Goal: Task Accomplishment & Management: Complete application form

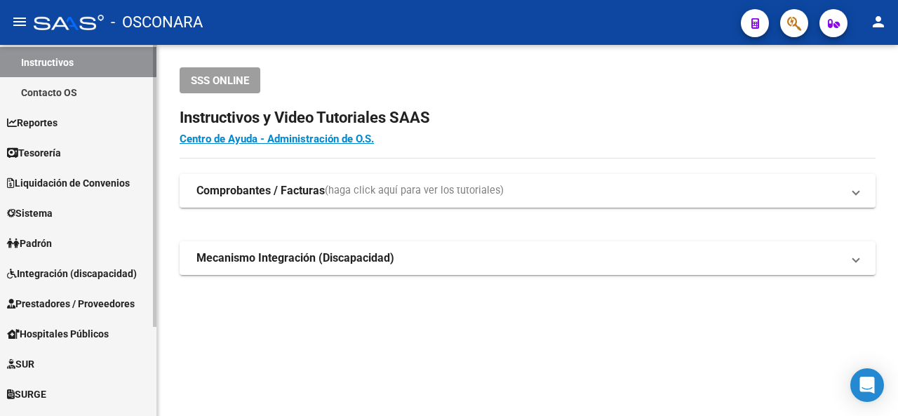
scroll to position [116, 0]
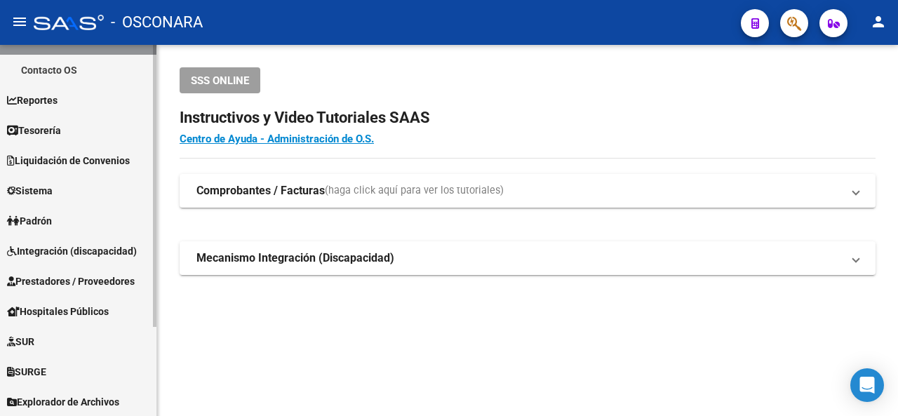
click at [94, 284] on span "Prestadores / Proveedores" at bounding box center [71, 281] width 128 height 15
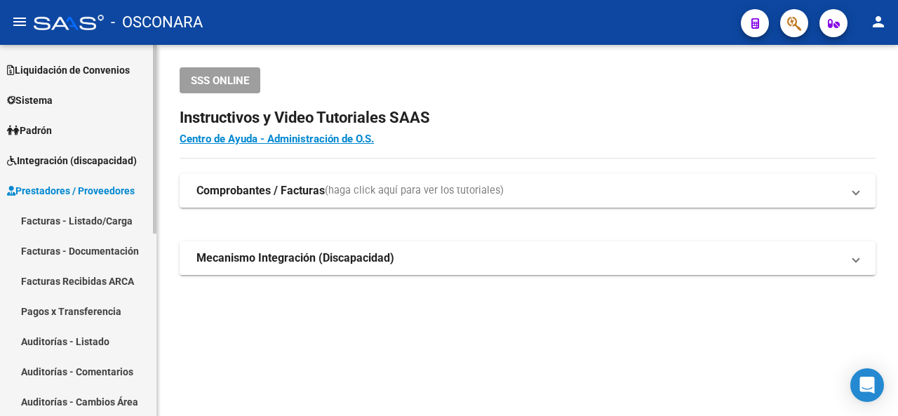
click at [100, 222] on link "Facturas - Listado/Carga" at bounding box center [78, 221] width 156 height 30
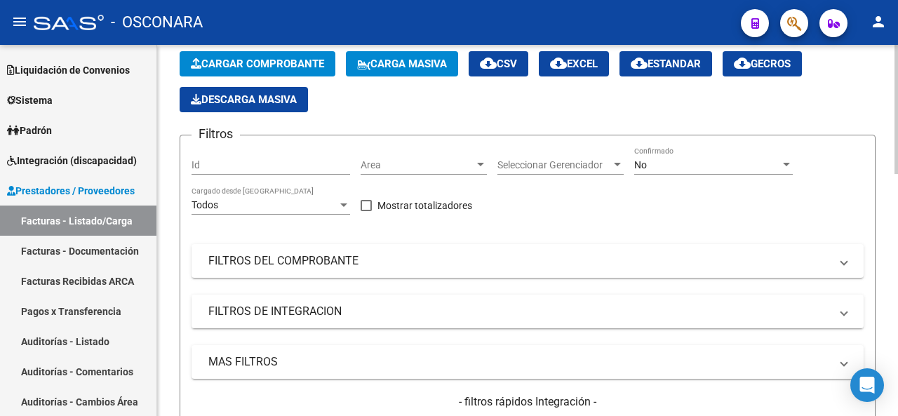
scroll to position [140, 0]
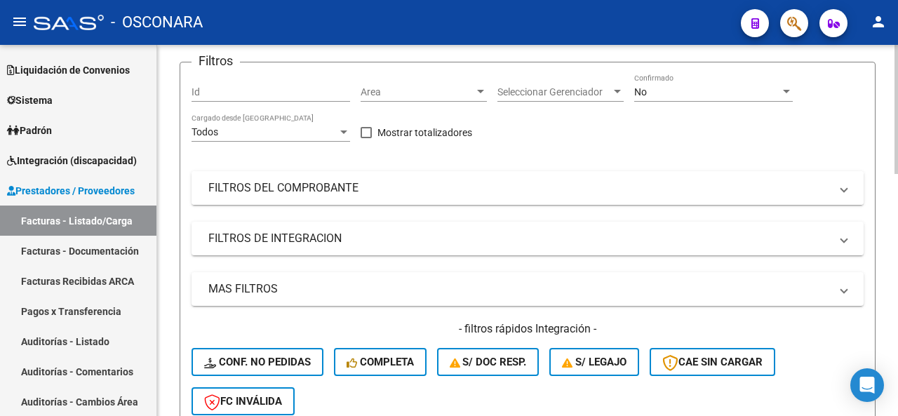
click at [314, 186] on mat-panel-title "FILTROS DEL COMPROBANTE" at bounding box center [518, 187] width 621 height 15
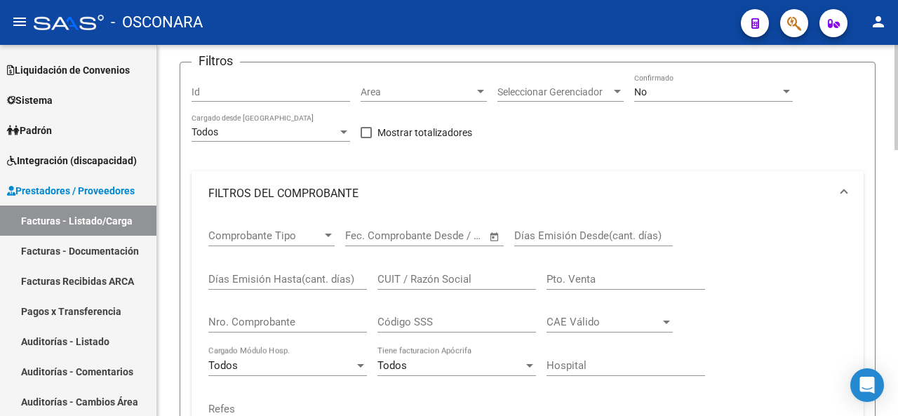
scroll to position [210, 0]
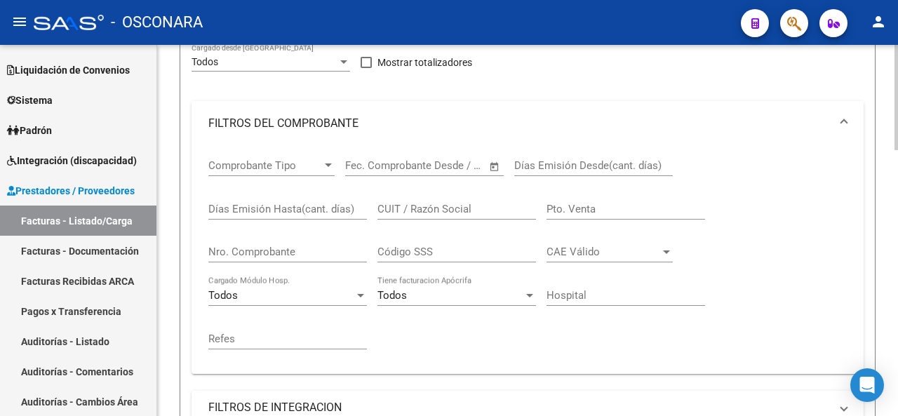
click at [340, 248] on input "Nro. Comprobante" at bounding box center [287, 252] width 159 height 13
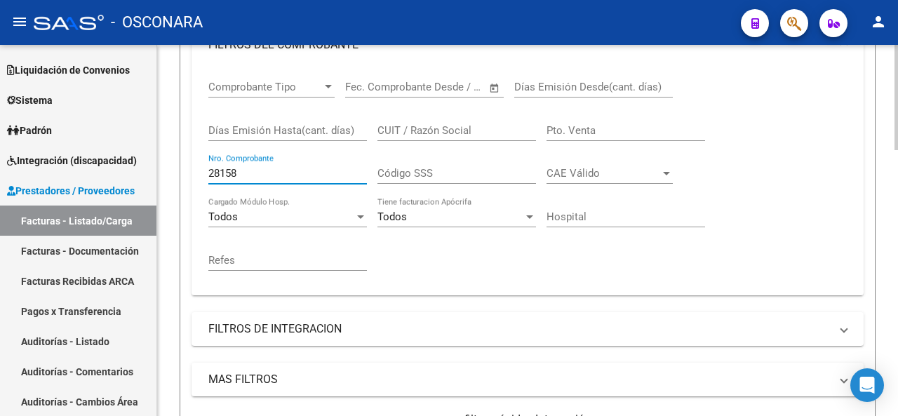
scroll to position [421, 0]
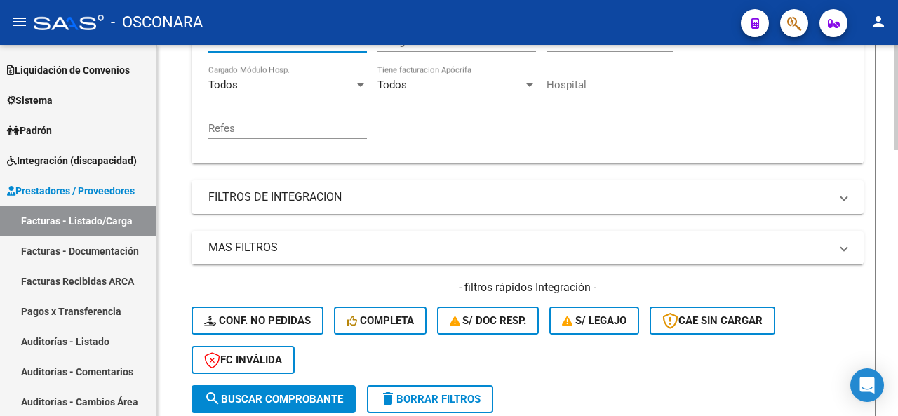
type input "28158"
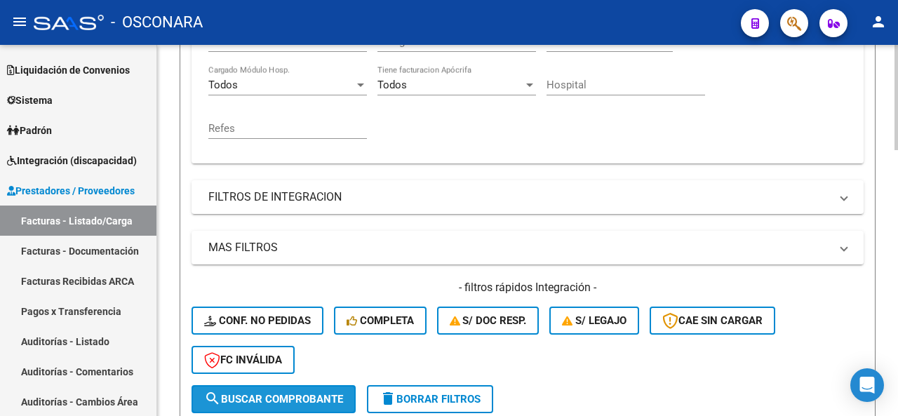
click at [254, 395] on span "search Buscar Comprobante" at bounding box center [273, 399] width 139 height 13
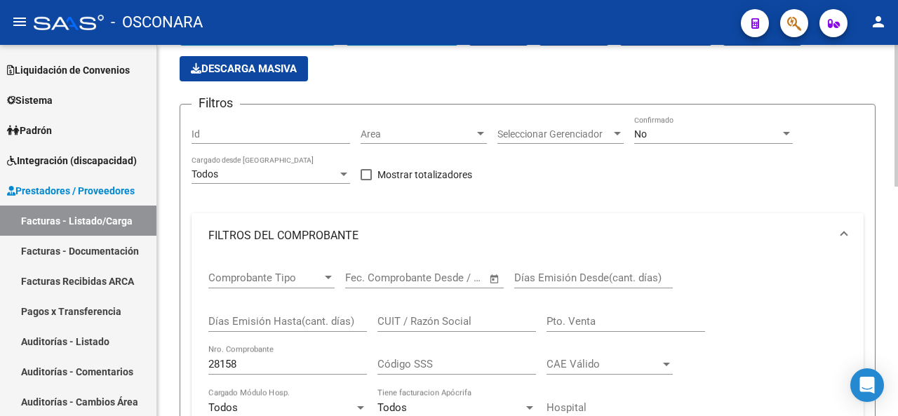
scroll to position [70, 0]
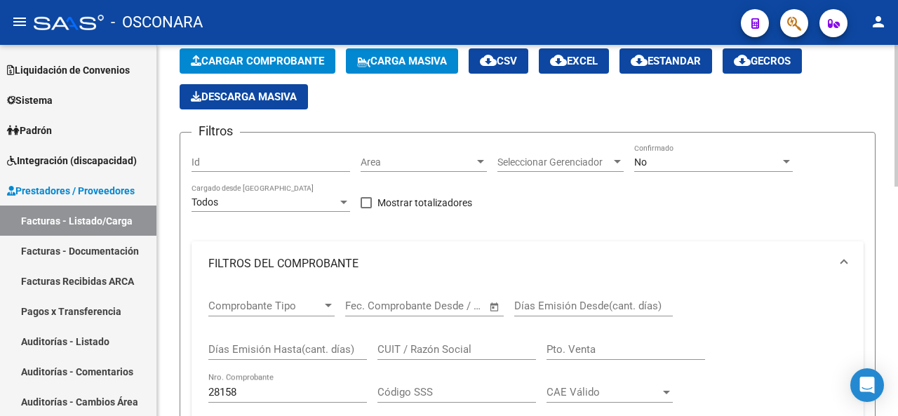
click at [669, 153] on div "No Confirmado" at bounding box center [713, 158] width 159 height 28
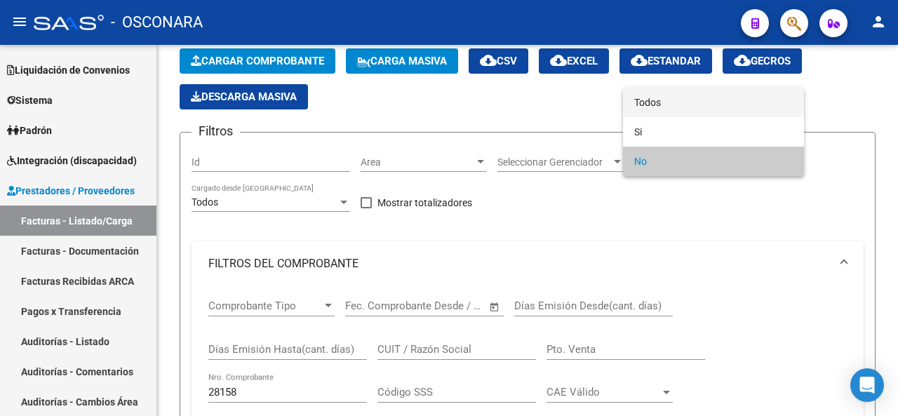
click at [666, 94] on span "Todos" at bounding box center [713, 102] width 159 height 29
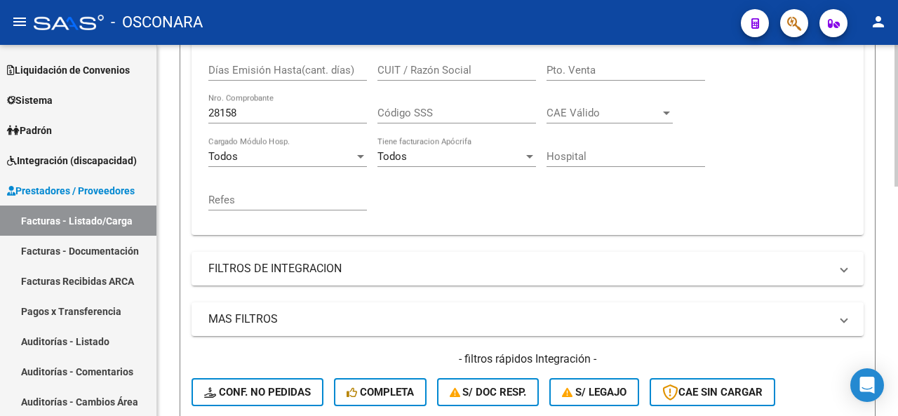
scroll to position [491, 0]
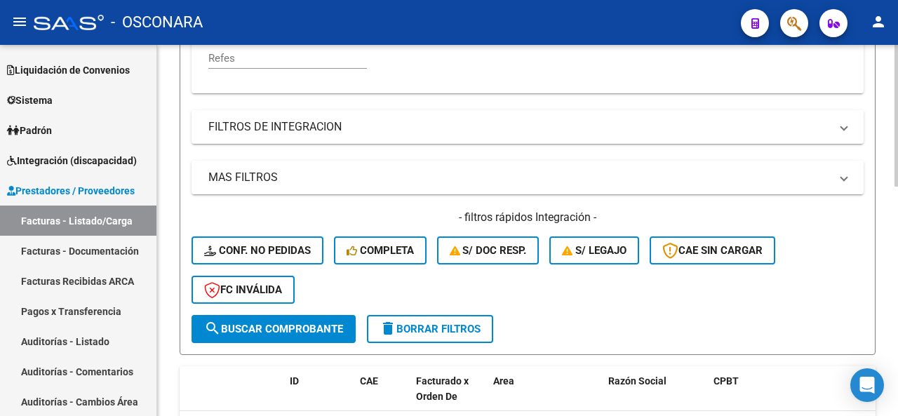
click at [307, 337] on button "search Buscar Comprobante" at bounding box center [274, 329] width 164 height 28
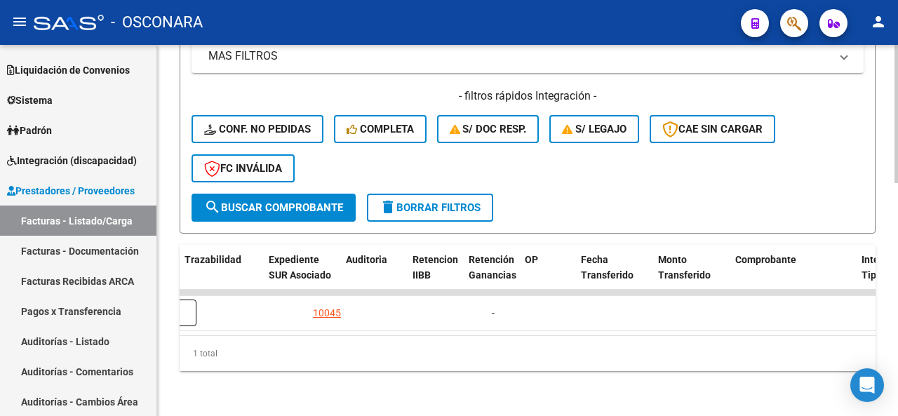
scroll to position [0, 1034]
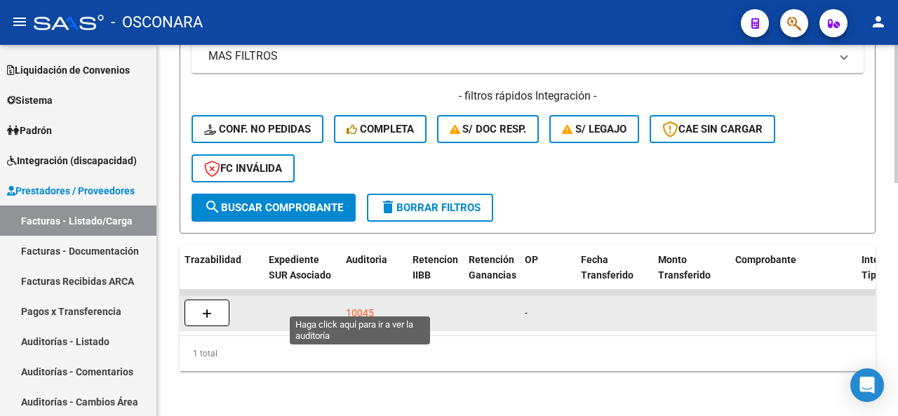
click at [357, 305] on div "10045" at bounding box center [360, 313] width 28 height 16
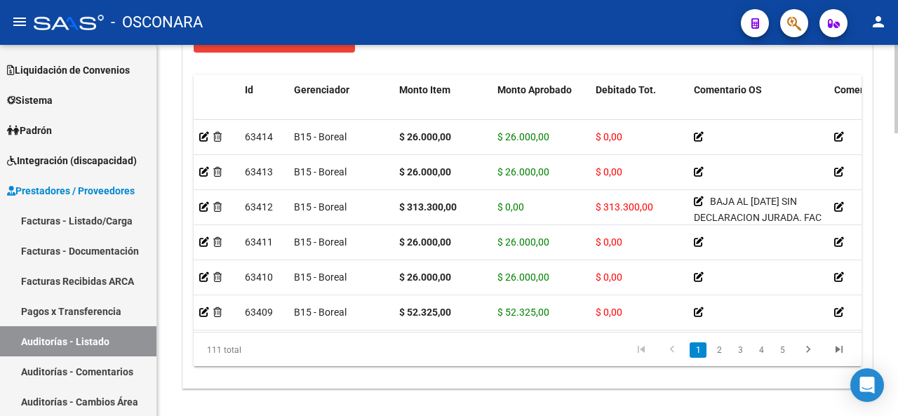
scroll to position [1042, 0]
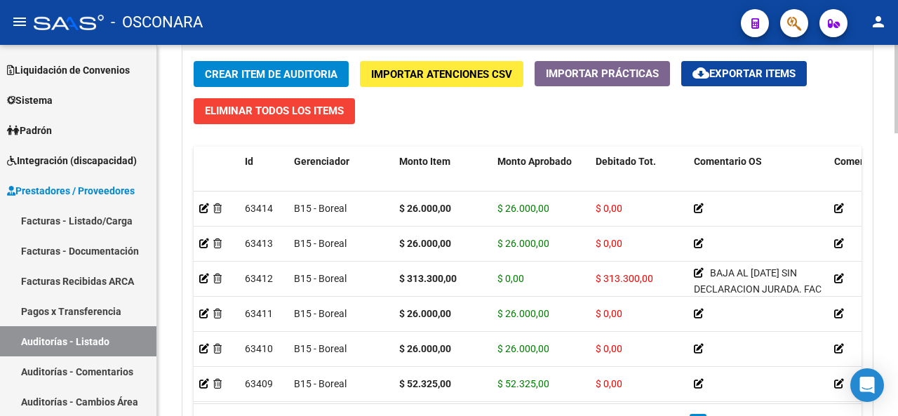
click at [292, 70] on span "Crear Item de Auditoria" at bounding box center [271, 74] width 133 height 13
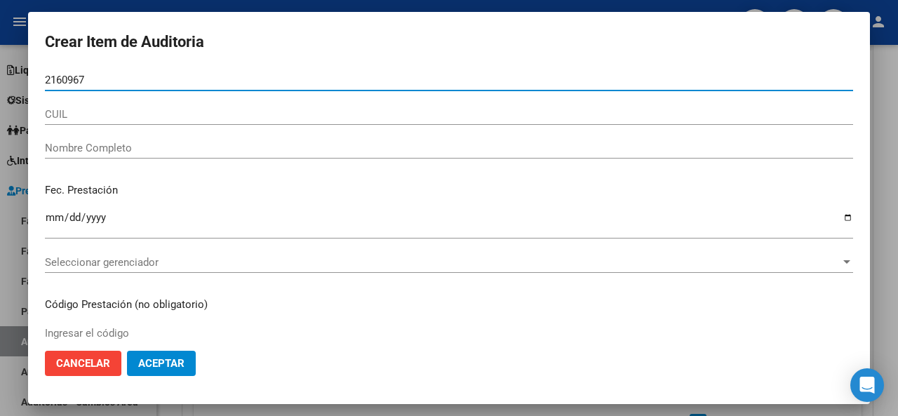
type input "21609676"
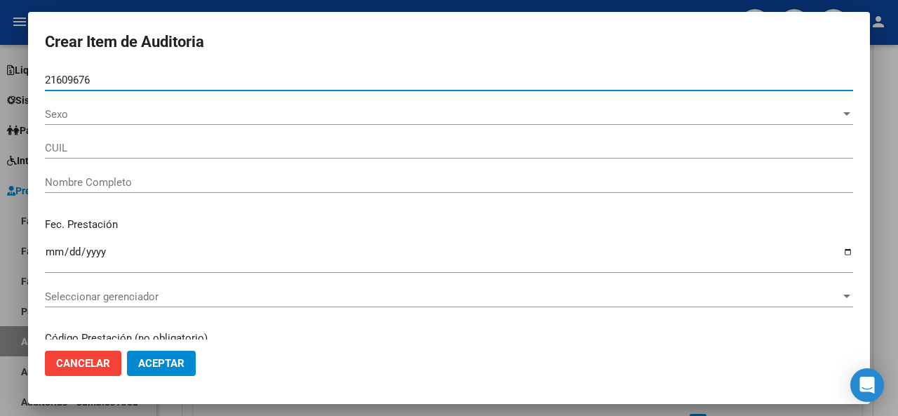
type input "20216096763"
type input "[PERSON_NAME]"
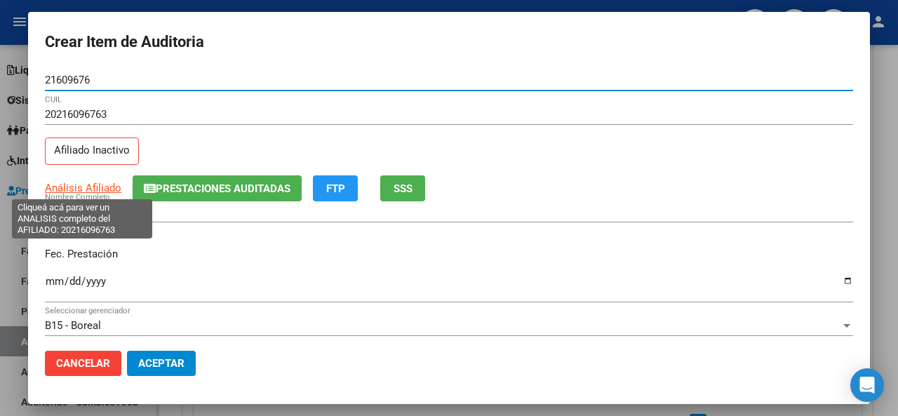
type input "21609676"
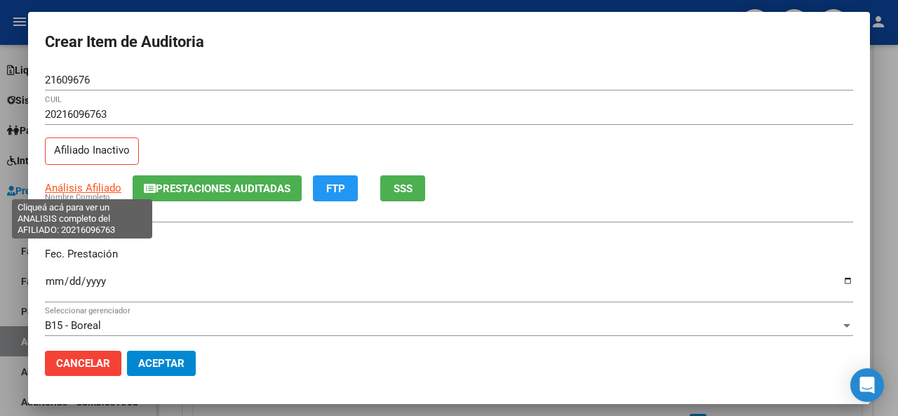
click at [86, 182] on span "Análisis Afiliado" at bounding box center [83, 188] width 76 height 13
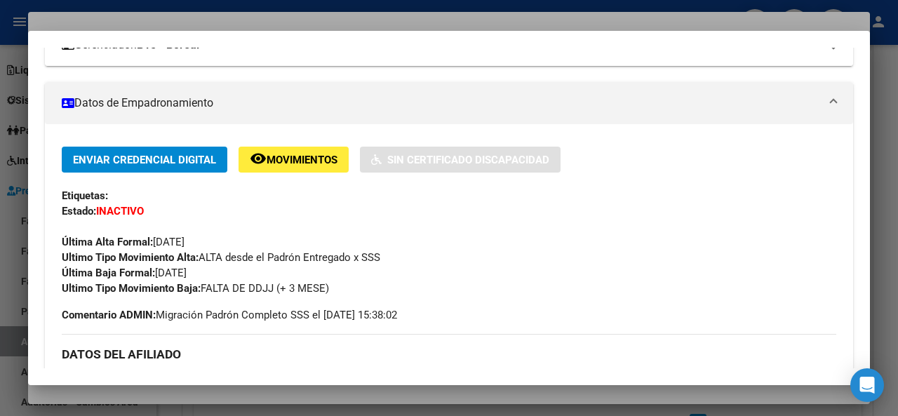
scroll to position [70, 0]
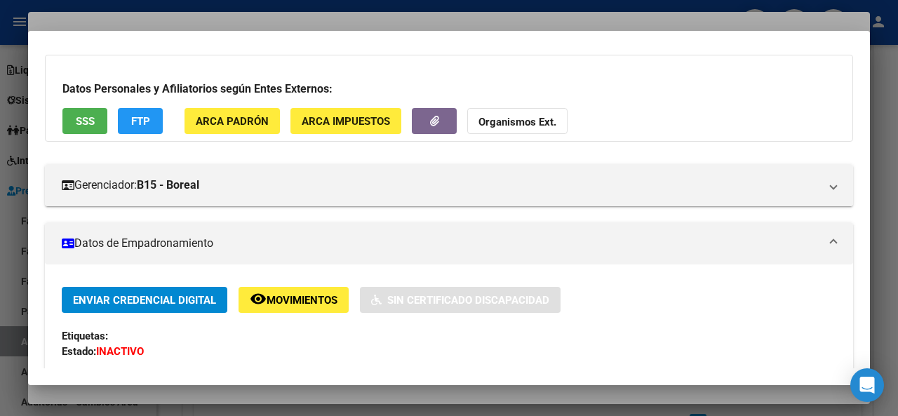
click at [91, 118] on span "SSS" at bounding box center [85, 121] width 19 height 13
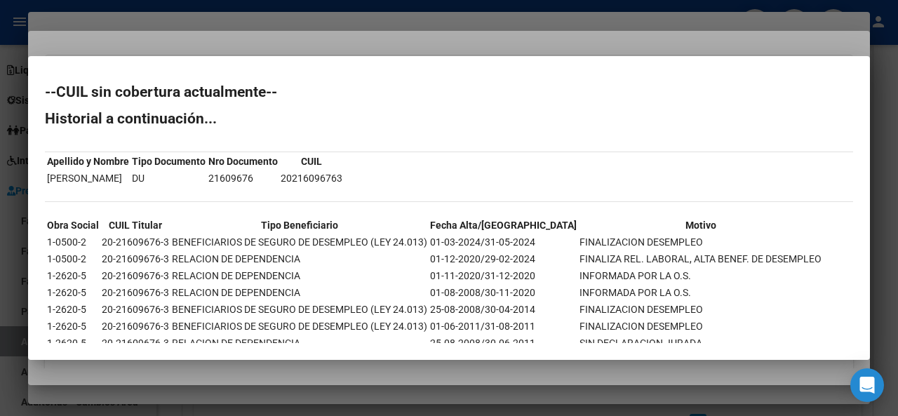
click at [364, 46] on div at bounding box center [449, 208] width 898 height 416
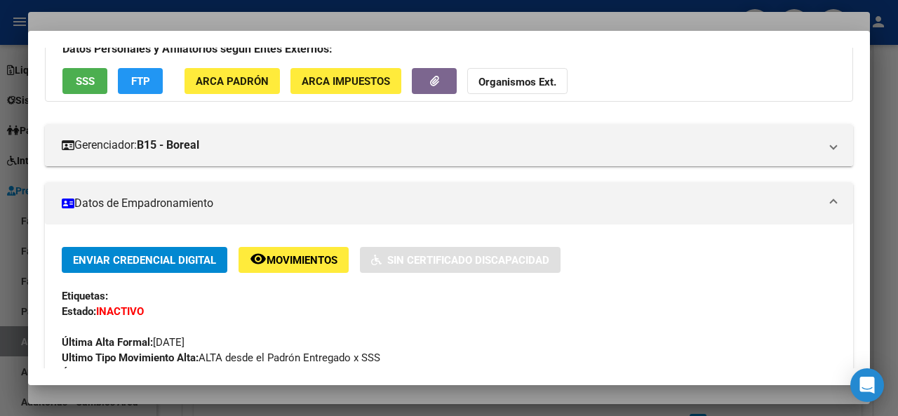
scroll to position [140, 0]
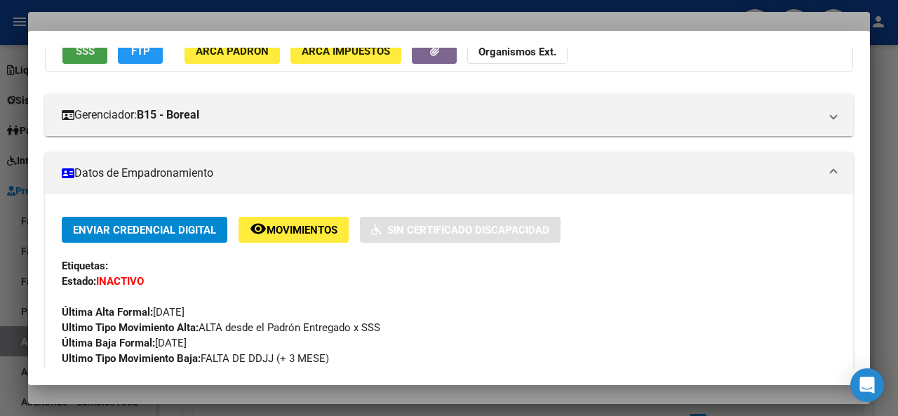
click at [79, 51] on span "SSS" at bounding box center [85, 51] width 19 height 13
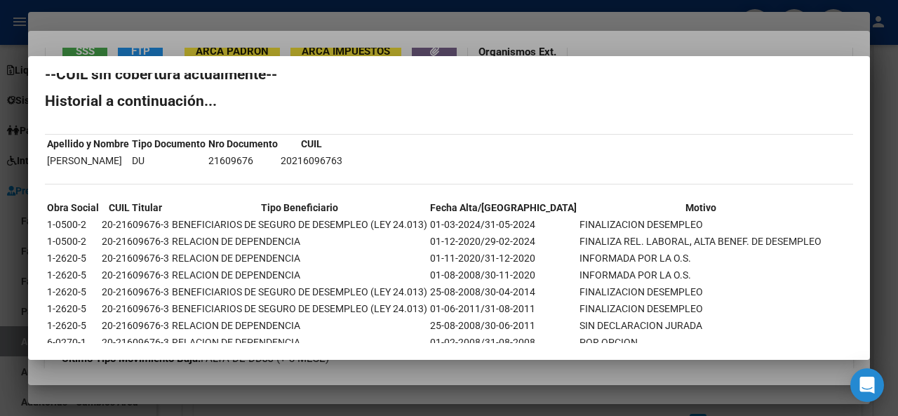
scroll to position [0, 0]
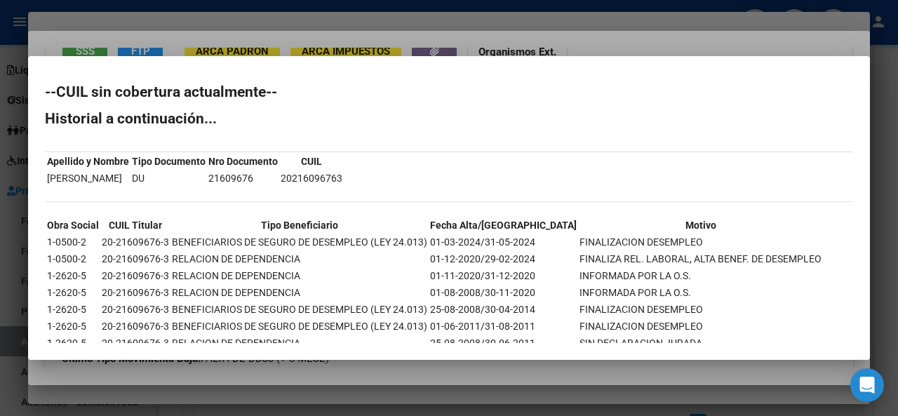
click at [596, 46] on div at bounding box center [449, 208] width 898 height 416
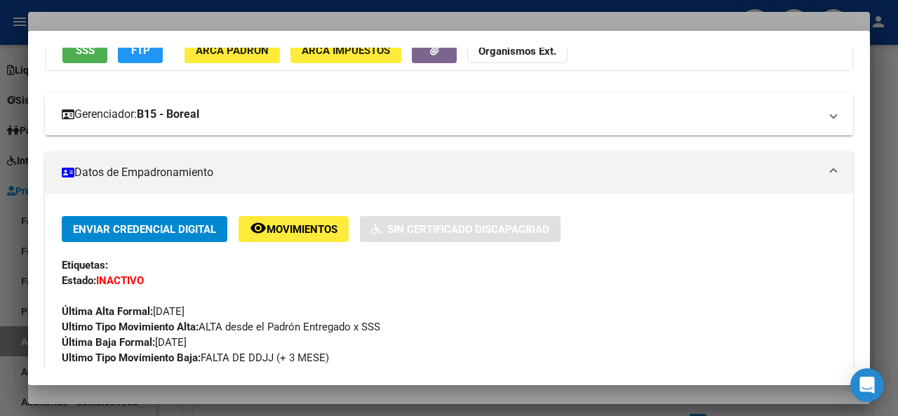
scroll to position [60, 0]
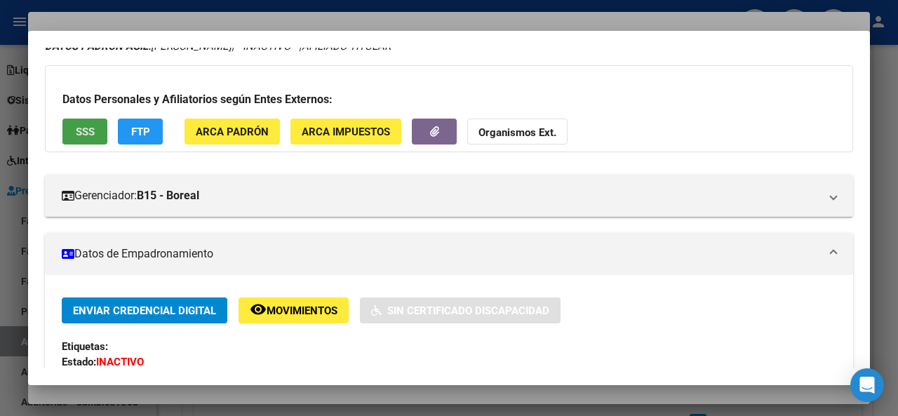
click at [86, 133] on span "SSS" at bounding box center [85, 132] width 19 height 13
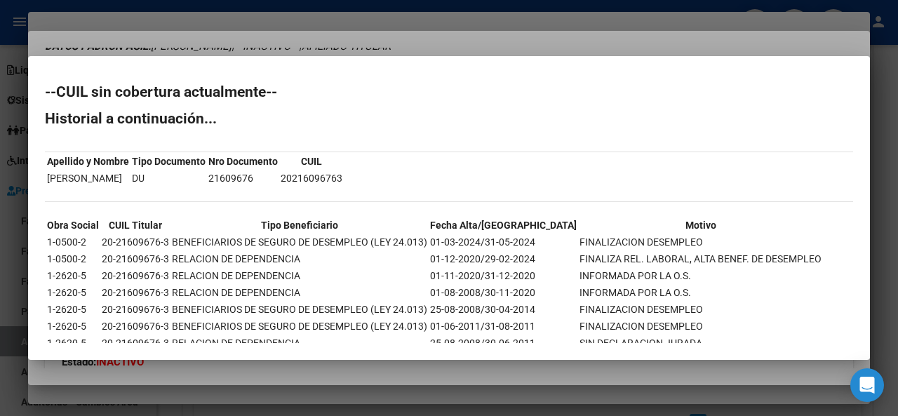
scroll to position [53, 0]
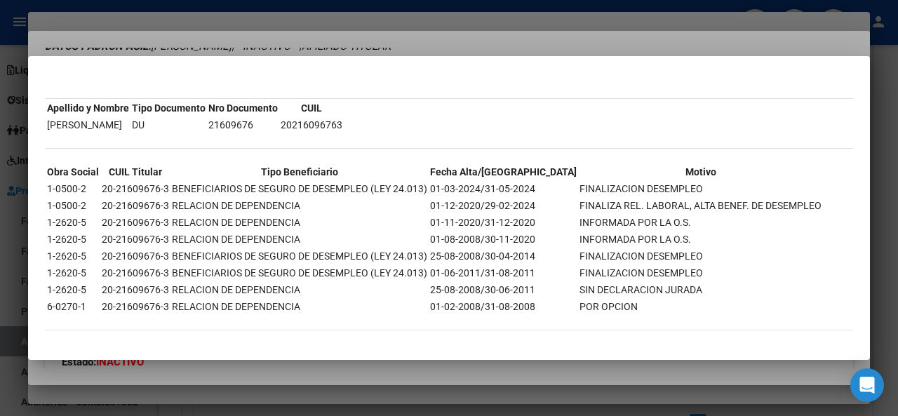
click at [438, 41] on div at bounding box center [449, 208] width 898 height 416
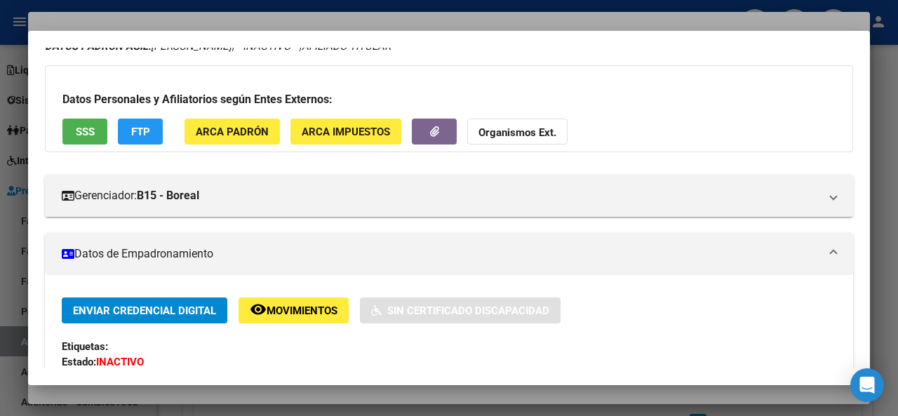
scroll to position [200, 0]
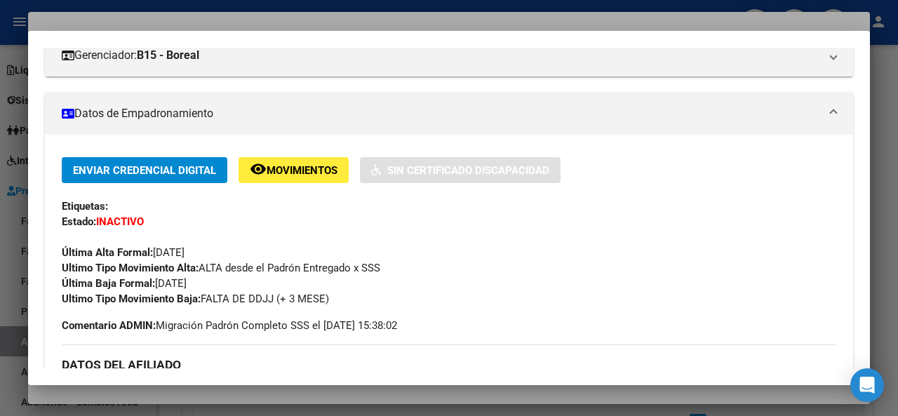
drag, startPoint x: 159, startPoint y: 281, endPoint x: 219, endPoint y: 282, distance: 60.3
click at [219, 282] on div "Enviar Credencial Digital remove_red_eye Movimientos Sin Certificado Discapacid…" at bounding box center [449, 231] width 774 height 149
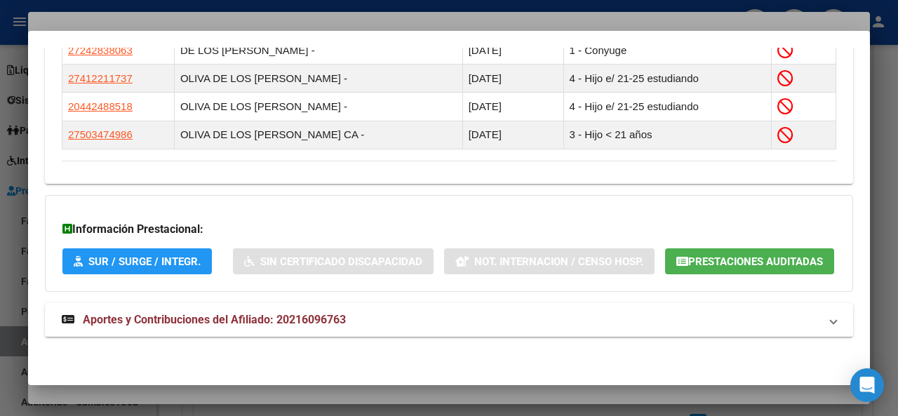
scroll to position [922, 0]
click at [267, 316] on span "Aportes y Contribuciones del Afiliado: 20216096763" at bounding box center [214, 319] width 263 height 13
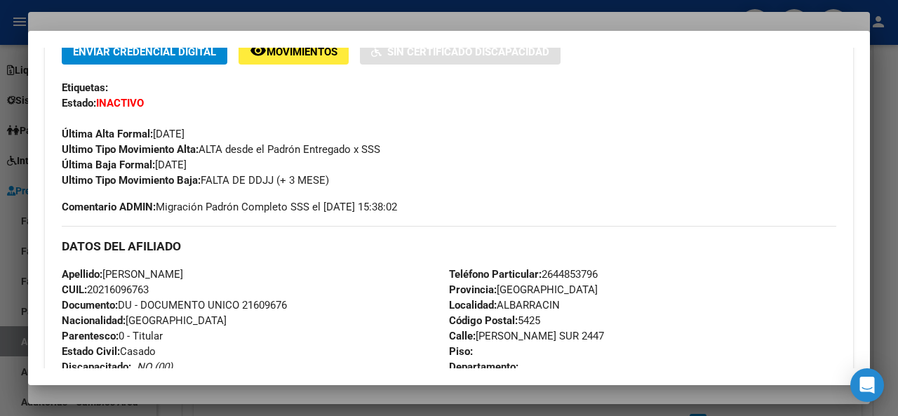
scroll to position [232, 0]
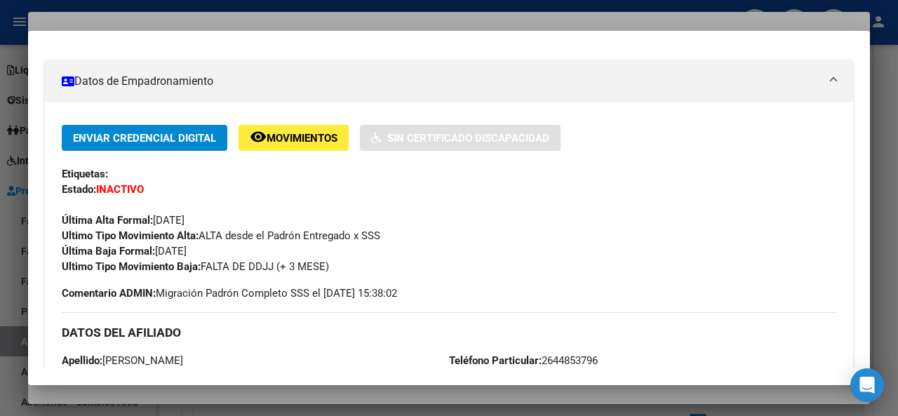
drag, startPoint x: 224, startPoint y: 248, endPoint x: 159, endPoint y: 252, distance: 64.7
click at [159, 252] on div "Enviar Credencial Digital remove_red_eye Movimientos Sin Certificado Discapacid…" at bounding box center [449, 199] width 774 height 149
copy span "[DATE]"
click at [302, 17] on div at bounding box center [449, 208] width 898 height 416
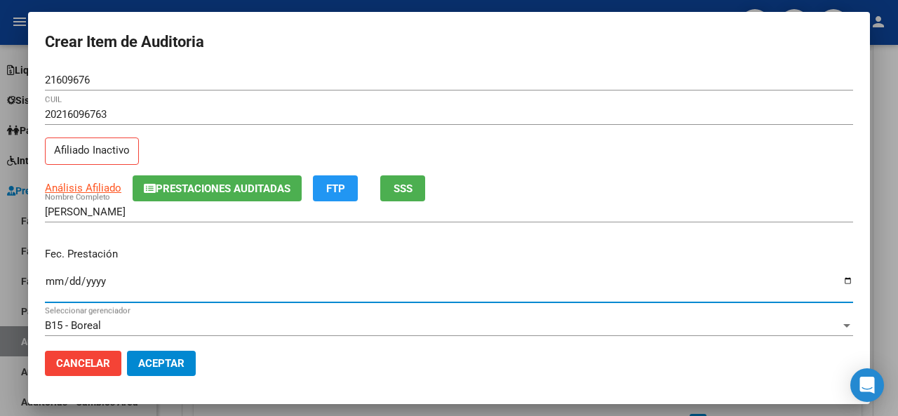
click at [49, 278] on input "Ingresar la fecha" at bounding box center [449, 287] width 808 height 22
type input "[DATE]"
click at [219, 243] on div "Fec. Prestación [DATE] Ingresar la fecha" at bounding box center [449, 276] width 808 height 80
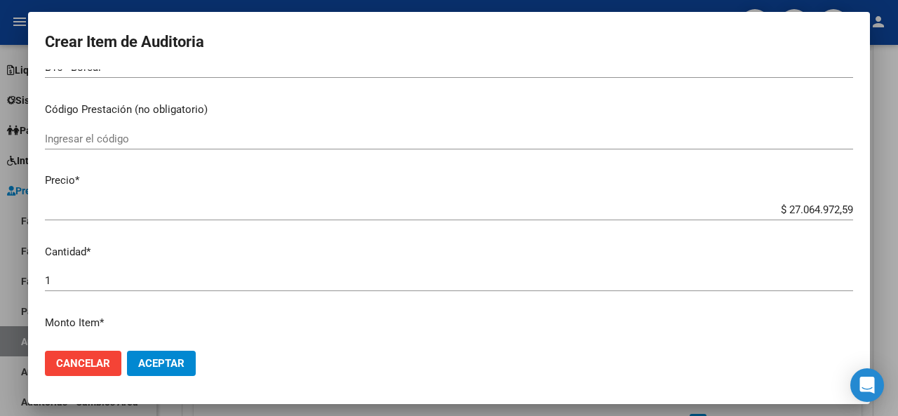
scroll to position [281, 0]
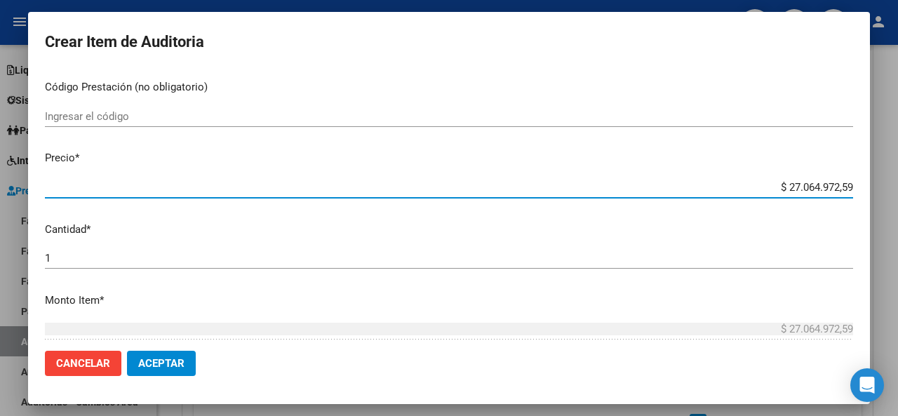
drag, startPoint x: 835, startPoint y: 189, endPoint x: 728, endPoint y: 174, distance: 107.6
click at [728, 174] on mat-dialog-content "21609676 Nro Documento 20216096763 CUIL Afiliado Inactivo Análisis Afiliado Pre…" at bounding box center [449, 204] width 842 height 270
type input "$ 0,03"
type input "$ 0,39"
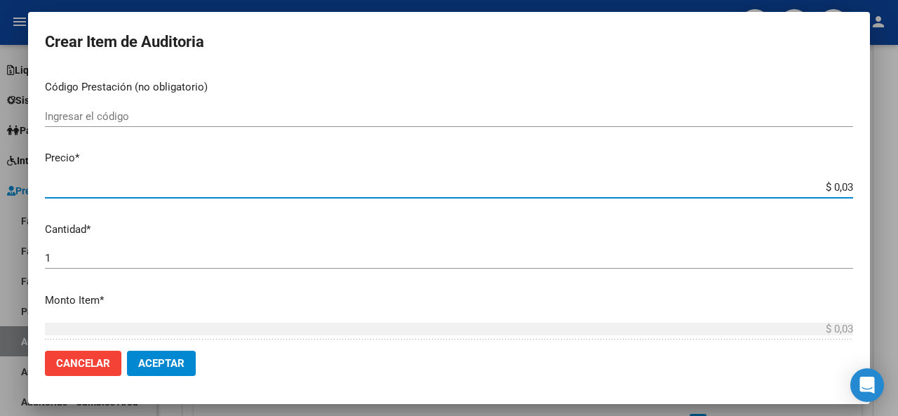
type input "$ 0,39"
type input "$ 3,90"
type input "$ 39,00"
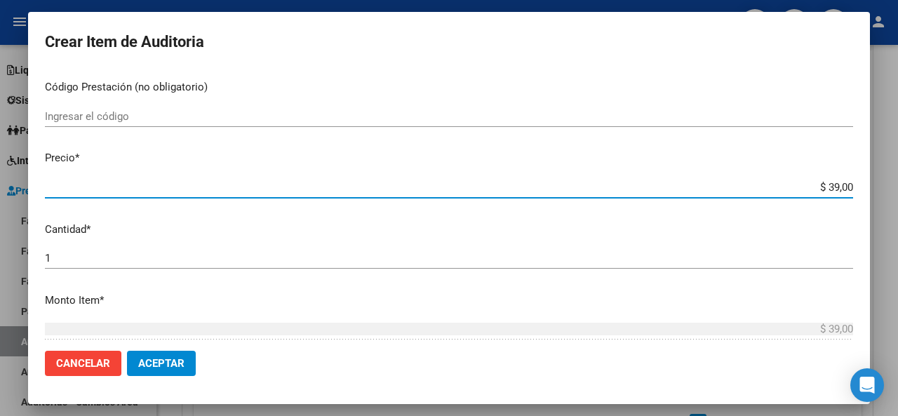
type input "$ 390,00"
type input "$ 3.900,00"
type input "$ 39.000,00"
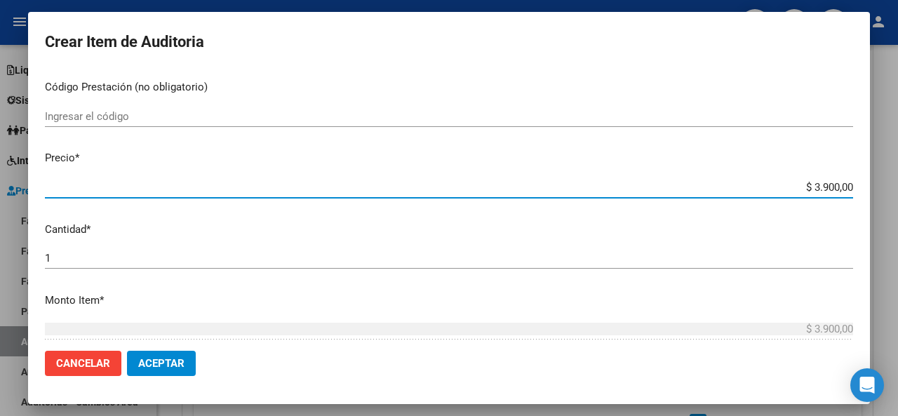
type input "$ 39.000,00"
click at [300, 230] on p "Cantidad *" at bounding box center [449, 230] width 808 height 16
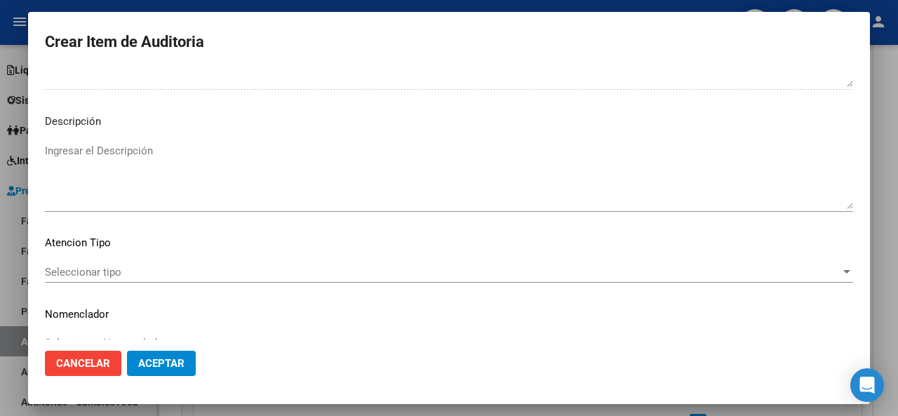
scroll to position [992, 0]
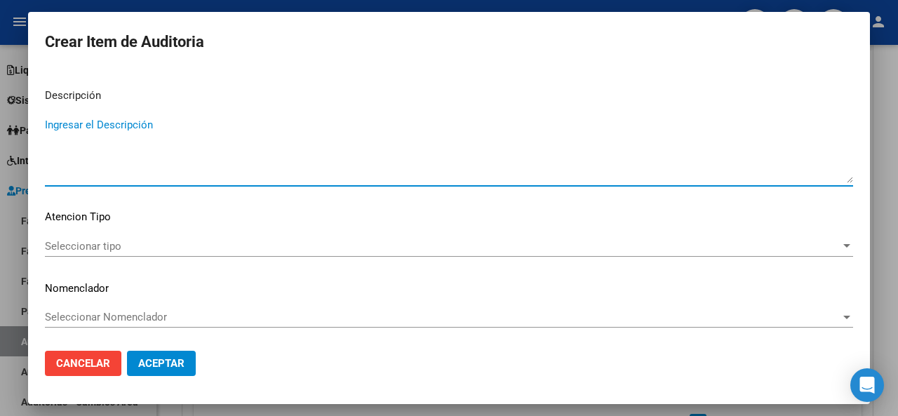
click at [231, 123] on textarea "Ingresar el Descripción" at bounding box center [449, 150] width 808 height 66
type textarea "ambulatorio"
click at [185, 242] on span "Seleccionar tipo" at bounding box center [442, 246] width 795 height 13
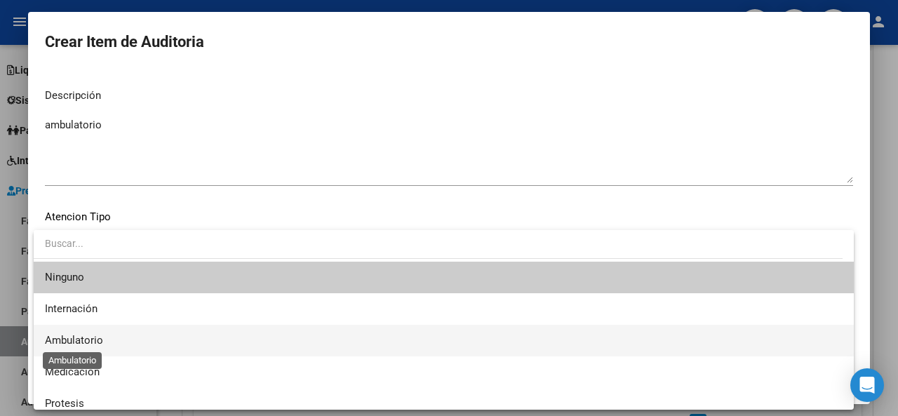
click at [99, 335] on span "Ambulatorio" at bounding box center [74, 340] width 58 height 13
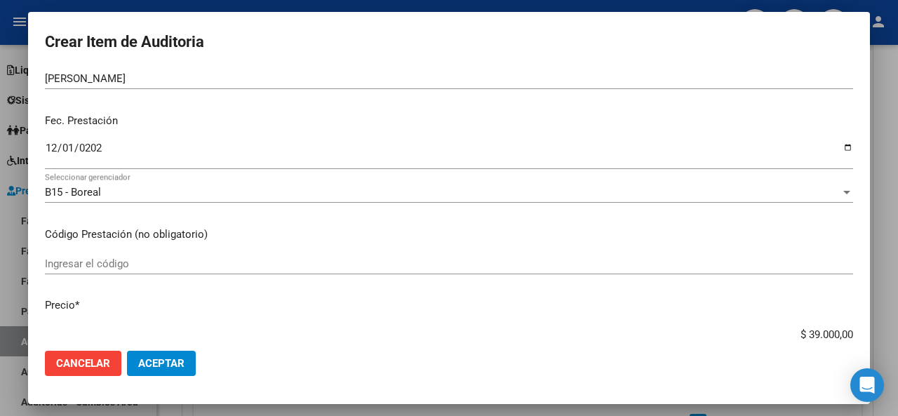
scroll to position [10, 0]
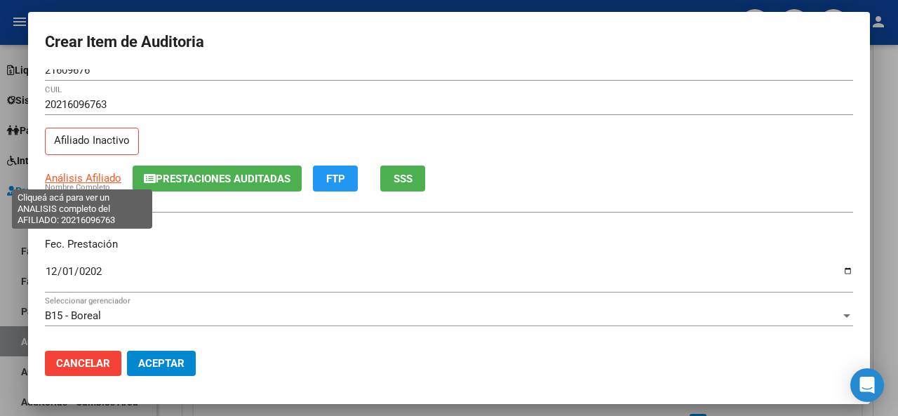
click at [93, 175] on span "Análisis Afiliado" at bounding box center [83, 178] width 76 height 13
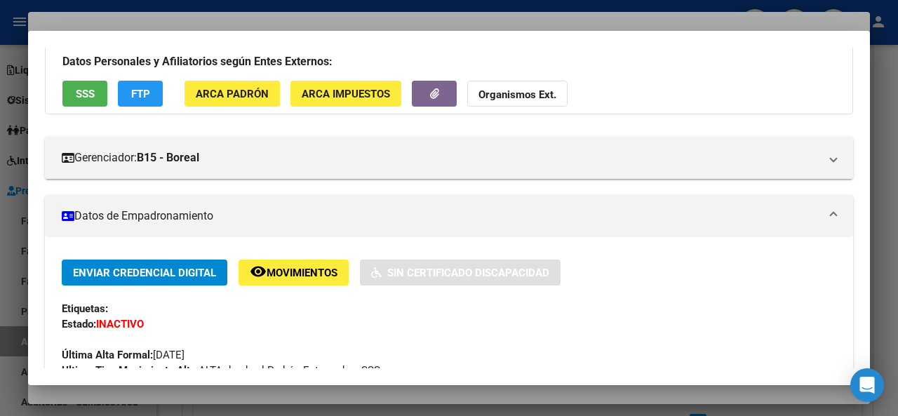
scroll to position [70, 0]
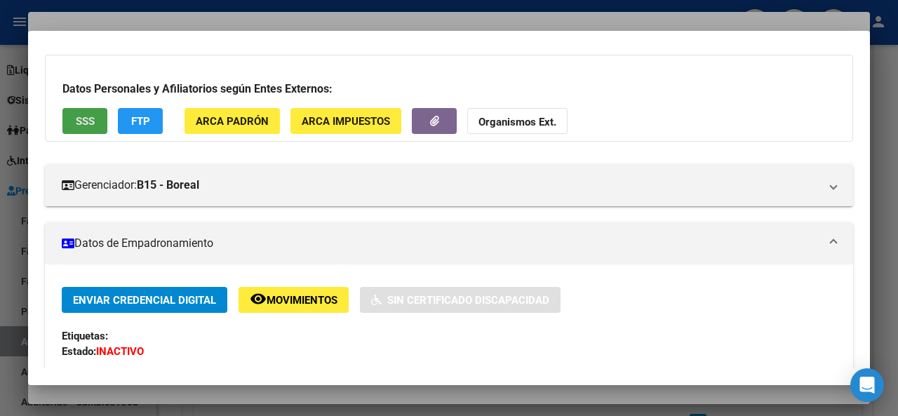
click at [83, 112] on button "SSS" at bounding box center [84, 121] width 45 height 26
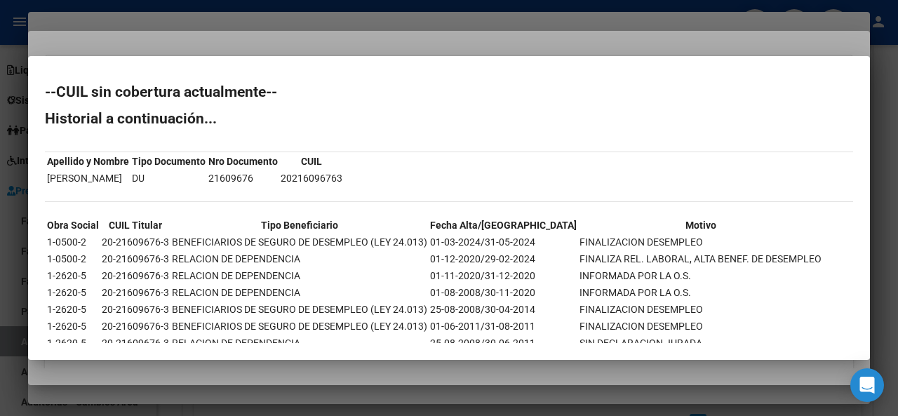
click at [441, 36] on div at bounding box center [449, 208] width 898 height 416
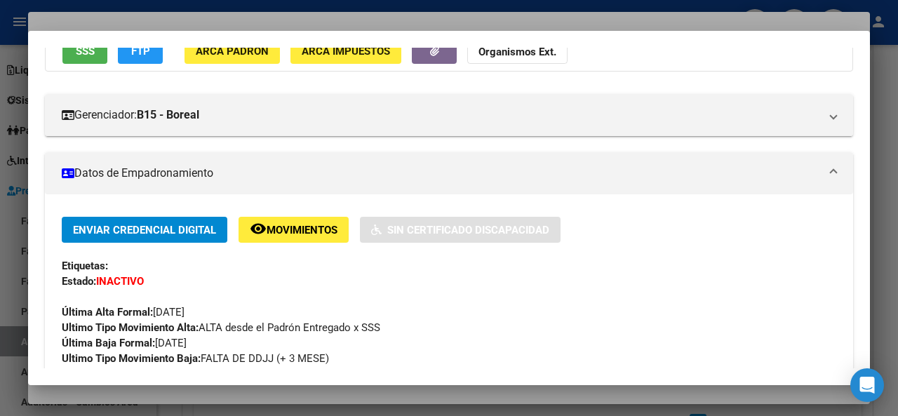
scroll to position [210, 0]
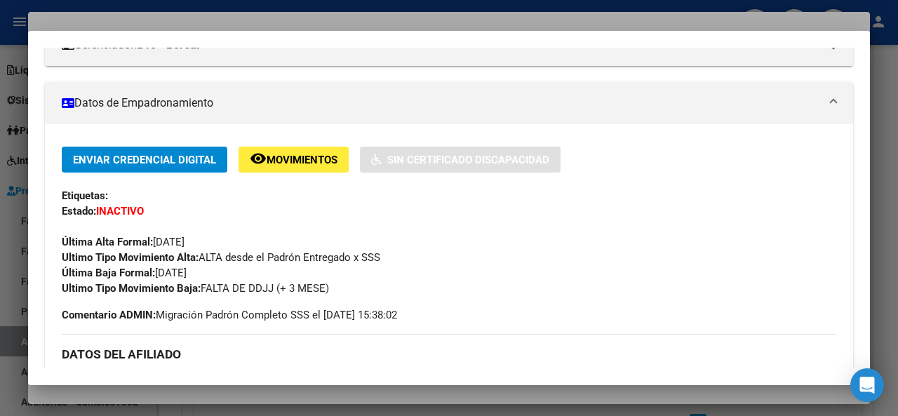
click at [256, 19] on div at bounding box center [449, 208] width 898 height 416
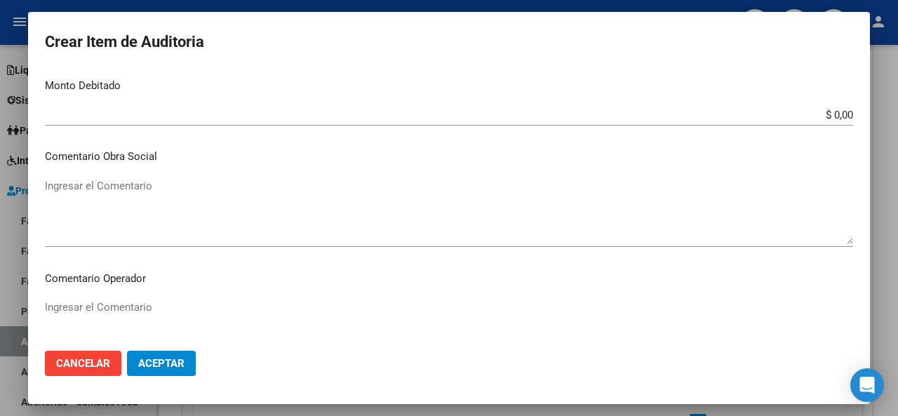
scroll to position [711, 0]
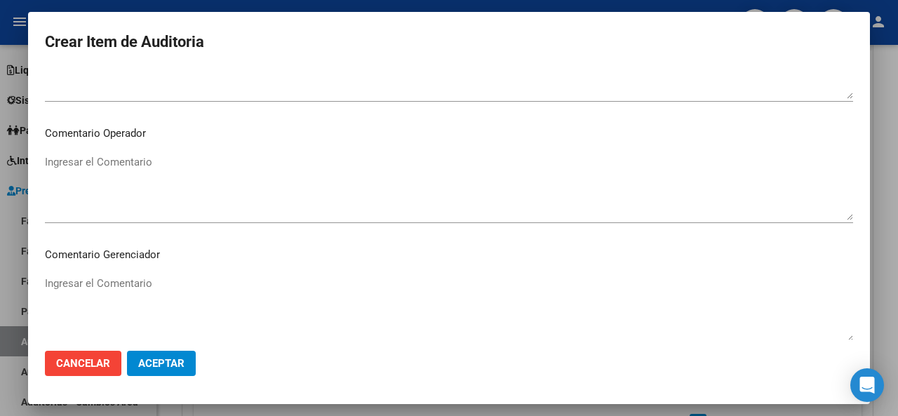
click at [163, 364] on span "Aceptar" at bounding box center [161, 363] width 46 height 13
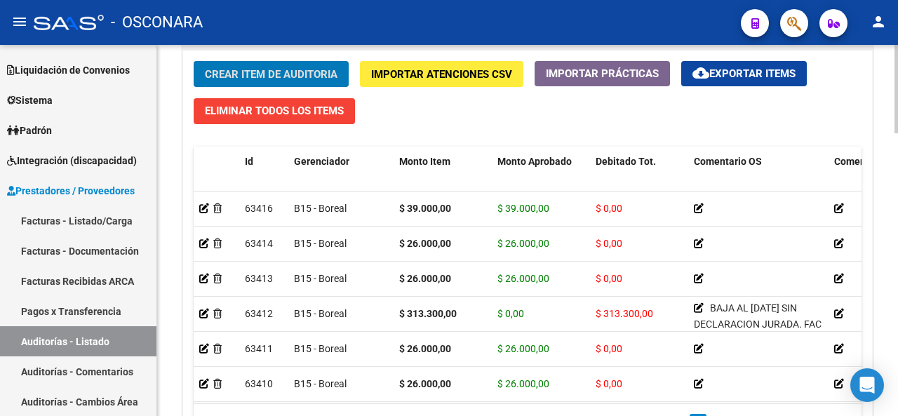
click at [261, 79] on button "Crear Item de Auditoria" at bounding box center [271, 74] width 155 height 26
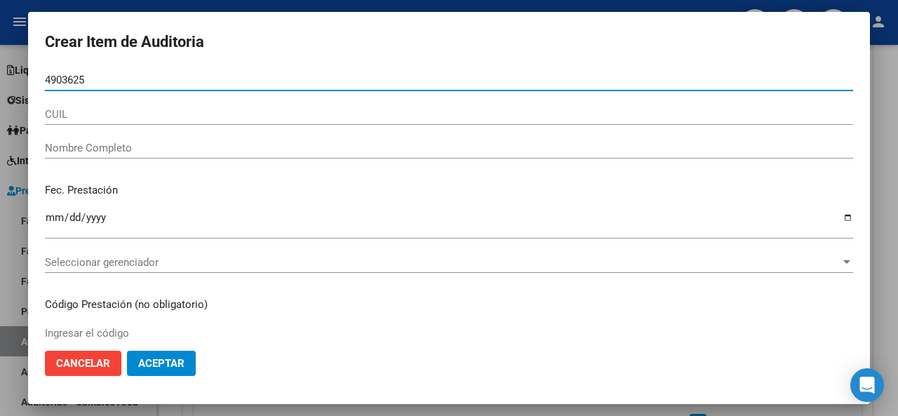
type input "49036259"
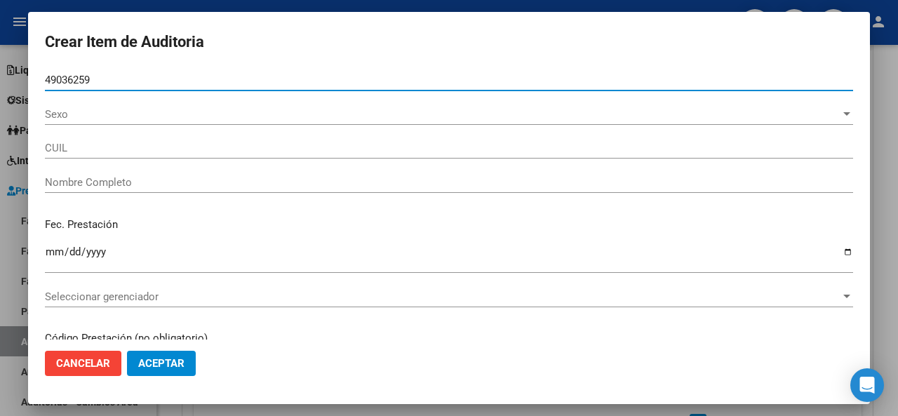
type input "27490362598"
type input "[PERSON_NAME]"
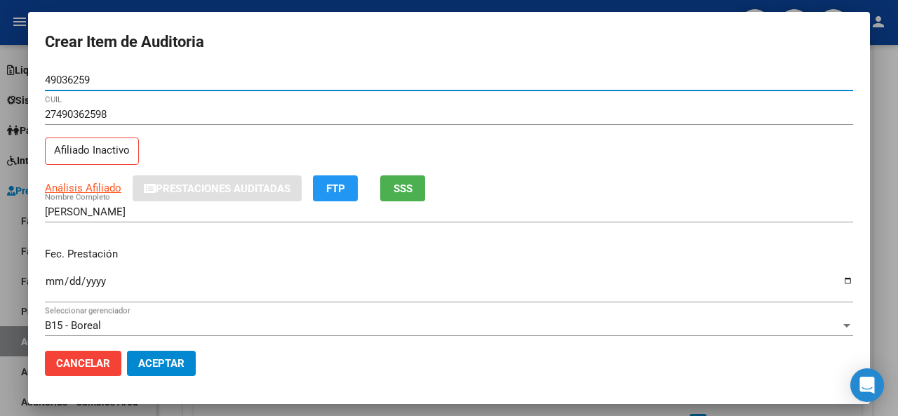
type input "49036259"
click at [181, 130] on div "27490362598 CUIL" at bounding box center [449, 121] width 808 height 34
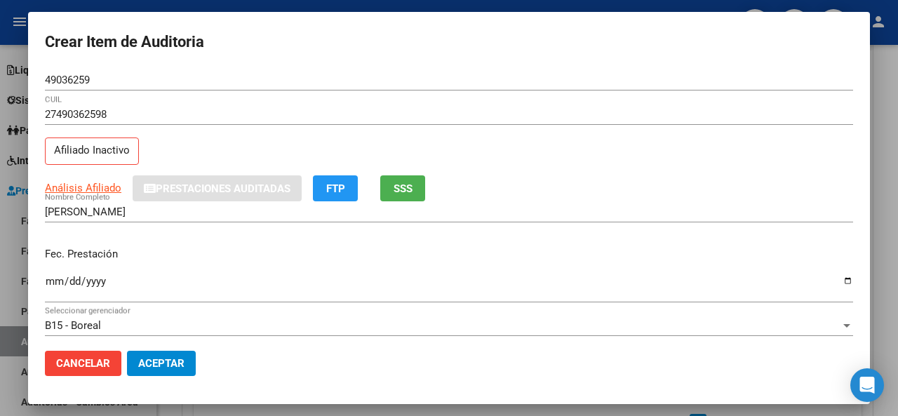
click at [196, 141] on div "27490362598 CUIL Afiliado Inactivo" at bounding box center [449, 140] width 808 height 72
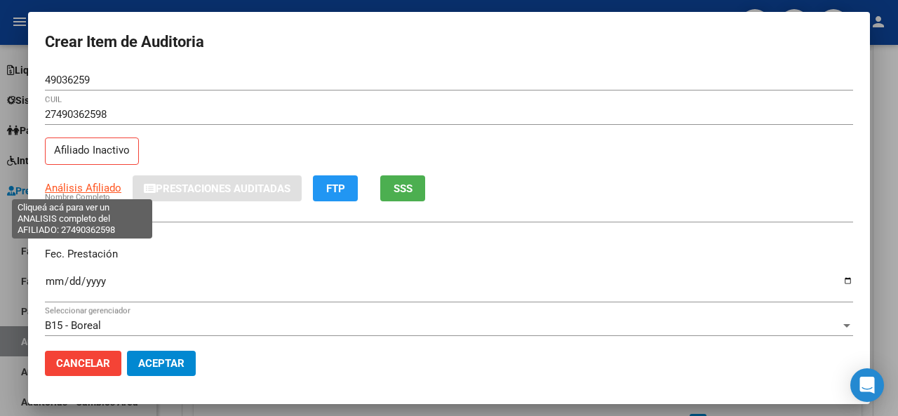
click at [76, 182] on span "Análisis Afiliado" at bounding box center [83, 188] width 76 height 13
type textarea "27490362598"
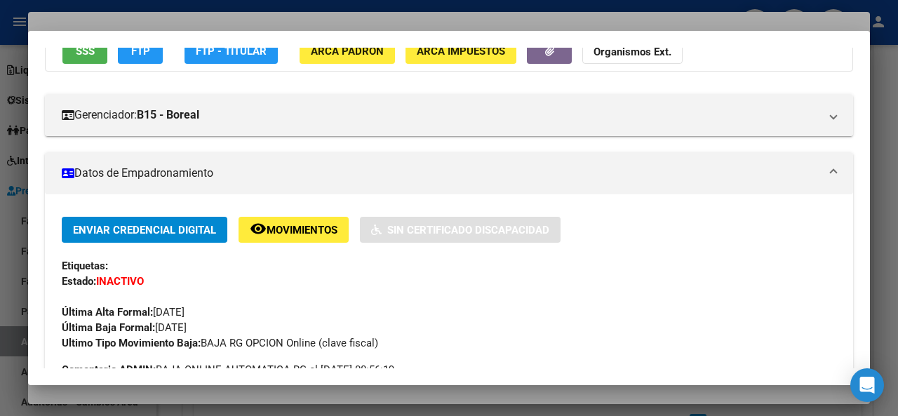
scroll to position [70, 0]
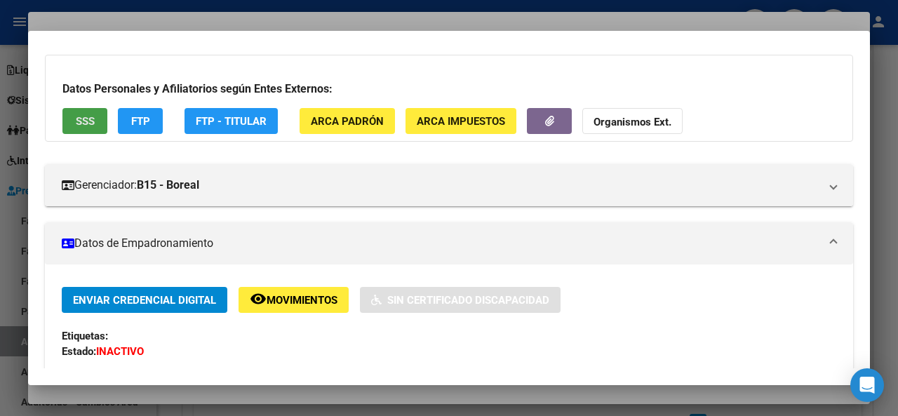
click at [88, 115] on span "SSS" at bounding box center [85, 121] width 19 height 13
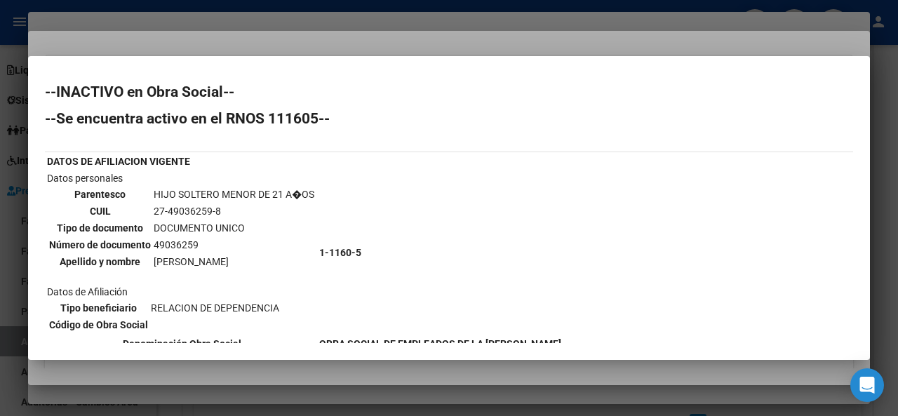
scroll to position [0, 0]
click at [457, 36] on div at bounding box center [449, 208] width 898 height 416
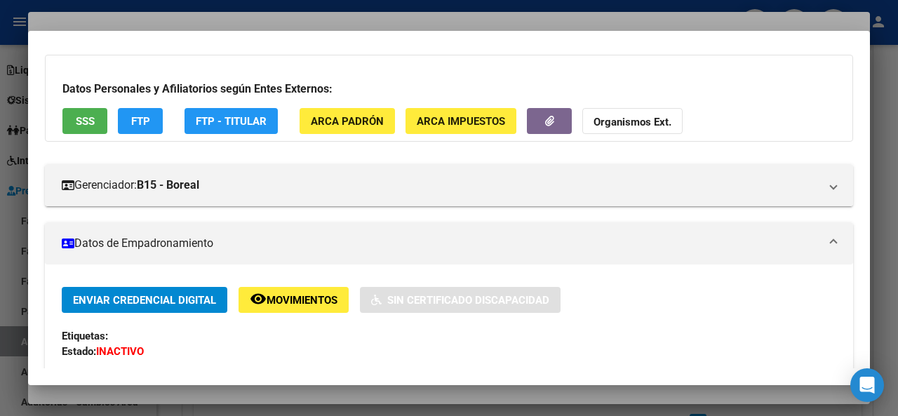
click at [382, 18] on div at bounding box center [449, 208] width 898 height 416
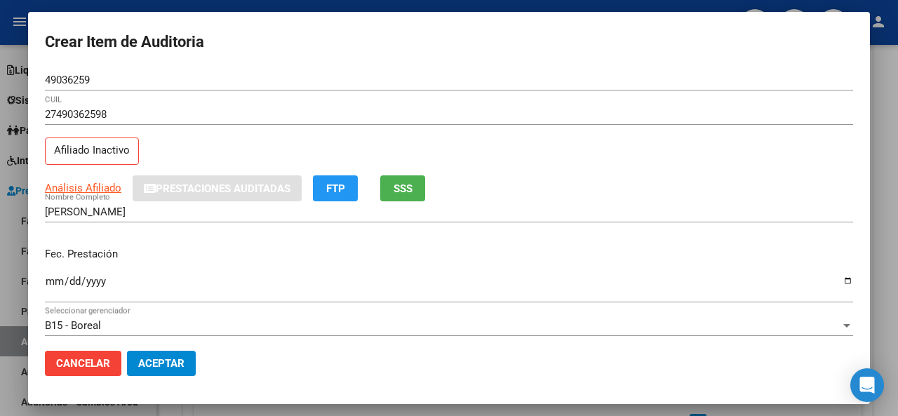
click at [53, 280] on input "Ingresar la fecha" at bounding box center [449, 287] width 808 height 22
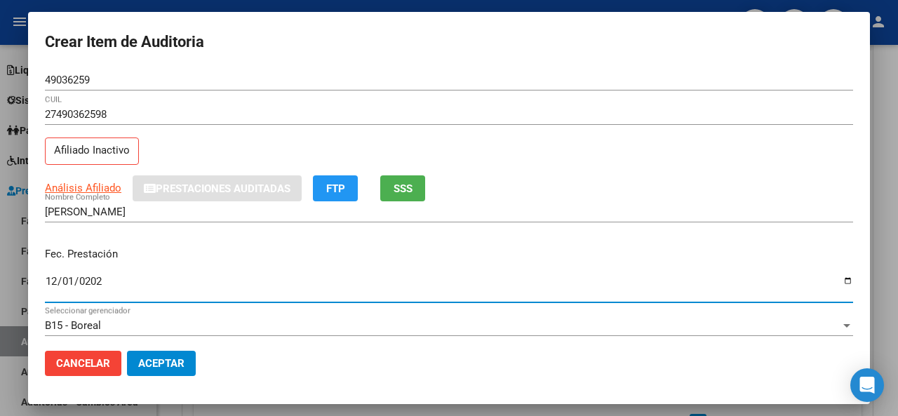
type input "[DATE]"
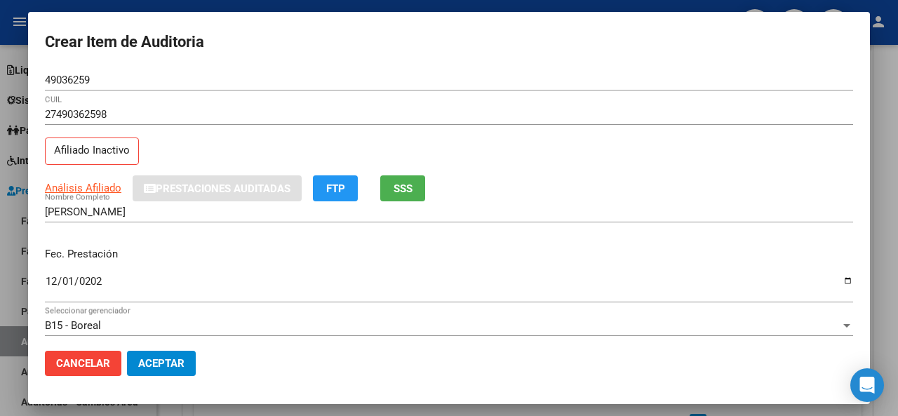
click at [296, 232] on div "[PERSON_NAME] Nombre Completo" at bounding box center [449, 218] width 808 height 34
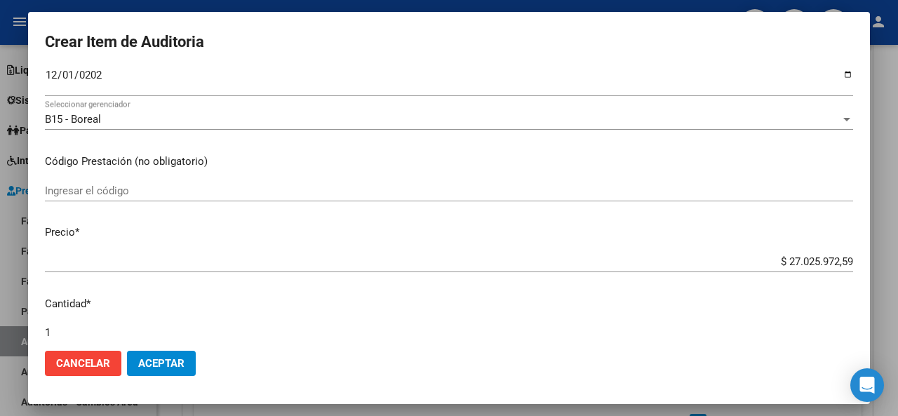
scroll to position [210, 0]
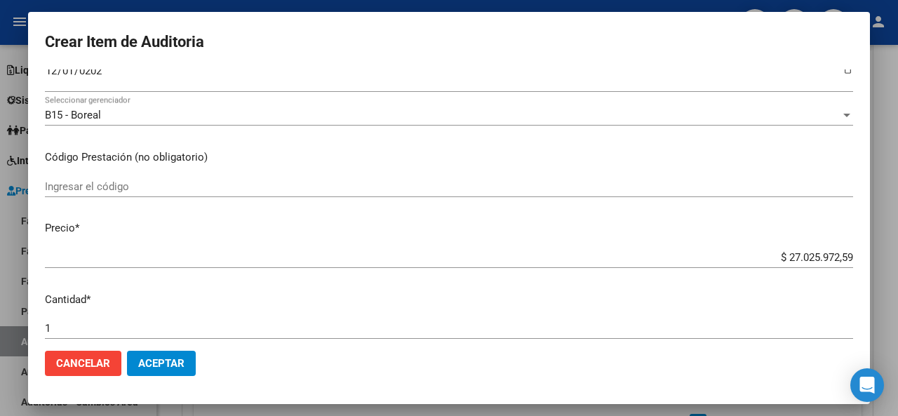
click at [842, 253] on input "$ 27.025.972,59" at bounding box center [449, 257] width 808 height 13
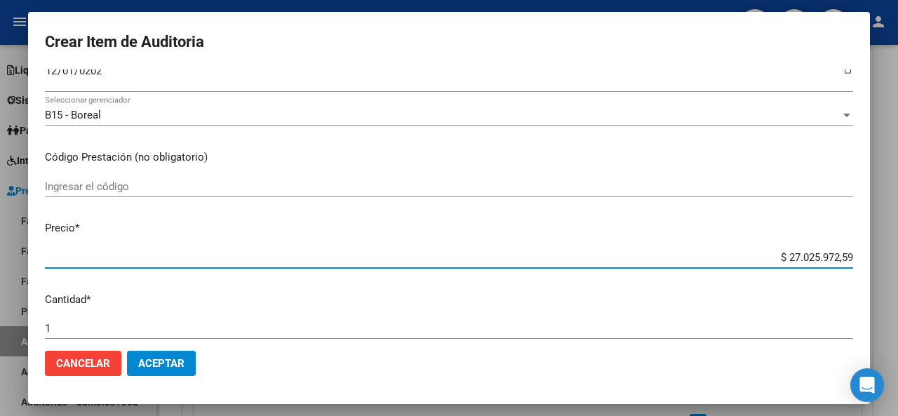
drag, startPoint x: 842, startPoint y: 253, endPoint x: 727, endPoint y: 250, distance: 115.1
click at [727, 251] on input "$ 27.025.972,59" at bounding box center [449, 257] width 808 height 13
type input "$ 0,08"
type input "$ 0,87"
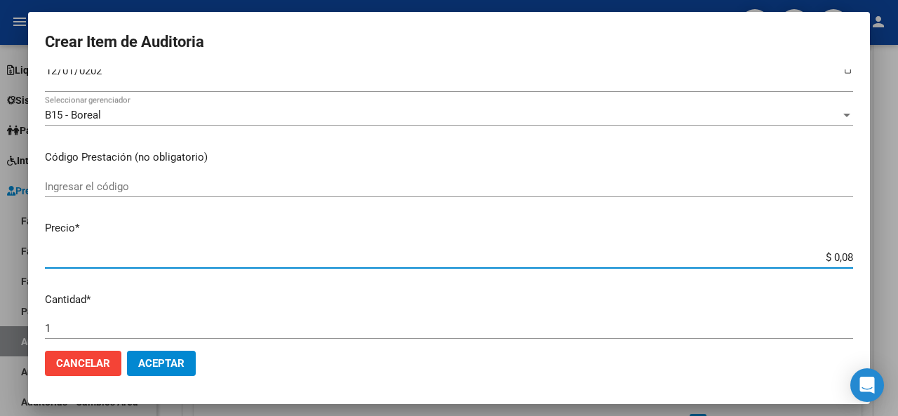
type input "$ 0,87"
type input "$ 0,08"
type input "$ 0,89"
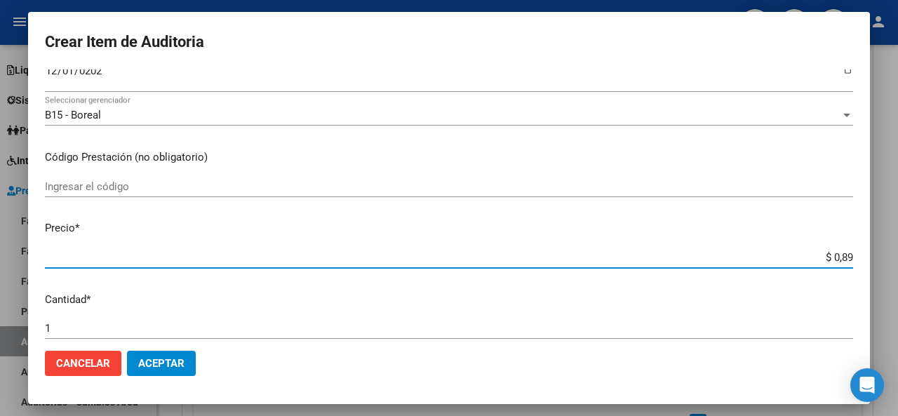
type input "$ 8,97"
type input "$ 89,70"
type input "$ 897,00"
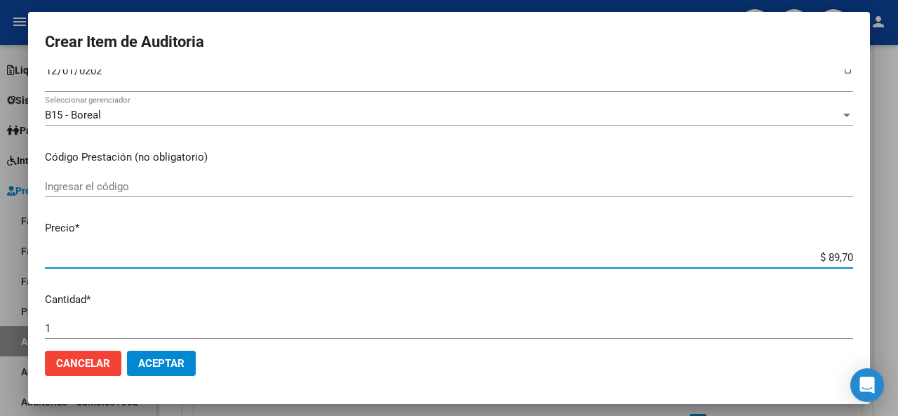
type input "$ 897,00"
type input "$ 8.970,00"
type input "$ 89.700,00"
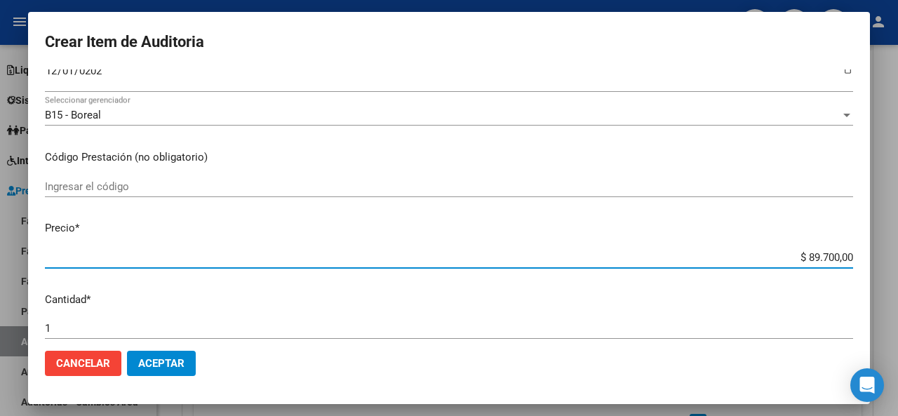
click at [441, 281] on mat-dialog-content "49036259 Nro Documento 27490362598 CUIL Afiliado Inactivo Análisis Afiliado Pre…" at bounding box center [449, 204] width 842 height 270
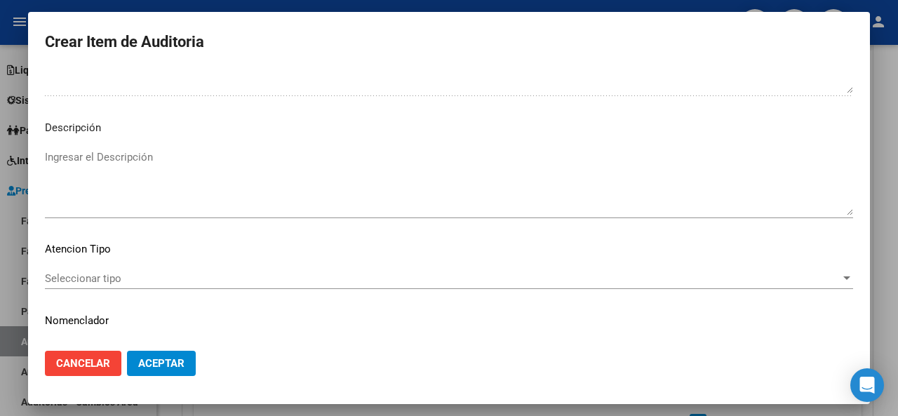
scroll to position [992, 0]
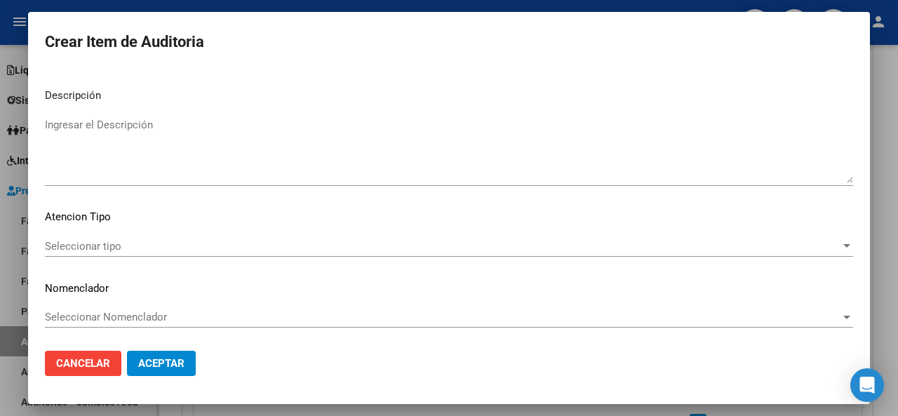
click at [126, 250] on span "Seleccionar tipo" at bounding box center [442, 246] width 795 height 13
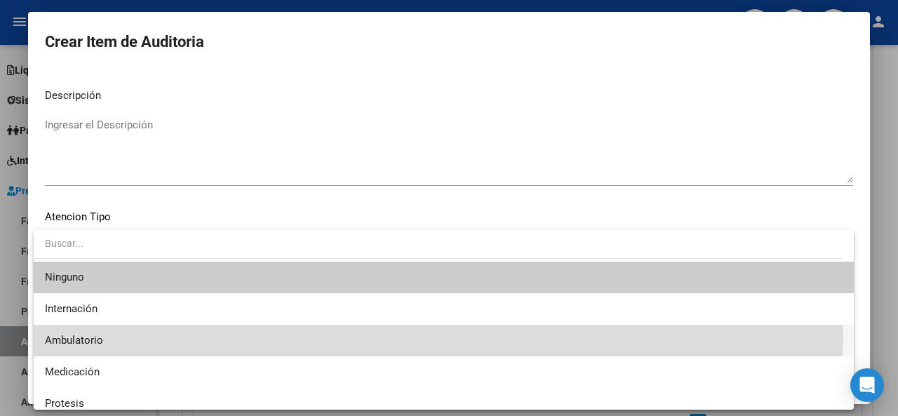
click at [115, 325] on span "Ambulatorio" at bounding box center [444, 341] width 798 height 32
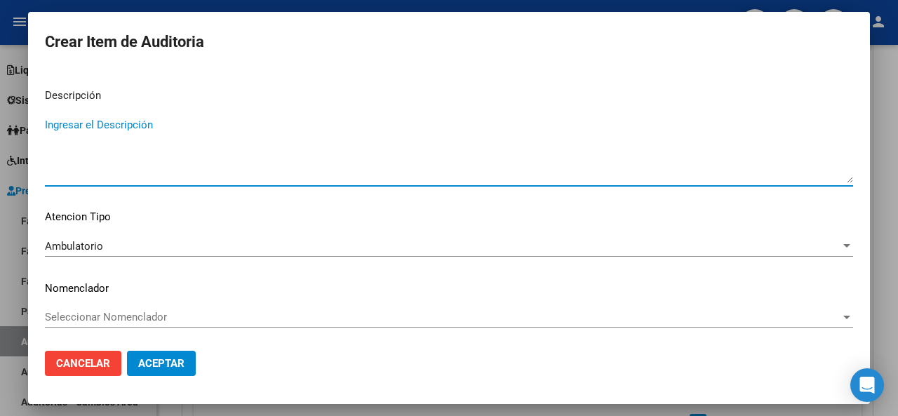
click at [137, 171] on textarea "Ingresar el Descripción" at bounding box center [449, 150] width 808 height 66
type textarea "ambulatorio"
click at [164, 361] on span "Aceptar" at bounding box center [161, 363] width 46 height 13
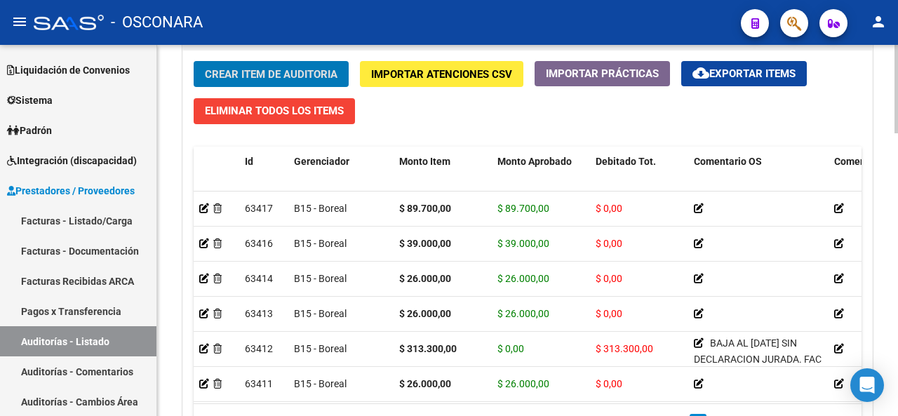
click at [281, 127] on div "Crear Item de Auditoria Importar Atenciones CSV Importar Prácticas cloud_downlo…" at bounding box center [527, 255] width 689 height 409
click at [264, 73] on span "Crear Item de Auditoria" at bounding box center [271, 74] width 133 height 13
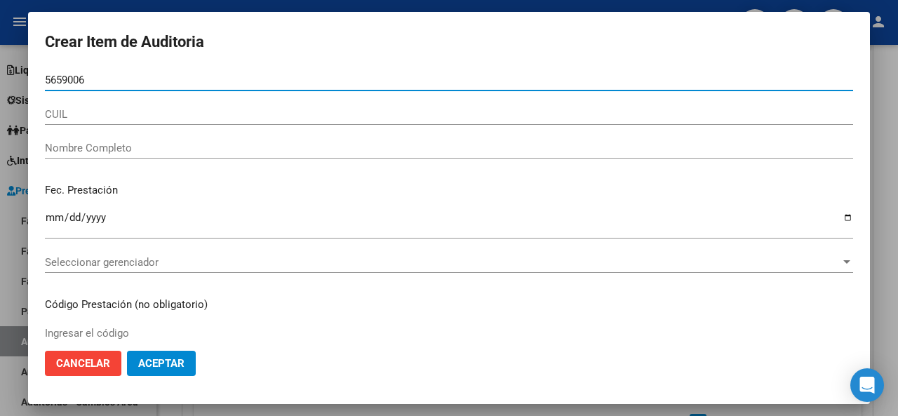
type input "56590063"
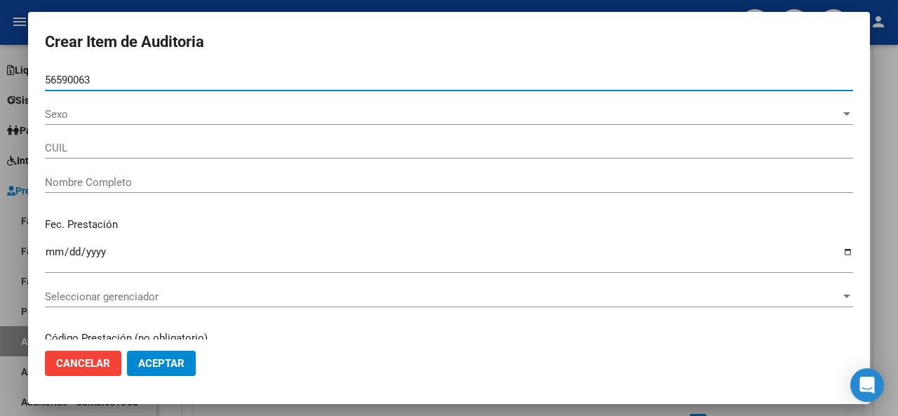
type input "20565900634"
type input "[PERSON_NAME] [PERSON_NAME]"
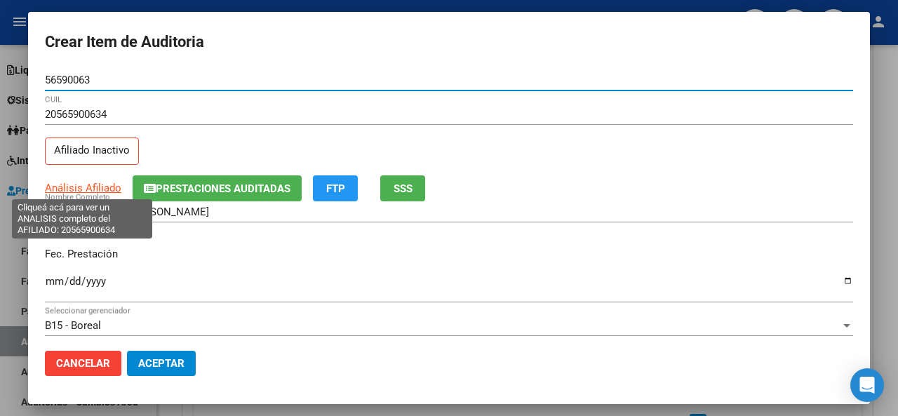
type input "56590063"
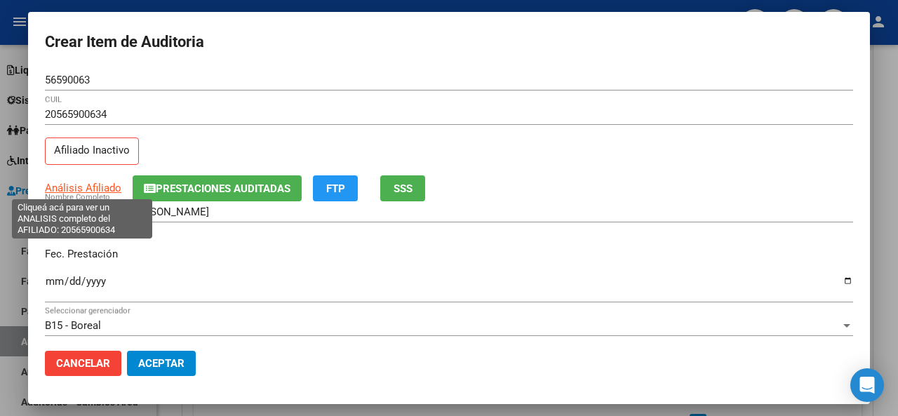
click at [93, 184] on span "Análisis Afiliado" at bounding box center [83, 188] width 76 height 13
type textarea "20565900634"
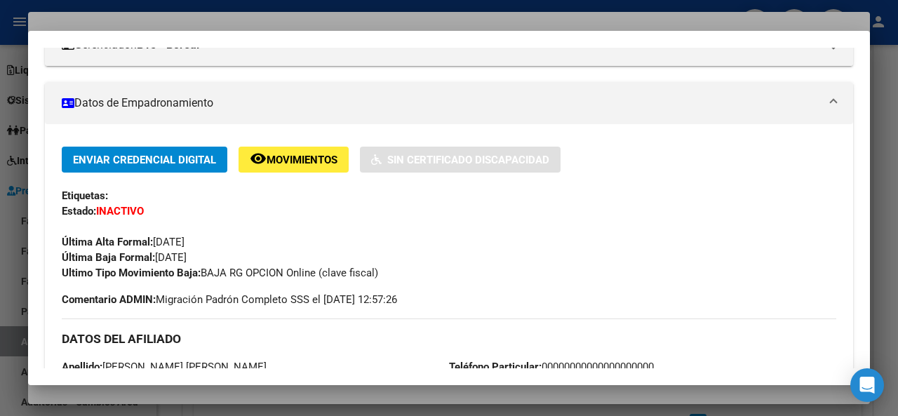
scroll to position [140, 0]
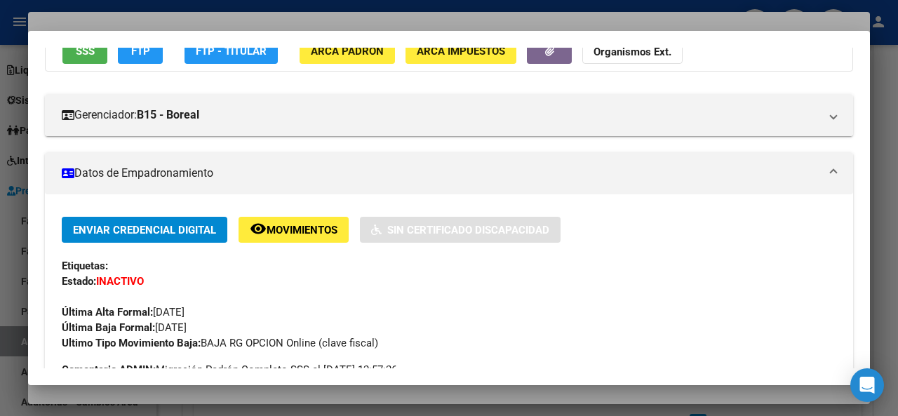
click at [93, 57] on span "SSS" at bounding box center [85, 51] width 19 height 13
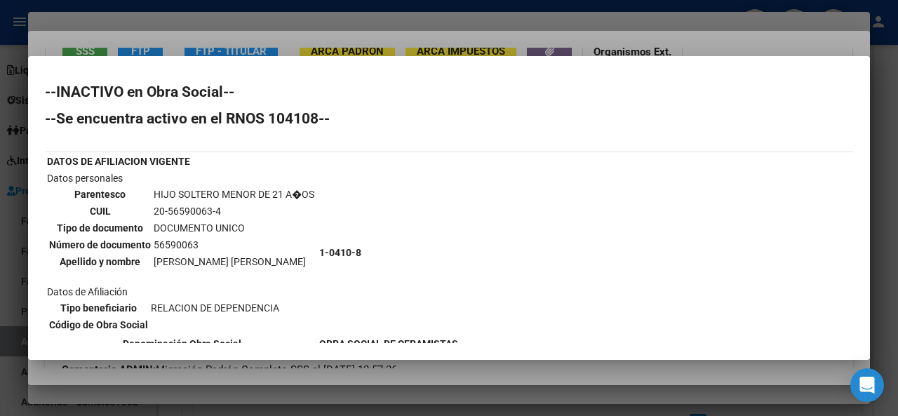
scroll to position [135, 0]
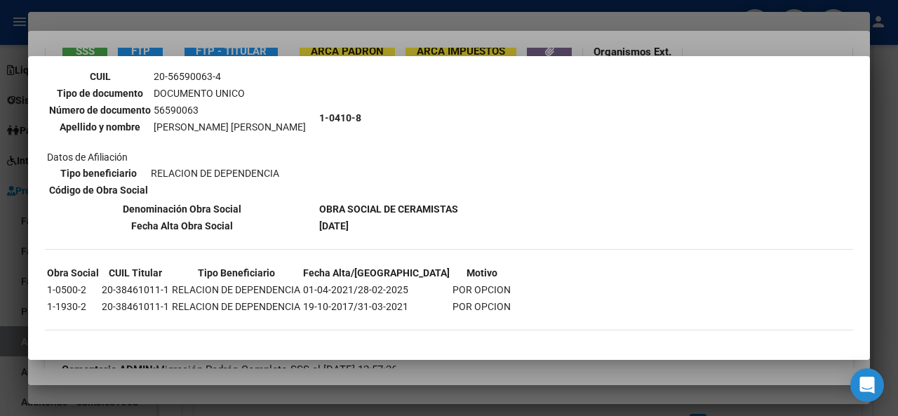
click at [300, 26] on div at bounding box center [449, 208] width 898 height 416
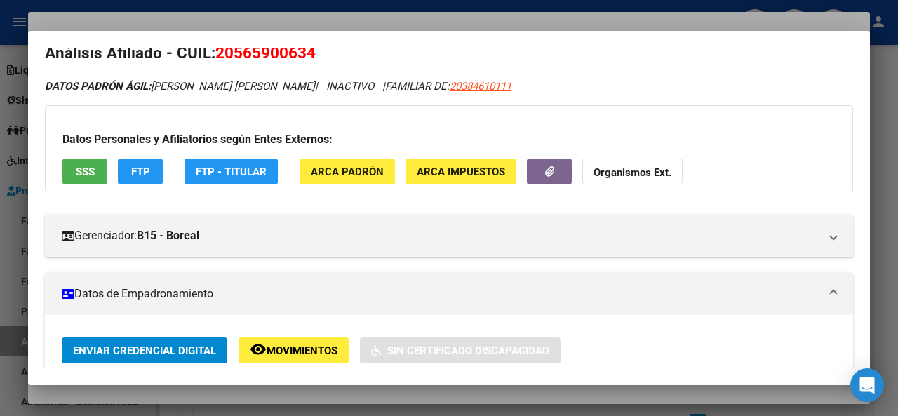
scroll to position [0, 0]
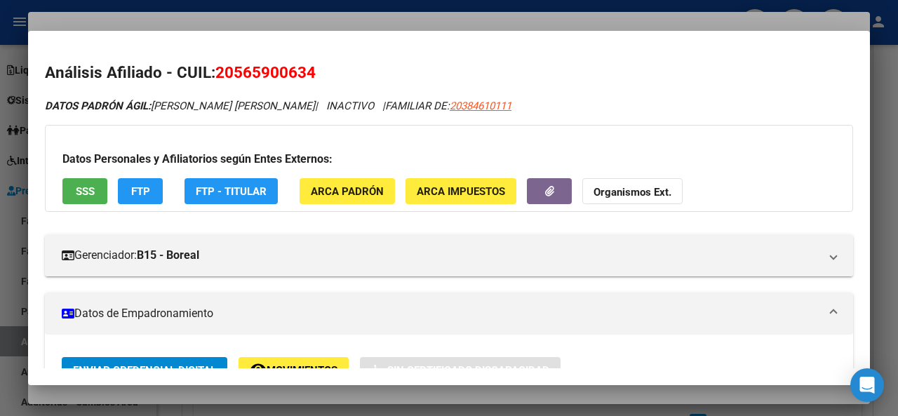
click at [209, 15] on div at bounding box center [449, 208] width 898 height 416
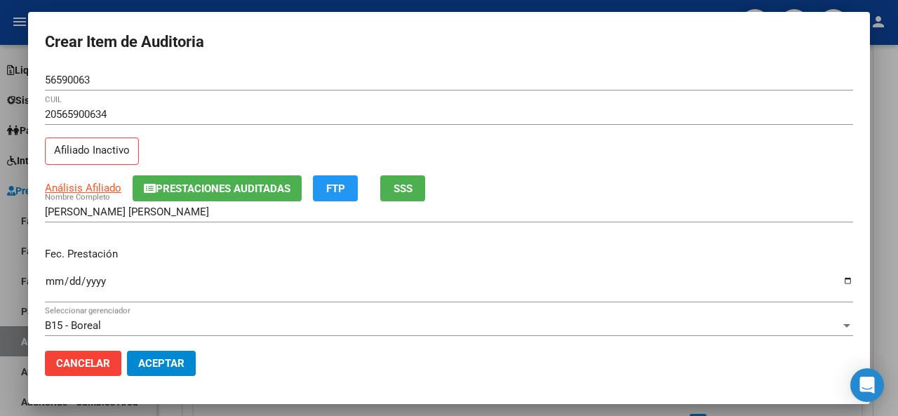
click at [55, 281] on input "Ingresar la fecha" at bounding box center [449, 287] width 808 height 22
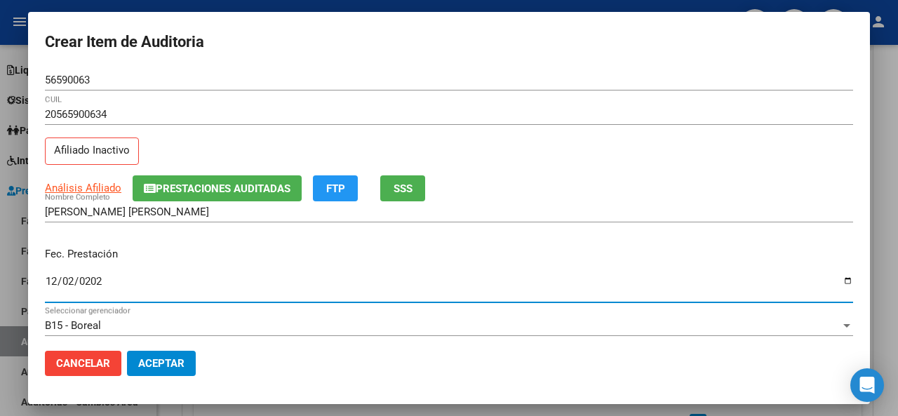
type input "[DATE]"
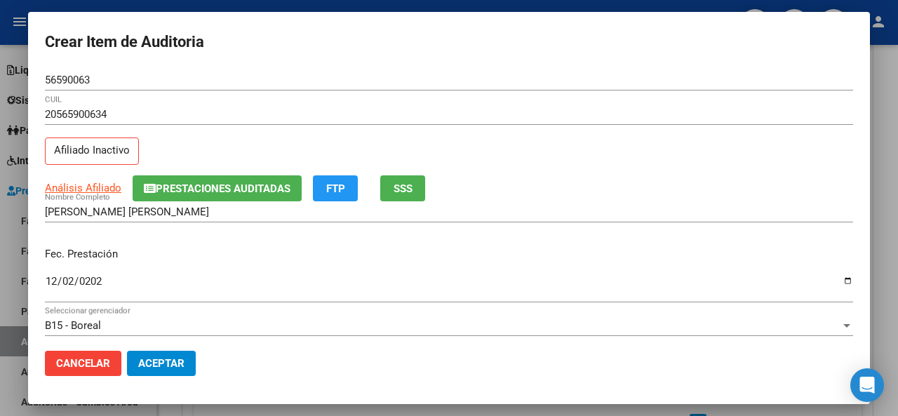
click at [318, 240] on div "Fec. Prestación [DATE] Ingresar la fecha" at bounding box center [449, 276] width 808 height 80
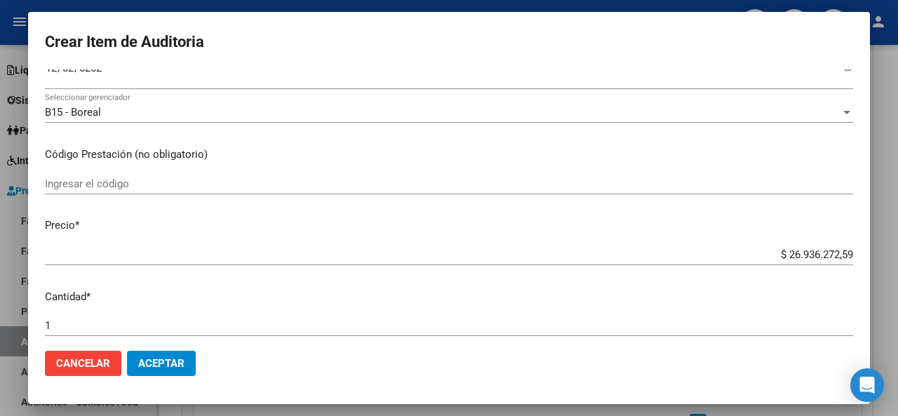
scroll to position [281, 0]
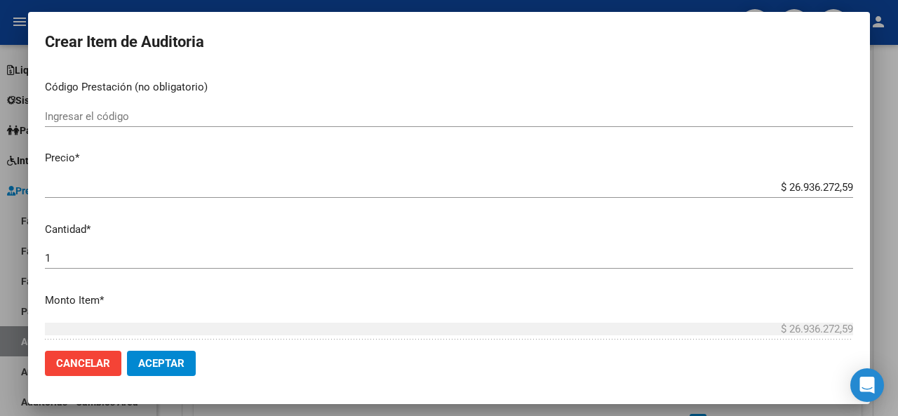
drag, startPoint x: 822, startPoint y: 180, endPoint x: 760, endPoint y: 173, distance: 62.7
click at [760, 173] on mat-dialog-content "56590063 Nro Documento 20565900634 CUIL Afiliado Inactivo Análisis Afiliado Pre…" at bounding box center [449, 204] width 842 height 270
click at [833, 181] on input "$ 26.936.272,59" at bounding box center [449, 187] width 808 height 13
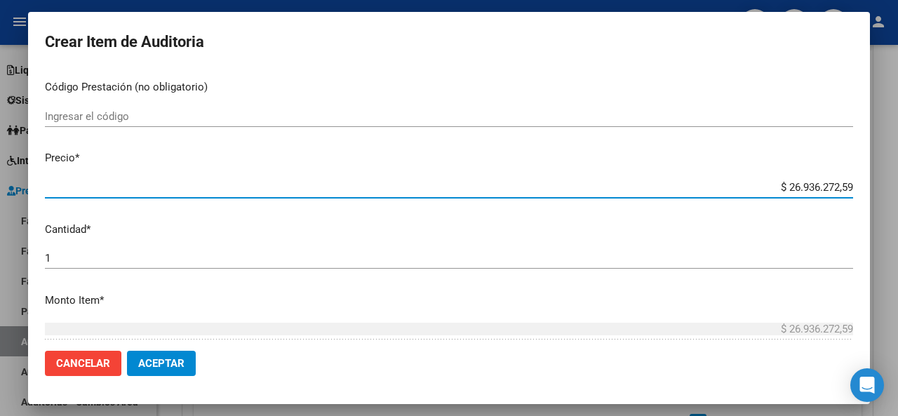
drag, startPoint x: 839, startPoint y: 184, endPoint x: 745, endPoint y: 175, distance: 94.5
click at [746, 173] on mat-dialog-content "56590063 Nro Documento 20565900634 CUIL Afiliado Inactivo Análisis Afiliado Pre…" at bounding box center [449, 204] width 842 height 270
type input "$ 0,05"
type input "$ 0,52"
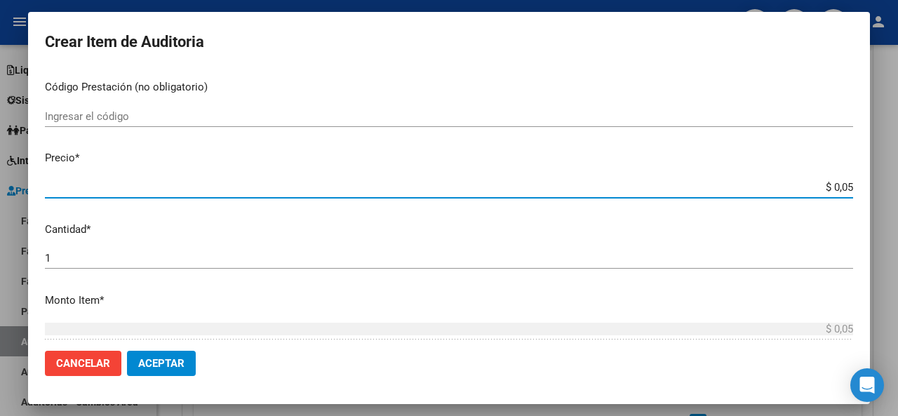
type input "$ 0,52"
type input "$ 5,23"
type input "$ 52,32"
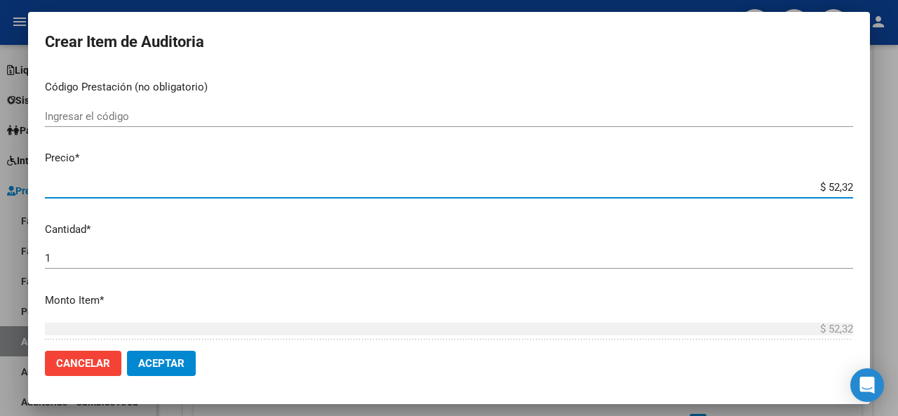
type input "$ 523,25"
type input "$ 5.232,50"
type input "$ 52.325,00"
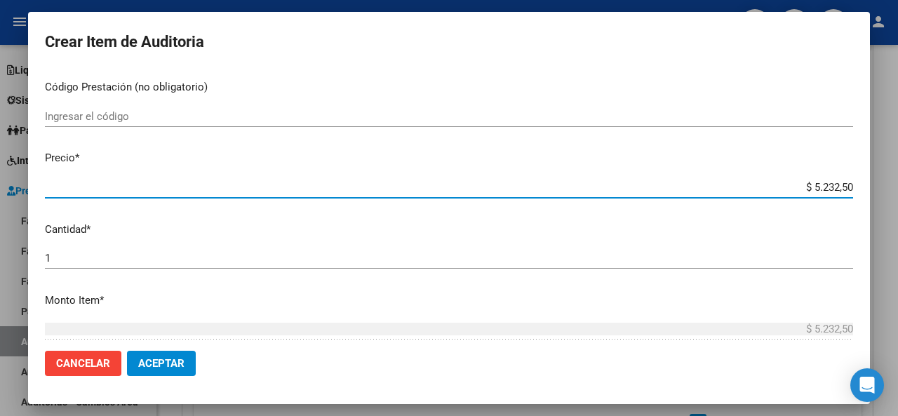
type input "$ 52.325,00"
type input "$ 5.232,50"
type input "$ 523,25"
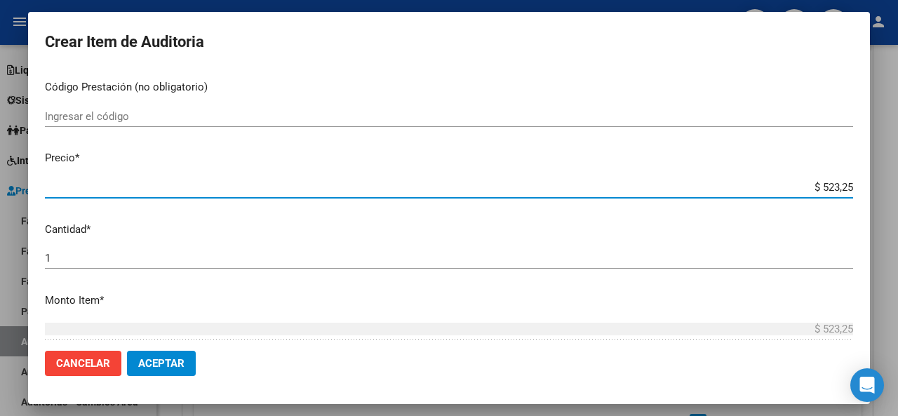
type input "$ 52,32"
type input "$ 5,23"
type input "$ 0,52"
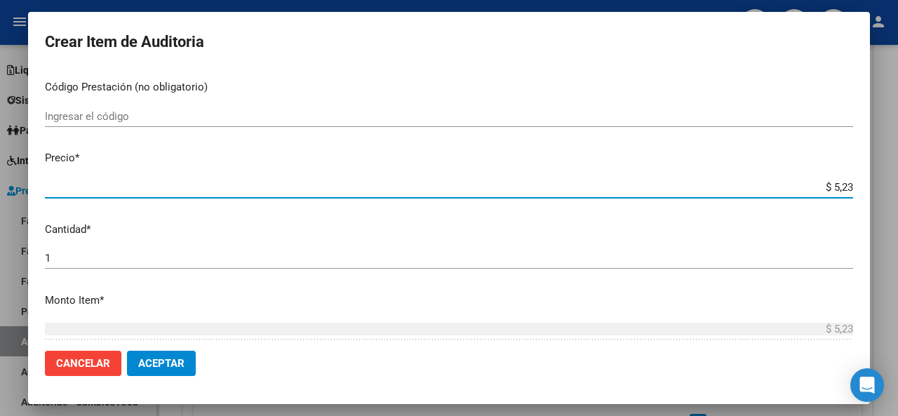
type input "$ 0,52"
type input "$ 0,05"
type input "$ 0,07"
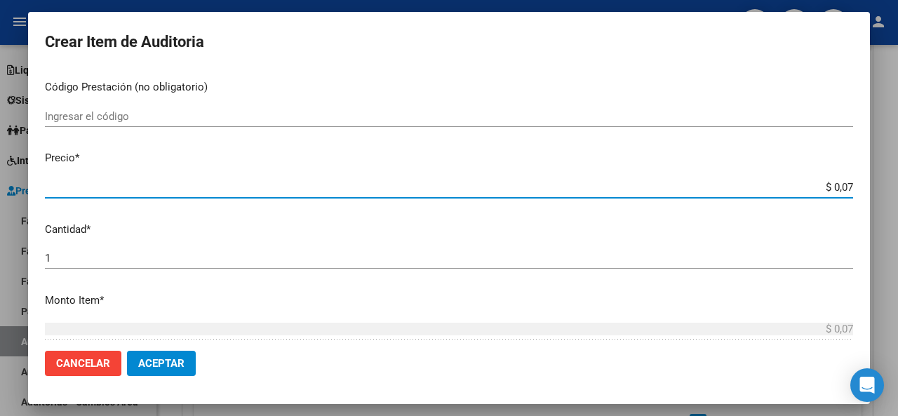
type input "$ 0,78"
type input "$ 7,83"
type input "$ 78,32"
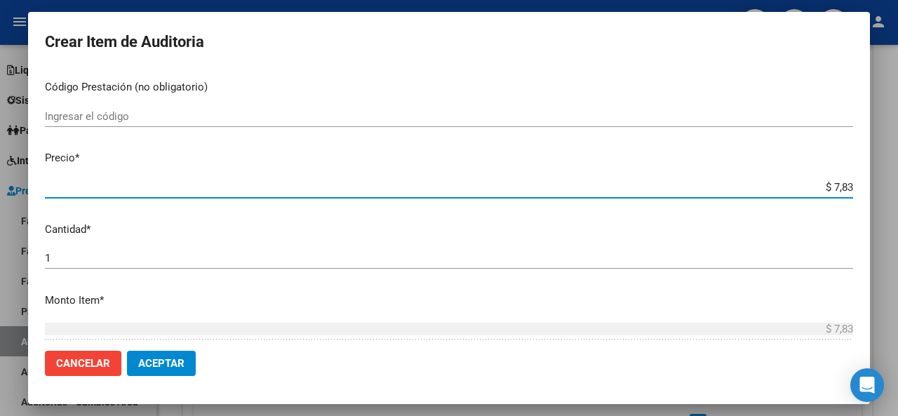
type input "$ 78,32"
type input "$ 783,25"
type input "$ 7.832,50"
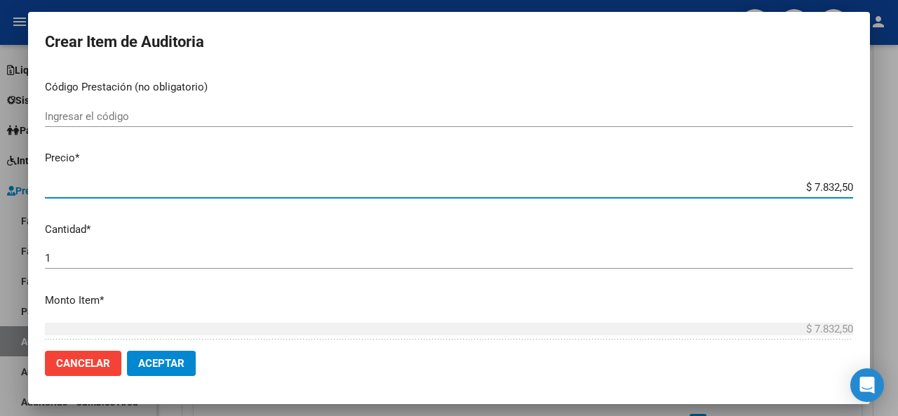
type input "$ 78.325,00"
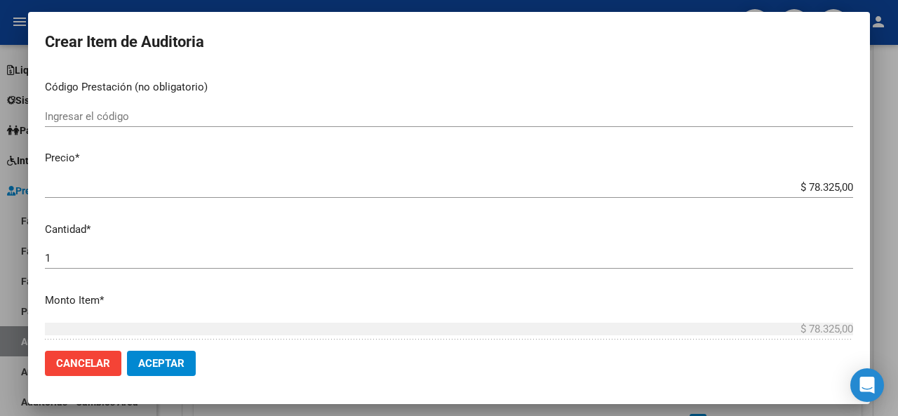
click at [362, 213] on mat-dialog-content "56590063 Nro Documento 20565900634 CUIL Afiliado Inactivo Análisis Afiliado Pre…" at bounding box center [449, 204] width 842 height 270
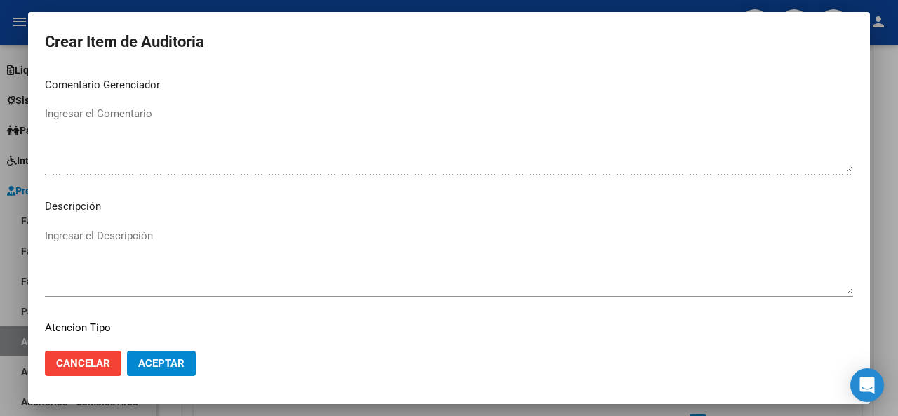
scroll to position [992, 0]
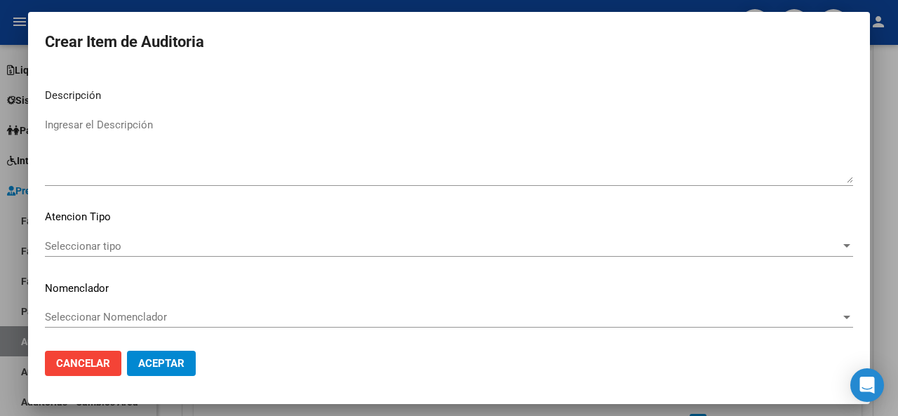
click at [119, 166] on textarea "Ingresar el Descripción" at bounding box center [449, 150] width 808 height 66
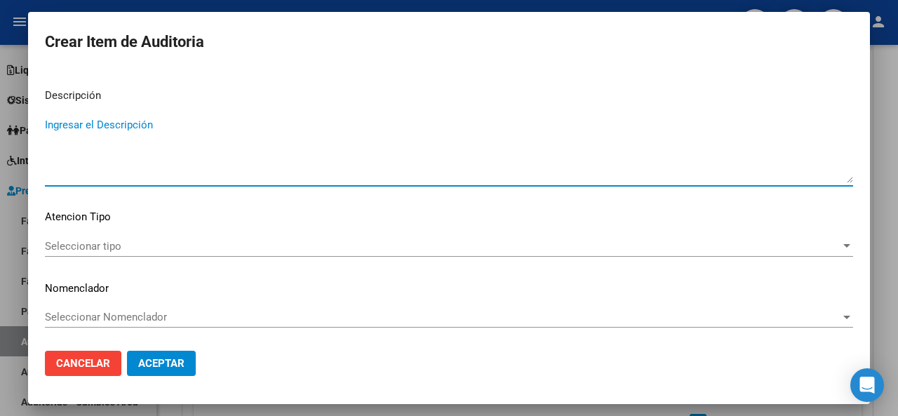
click at [122, 179] on textarea "Ingresar el Descripción" at bounding box center [449, 150] width 808 height 66
type textarea "ambulatorio"
click at [107, 240] on span "Seleccionar tipo" at bounding box center [442, 246] width 795 height 13
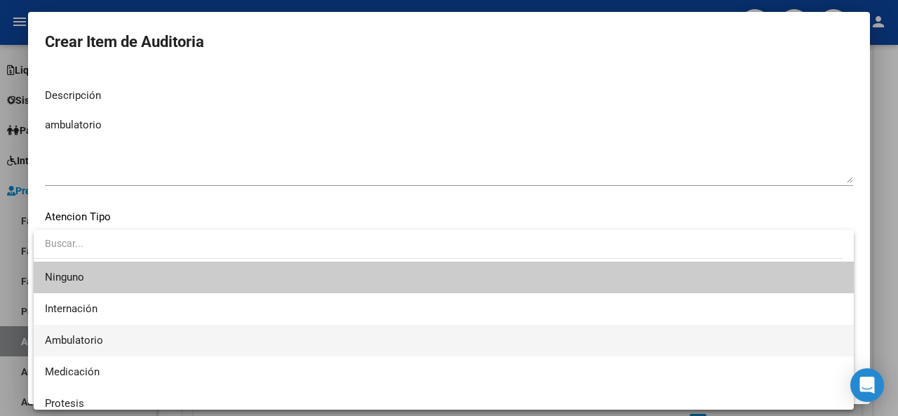
click at [109, 332] on span "Ambulatorio" at bounding box center [444, 341] width 798 height 32
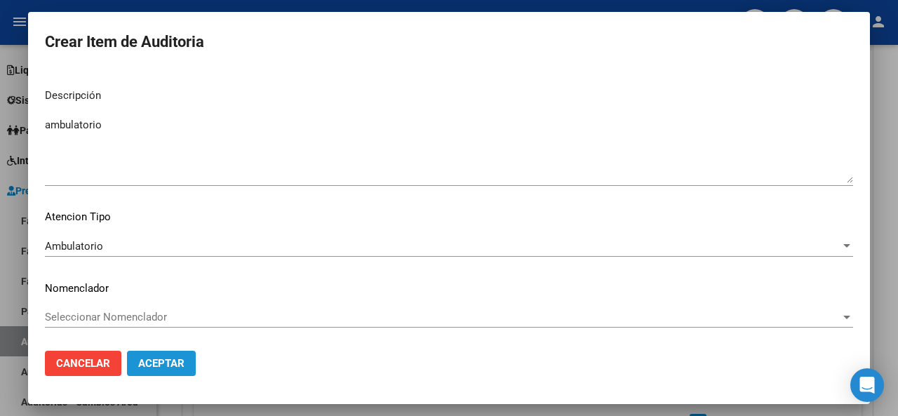
click at [163, 355] on button "Aceptar" at bounding box center [161, 363] width 69 height 25
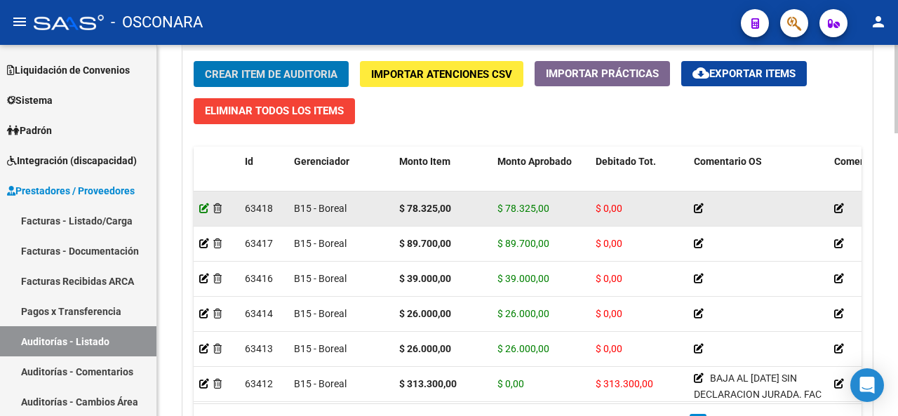
click at [203, 206] on icon at bounding box center [204, 208] width 10 height 10
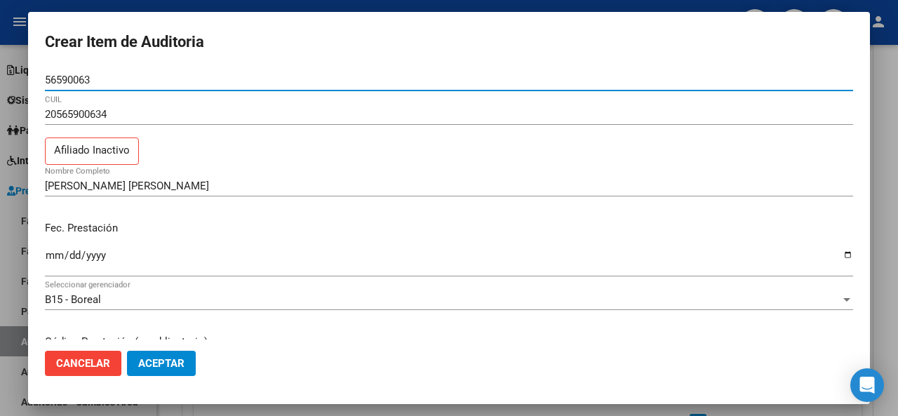
scroll to position [281, 0]
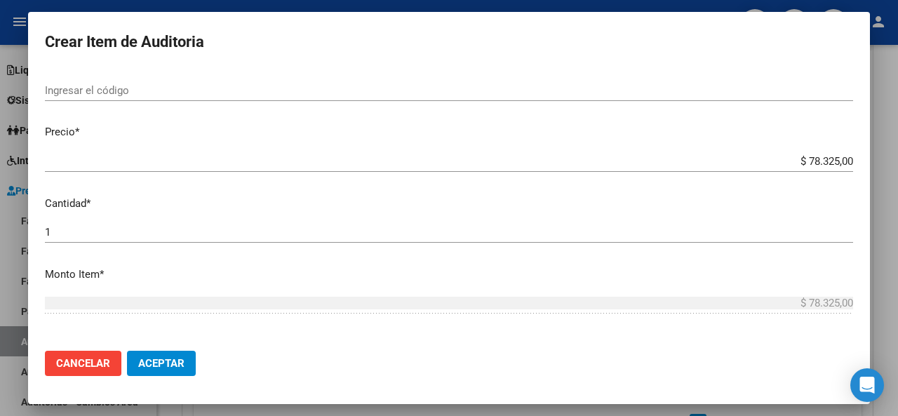
click at [835, 163] on input "$ 78.325,00" at bounding box center [449, 161] width 808 height 13
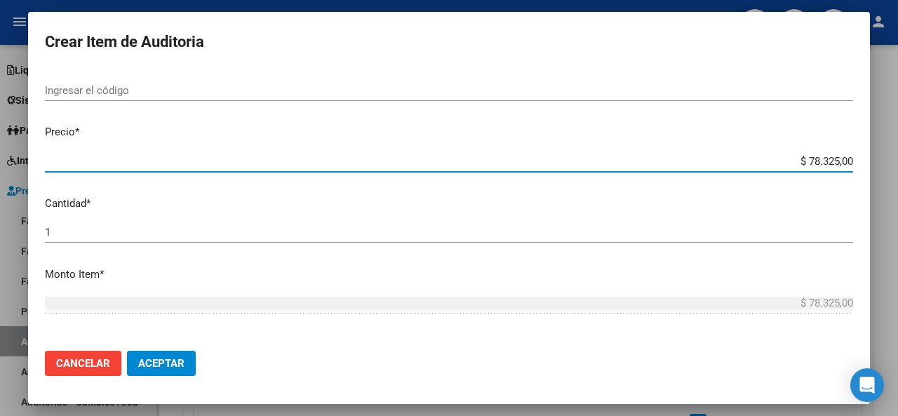
drag, startPoint x: 841, startPoint y: 161, endPoint x: 697, endPoint y: 148, distance: 144.4
click at [697, 148] on mat-dialog-content "56590063 Nro Documento 20565900634 CUIL Afiliado Inactivo [PERSON_NAME] [PERSON…" at bounding box center [449, 204] width 842 height 270
type input "$ 0,01"
type input "$ 0,11"
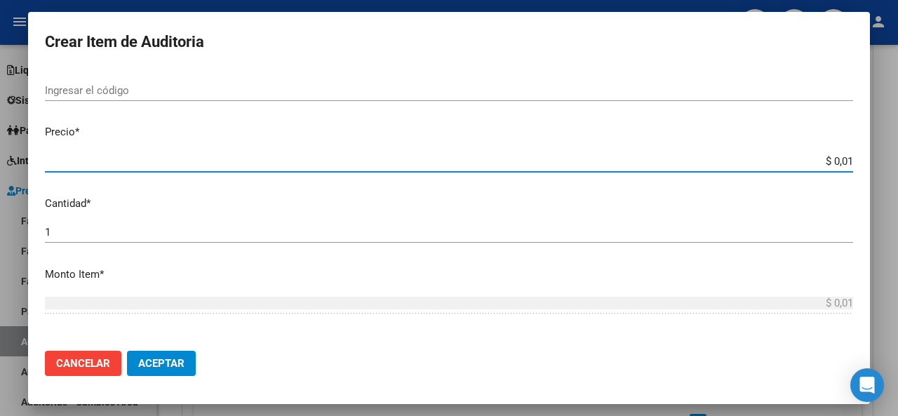
type input "$ 0,11"
type input "$ 1,12"
type input "$ 11,21"
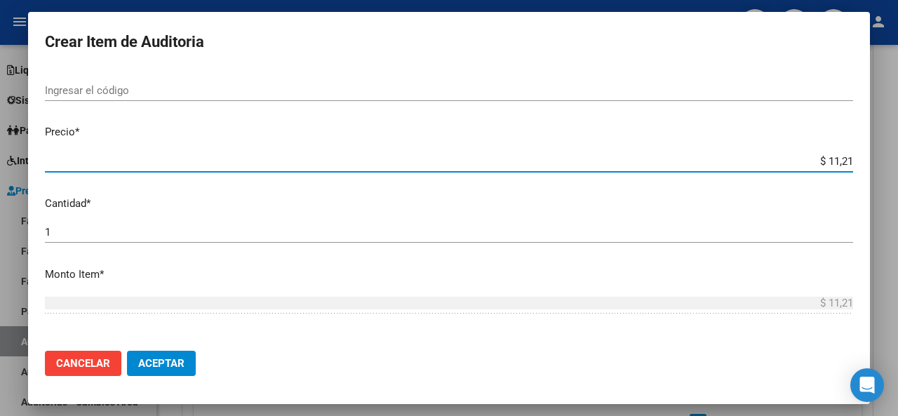
type input "$ 112,12"
type input "$ 1.121,25"
type input "$ 11.212,50"
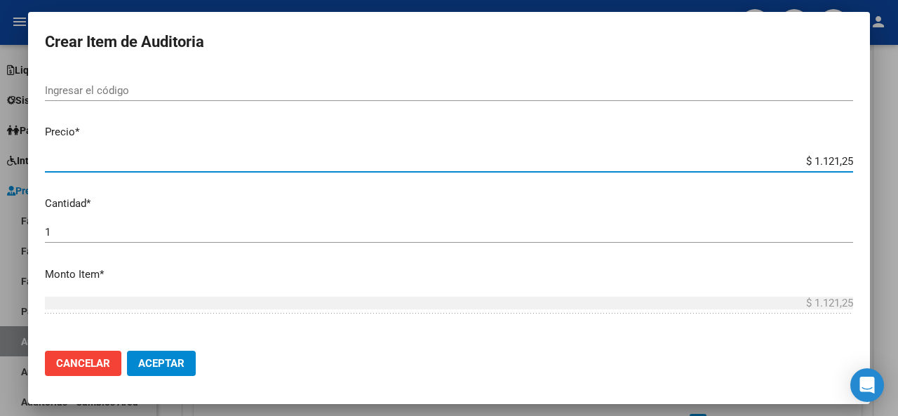
type input "$ 11.212,50"
type input "$ 112.125,00"
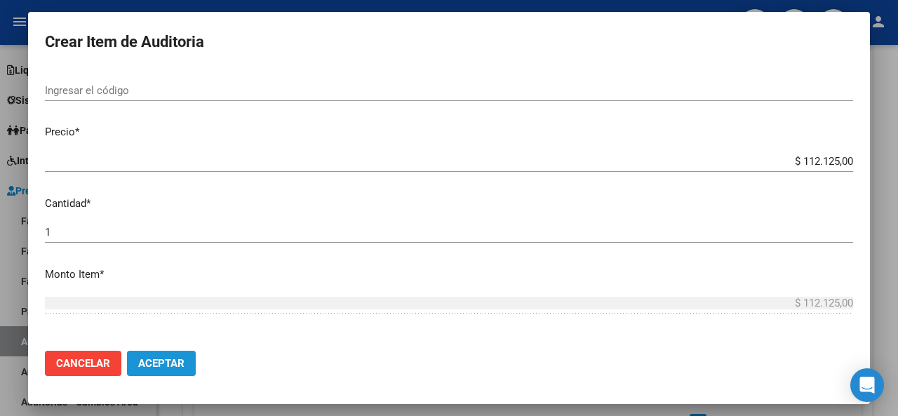
click at [170, 363] on span "Aceptar" at bounding box center [161, 363] width 46 height 13
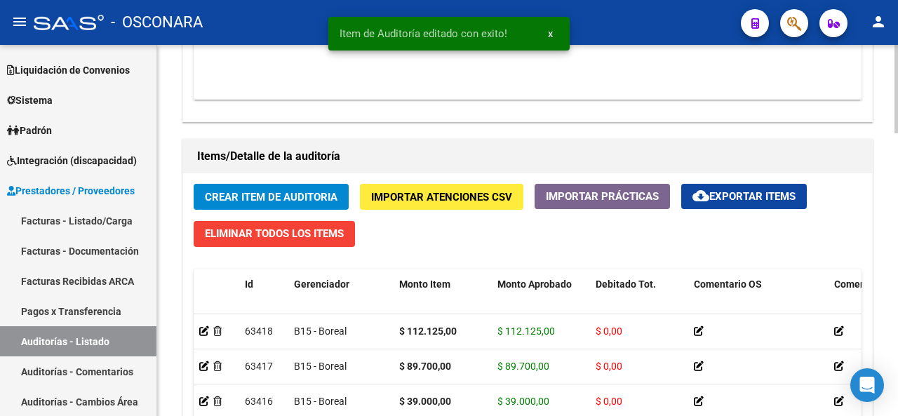
scroll to position [1052, 0]
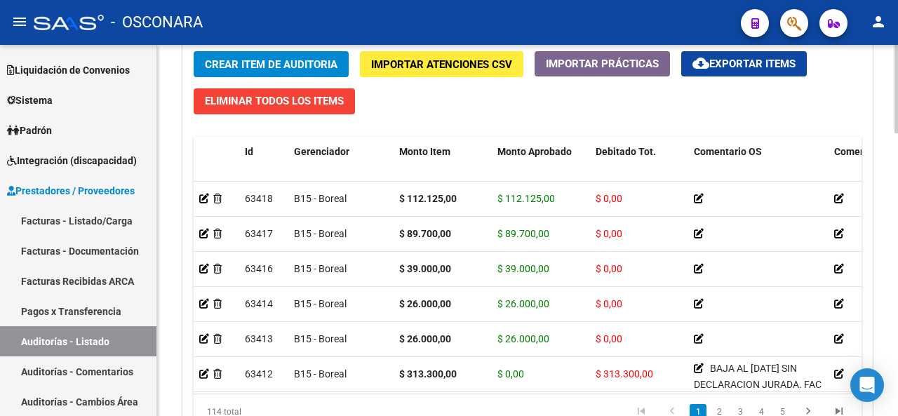
drag, startPoint x: 425, startPoint y: 124, endPoint x: 375, endPoint y: 99, distance: 56.5
click at [425, 124] on div "Crear Item de Auditoria Importar Atenciones CSV Importar Prácticas cloud_downlo…" at bounding box center [527, 245] width 689 height 409
click at [283, 62] on span "Crear Item de Auditoria" at bounding box center [271, 64] width 133 height 13
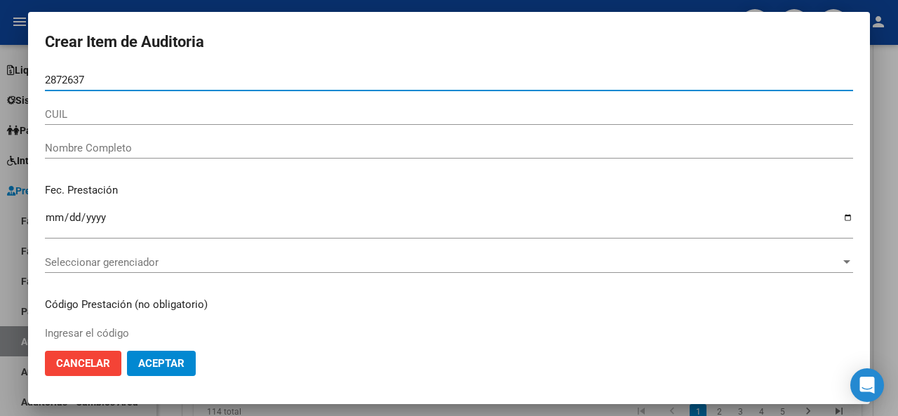
type input "28726379"
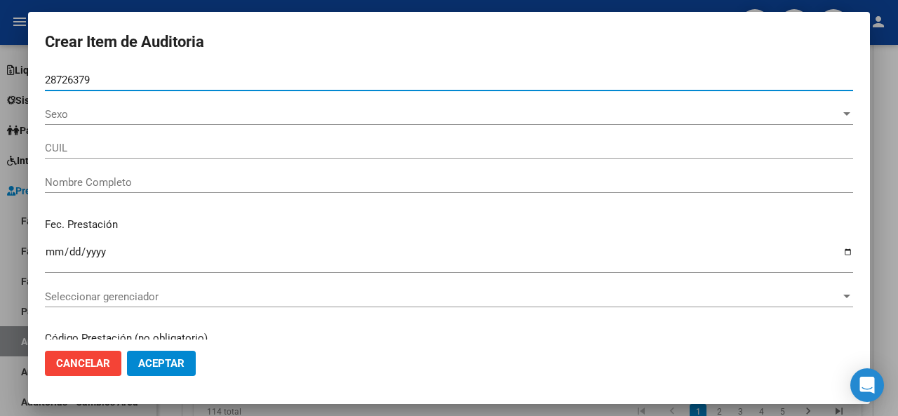
type input "20287263792"
type input "[PERSON_NAME]"
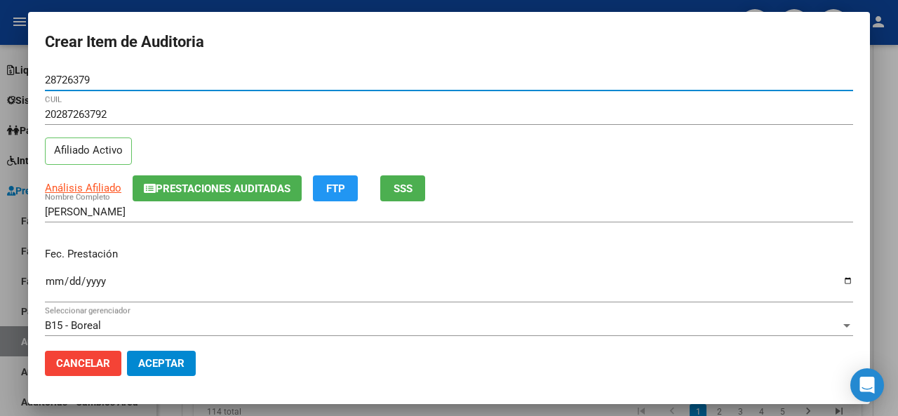
type input "28726379"
click at [167, 147] on div "20287263792 CUIL Afiliado Activo" at bounding box center [449, 140] width 808 height 72
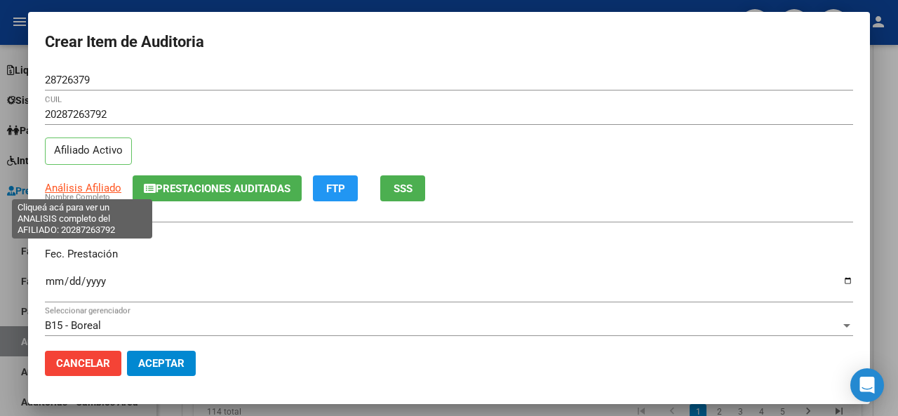
click at [81, 184] on span "Análisis Afiliado" at bounding box center [83, 188] width 76 height 13
type textarea "20287263792"
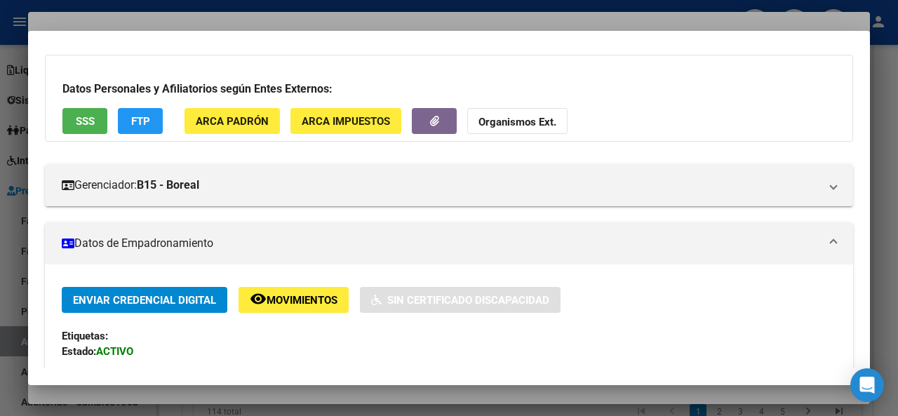
scroll to position [70, 0]
click at [81, 115] on span "SSS" at bounding box center [85, 121] width 19 height 13
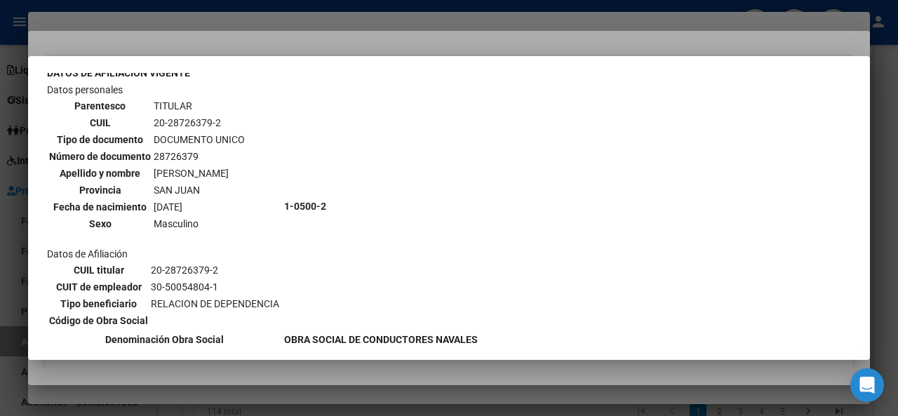
scroll to position [0, 0]
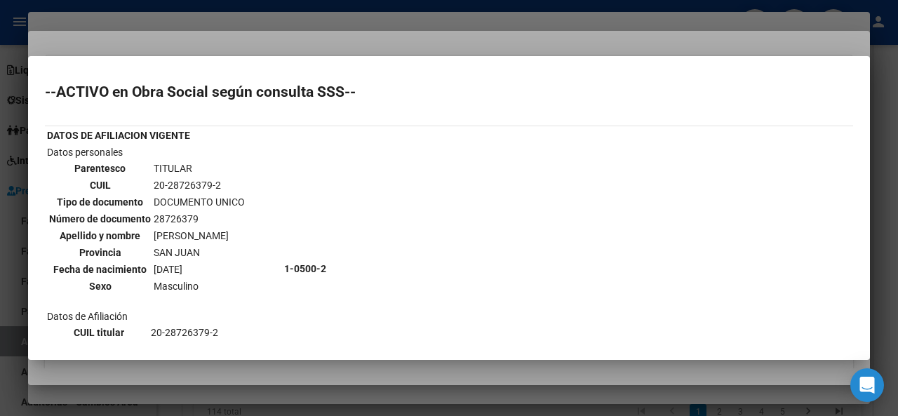
click at [313, 41] on div at bounding box center [449, 208] width 898 height 416
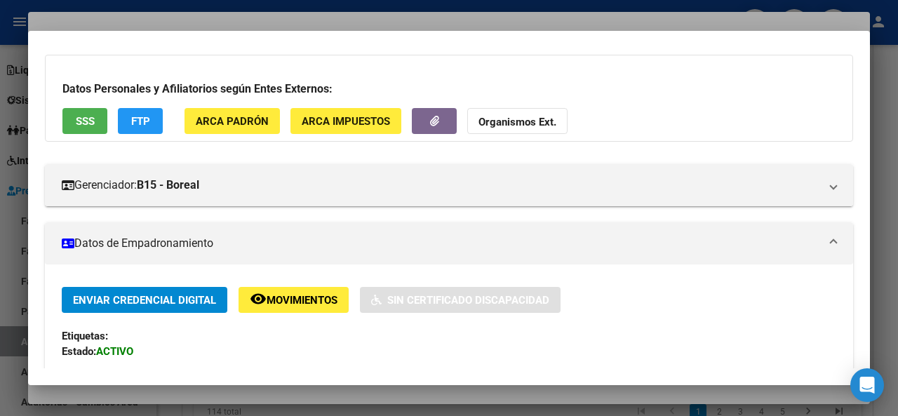
click at [310, 22] on div at bounding box center [449, 208] width 898 height 416
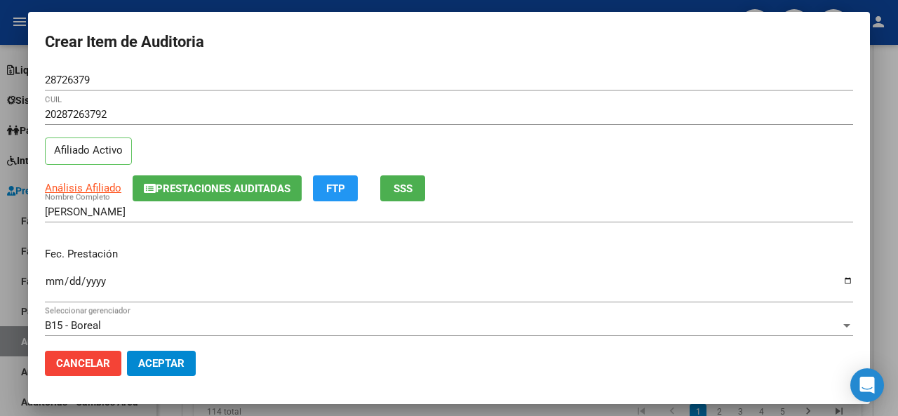
click at [55, 276] on input "Ingresar la fecha" at bounding box center [449, 287] width 808 height 22
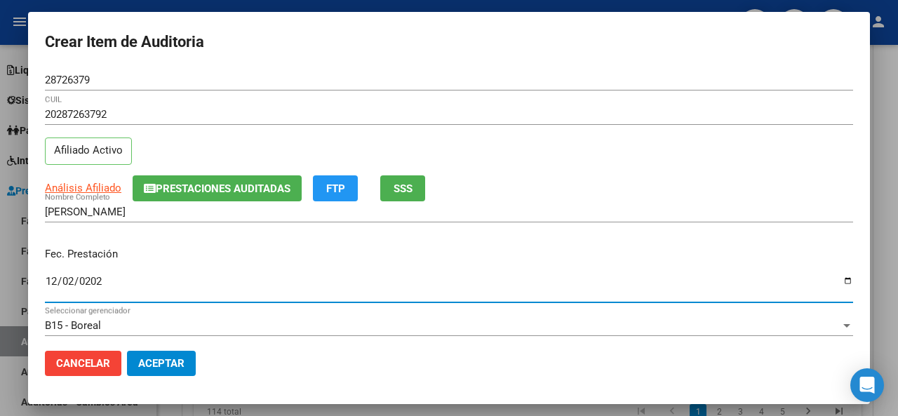
type input "[DATE]"
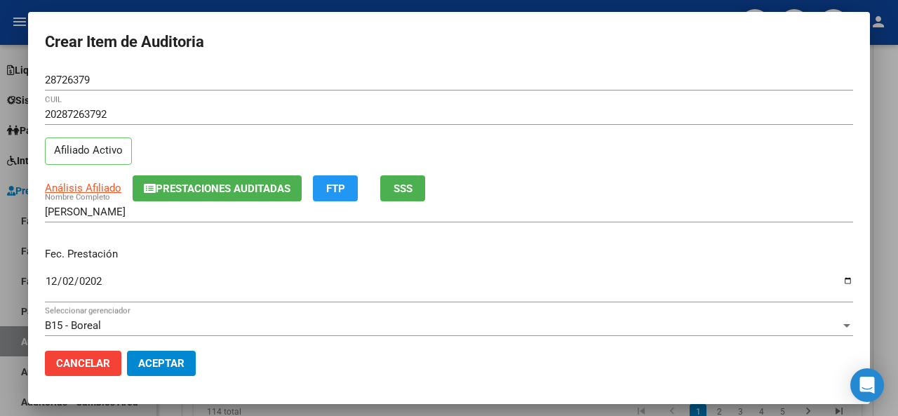
click at [572, 234] on div "[PERSON_NAME] Nombre Completo" at bounding box center [449, 218] width 808 height 34
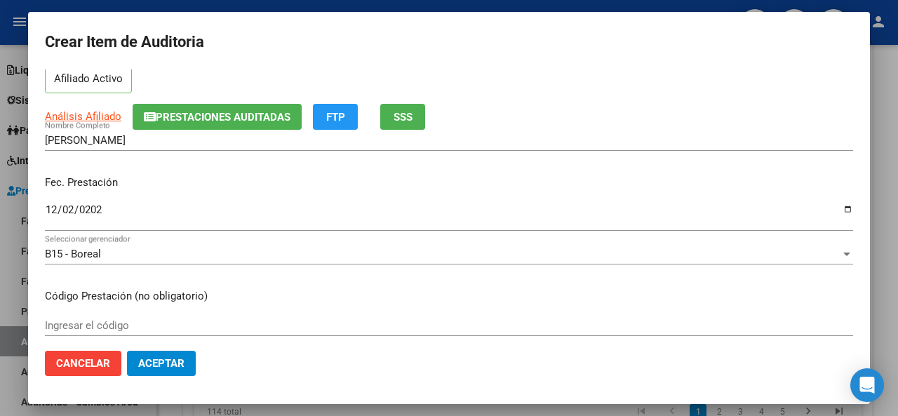
scroll to position [140, 0]
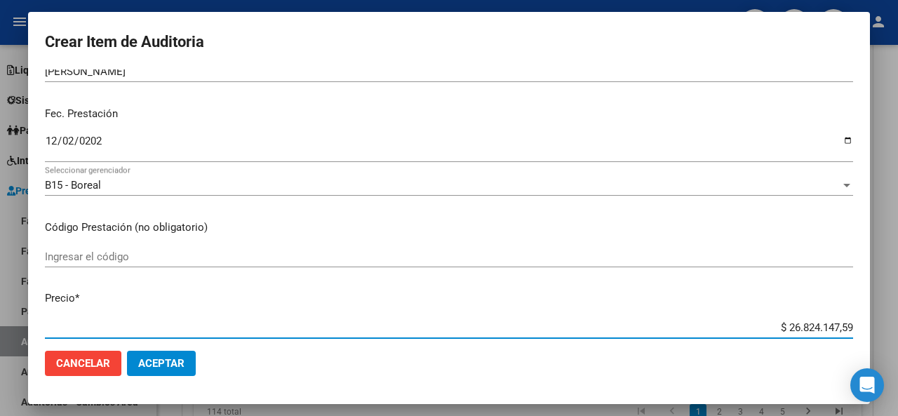
drag, startPoint x: 840, startPoint y: 325, endPoint x: 734, endPoint y: 319, distance: 105.4
click at [734, 319] on div "$ 26.824.147,59 Ingresar el precio" at bounding box center [449, 327] width 808 height 21
type input "$ 0,02"
type input "$ 0,26"
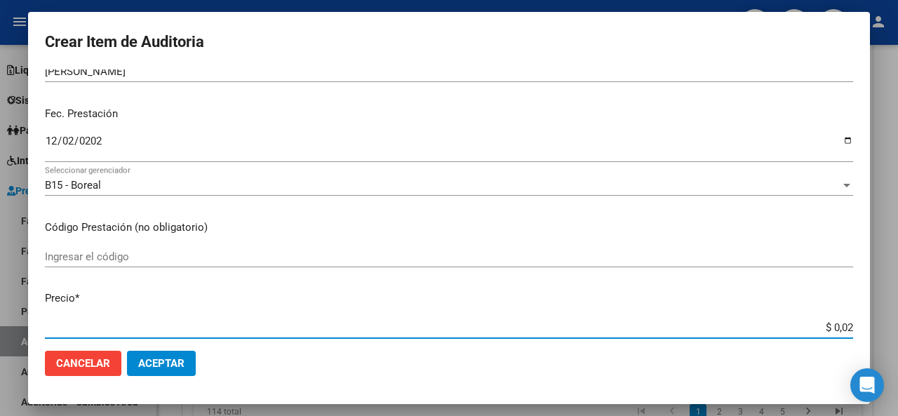
type input "$ 0,26"
type input "$ 2,60"
type input "$ 26,00"
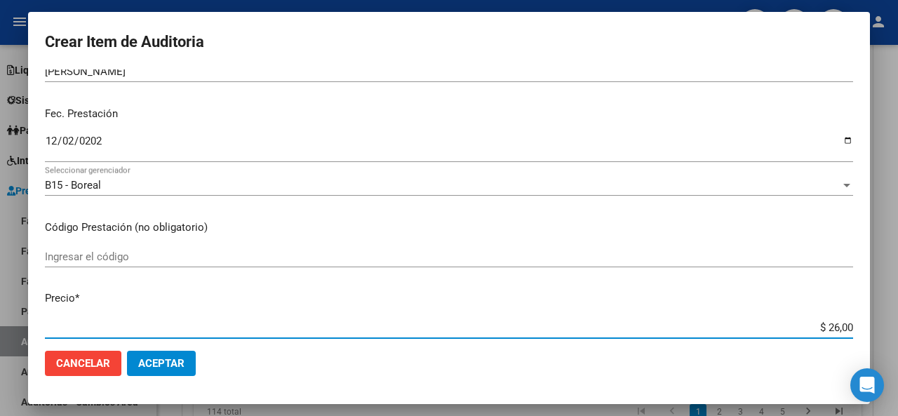
type input "$ 260,00"
type input "$ 2.600,00"
type input "$ 26.000,00"
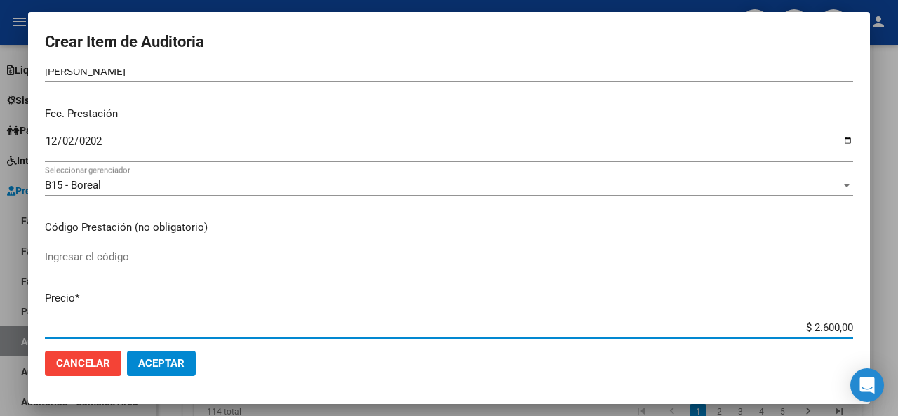
type input "$ 26.000,00"
click at [676, 278] on mat-dialog-content "28726379 Nro Documento 20287263792 CUIL Afiliado Activo Análisis Afiliado Prest…" at bounding box center [449, 204] width 842 height 270
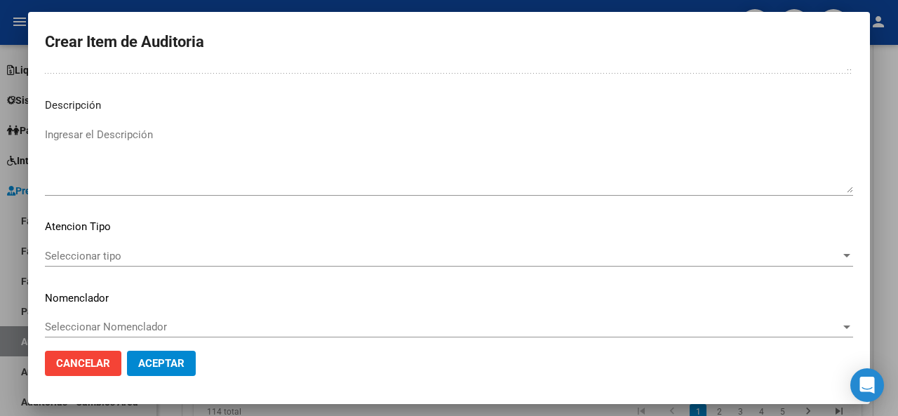
scroll to position [992, 0]
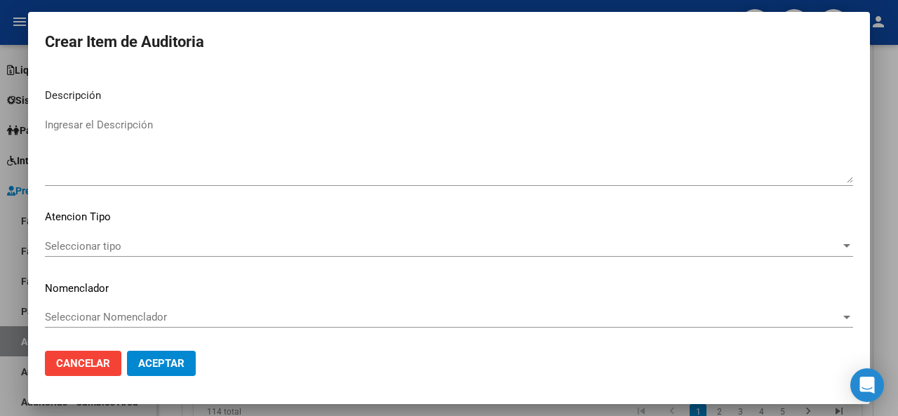
click at [137, 109] on mat-dialog-content "28726379 Nro Documento 20287263792 CUIL Afiliado Activo Análisis Afiliado Prest…" at bounding box center [449, 204] width 842 height 270
click at [146, 119] on textarea "Ingresar el Descripción" at bounding box center [449, 150] width 808 height 66
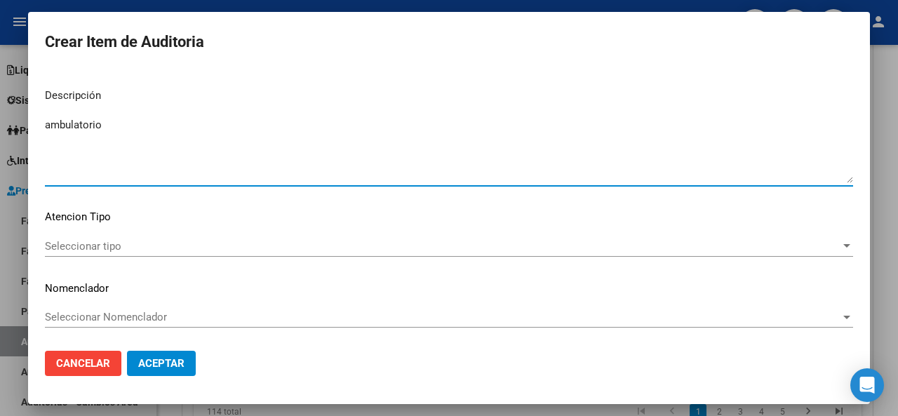
type textarea "ambulatorio"
click at [111, 248] on span "Seleccionar tipo" at bounding box center [442, 246] width 795 height 13
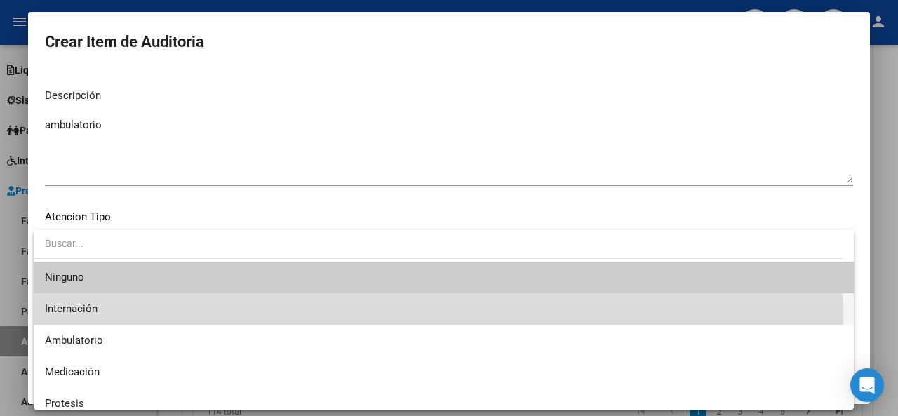
click at [111, 322] on span "Internación" at bounding box center [444, 309] width 798 height 32
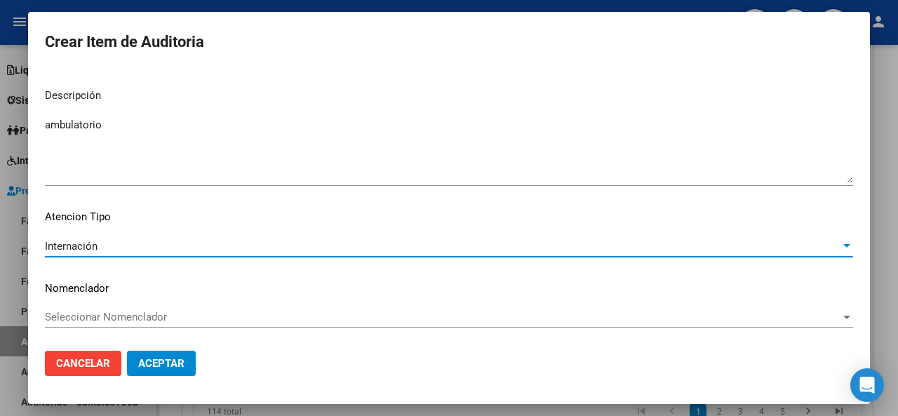
click at [102, 243] on div "Internación" at bounding box center [442, 246] width 795 height 13
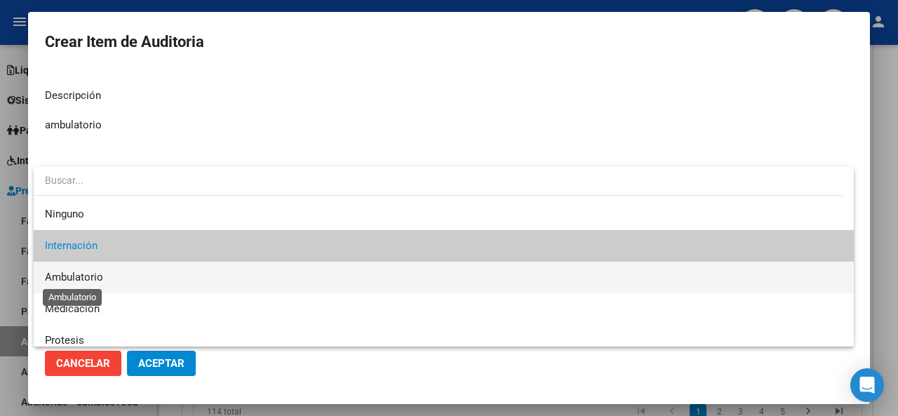
click at [88, 279] on span "Ambulatorio" at bounding box center [74, 277] width 58 height 13
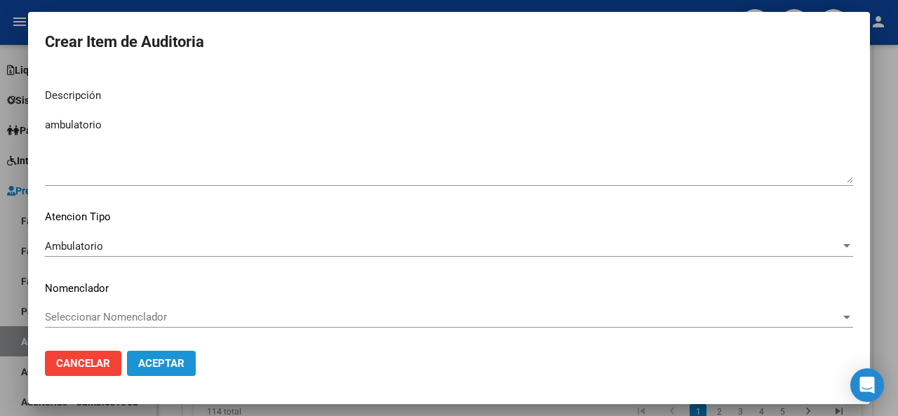
click at [140, 363] on span "Aceptar" at bounding box center [161, 363] width 46 height 13
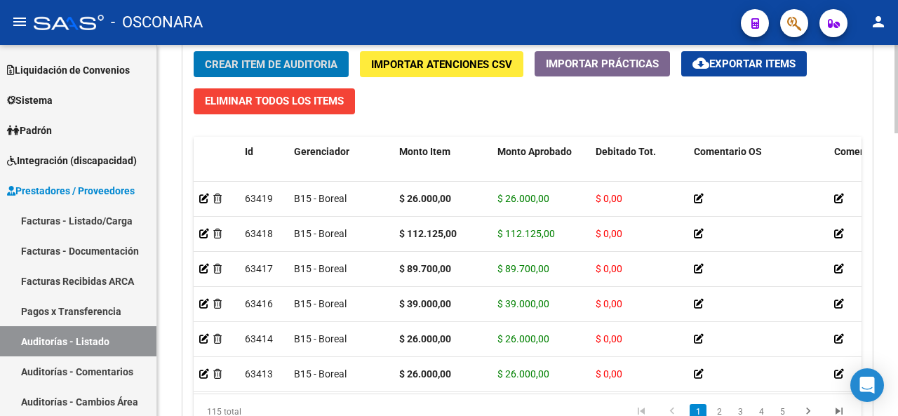
click at [386, 114] on div "Crear Item de Auditoria Importar Atenciones CSV Importar Prácticas cloud_downlo…" at bounding box center [527, 245] width 689 height 409
click at [328, 65] on span "Crear Item de Auditoria" at bounding box center [271, 64] width 133 height 13
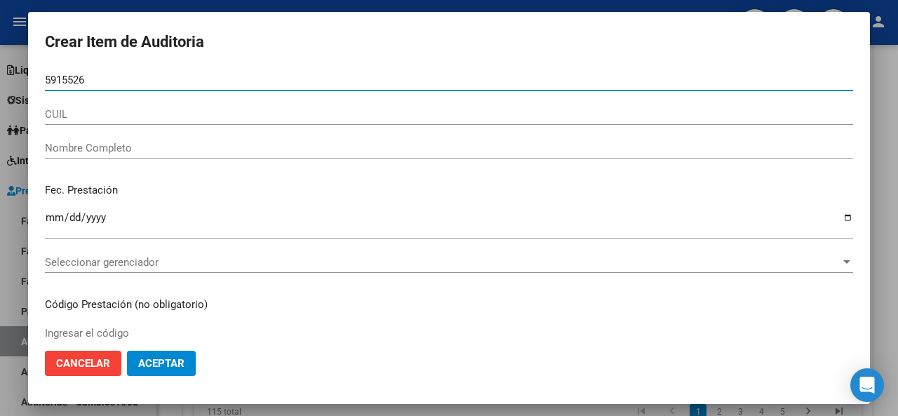
type input "59155268"
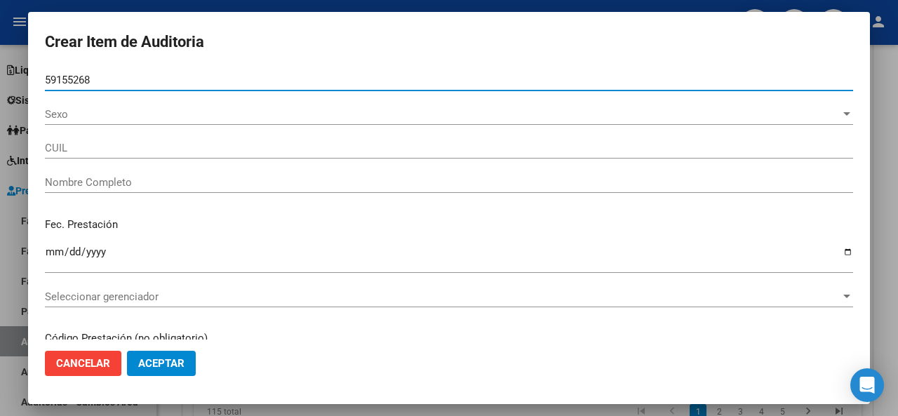
type input "20591552687"
type input "[PERSON_NAME] [PERSON_NAME]"
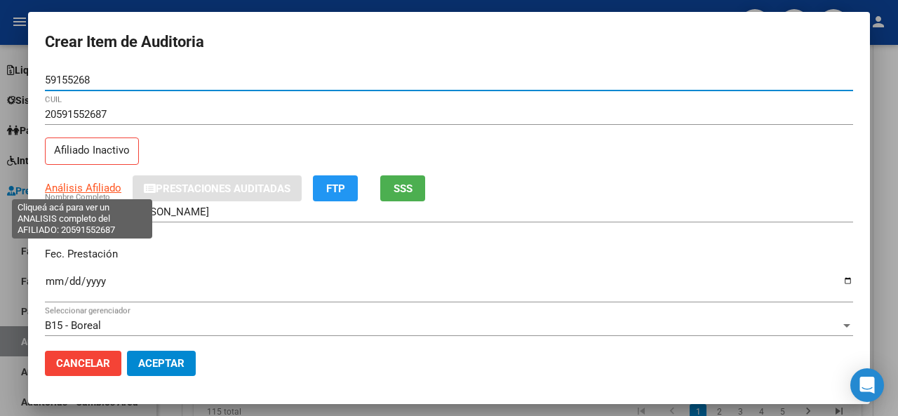
type input "59155268"
click at [91, 185] on span "Análisis Afiliado" at bounding box center [83, 188] width 76 height 13
type textarea "20591552687"
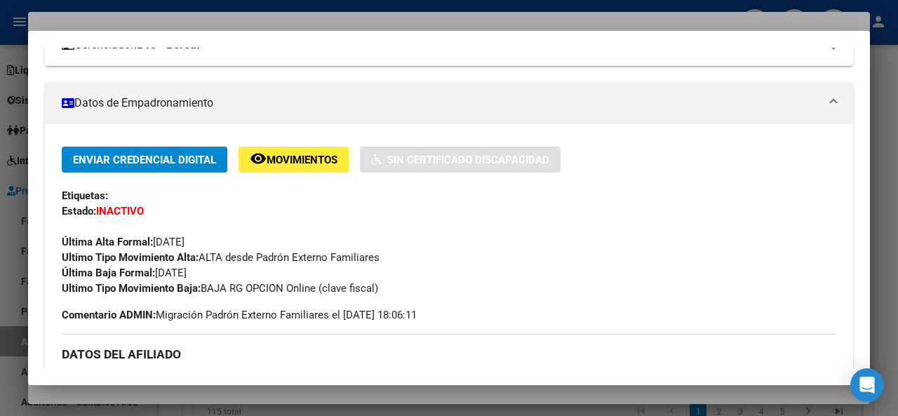
scroll to position [70, 0]
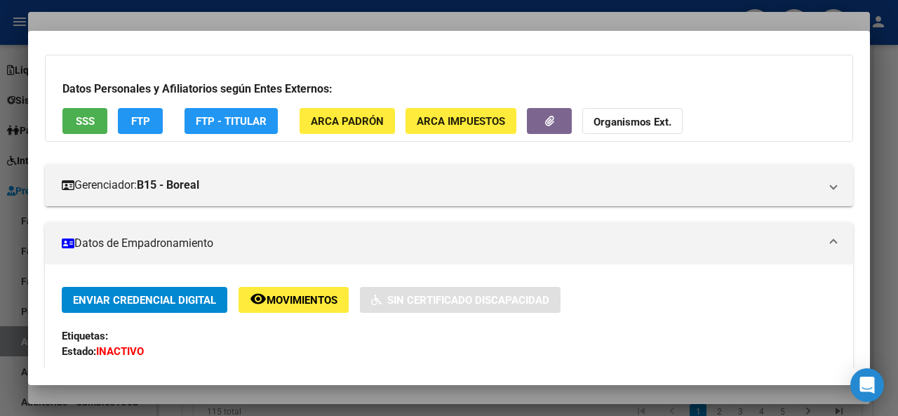
click at [73, 121] on button "SSS" at bounding box center [84, 121] width 45 height 26
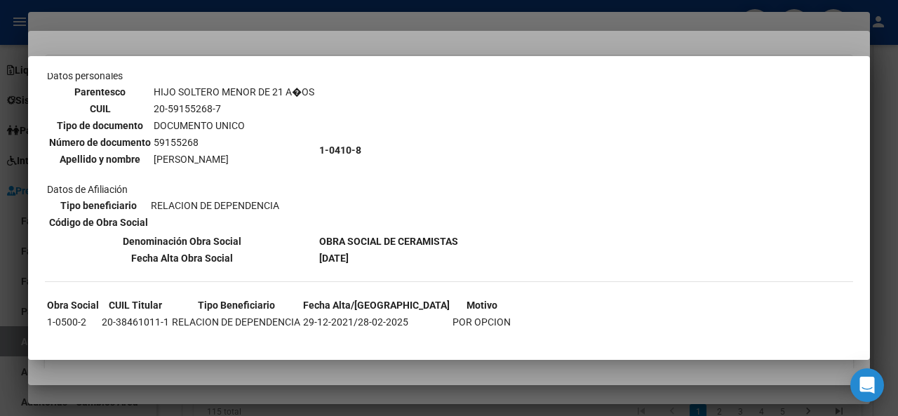
scroll to position [118, 0]
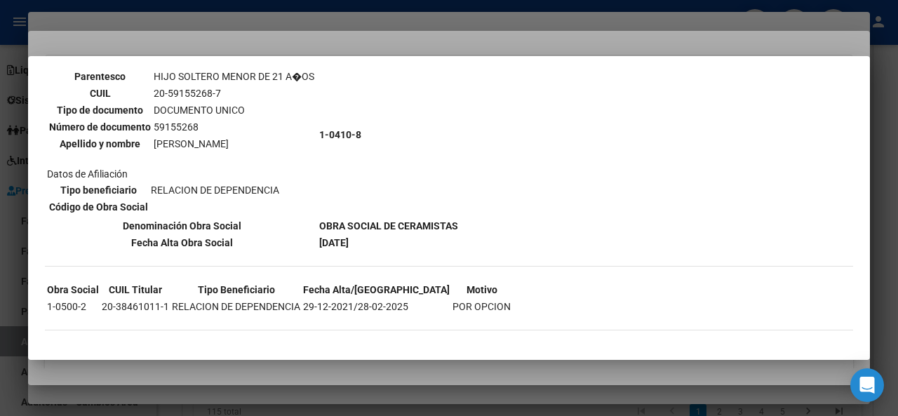
click at [401, 39] on div at bounding box center [449, 208] width 898 height 416
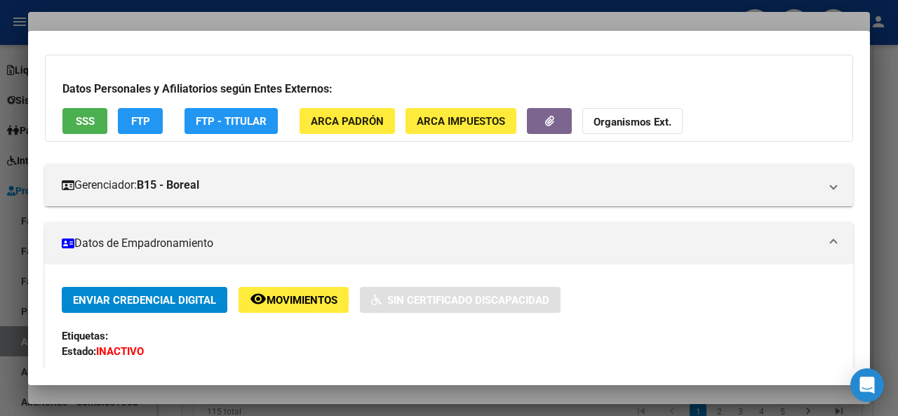
click at [275, 20] on div at bounding box center [449, 208] width 898 height 416
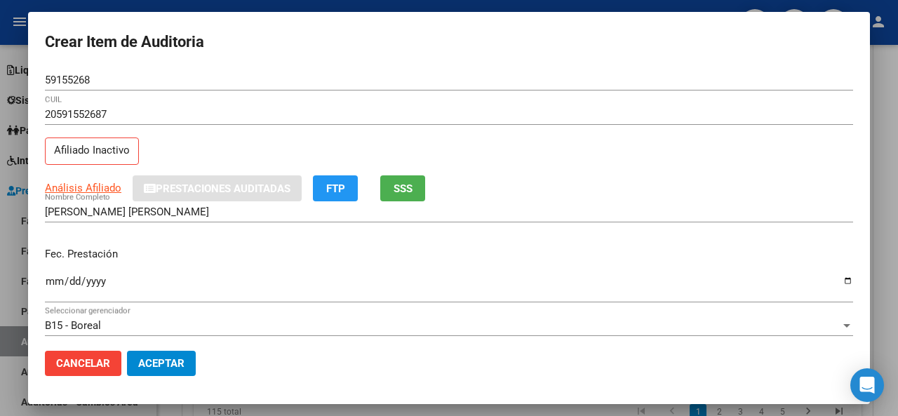
click at [60, 278] on input "Ingresar la fecha" at bounding box center [449, 287] width 808 height 22
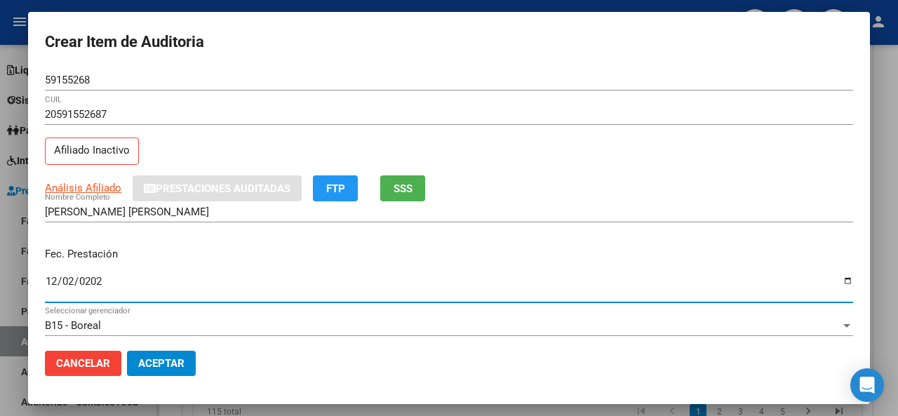
type input "[DATE]"
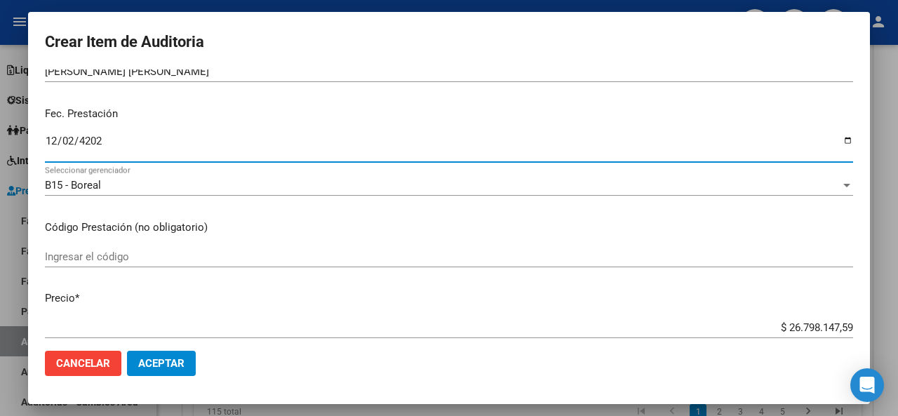
click at [391, 215] on mat-dialog-content "59155268 Nro Documento 20591552687 CUIL Afiliado Inactivo Análisis Afiliado Pre…" at bounding box center [449, 204] width 842 height 270
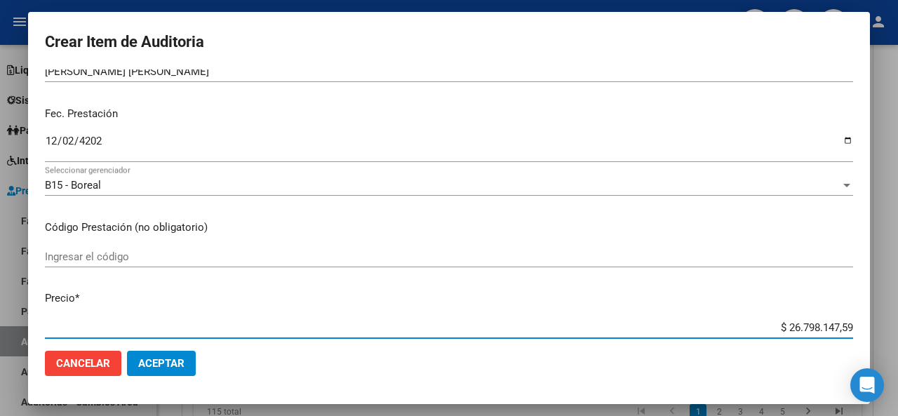
drag, startPoint x: 841, startPoint y: 326, endPoint x: 741, endPoint y: 314, distance: 100.4
click at [741, 314] on mat-dialog-content "59155268 Nro Documento 20591552687 CUIL Afiliado Inactivo Análisis Afiliado Pre…" at bounding box center [449, 204] width 842 height 270
type input "$ 0,07"
type input "$ 0,78"
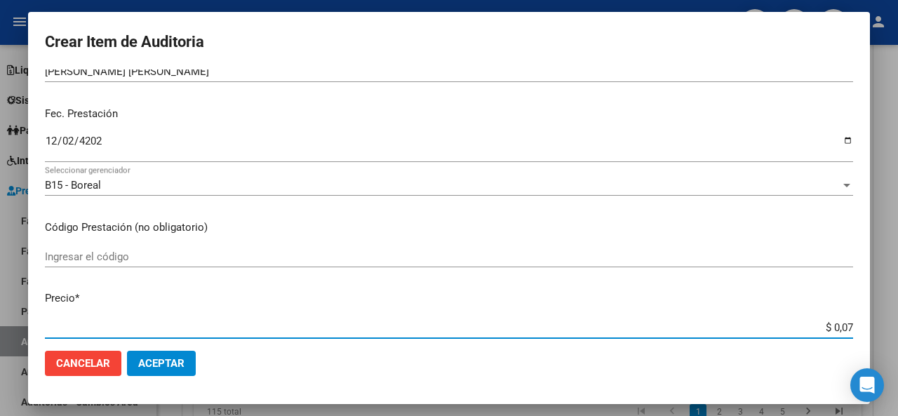
type input "$ 0,78"
type input "$ 7,83"
type input "$ 78,32"
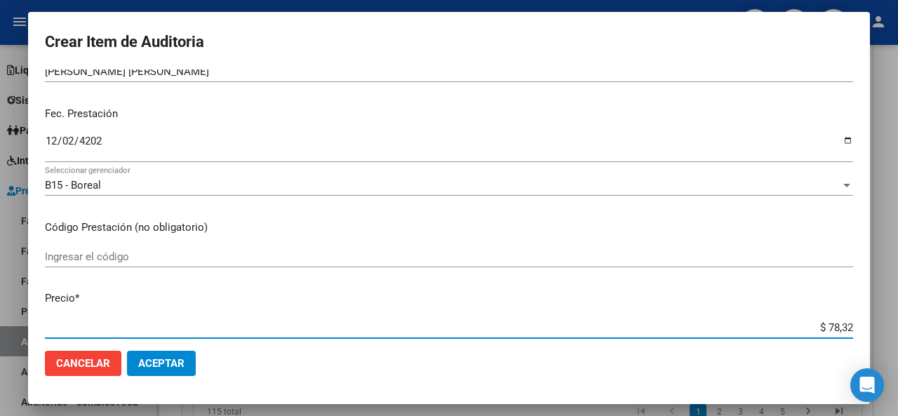
type input "$ 783,25"
type input "$ 7.832,50"
type input "$ 78.325,00"
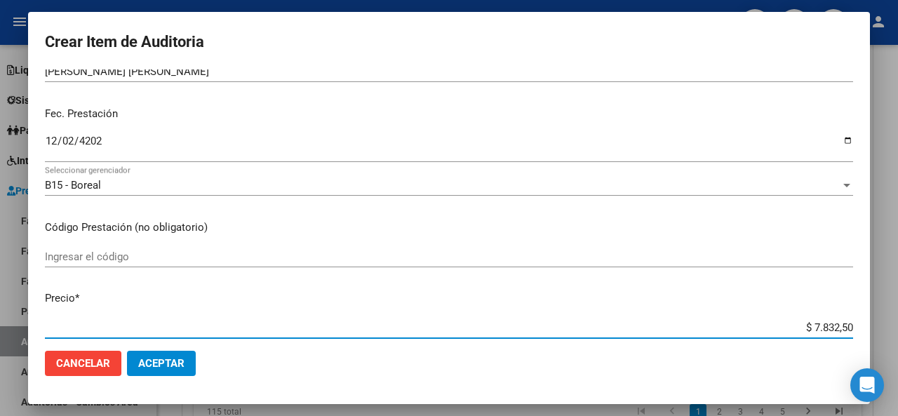
type input "$ 78.325,00"
click at [441, 246] on div "Ingresar el código" at bounding box center [449, 256] width 808 height 21
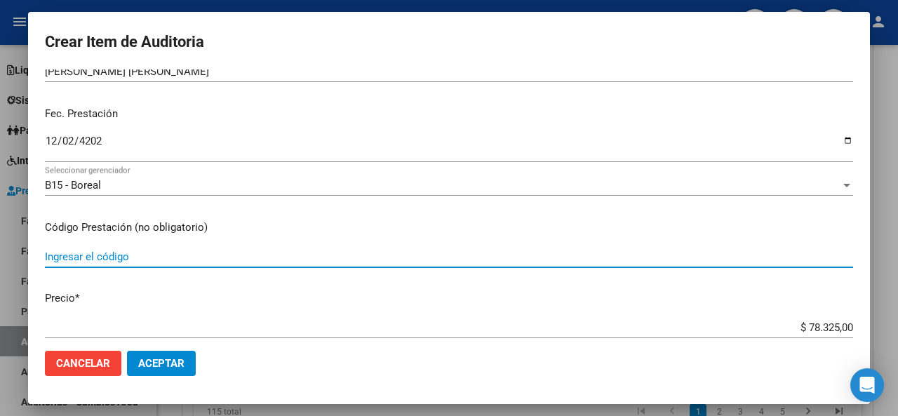
click at [427, 277] on div "Ingresar el código" at bounding box center [449, 263] width 808 height 34
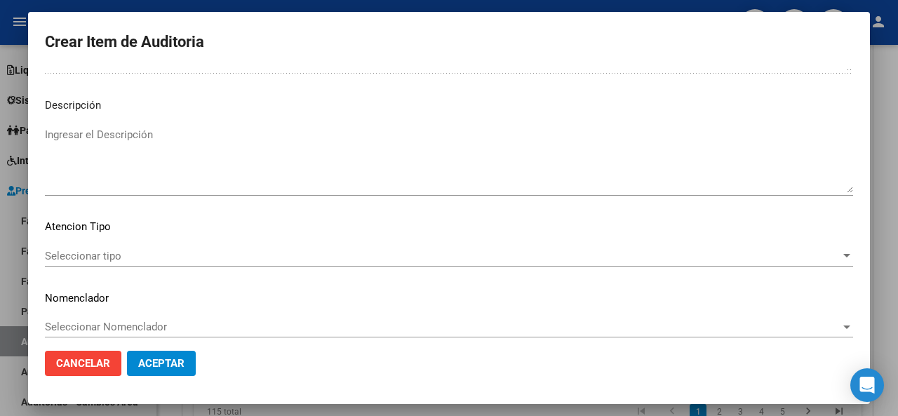
scroll to position [992, 0]
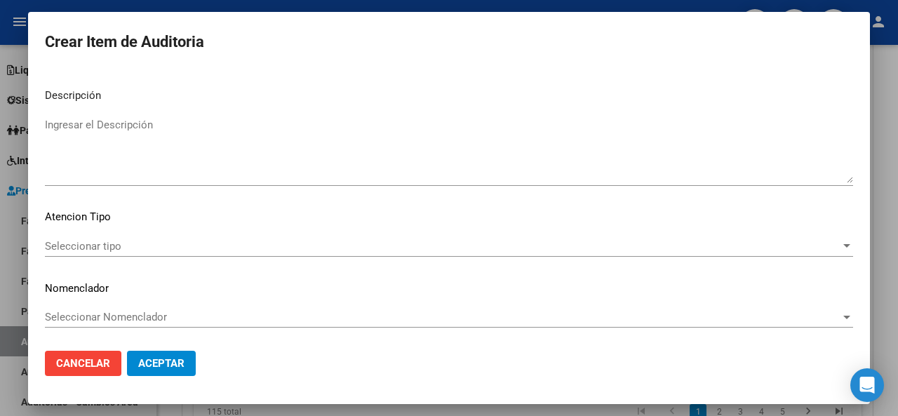
click at [232, 141] on textarea "Ingresar el Descripción" at bounding box center [449, 150] width 808 height 66
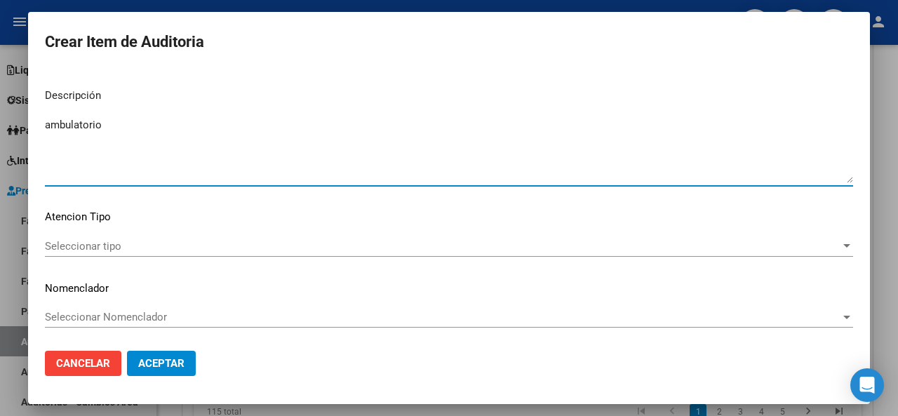
type textarea "ambulatorio"
click at [160, 242] on span "Seleccionar tipo" at bounding box center [442, 246] width 795 height 13
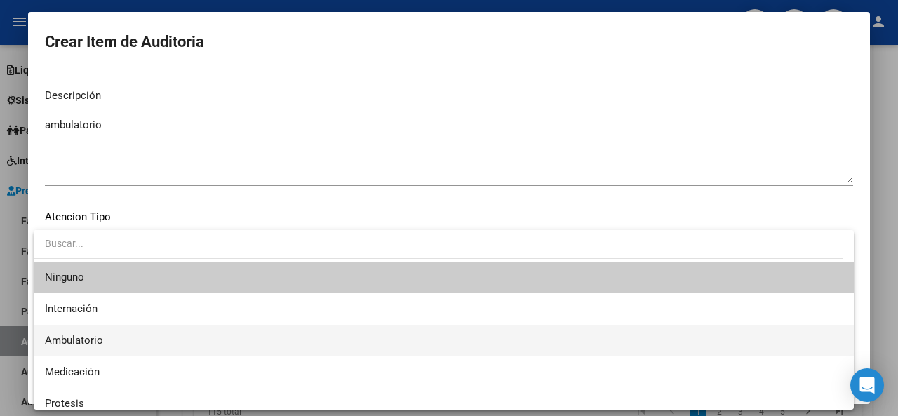
click at [128, 332] on span "Ambulatorio" at bounding box center [444, 341] width 798 height 32
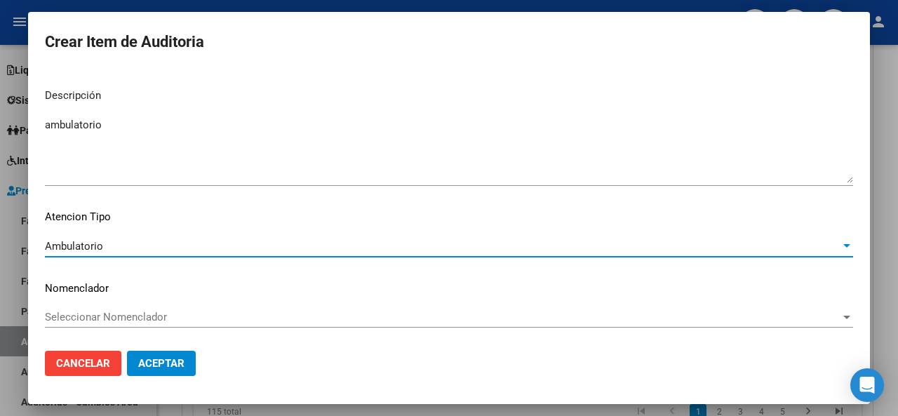
click at [177, 361] on span "Aceptar" at bounding box center [161, 363] width 46 height 13
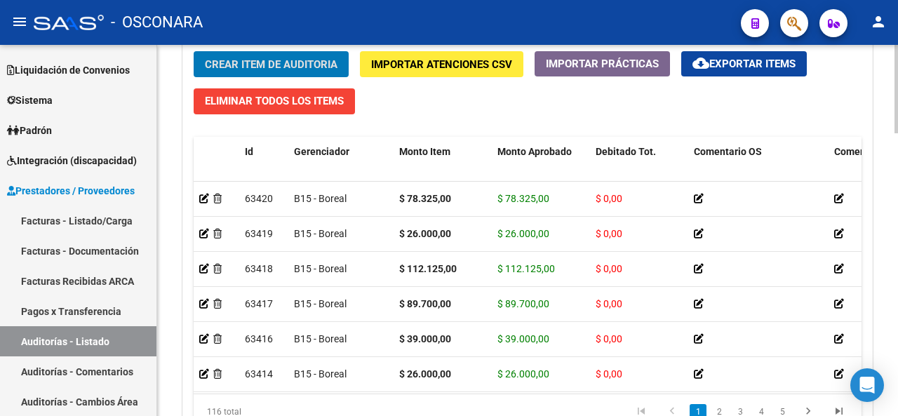
click at [453, 116] on div "Crear Item de Auditoria Importar Atenciones CSV Importar Prácticas cloud_downlo…" at bounding box center [527, 245] width 689 height 409
click at [282, 58] on span "Crear Item de Auditoria" at bounding box center [271, 64] width 133 height 13
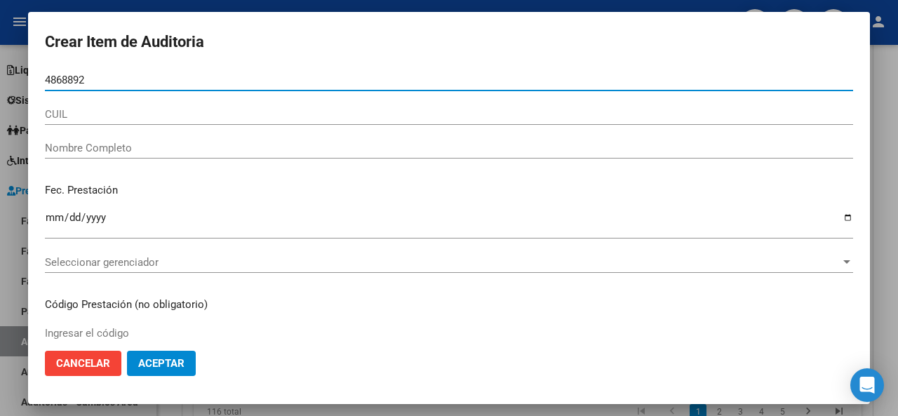
type input "48688922"
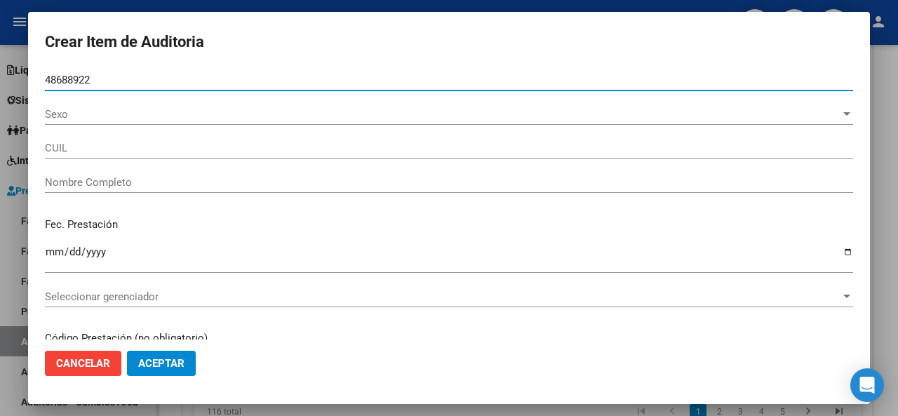
type input "20486889226"
type input "[PERSON_NAME] [PERSON_NAME]"
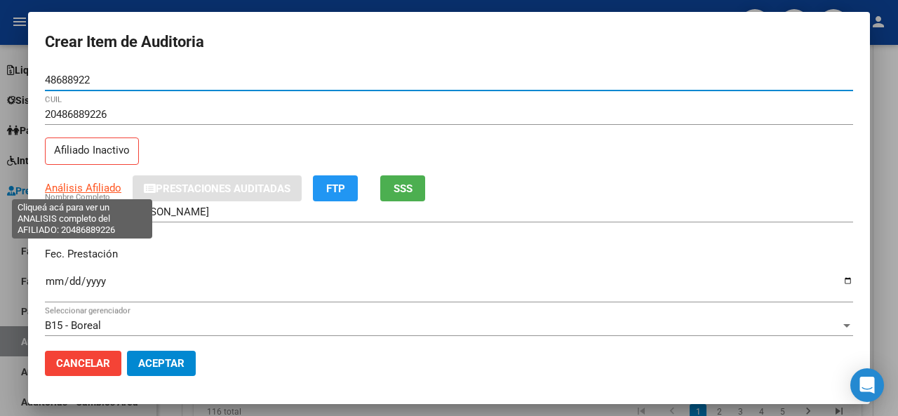
type input "48688922"
click at [87, 182] on span "Análisis Afiliado" at bounding box center [83, 188] width 76 height 13
type textarea "20486889226"
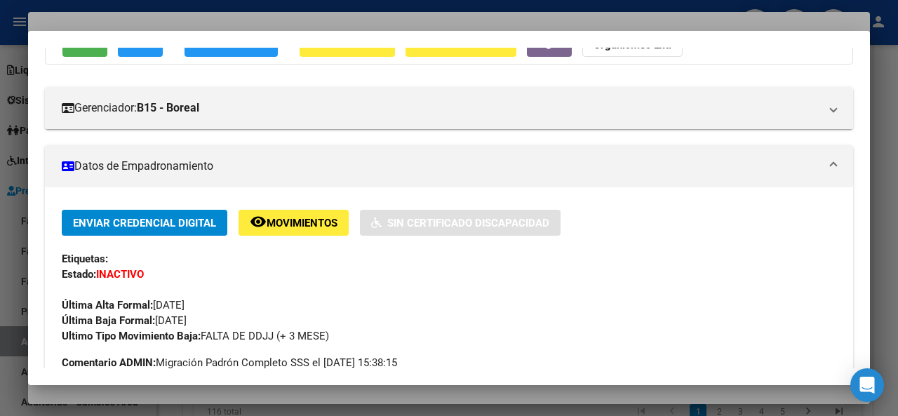
scroll to position [70, 0]
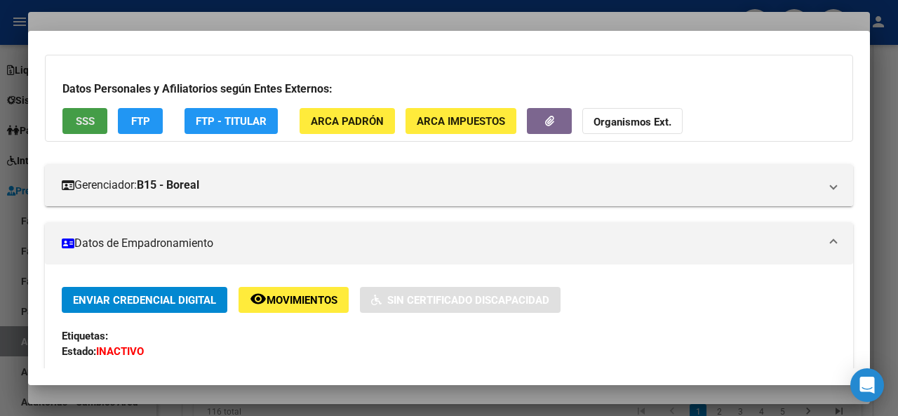
click at [86, 124] on span "SSS" at bounding box center [85, 121] width 19 height 13
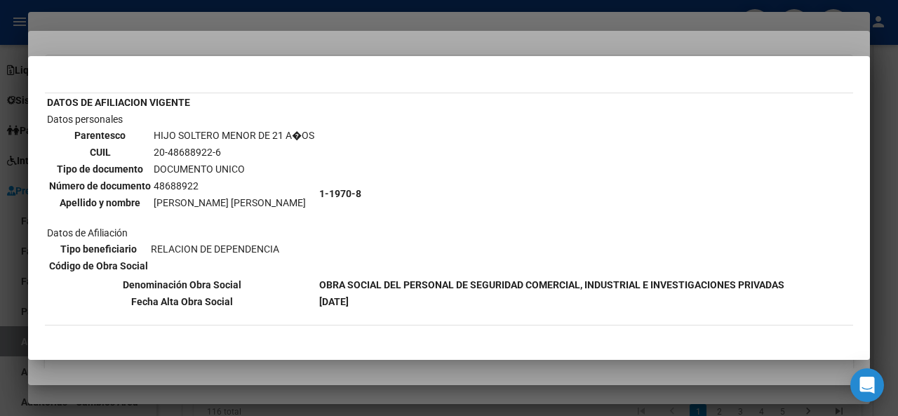
scroll to position [0, 0]
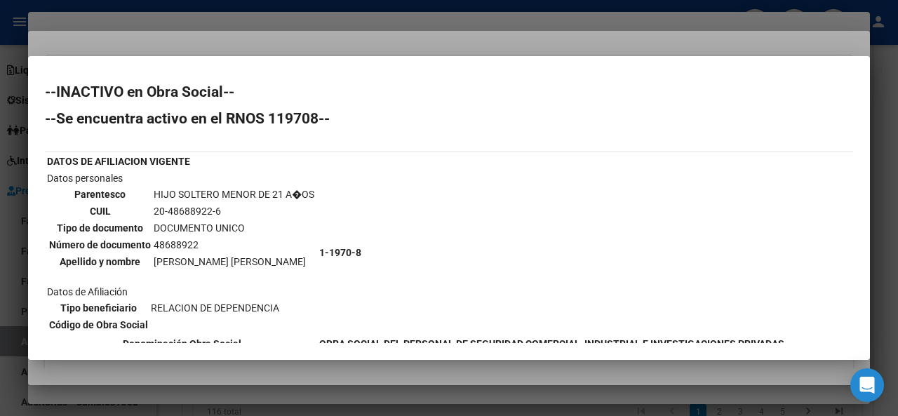
click at [309, 30] on div at bounding box center [449, 208] width 898 height 416
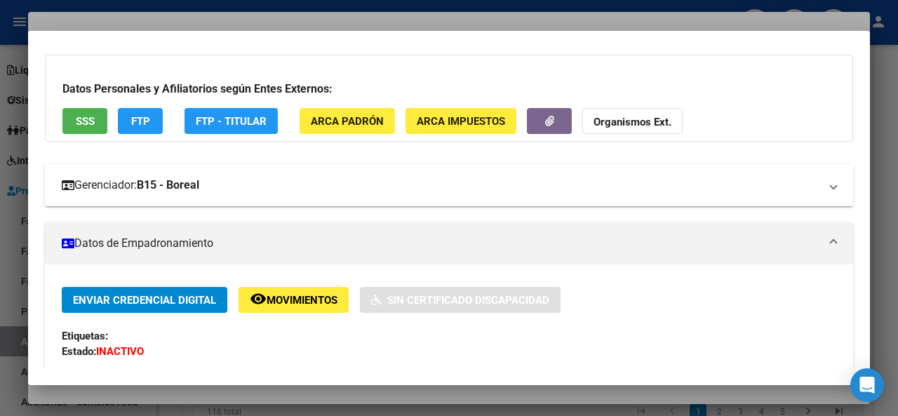
scroll to position [281, 0]
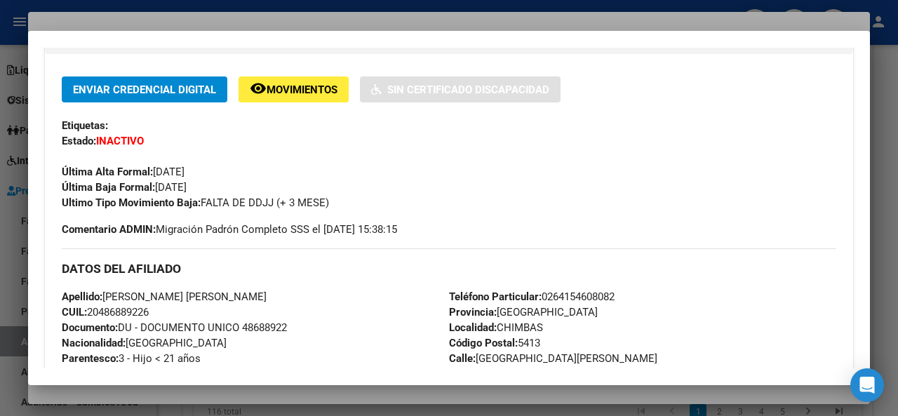
drag, startPoint x: 220, startPoint y: 184, endPoint x: 156, endPoint y: 187, distance: 63.2
click at [156, 187] on div "Enviar Credencial Digital remove_red_eye Movimientos Sin Certificado Discapacid…" at bounding box center [449, 143] width 774 height 134
copy span "[DATE]"
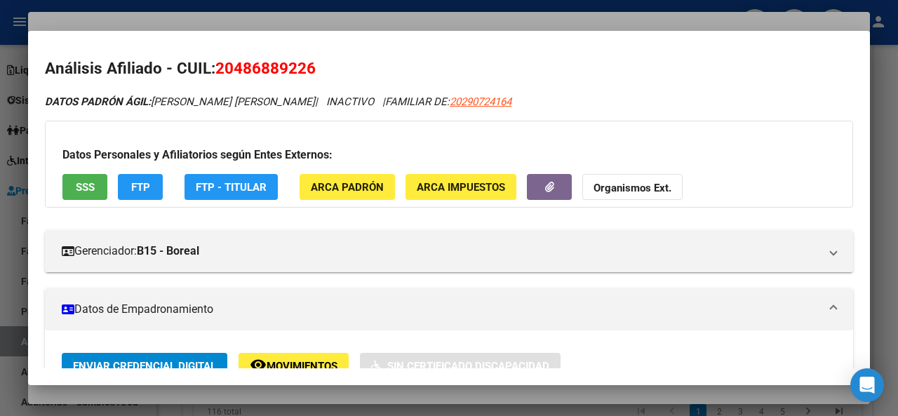
scroll to position [0, 0]
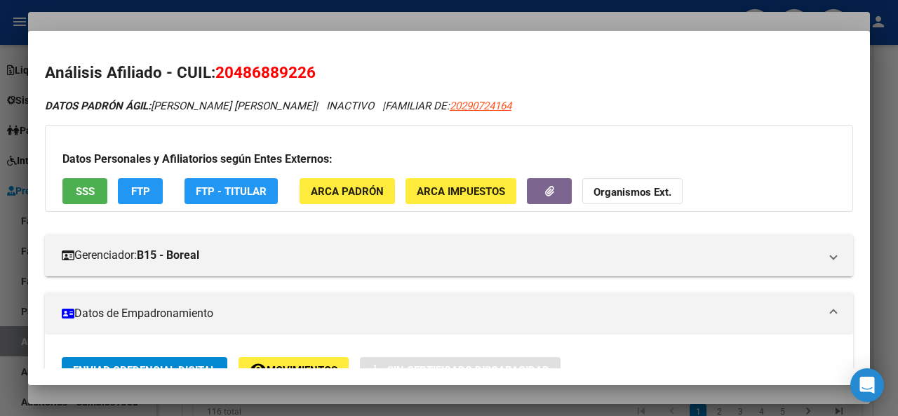
click at [279, 22] on div at bounding box center [449, 208] width 898 height 416
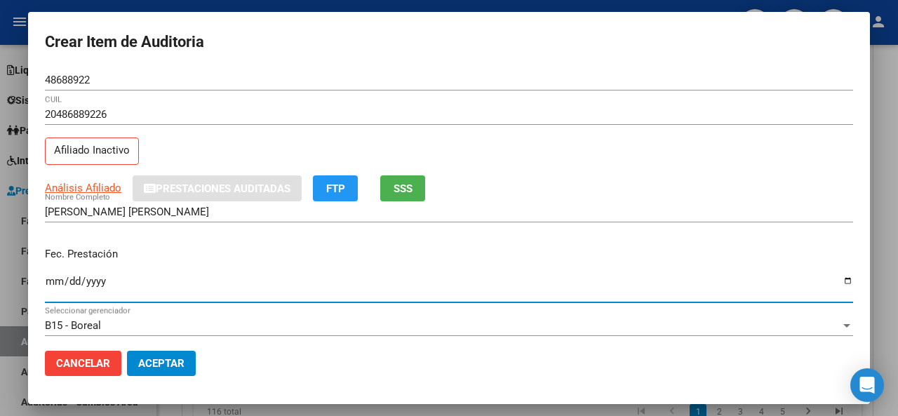
click at [56, 276] on input "Ingresar la fecha" at bounding box center [449, 287] width 808 height 22
type input "[DATE]"
click at [215, 232] on div "[PERSON_NAME] [PERSON_NAME] Nombre Completo" at bounding box center [449, 218] width 808 height 34
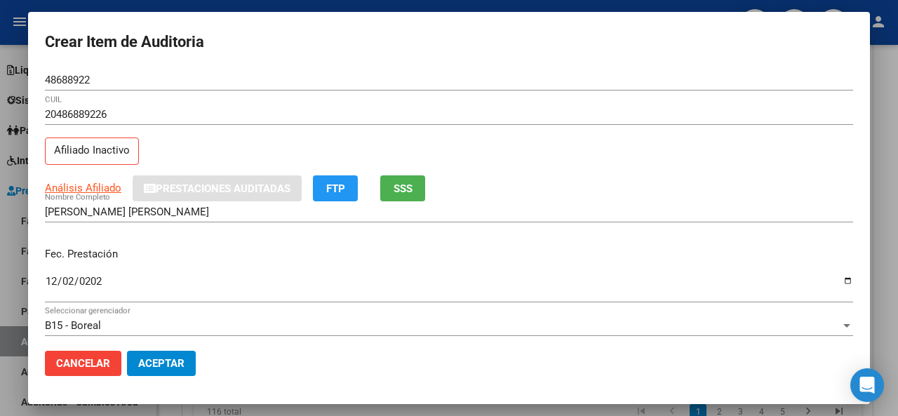
scroll to position [210, 0]
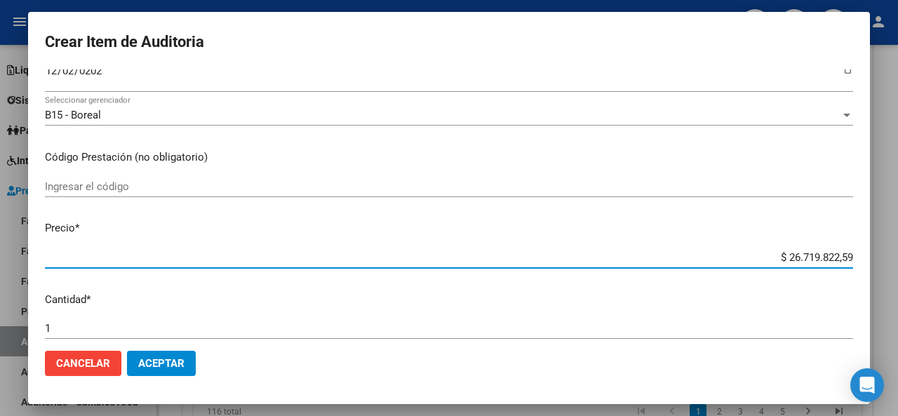
drag, startPoint x: 841, startPoint y: 258, endPoint x: 745, endPoint y: 253, distance: 96.3
click at [745, 253] on input "$ 26.719.822,59" at bounding box center [449, 257] width 808 height 13
type input "$ 0,07"
type input "$ 0,78"
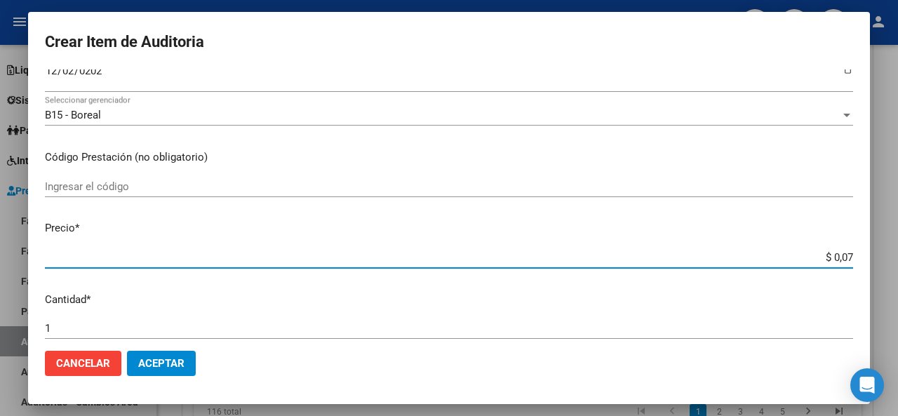
type input "$ 0,78"
type input "$ 7,83"
type input "$ 78,32"
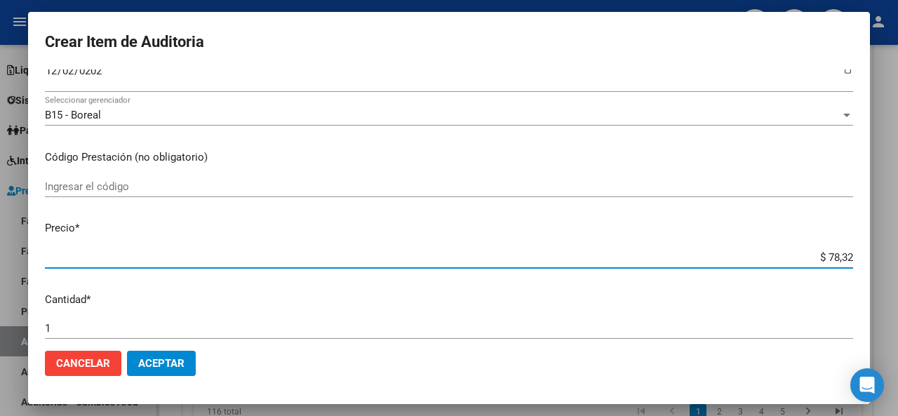
type input "$ 783,25"
type input "$ 7.832,50"
type input "$ 78.325,00"
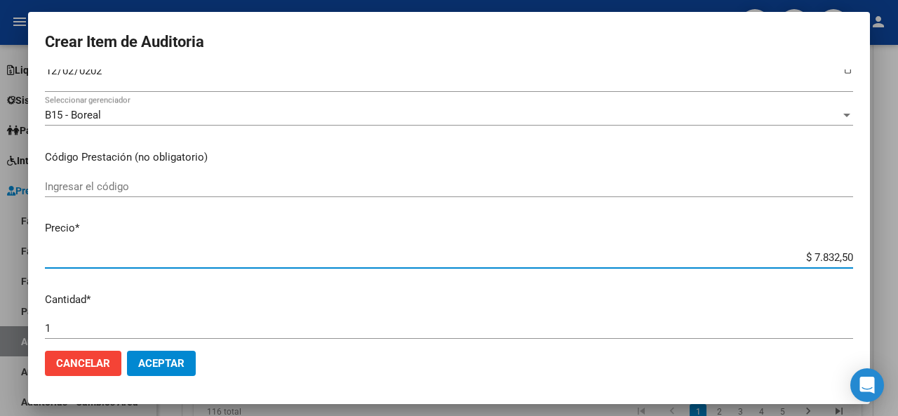
type input "$ 78.325,00"
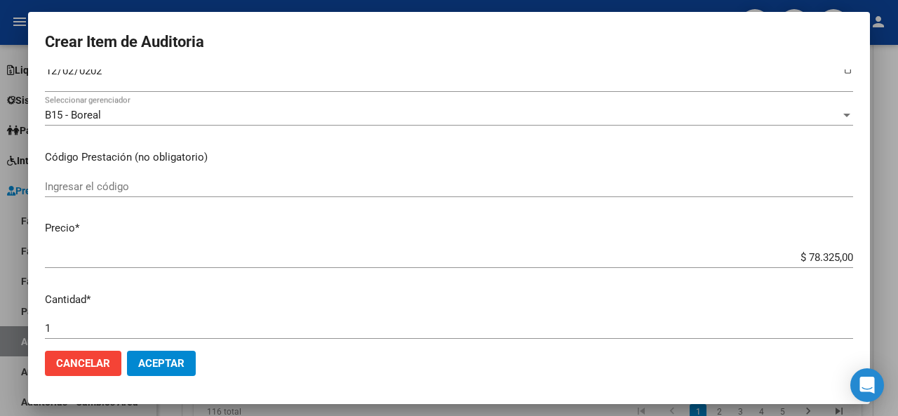
click at [483, 284] on mat-dialog-content "48688922 Nro Documento 20486889226 CUIL Afiliado Inactivo Análisis Afiliado Pre…" at bounding box center [449, 204] width 842 height 270
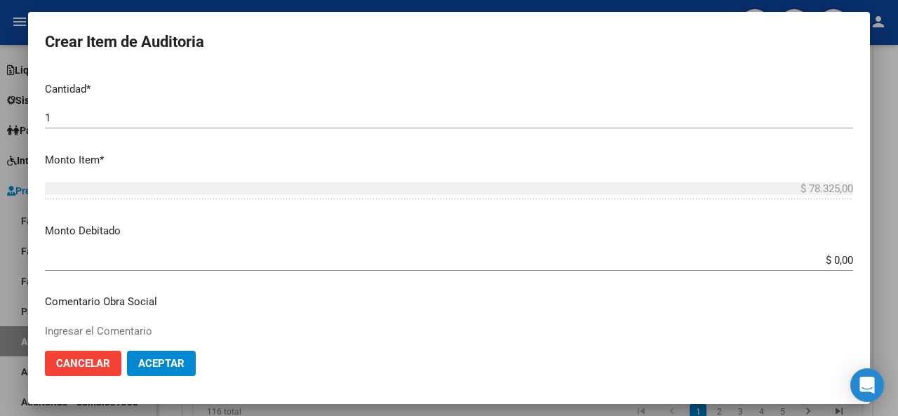
scroll to position [491, 0]
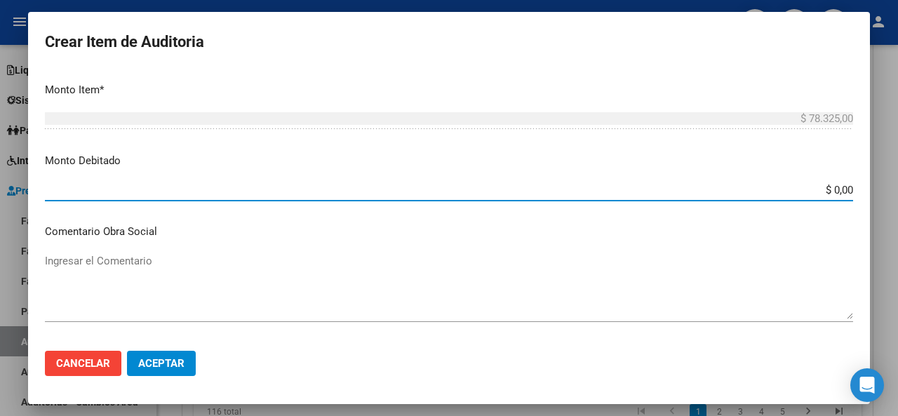
click at [840, 189] on input "$ 0,00" at bounding box center [449, 190] width 808 height 13
type input "$ 78.325,00"
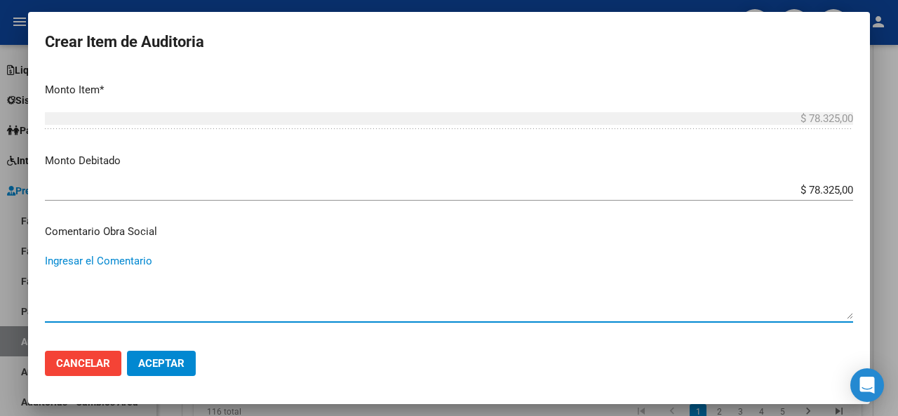
paste textarea "[DATE]"
click at [46, 262] on textarea "[DATE]" at bounding box center [449, 286] width 808 height 66
drag, startPoint x: 181, startPoint y: 260, endPoint x: 29, endPoint y: 263, distance: 151.5
click at [29, 263] on mat-dialog-content "48688922 Nro Documento 20486889226 CUIL Afiliado Inactivo Análisis Afiliado Pre…" at bounding box center [449, 204] width 842 height 270
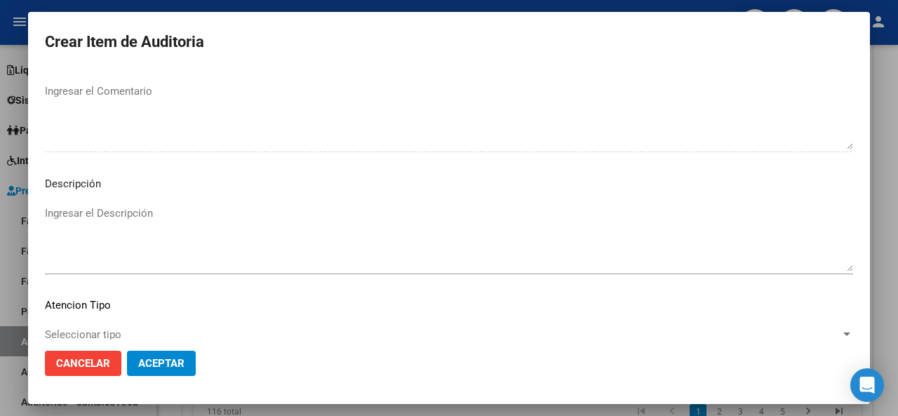
scroll to position [992, 0]
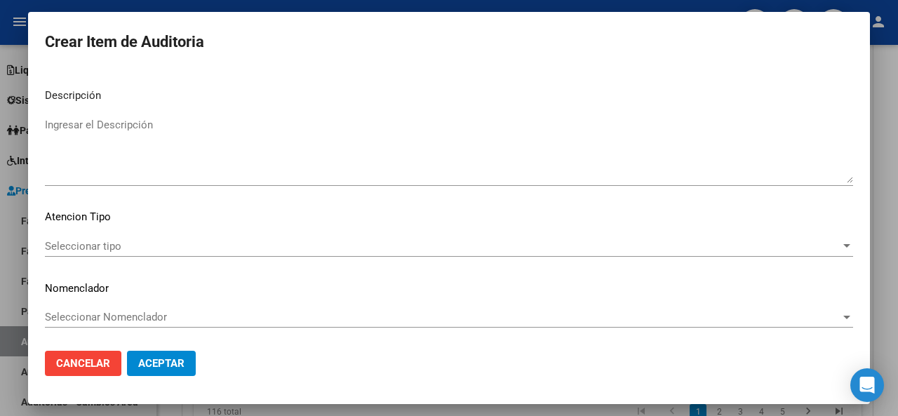
type textarea "baja desde [DATE]"
click at [111, 128] on textarea "Ingresar el Descripción" at bounding box center [449, 150] width 808 height 66
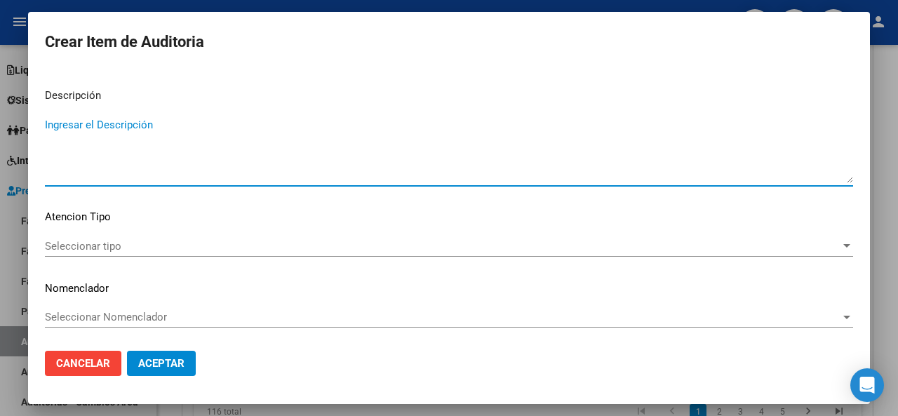
paste textarea "baja desde [DATE]"
type textarea "baja desde [DATE]"
click at [116, 241] on span "Seleccionar tipo" at bounding box center [442, 246] width 795 height 13
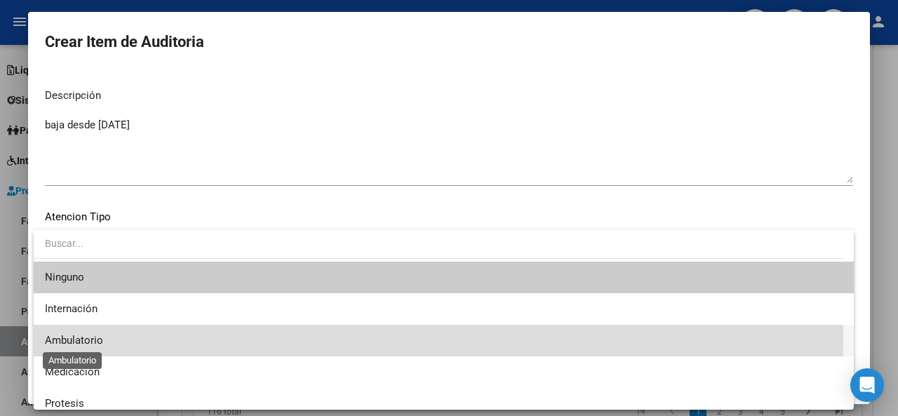
click at [90, 339] on span "Ambulatorio" at bounding box center [74, 340] width 58 height 13
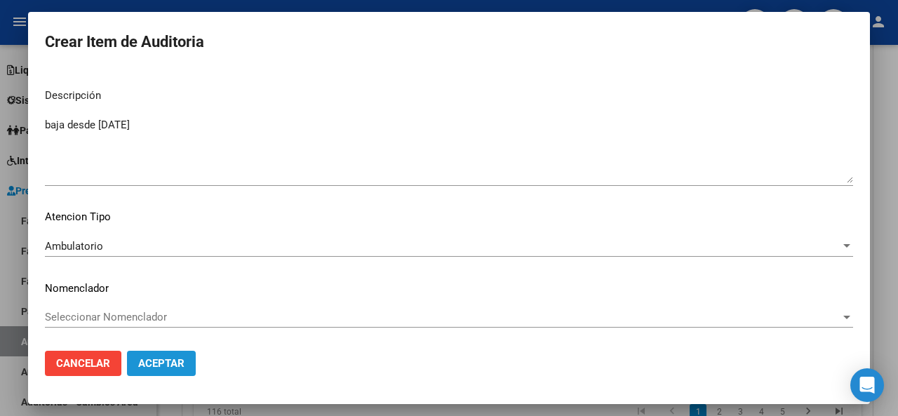
click at [152, 361] on span "Aceptar" at bounding box center [161, 363] width 46 height 13
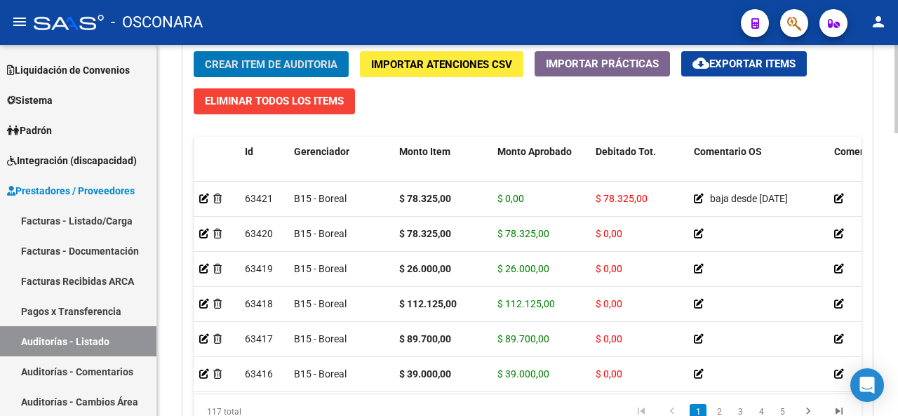
click at [446, 112] on div "Crear Item de Auditoria Importar Atenciones CSV Importar Prácticas cloud_downlo…" at bounding box center [527, 245] width 689 height 409
click at [252, 66] on span "Crear Item de Auditoria" at bounding box center [271, 64] width 133 height 13
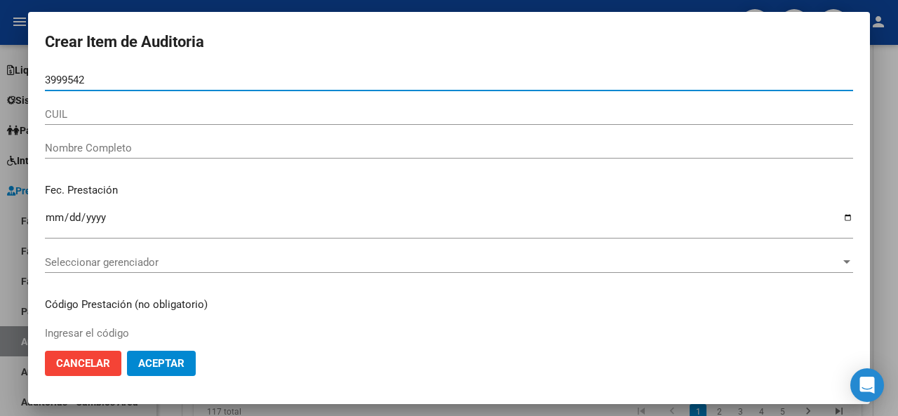
type input "39995420"
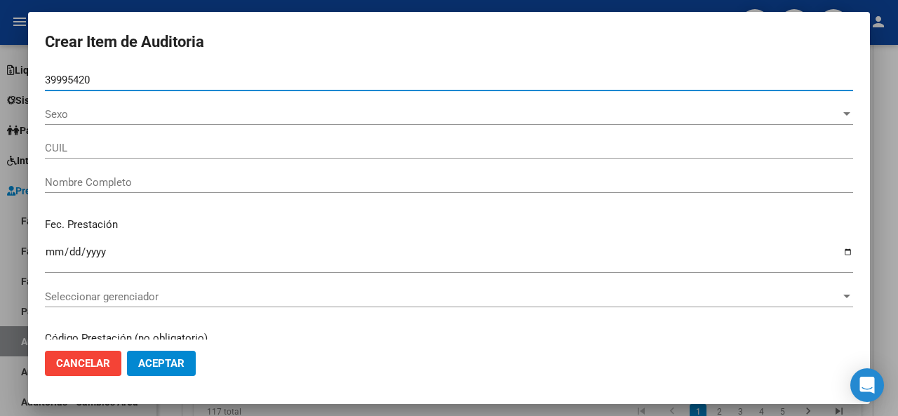
type input "20399954208"
type input "ALGA?[PERSON_NAME] [PERSON_NAME]"
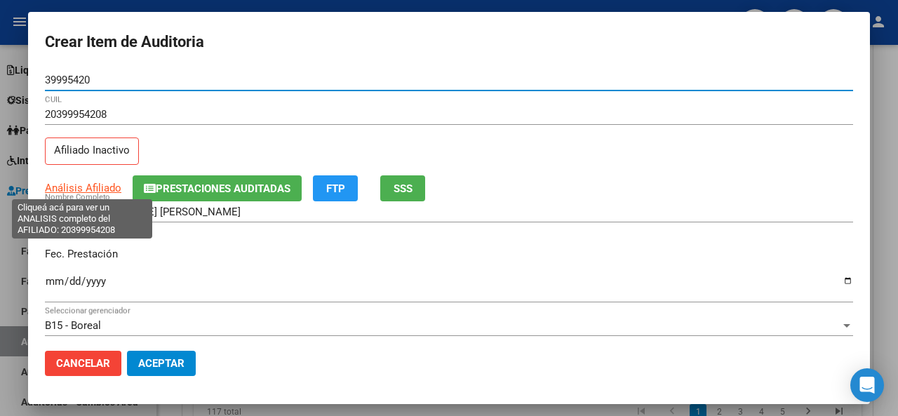
type input "39995420"
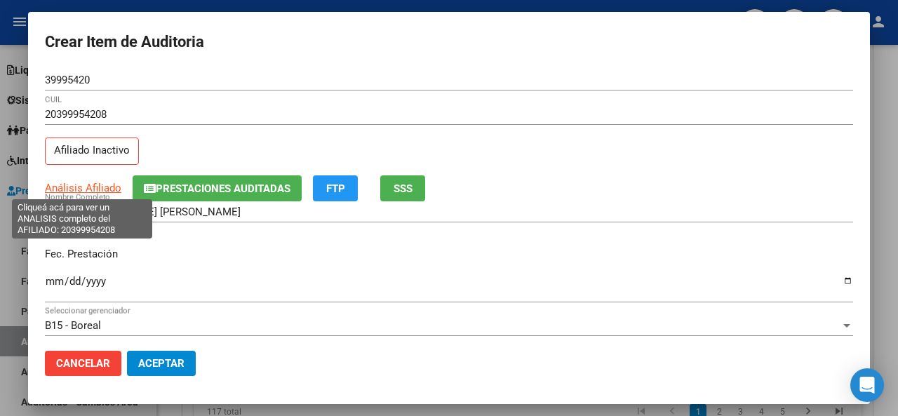
click at [73, 186] on span "Análisis Afiliado" at bounding box center [83, 188] width 76 height 13
type textarea "20399954208"
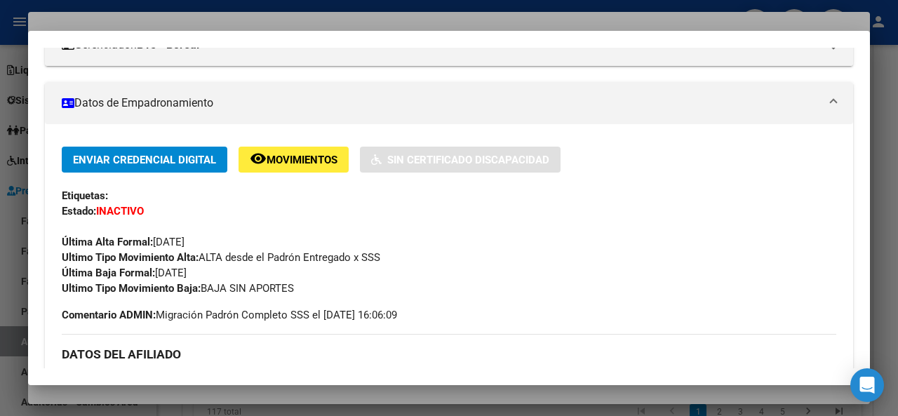
scroll to position [0, 0]
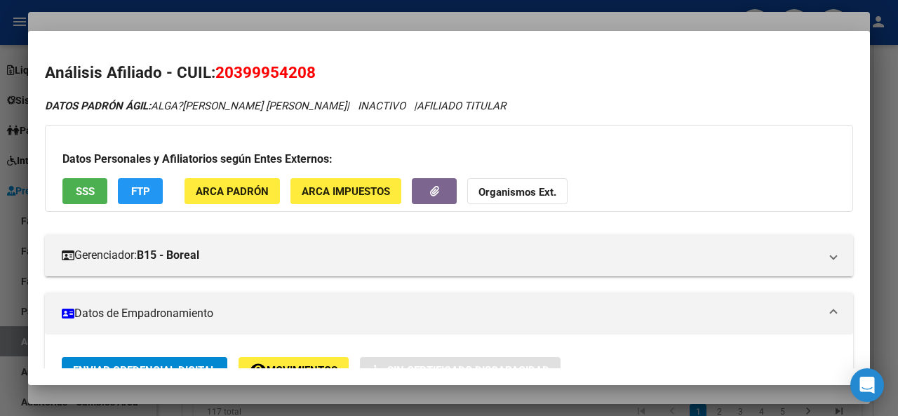
click at [92, 186] on span "SSS" at bounding box center [85, 191] width 19 height 13
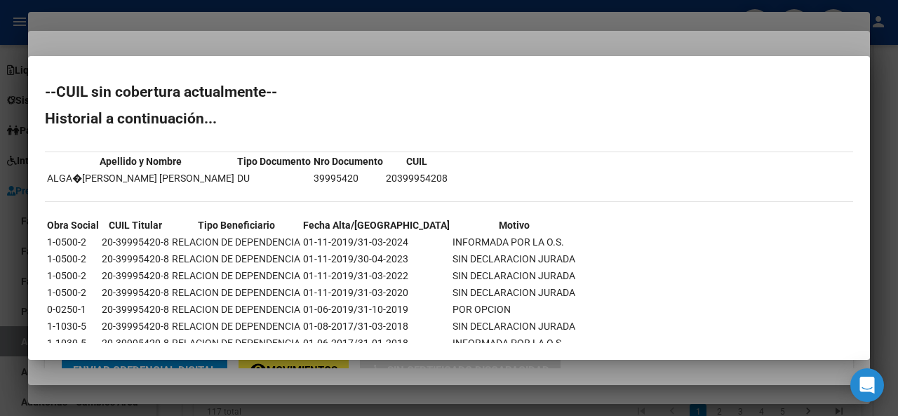
click at [316, 41] on div at bounding box center [449, 208] width 898 height 416
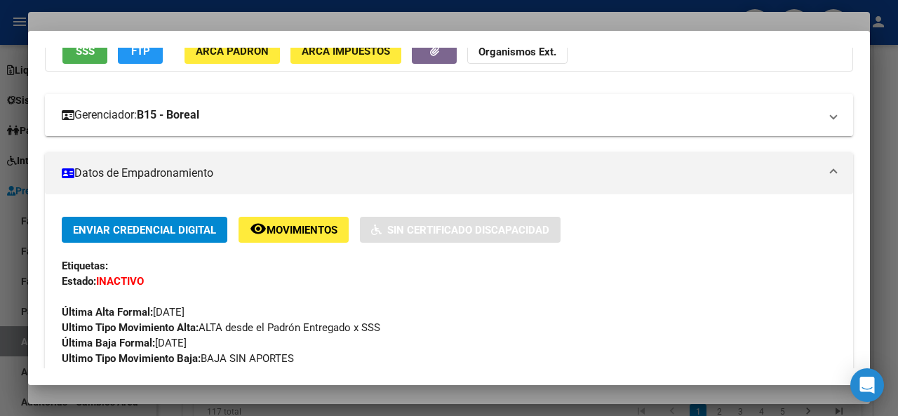
scroll to position [210, 0]
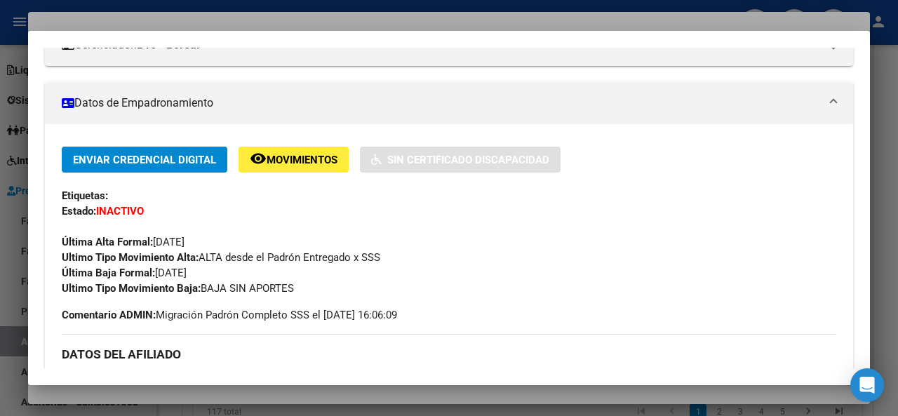
drag, startPoint x: 217, startPoint y: 267, endPoint x: 159, endPoint y: 267, distance: 58.2
click at [159, 267] on div "Enviar Credencial Digital remove_red_eye Movimientos Sin Certificado Discapacid…" at bounding box center [449, 221] width 774 height 149
copy span "[DATE]"
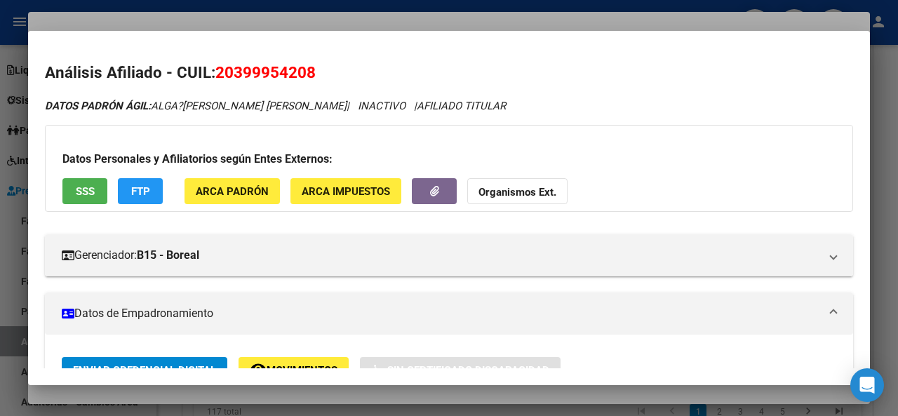
click at [243, 18] on div at bounding box center [449, 208] width 898 height 416
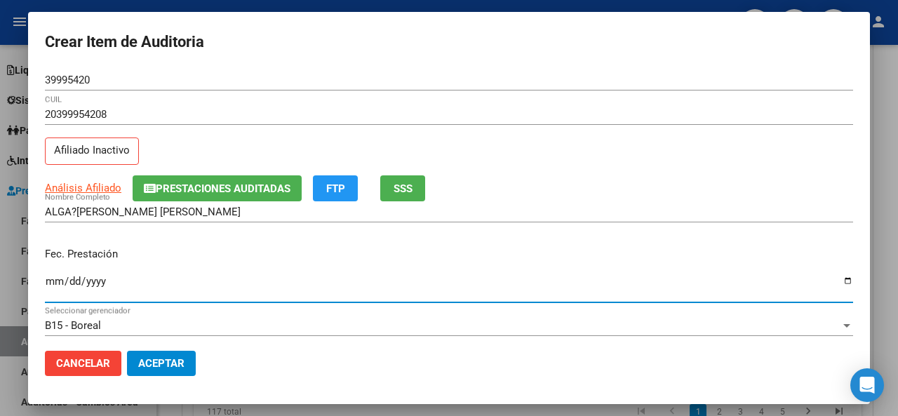
click at [53, 277] on input "Ingresar la fecha" at bounding box center [449, 287] width 808 height 22
type input "[DATE]"
click at [216, 242] on div "Fec. Prestación [DATE] Ingresar la fecha" at bounding box center [449, 276] width 808 height 80
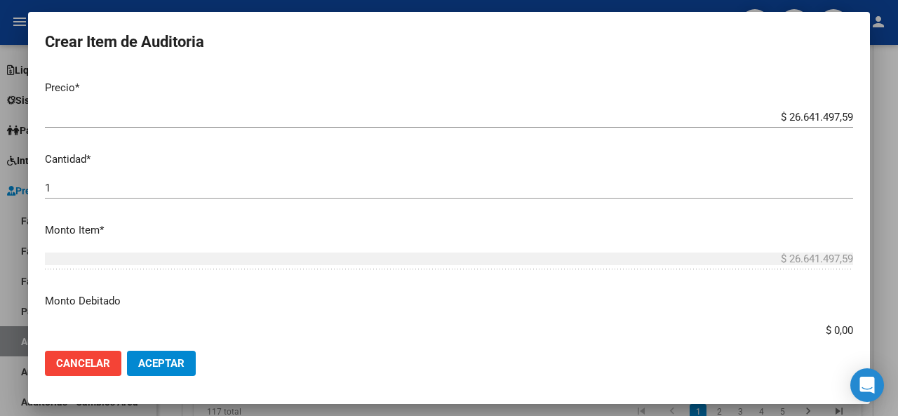
scroll to position [491, 0]
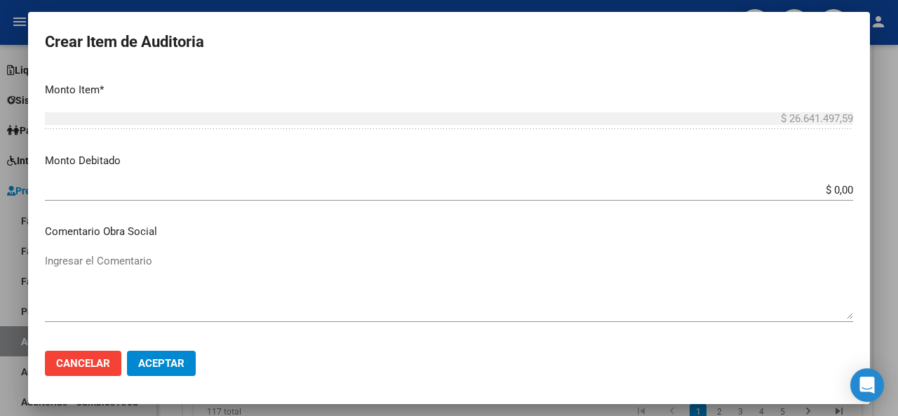
click at [122, 259] on textarea "Ingresar el Comentario" at bounding box center [449, 286] width 808 height 66
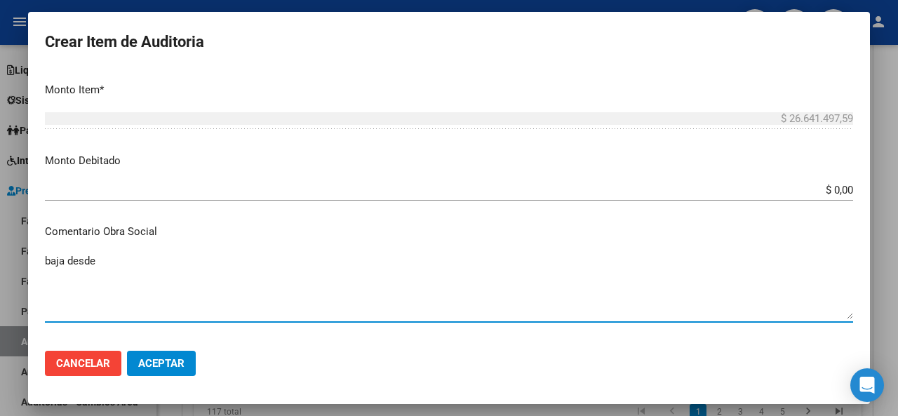
paste textarea "[DATE]"
drag, startPoint x: 170, startPoint y: 259, endPoint x: 0, endPoint y: 250, distance: 170.7
click at [0, 248] on div "Crear Item de Auditoria 39995420 Nro Documento 20399954208 CUIL Afiliado Inacti…" at bounding box center [449, 208] width 898 height 416
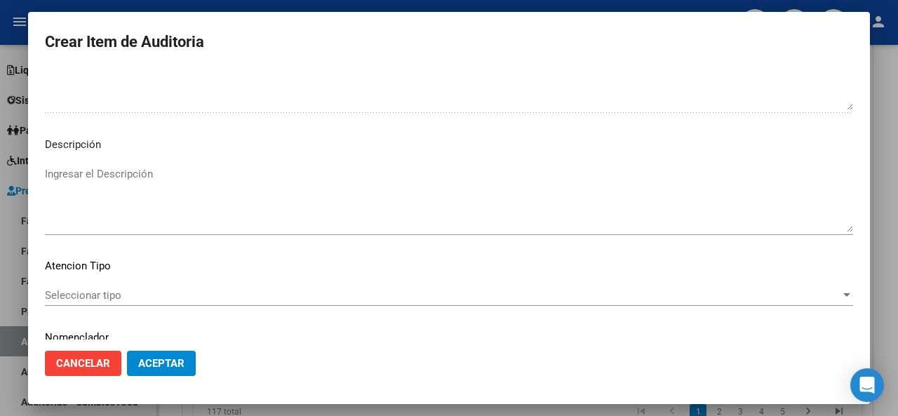
scroll to position [992, 0]
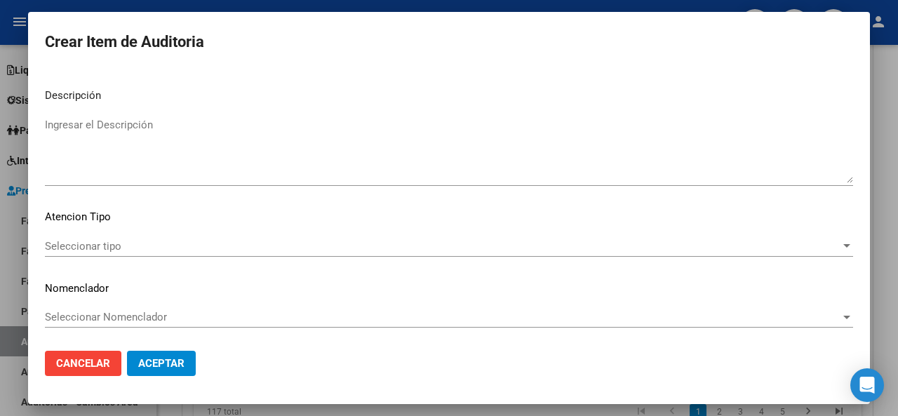
type textarea "baja desde [DATE]"
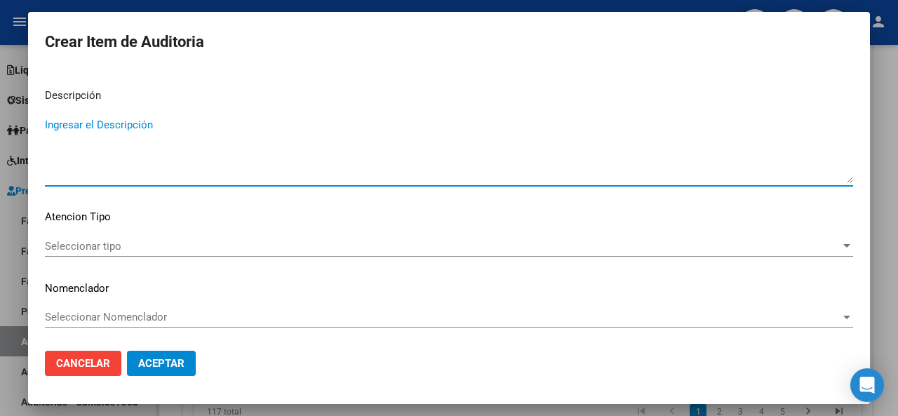
paste textarea "baja desde [DATE]"
type textarea "baja desde [DATE]"
click at [88, 248] on span "Seleccionar tipo" at bounding box center [442, 246] width 795 height 13
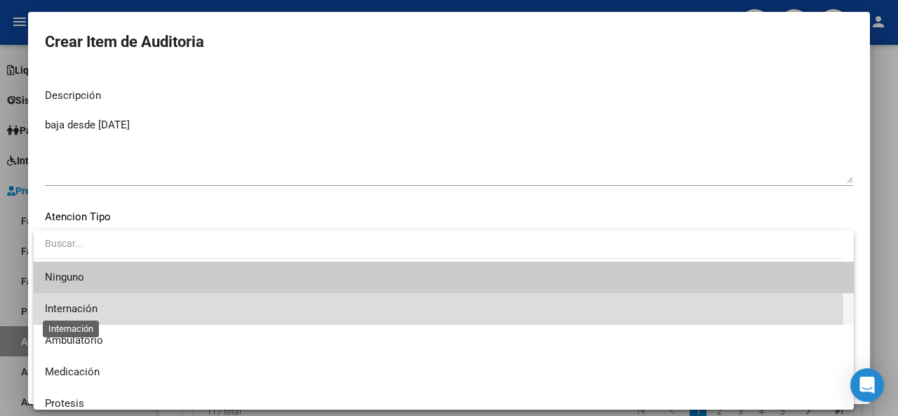
click at [81, 310] on span "Internación" at bounding box center [71, 308] width 53 height 13
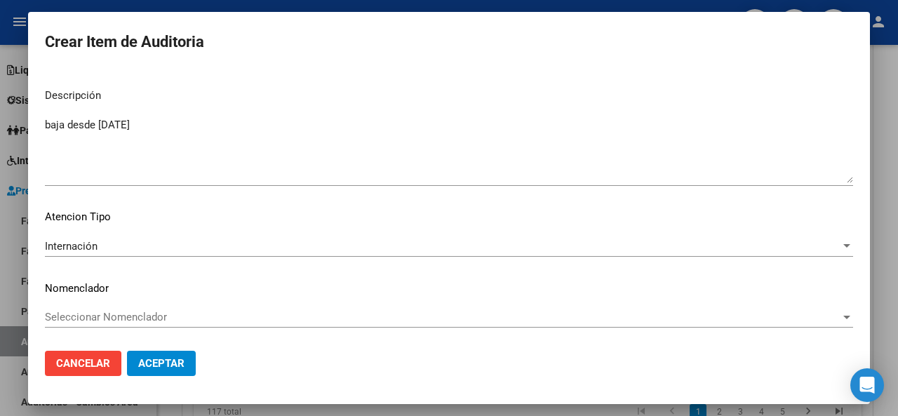
click at [369, 111] on mat-dialog-content "39995420 Nro Documento 20399954208 CUIL Afiliado Inactivo Análisis Afiliado Pre…" at bounding box center [449, 204] width 842 height 270
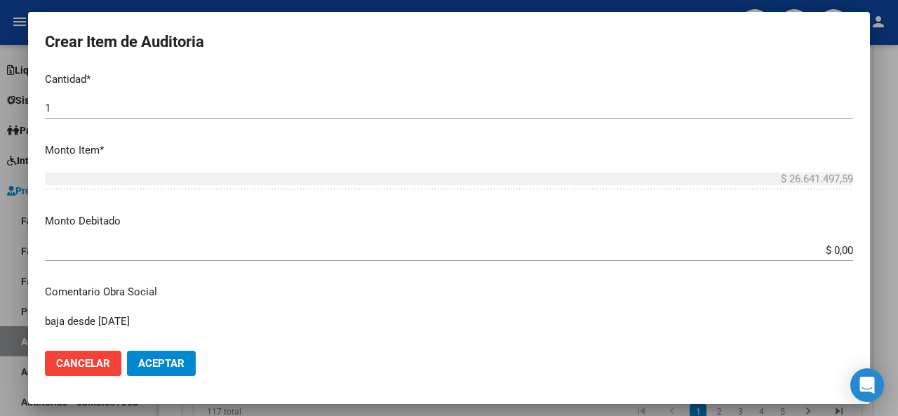
scroll to position [290, 0]
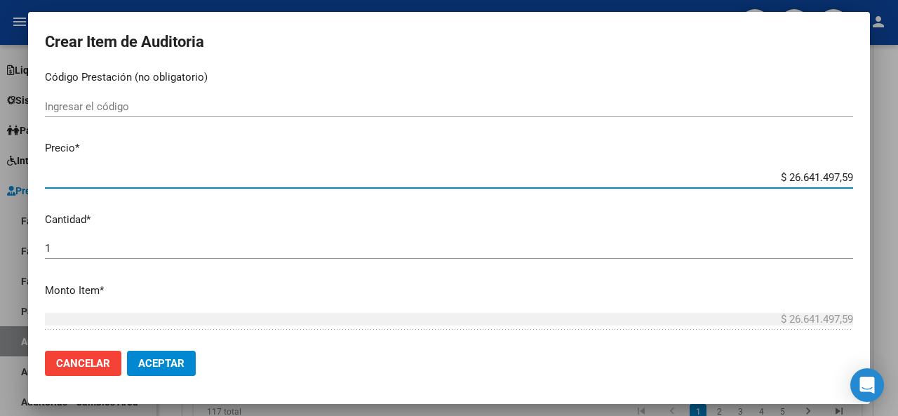
drag, startPoint x: 841, startPoint y: 179, endPoint x: 666, endPoint y: 135, distance: 180.0
click at [666, 136] on mat-dialog-content "39995420 Nro Documento 20399954208 CUIL Afiliado Inactivo Análisis Afiliado Pre…" at bounding box center [449, 204] width 842 height 270
type input "$ 0,02"
type input "$ 0,25"
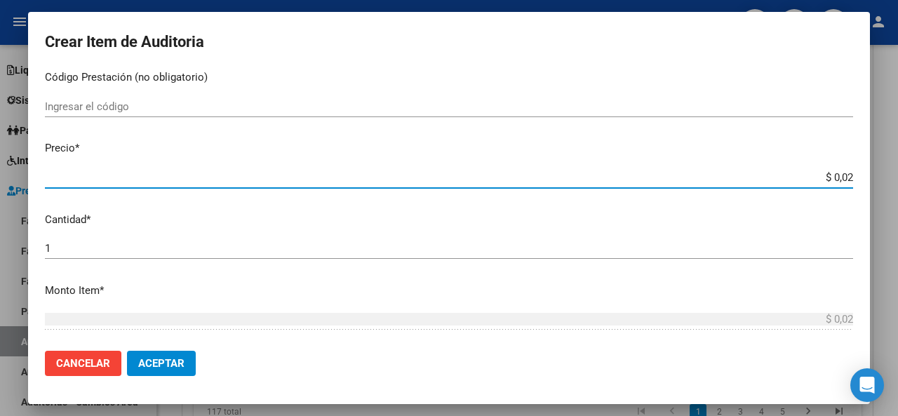
type input "$ 0,25"
type input "$ 2,59"
type input "$ 25,99"
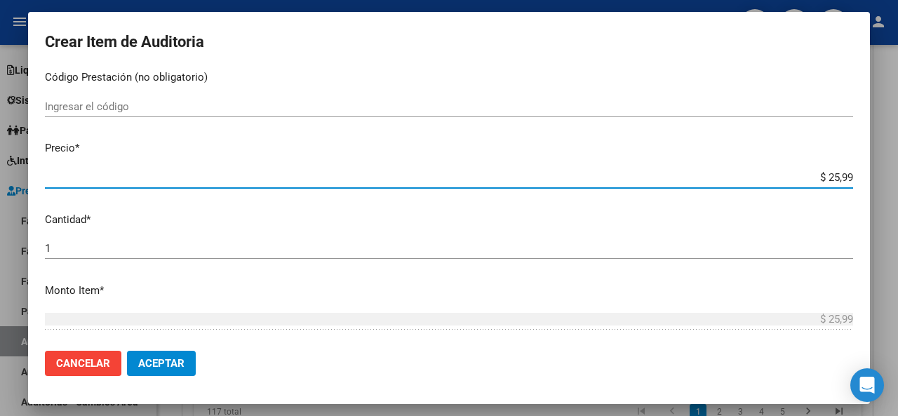
type input "$ 259,96"
type input "$ 2.599,63"
type input "$ 25.996,36"
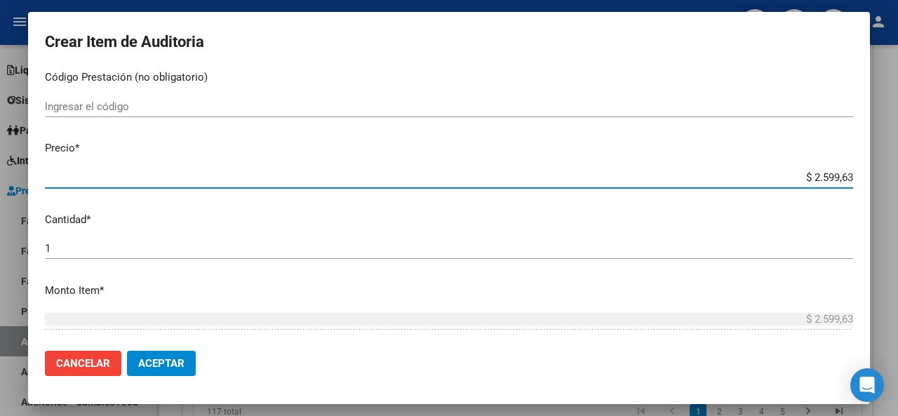
type input "$ 25.996,36"
type input "$ 259.963,60"
click at [757, 206] on mat-dialog-content "39995420 Nro Documento 20399954208 CUIL Afiliado Inactivo Análisis Afiliado Pre…" at bounding box center [449, 204] width 842 height 270
drag, startPoint x: 835, startPoint y: 170, endPoint x: 795, endPoint y: 176, distance: 41.1
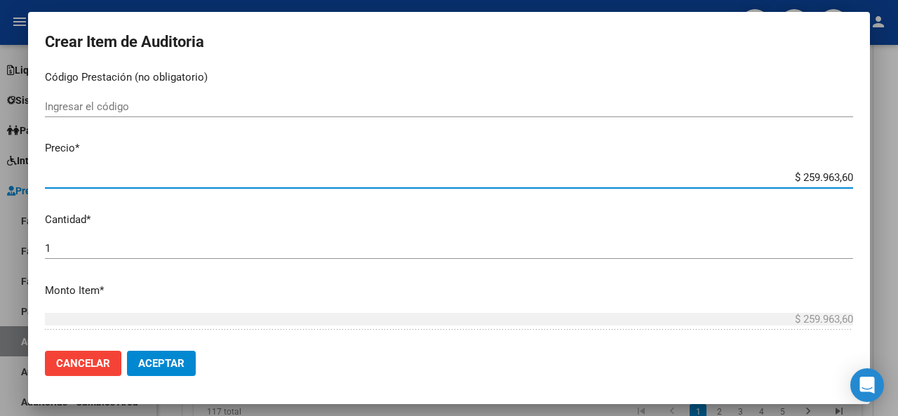
click at [788, 168] on div "$ 259.963,60 Ingresar el precio" at bounding box center [449, 177] width 808 height 21
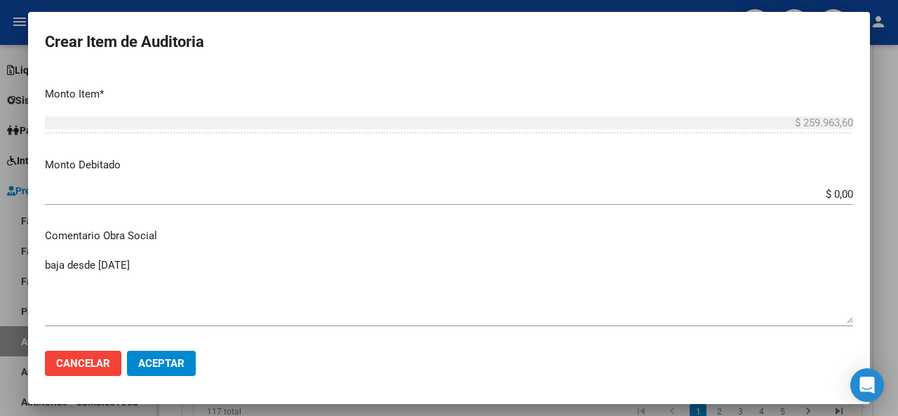
scroll to position [501, 0]
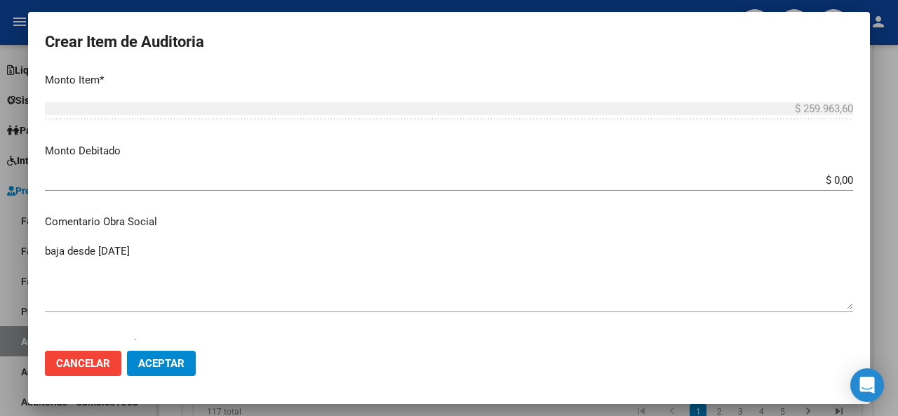
click at [838, 175] on input "$ 0,00" at bounding box center [449, 180] width 808 height 13
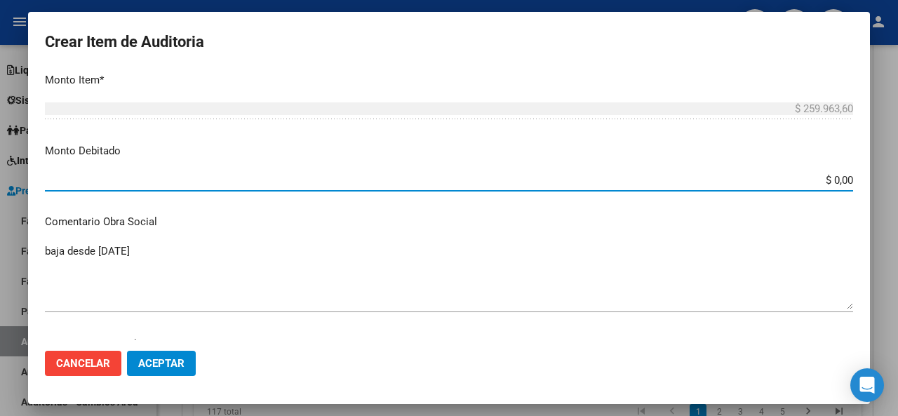
paste input "259.963,60"
type input "$ 259.963,60"
click at [488, 128] on div "$ 259.963,60 Ingresar el monto" at bounding box center [449, 115] width 808 height 34
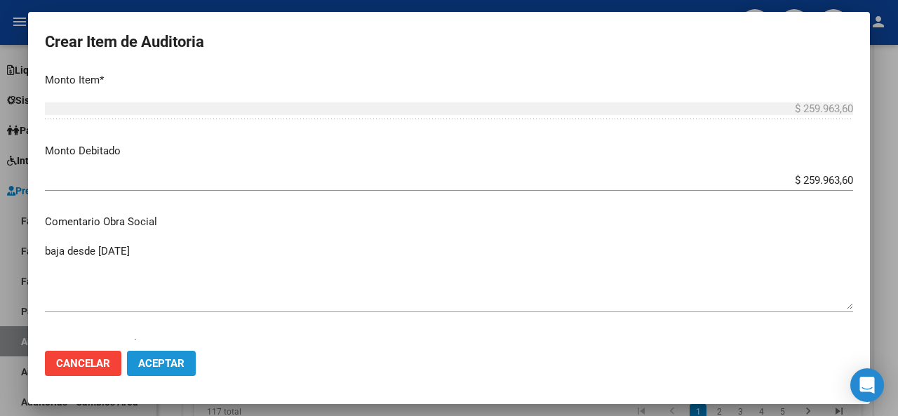
click at [185, 363] on button "Aceptar" at bounding box center [161, 363] width 69 height 25
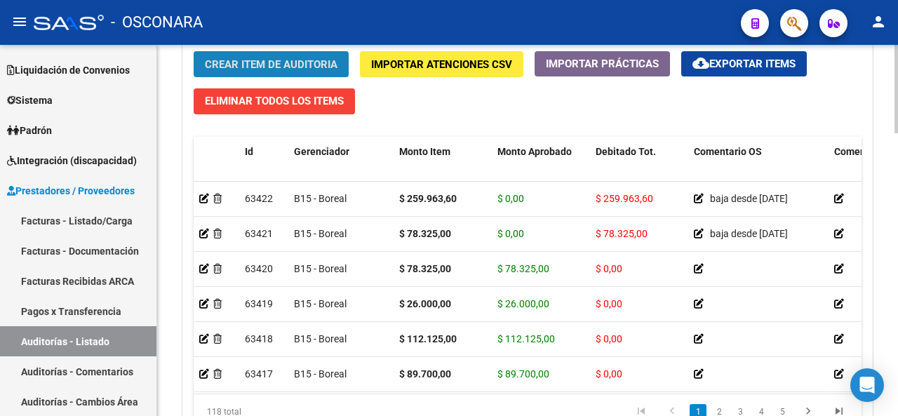
click at [278, 58] on span "Crear Item de Auditoria" at bounding box center [271, 64] width 133 height 13
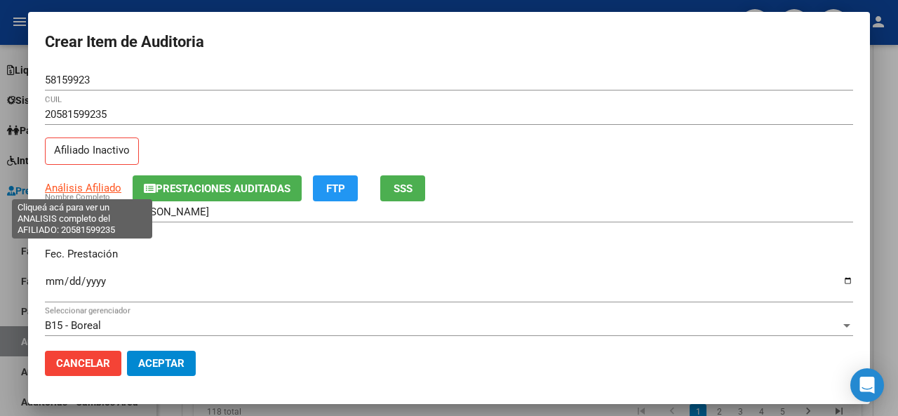
click at [87, 182] on span "Análisis Afiliado" at bounding box center [83, 188] width 76 height 13
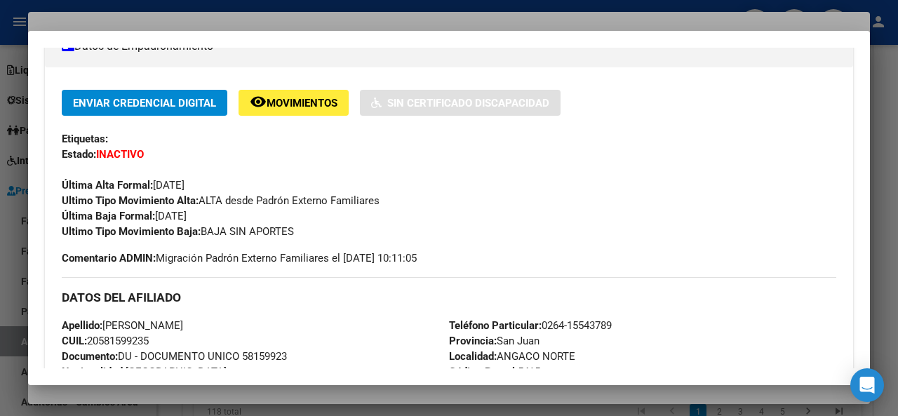
scroll to position [281, 0]
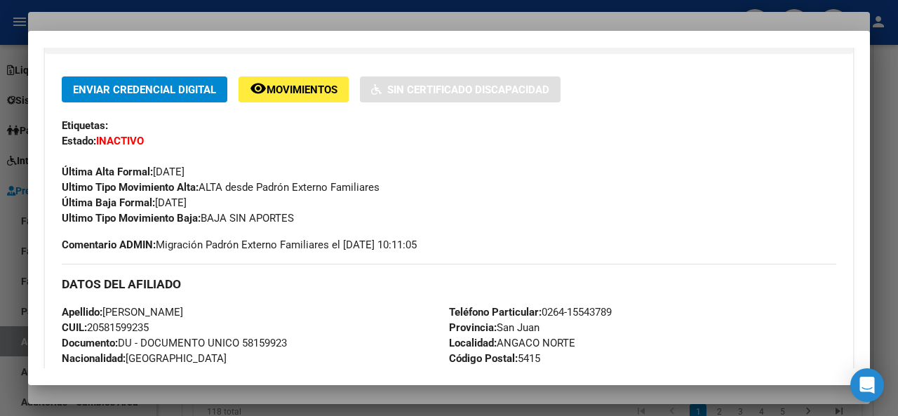
drag, startPoint x: 217, startPoint y: 204, endPoint x: 157, endPoint y: 202, distance: 59.7
click at [157, 202] on div "Enviar Credencial Digital remove_red_eye Movimientos Sin Certificado Discapacid…" at bounding box center [449, 150] width 774 height 149
copy span "[DATE]"
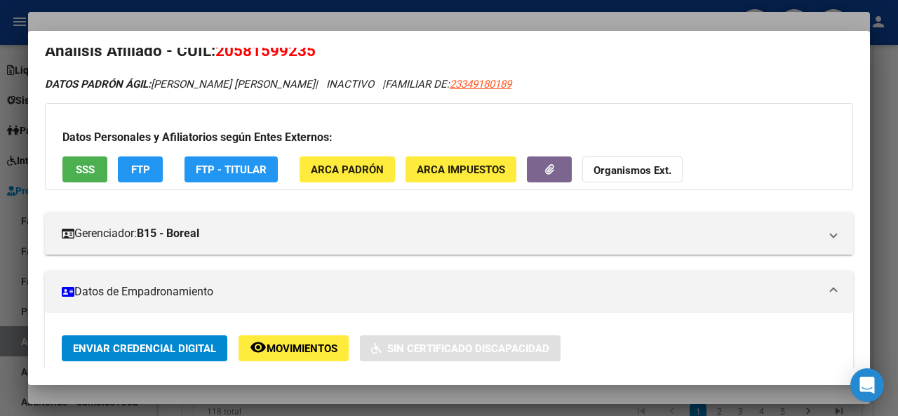
scroll to position [0, 0]
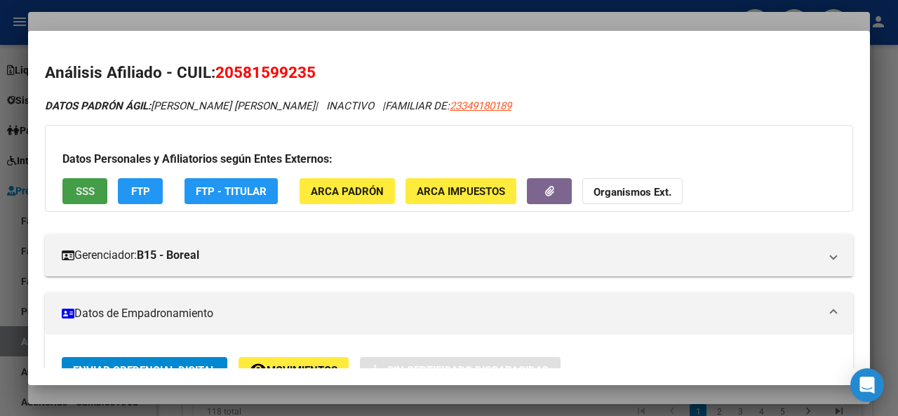
click at [86, 180] on button "SSS" at bounding box center [84, 191] width 45 height 26
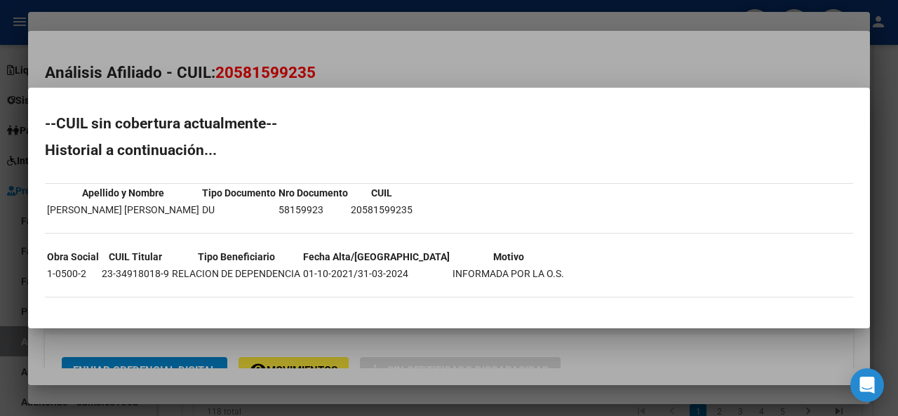
click at [347, 336] on div at bounding box center [449, 208] width 898 height 416
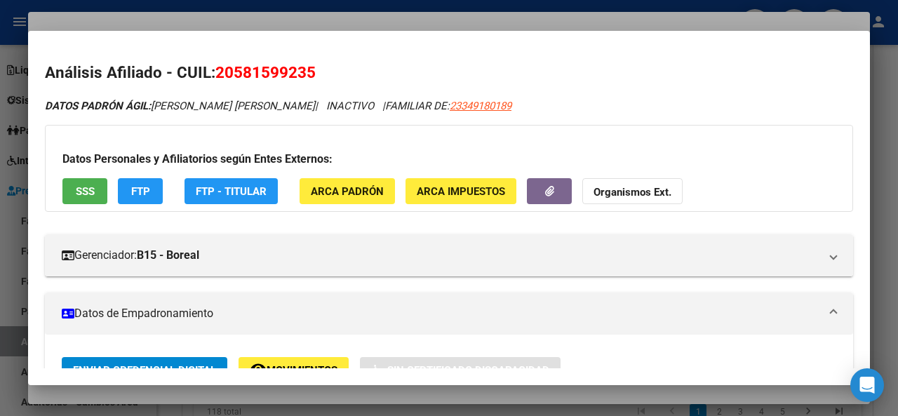
click at [331, 23] on div at bounding box center [449, 208] width 898 height 416
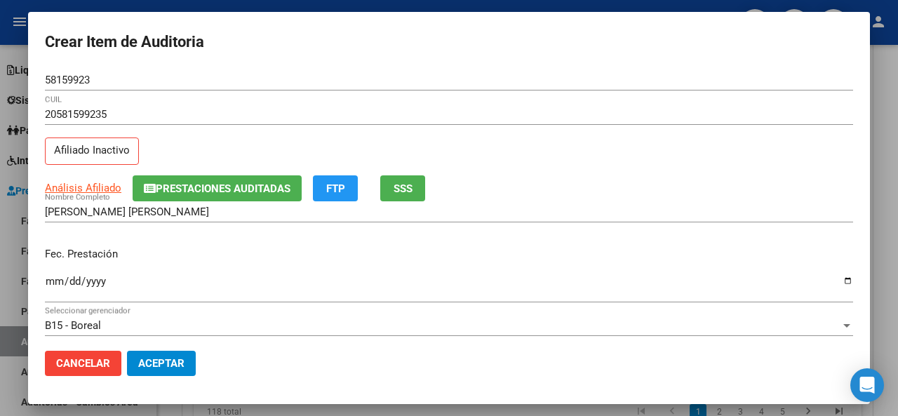
click at [55, 272] on div "Ingresar la fecha" at bounding box center [449, 287] width 808 height 30
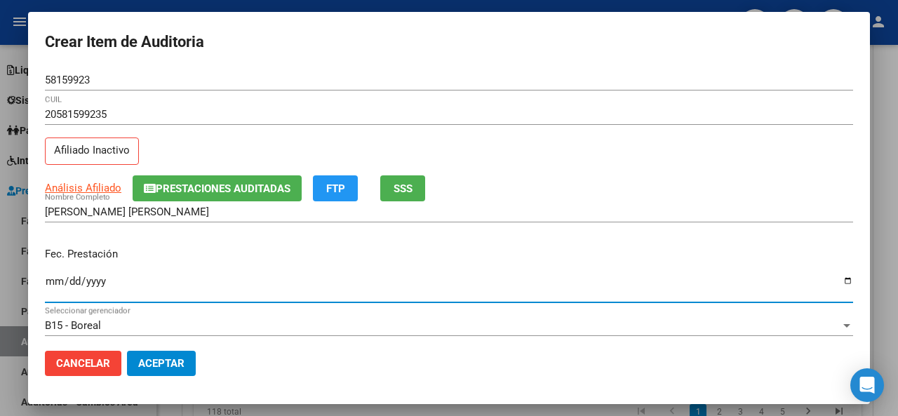
click at [226, 237] on div "Fec. Prestación [DATE] Ingresar la fecha" at bounding box center [449, 276] width 808 height 80
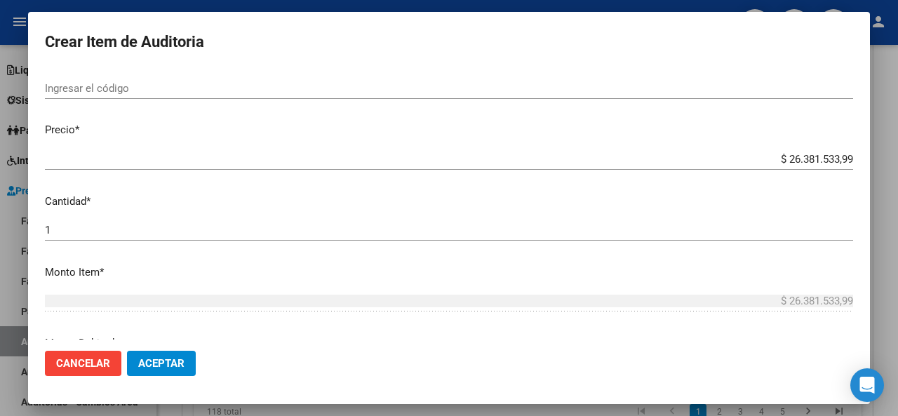
scroll to position [210, 0]
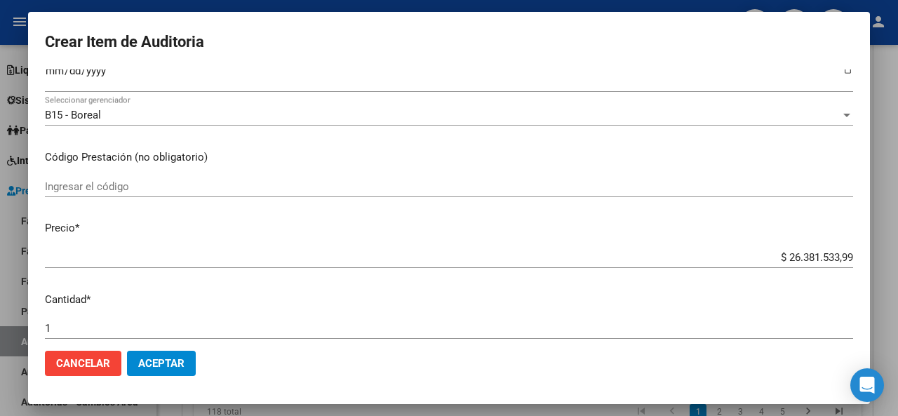
drag, startPoint x: 842, startPoint y: 253, endPoint x: 738, endPoint y: 253, distance: 103.8
click at [738, 253] on app-form-text-field "Precio * $ 26.381.533,99 Ingresar el precio" at bounding box center [454, 241] width 819 height 43
click at [832, 257] on input "$ 26.381.533,99" at bounding box center [449, 257] width 808 height 13
drag, startPoint x: 832, startPoint y: 252, endPoint x: 686, endPoint y: 256, distance: 146.0
click at [686, 256] on app-form-text-field "Precio * $ 26.381.533,99 Ingresar el precio" at bounding box center [454, 241] width 819 height 43
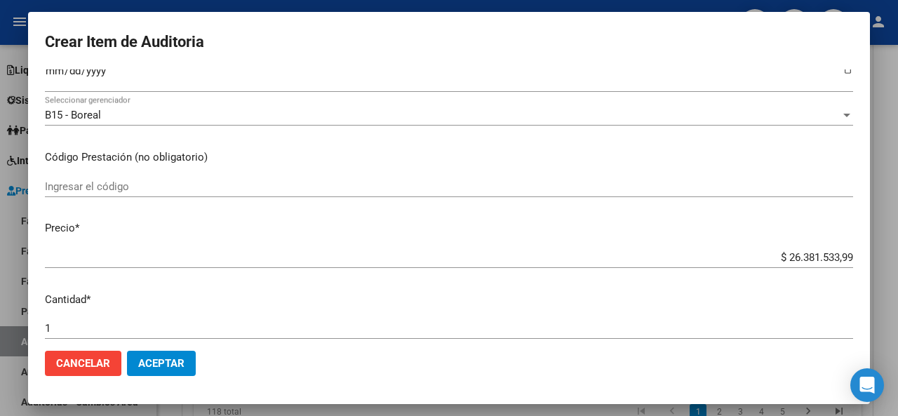
click at [835, 247] on div "$ 26.381.533,99 Ingresar el precio" at bounding box center [449, 257] width 808 height 21
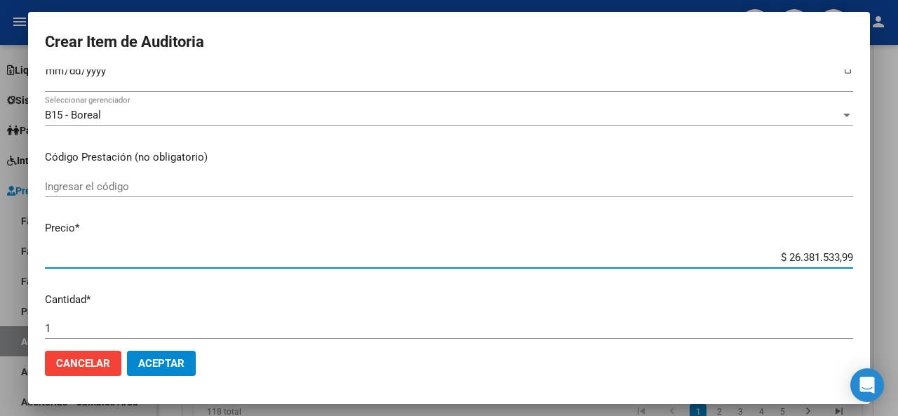
drag, startPoint x: 840, startPoint y: 259, endPoint x: 774, endPoint y: 250, distance: 66.5
click at [774, 251] on input "$ 26.381.533,99" at bounding box center [449, 257] width 808 height 13
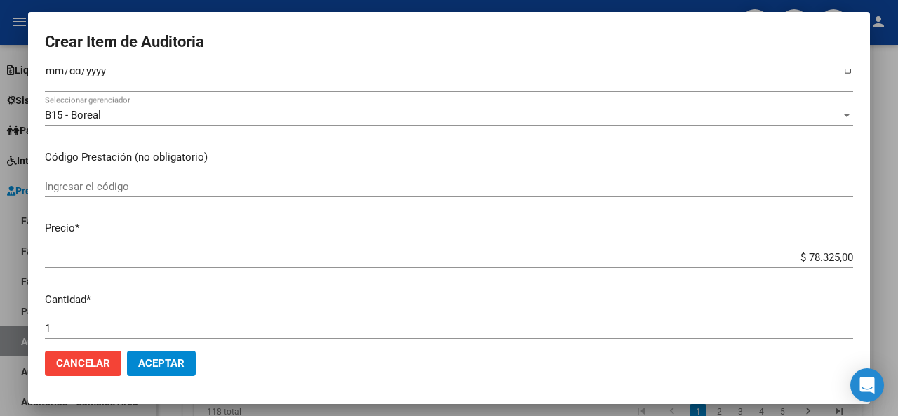
click at [754, 274] on div "$ 78.325,00 Ingresar el precio" at bounding box center [449, 264] width 808 height 34
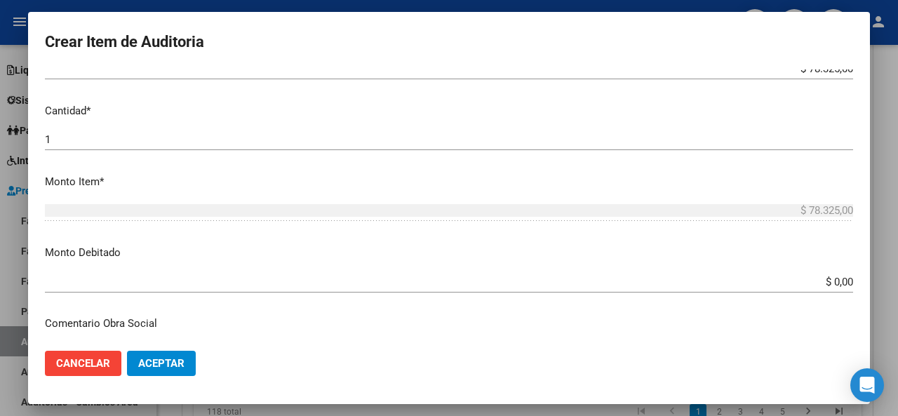
scroll to position [421, 0]
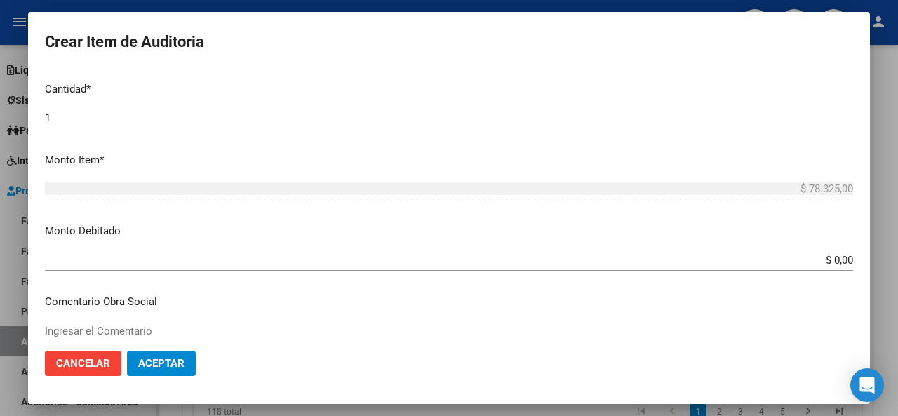
click at [839, 258] on input "$ 0,00" at bounding box center [449, 260] width 808 height 13
click at [596, 220] on mat-dialog-content "58159923 Nro Documento 20581599235 CUIL Afiliado Inactivo Análisis Afiliado Pre…" at bounding box center [449, 204] width 842 height 270
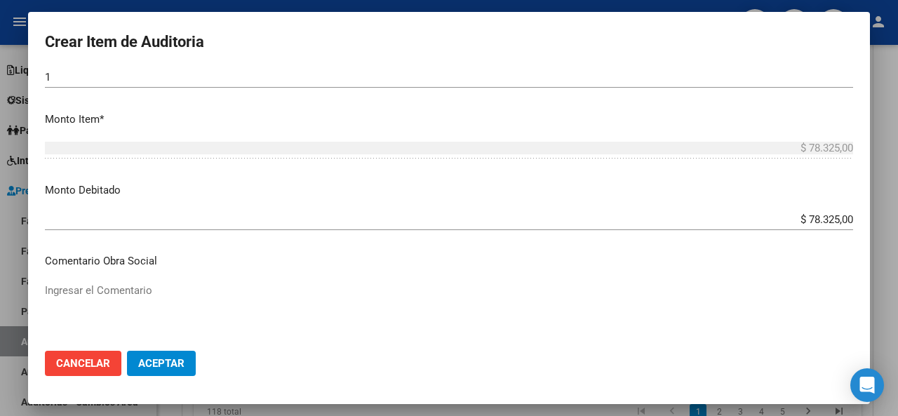
scroll to position [491, 0]
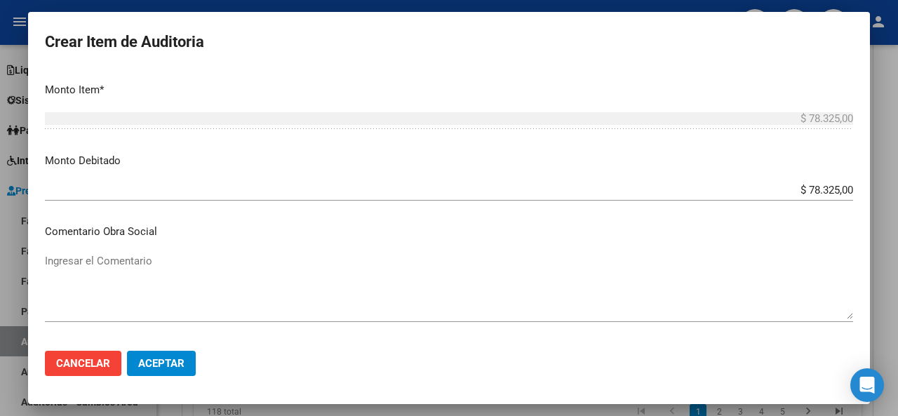
click at [97, 260] on textarea "Ingresar el Comentario" at bounding box center [449, 286] width 808 height 66
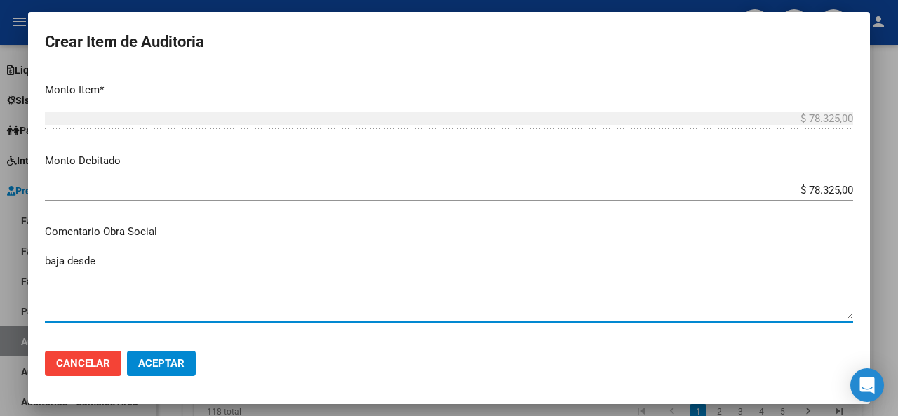
paste textarea "[DATE]"
drag, startPoint x: 180, startPoint y: 255, endPoint x: 0, endPoint y: 259, distance: 180.3
click at [0, 259] on div "Crear Item de Auditoria 58159923 Nro Documento 20581599235 CUIL Afiliado Inacti…" at bounding box center [449, 208] width 898 height 416
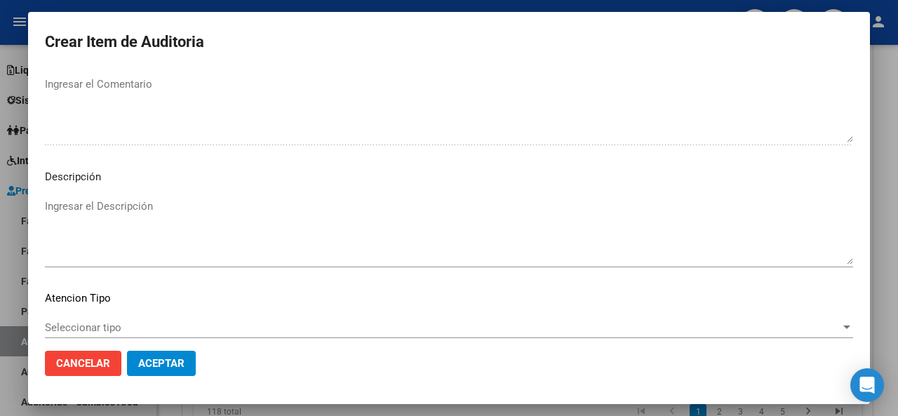
scroll to position [912, 0]
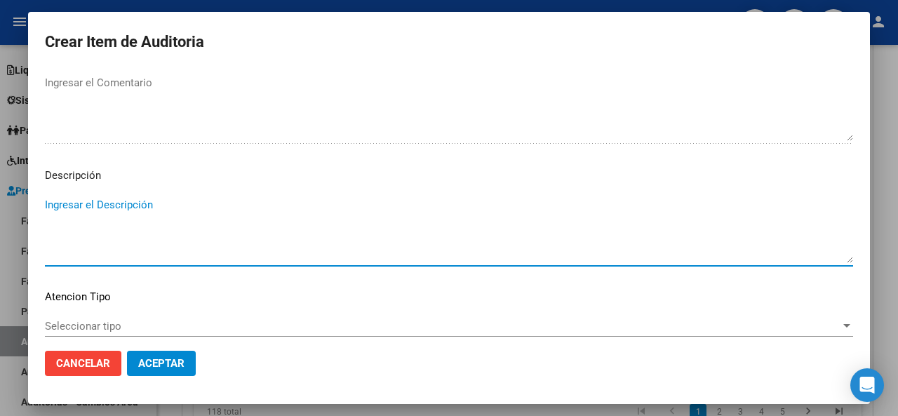
paste textarea "baja desde [DATE]"
click at [79, 328] on span "Seleccionar tipo" at bounding box center [442, 326] width 795 height 13
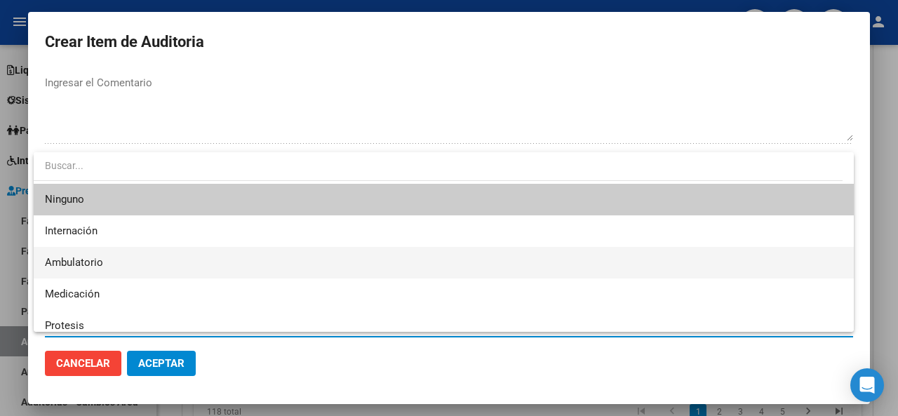
click at [95, 255] on span "Ambulatorio" at bounding box center [444, 263] width 798 height 32
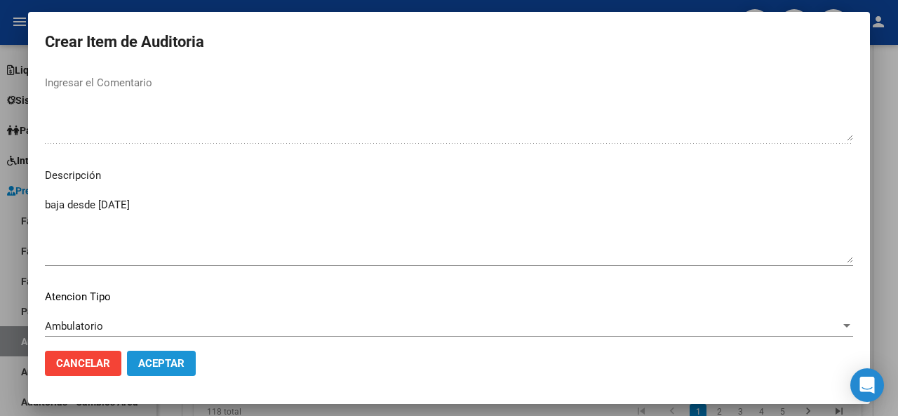
click at [152, 358] on span "Aceptar" at bounding box center [161, 363] width 46 height 13
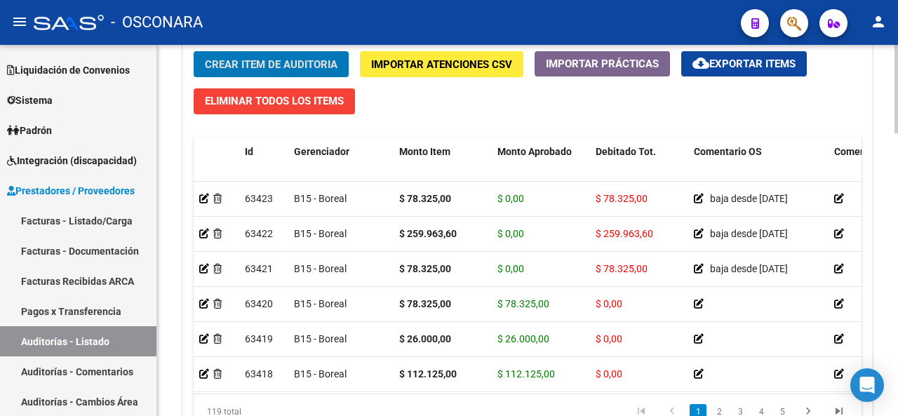
click at [477, 95] on div "Crear Item de Auditoria Importar Atenciones CSV Importar Prácticas cloud_downlo…" at bounding box center [527, 245] width 689 height 409
click at [314, 62] on span "Crear Item de Auditoria" at bounding box center [271, 64] width 133 height 13
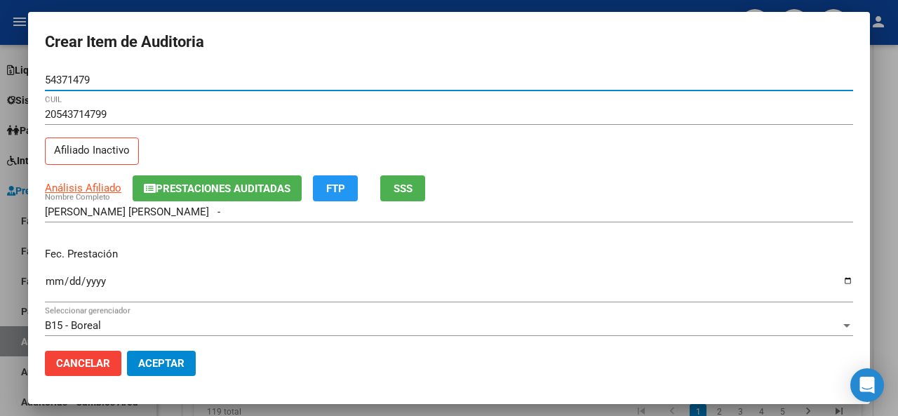
click at [53, 280] on input "Ingresar la fecha" at bounding box center [449, 287] width 808 height 22
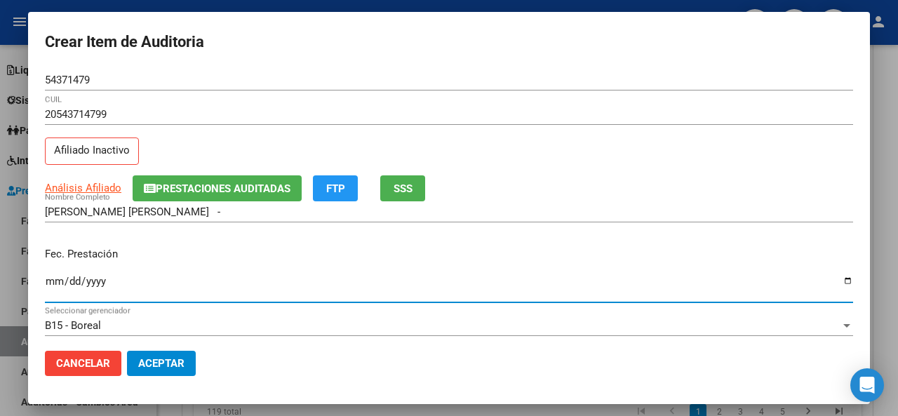
click at [210, 246] on p "Fec. Prestación" at bounding box center [449, 254] width 808 height 16
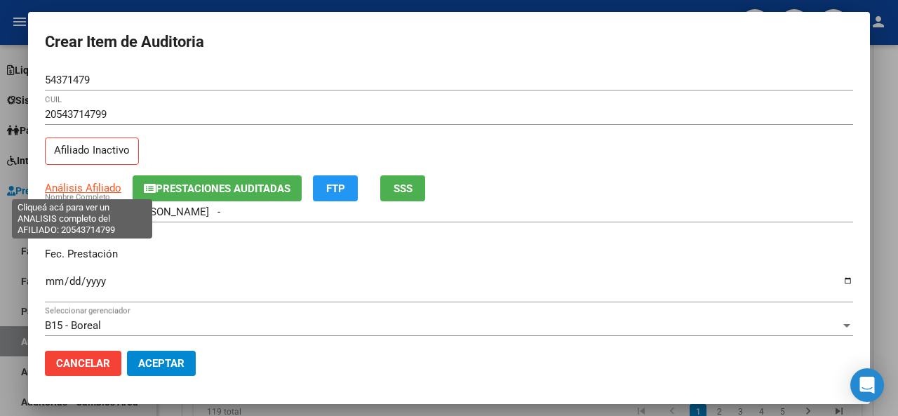
click at [97, 185] on span "Análisis Afiliado" at bounding box center [83, 188] width 76 height 13
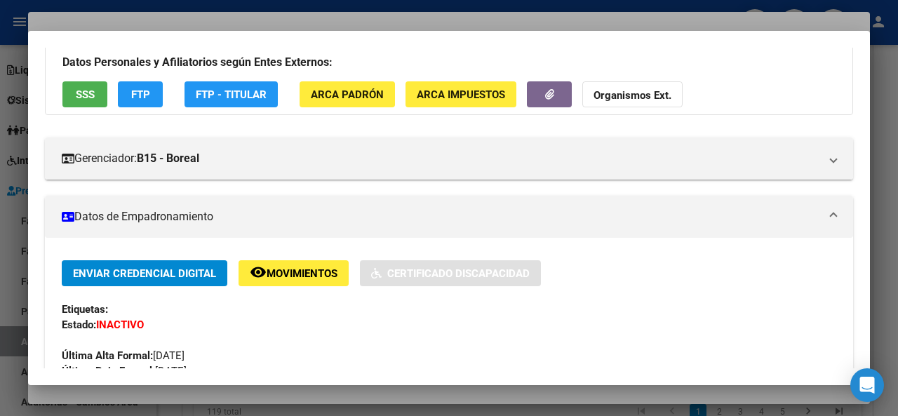
scroll to position [210, 0]
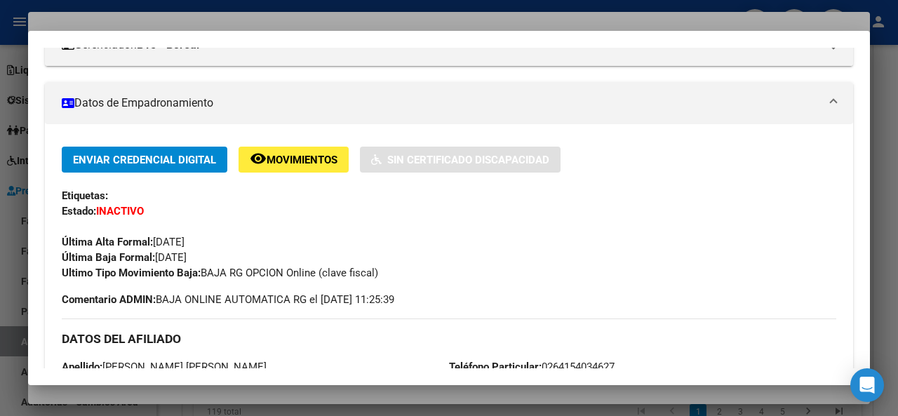
drag, startPoint x: 224, startPoint y: 253, endPoint x: 159, endPoint y: 255, distance: 65.3
click at [159, 255] on div "Enviar Credencial Digital remove_red_eye Movimientos Sin Certificado Discapacid…" at bounding box center [449, 214] width 774 height 134
copy span "[DATE]"
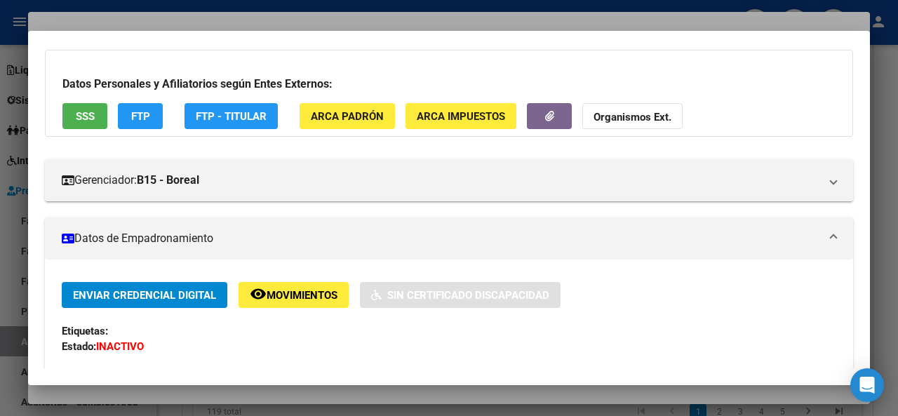
scroll to position [70, 0]
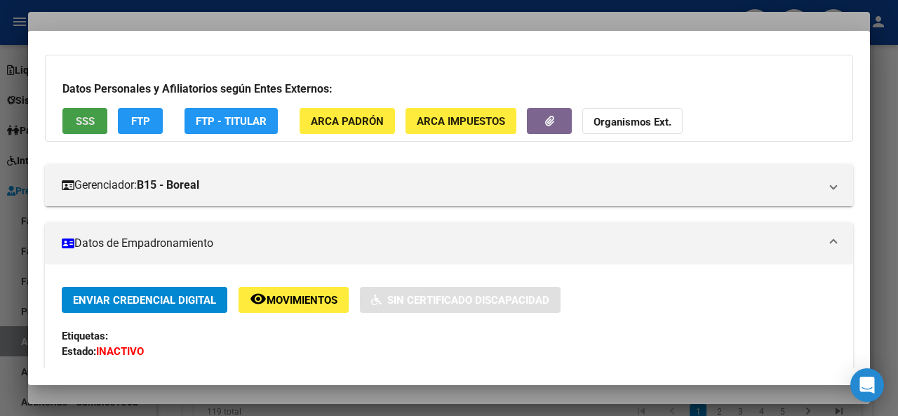
click at [72, 116] on button "SSS" at bounding box center [84, 121] width 45 height 26
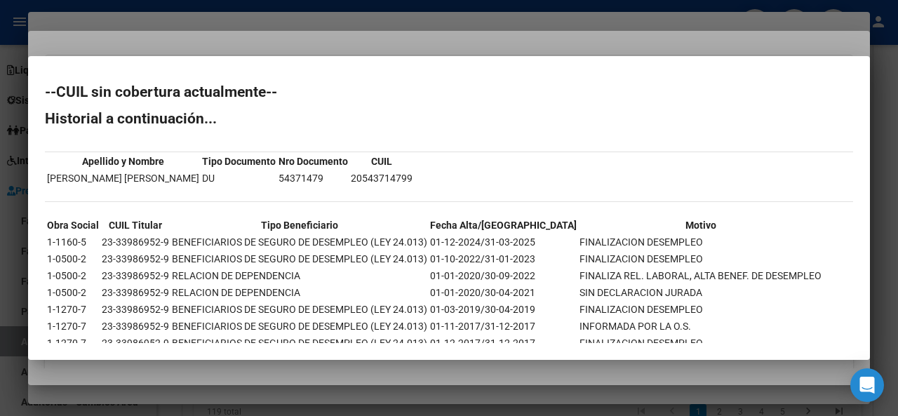
click at [434, 41] on div at bounding box center [449, 208] width 898 height 416
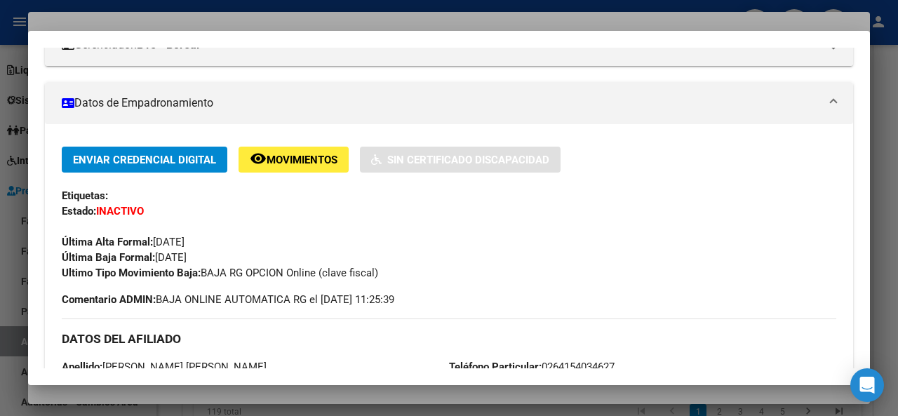
scroll to position [210, 0]
click at [342, 18] on div at bounding box center [449, 208] width 898 height 416
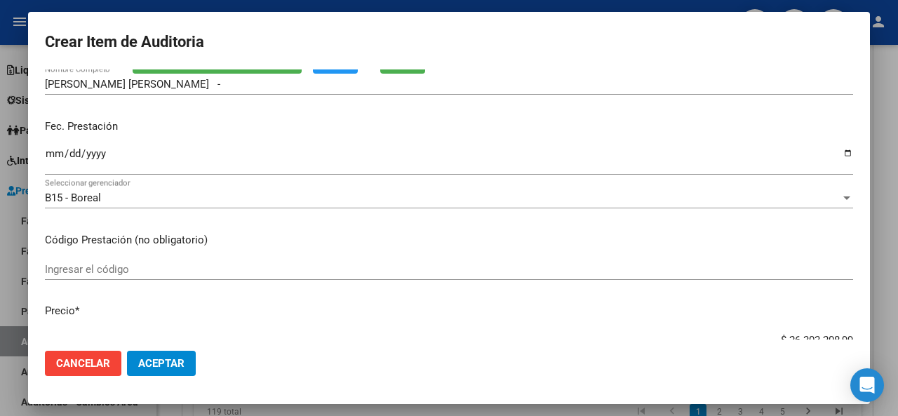
scroll to position [140, 0]
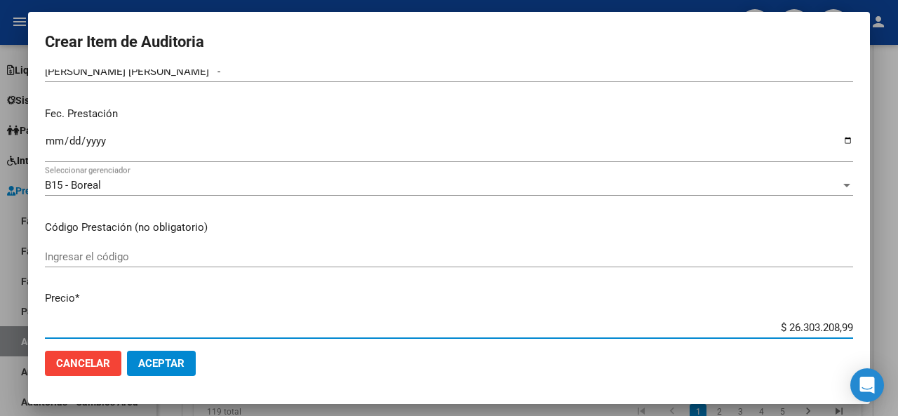
drag, startPoint x: 840, startPoint y: 321, endPoint x: 757, endPoint y: 327, distance: 83.7
click at [757, 327] on input "$ 26.303.208,99" at bounding box center [449, 327] width 808 height 13
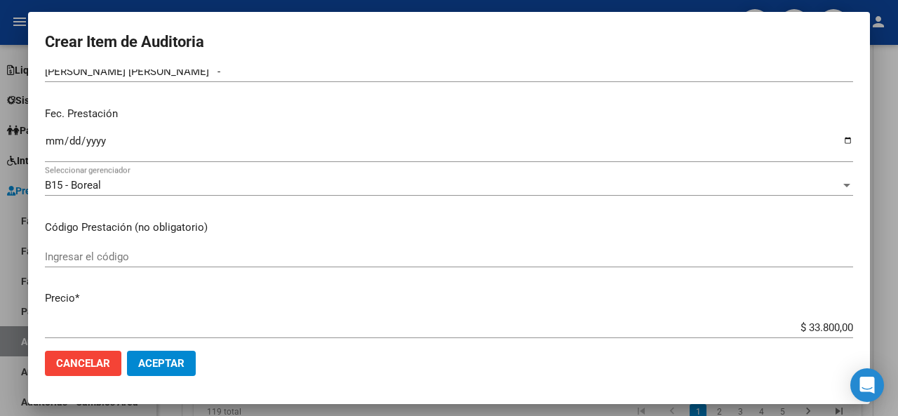
click at [489, 276] on div "Ingresar el código" at bounding box center [449, 263] width 808 height 34
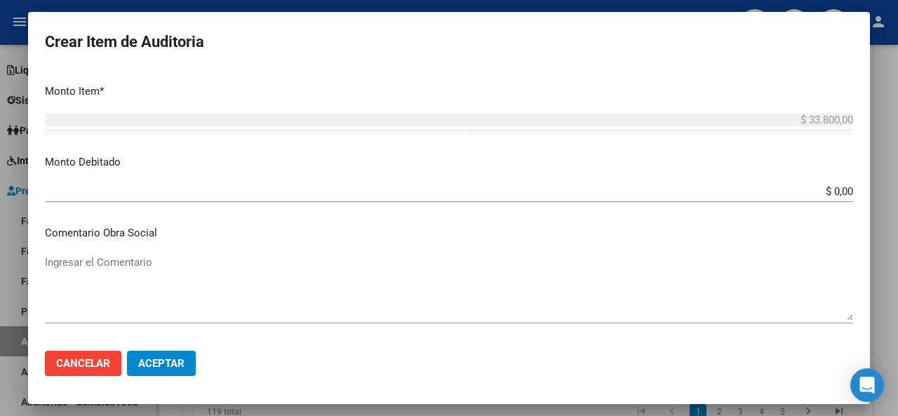
scroll to position [491, 0]
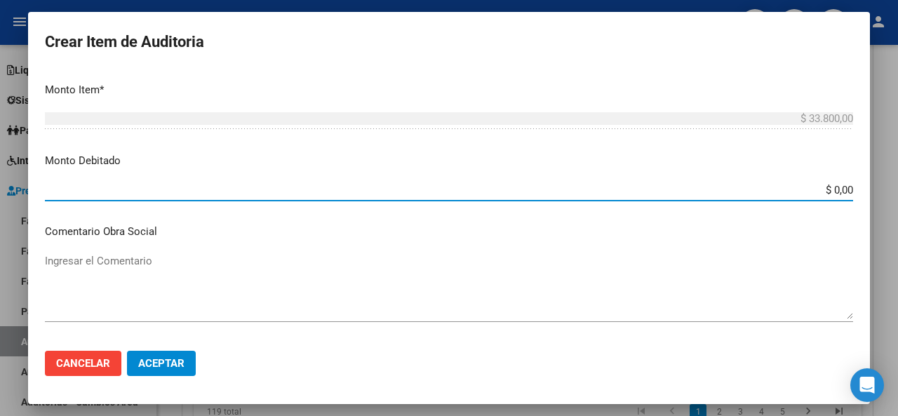
click at [840, 189] on input "$ 0,00" at bounding box center [449, 190] width 808 height 13
click at [568, 135] on div "$ 33.800,00 Ingresar el monto" at bounding box center [449, 125] width 808 height 34
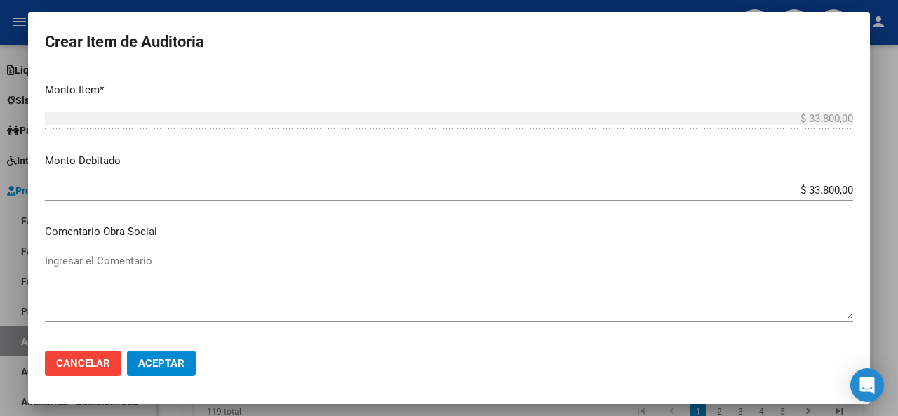
scroll to position [561, 0]
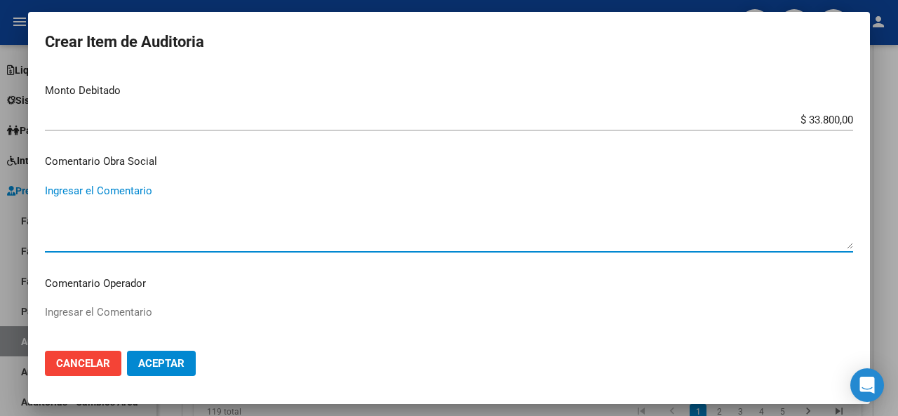
paste textarea "[DATE]"
click at [48, 187] on textarea "[DATE]" at bounding box center [449, 216] width 808 height 66
drag, startPoint x: 166, startPoint y: 193, endPoint x: 0, endPoint y: 188, distance: 166.3
click at [0, 188] on div "Crear Item de Auditoria 54371479 Nro Documento 20543714799 CUIL Afiliado Inacti…" at bounding box center [449, 208] width 898 height 416
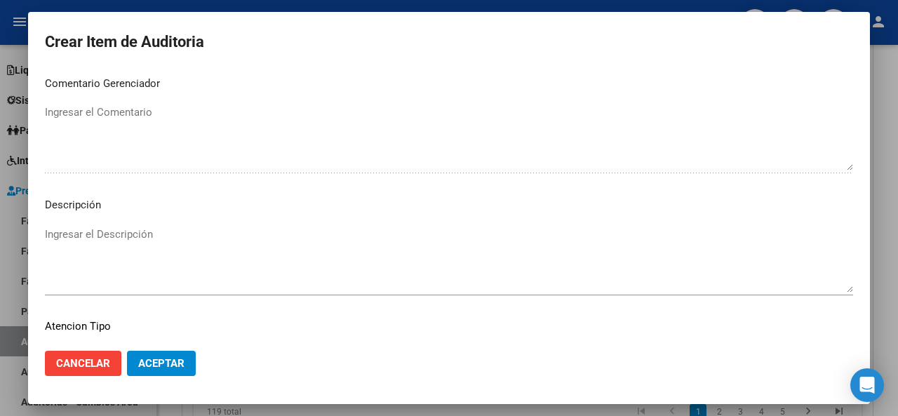
scroll to position [992, 0]
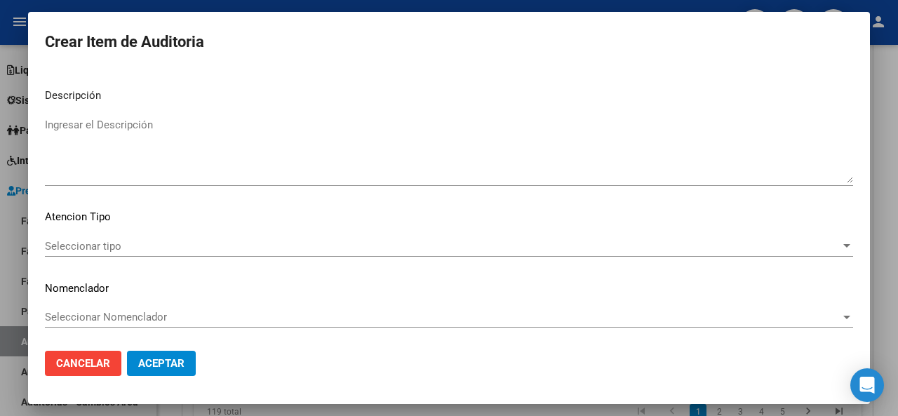
click at [125, 124] on textarea "Ingresar el Descripción" at bounding box center [449, 150] width 808 height 66
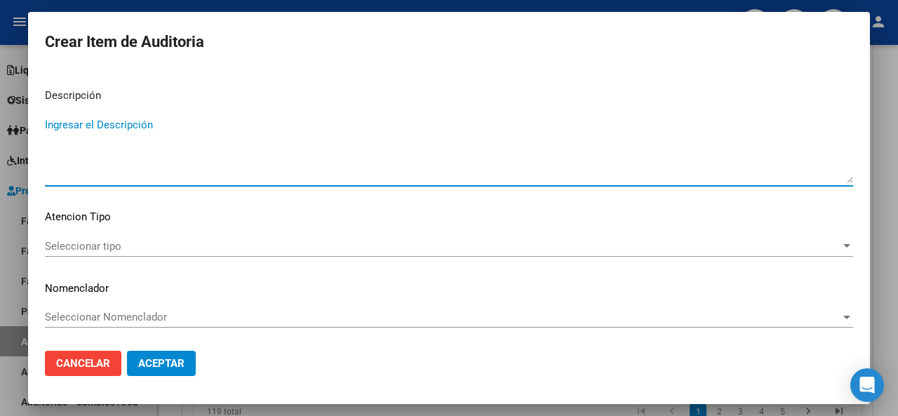
paste textarea "baja desde [DATE]"
click at [73, 240] on span "Seleccionar tipo" at bounding box center [442, 246] width 795 height 13
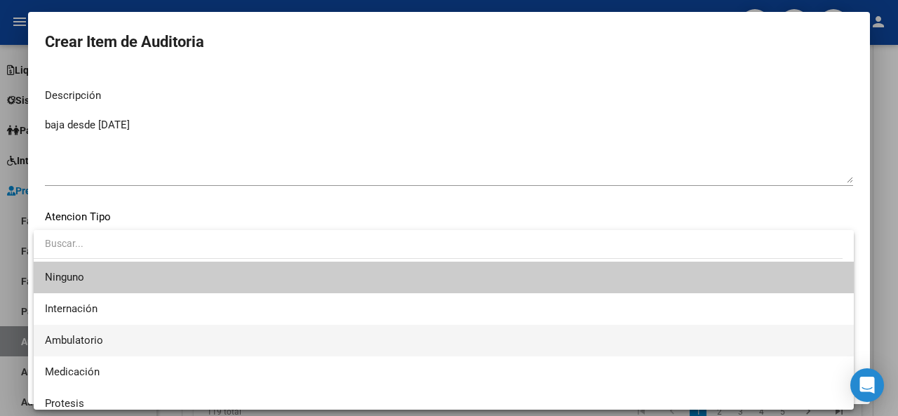
click at [100, 334] on span "Ambulatorio" at bounding box center [74, 340] width 58 height 13
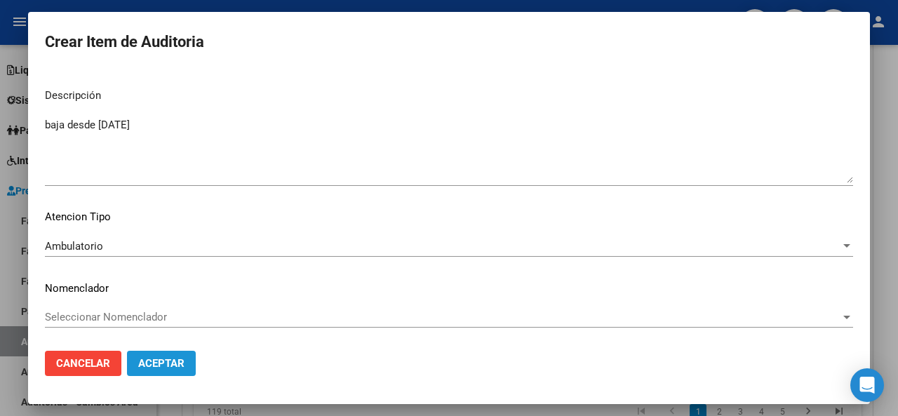
click at [154, 362] on span "Aceptar" at bounding box center [161, 363] width 46 height 13
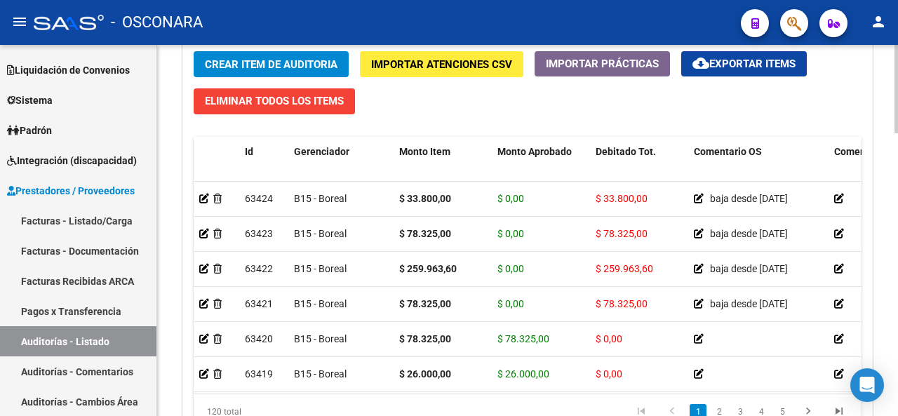
click at [415, 90] on div "Crear Item de Auditoria Importar Atenciones CSV Importar Prácticas cloud_downlo…" at bounding box center [527, 245] width 689 height 409
click at [244, 62] on span "Crear Item de Auditoria" at bounding box center [271, 64] width 133 height 13
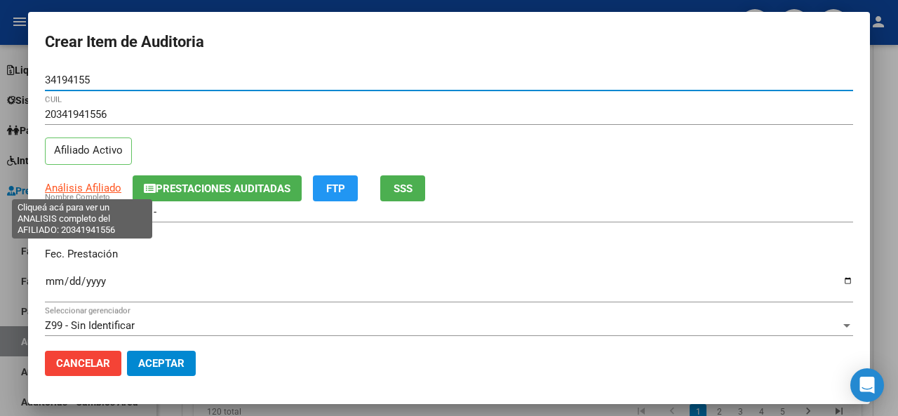
click at [74, 188] on span "Análisis Afiliado" at bounding box center [83, 188] width 76 height 13
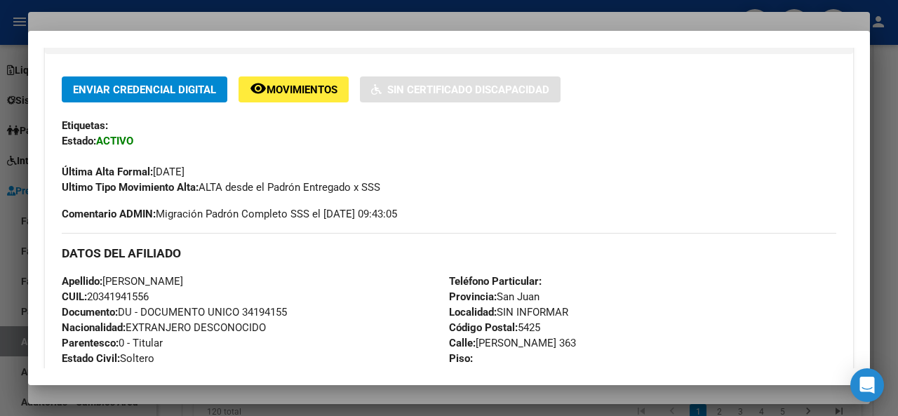
scroll to position [0, 0]
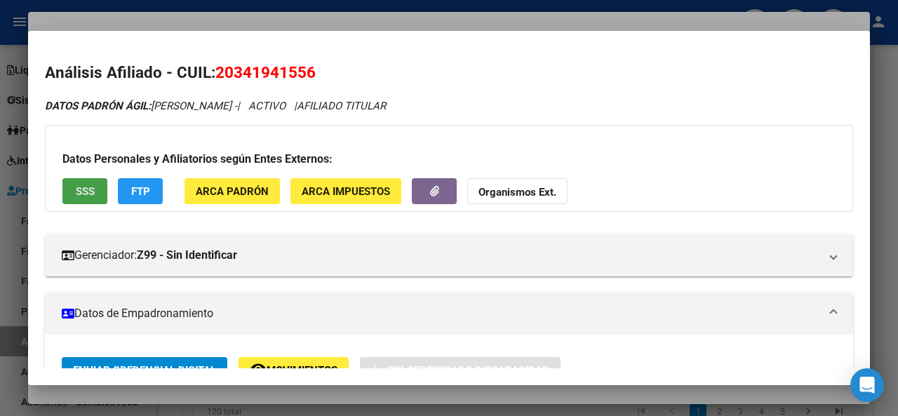
click at [81, 182] on button "SSS" at bounding box center [84, 191] width 45 height 26
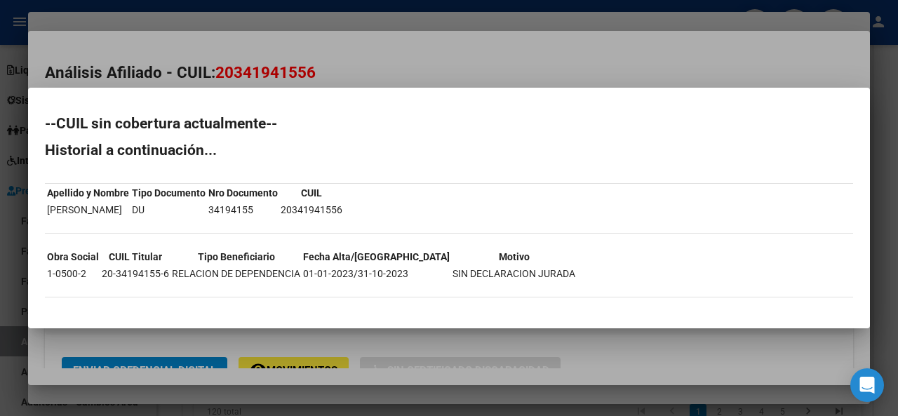
click at [384, 65] on div at bounding box center [449, 208] width 898 height 416
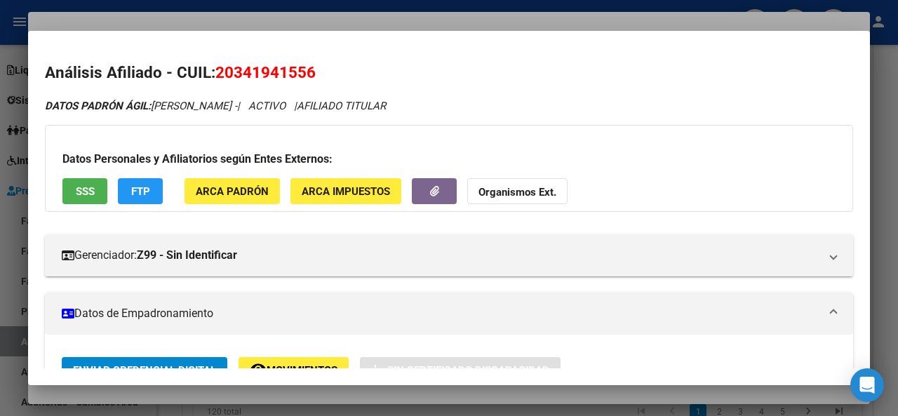
drag, startPoint x: 220, startPoint y: 75, endPoint x: 317, endPoint y: 69, distance: 97.0
click at [317, 69] on h2 "Análisis Afiliado - CUIL: 20341941556" at bounding box center [449, 73] width 808 height 24
copy span "20341941556"
click at [390, 25] on div at bounding box center [449, 208] width 898 height 416
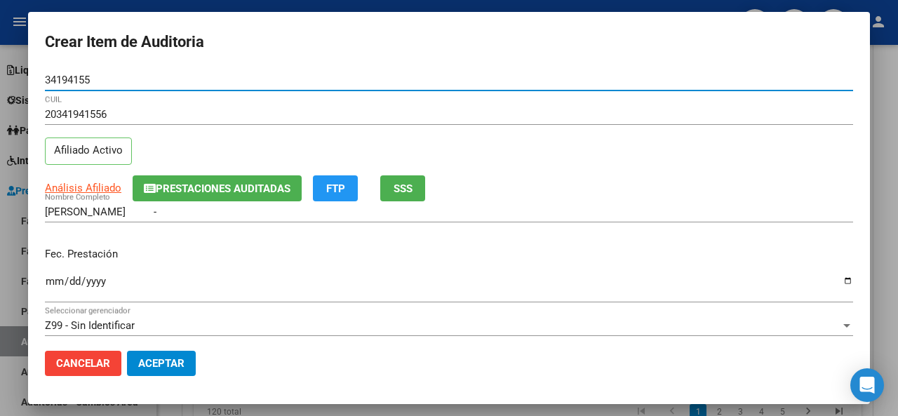
drag, startPoint x: 99, startPoint y: 76, endPoint x: 0, endPoint y: 68, distance: 99.3
click at [0, 68] on div "Crear Item de Auditoria 34194155 Nro Documento 20341941556 CUIL Afiliado Activo…" at bounding box center [449, 208] width 898 height 416
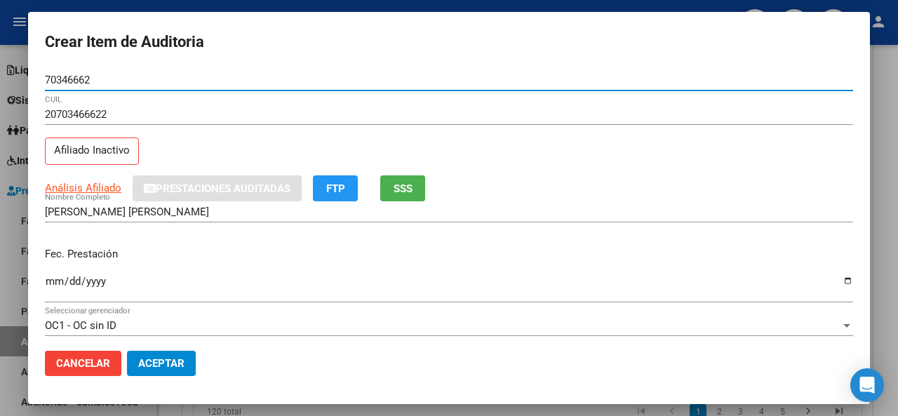
click at [163, 142] on div "20703466622 CUIL Afiliado Inactivo" at bounding box center [449, 140] width 808 height 72
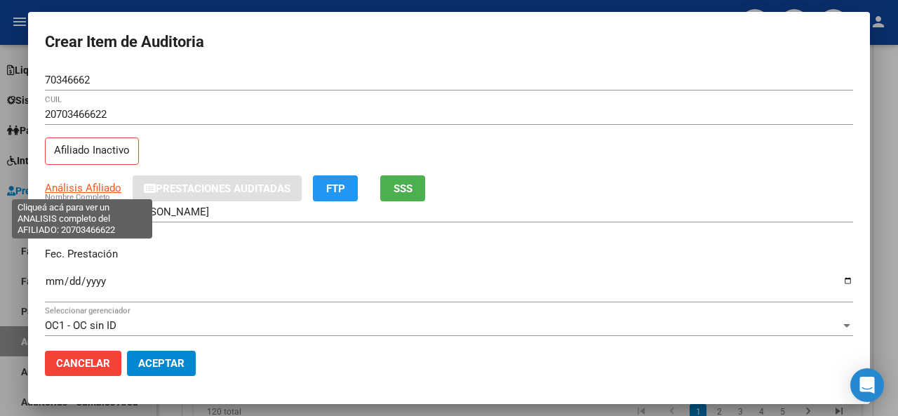
click at [74, 184] on span "Análisis Afiliado" at bounding box center [83, 188] width 76 height 13
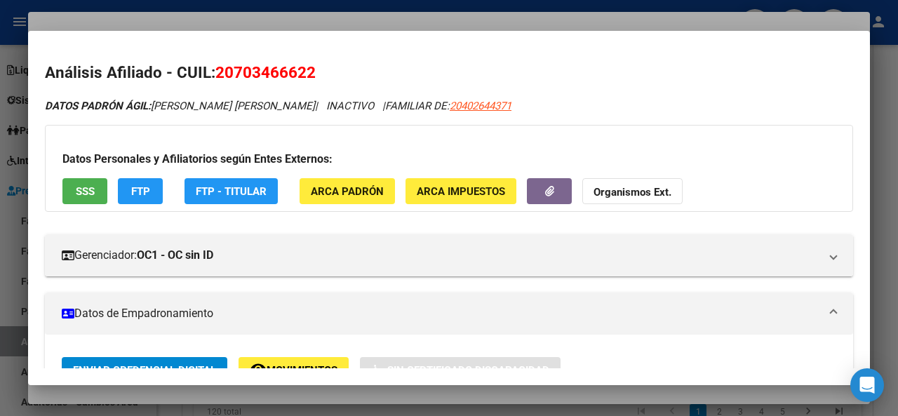
click at [81, 196] on span "SSS" at bounding box center [85, 191] width 19 height 13
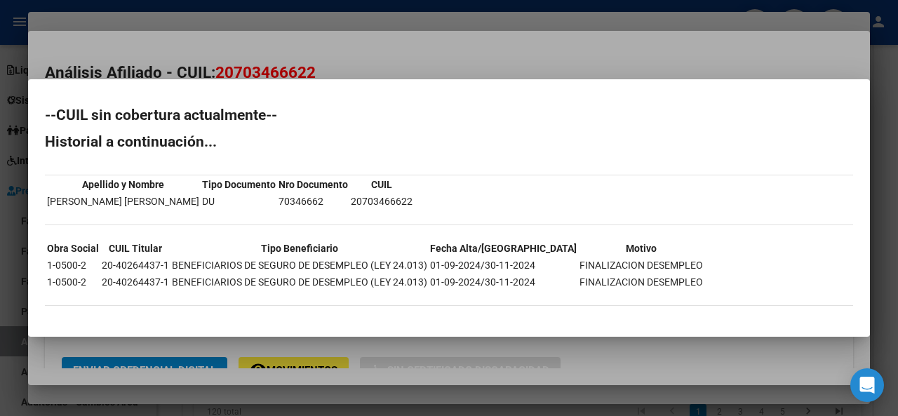
click at [389, 50] on div at bounding box center [449, 208] width 898 height 416
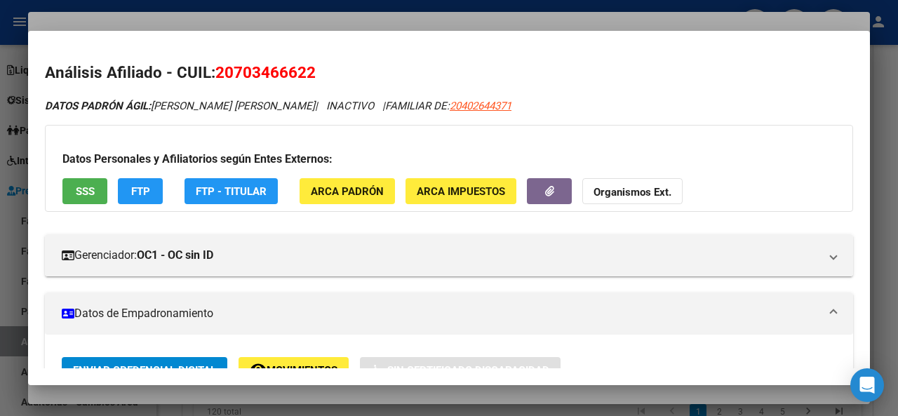
click at [277, 20] on div at bounding box center [449, 208] width 898 height 416
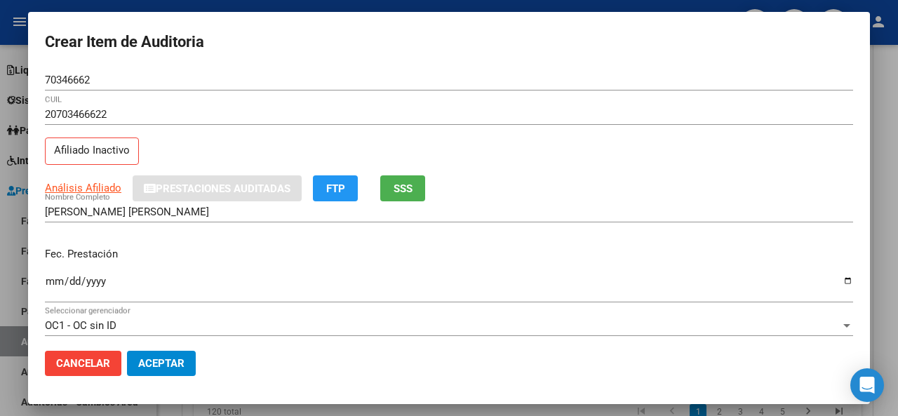
click at [54, 283] on input "Ingresar la fecha" at bounding box center [449, 287] width 808 height 22
click at [466, 221] on div "[PERSON_NAME] [PERSON_NAME] Nombre Completo" at bounding box center [449, 218] width 808 height 34
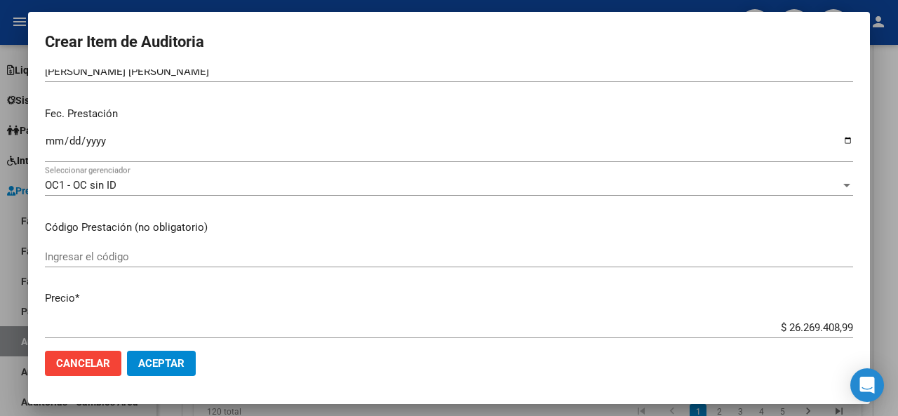
scroll to position [210, 0]
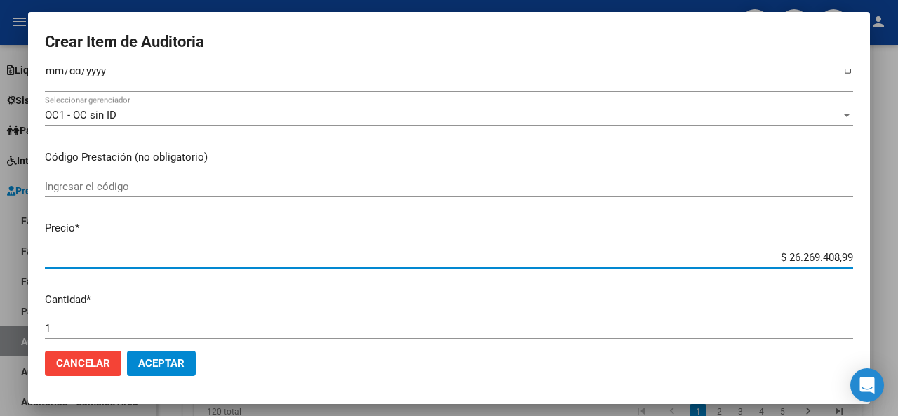
drag, startPoint x: 842, startPoint y: 255, endPoint x: 753, endPoint y: 252, distance: 88.4
click at [753, 251] on input "$ 26.269.408,99" at bounding box center [449, 257] width 808 height 13
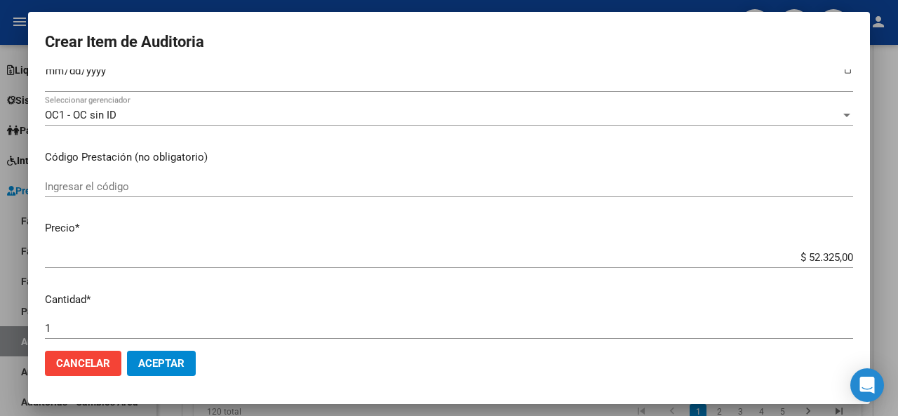
click at [630, 209] on div "Ingresar el código" at bounding box center [449, 193] width 808 height 34
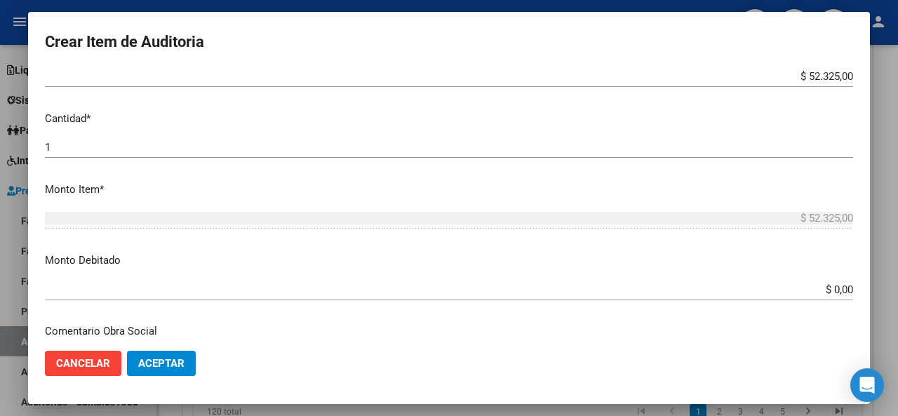
scroll to position [491, 0]
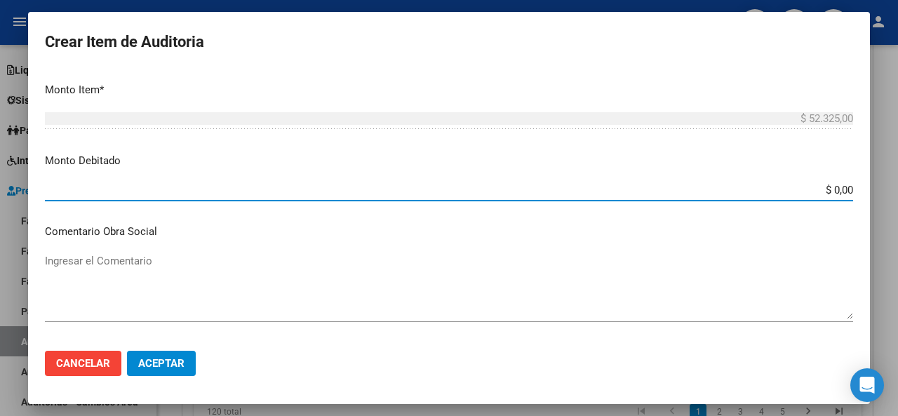
click at [838, 190] on input "$ 0,00" at bounding box center [449, 190] width 808 height 13
click at [498, 215] on mat-dialog-content "70346662 Nro Documento 20703466622 CUIL Afiliado Inactivo Análisis Afiliado Pre…" at bounding box center [449, 204] width 842 height 270
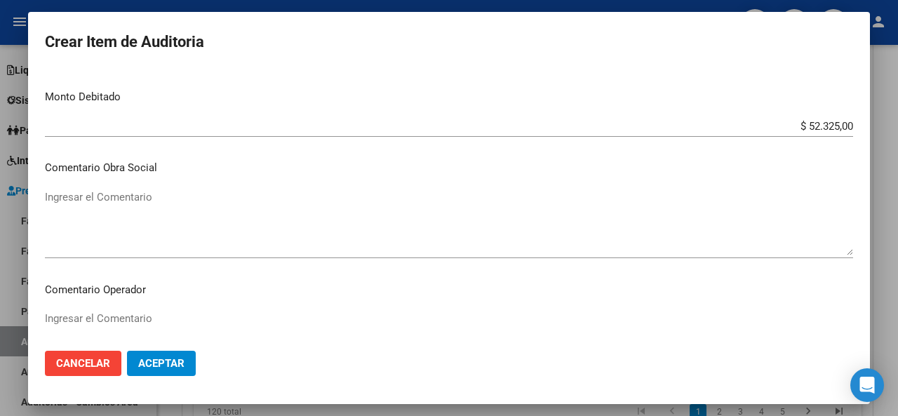
scroll to position [631, 0]
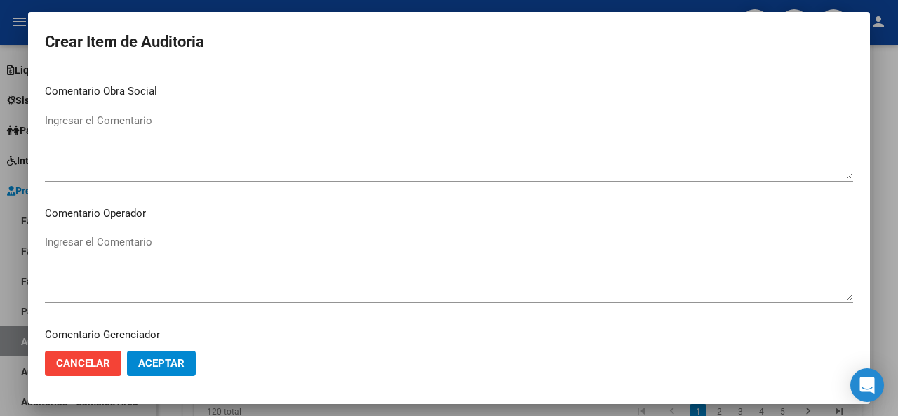
click at [179, 124] on textarea "Ingresar el Comentario" at bounding box center [449, 146] width 808 height 66
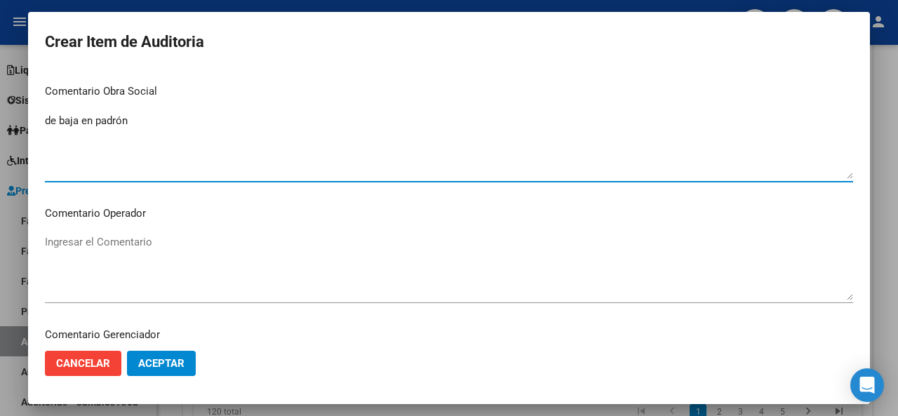
drag, startPoint x: 179, startPoint y: 124, endPoint x: 0, endPoint y: 133, distance: 179.1
click at [0, 132] on div "Crear Item de Auditoria 70346662 Nro Documento 20703466622 CUIL Afiliado Inacti…" at bounding box center [449, 208] width 898 height 416
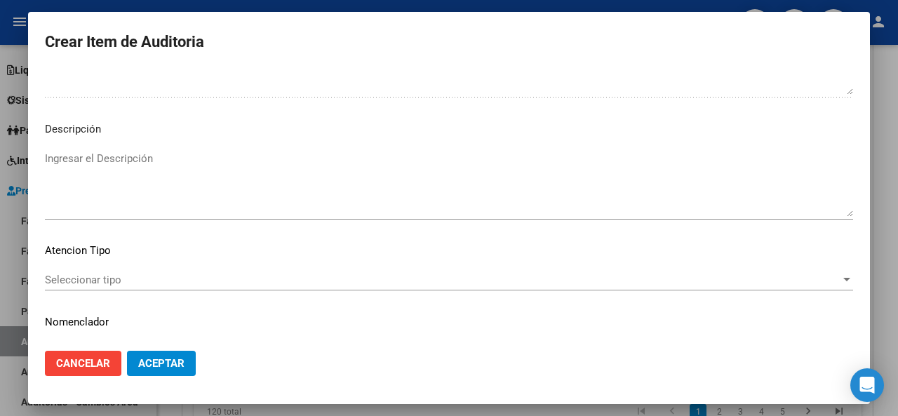
scroll to position [992, 0]
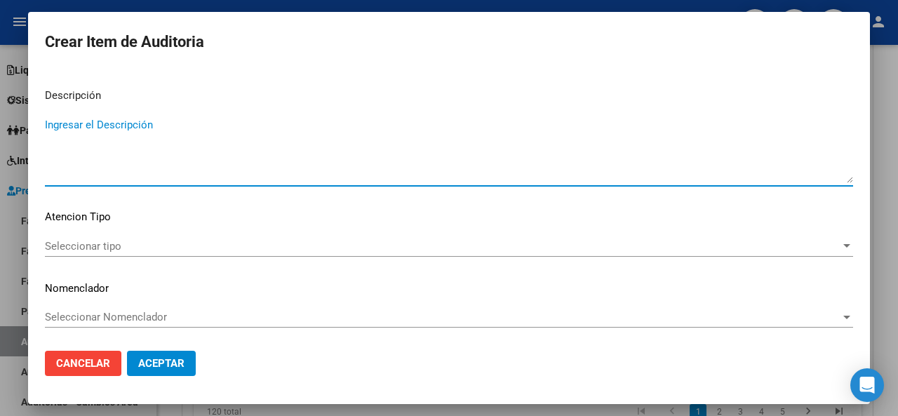
paste textarea "de baja en padrón"
click at [101, 248] on span "Seleccionar tipo" at bounding box center [442, 246] width 795 height 13
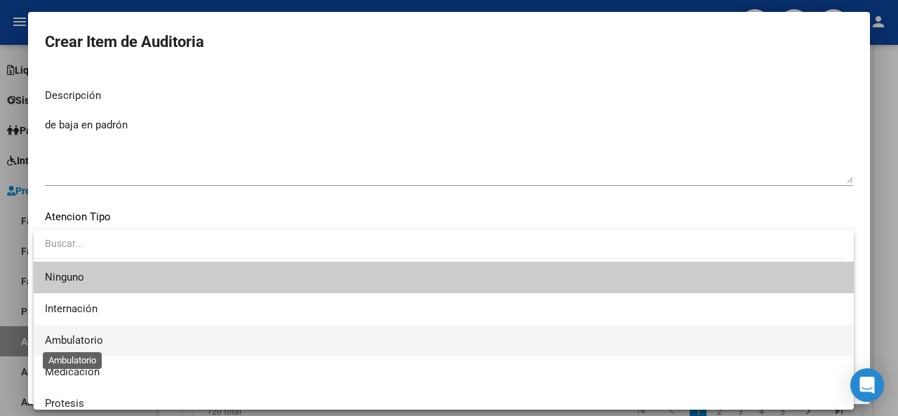
click at [94, 344] on span "Ambulatorio" at bounding box center [74, 340] width 58 height 13
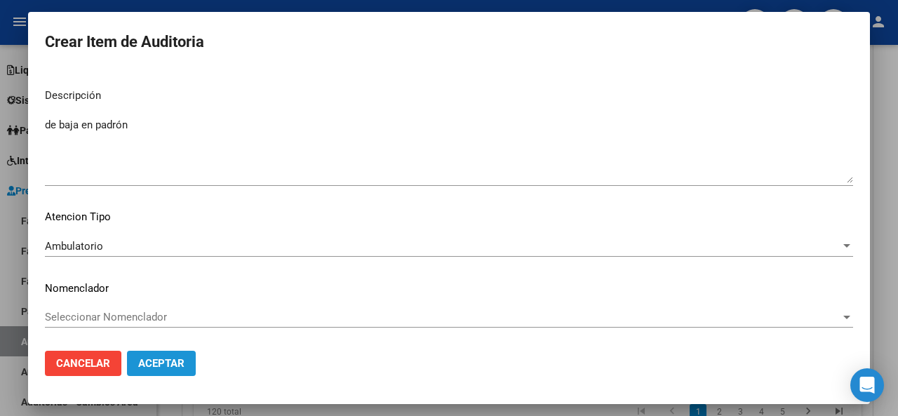
click at [164, 365] on span "Aceptar" at bounding box center [161, 363] width 46 height 13
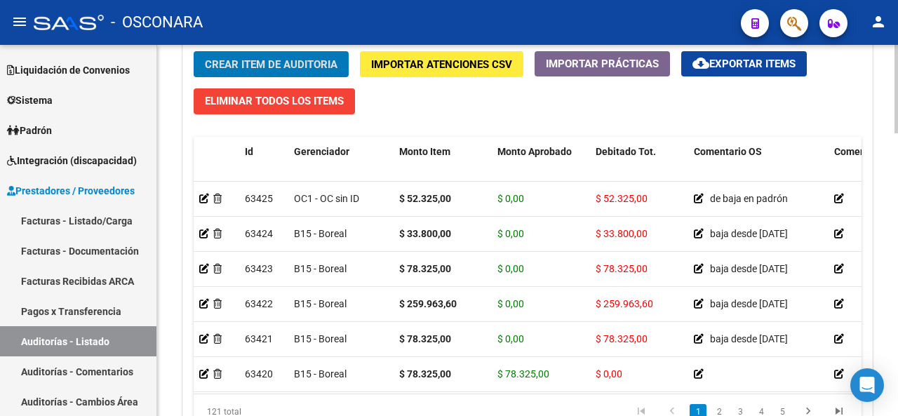
click at [400, 112] on div "Crear Item de Auditoria Importar Atenciones CSV Importar Prácticas cloud_downlo…" at bounding box center [527, 245] width 689 height 409
click at [246, 51] on button "Crear Item de Auditoria" at bounding box center [271, 64] width 155 height 26
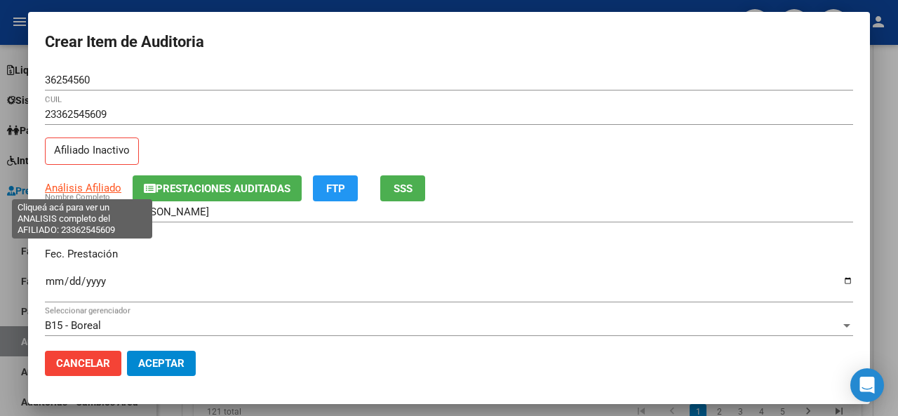
click at [87, 182] on span "Análisis Afiliado" at bounding box center [83, 188] width 76 height 13
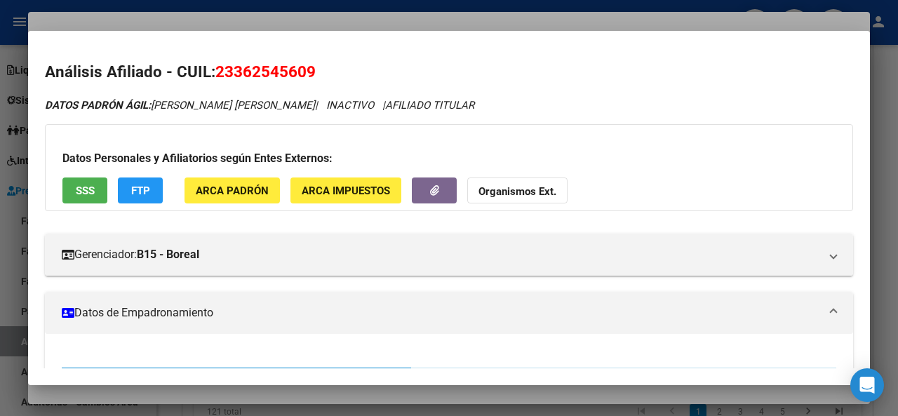
scroll to position [0, 0]
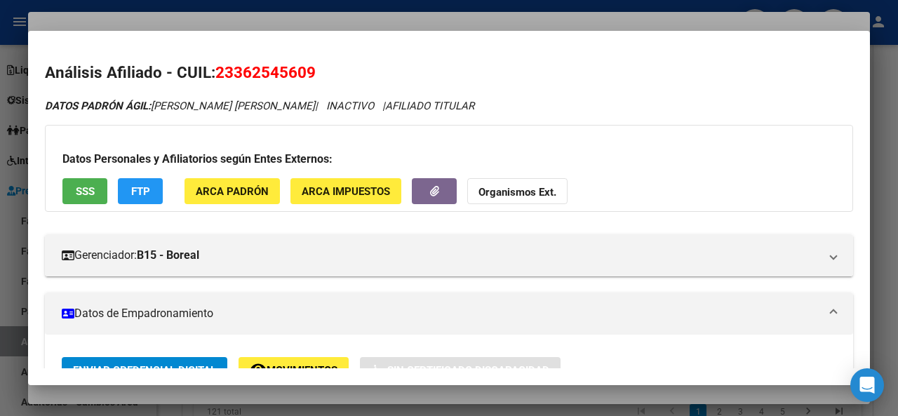
click at [397, 62] on h2 "Análisis Afiliado - CUIL: 23362545609" at bounding box center [449, 73] width 808 height 24
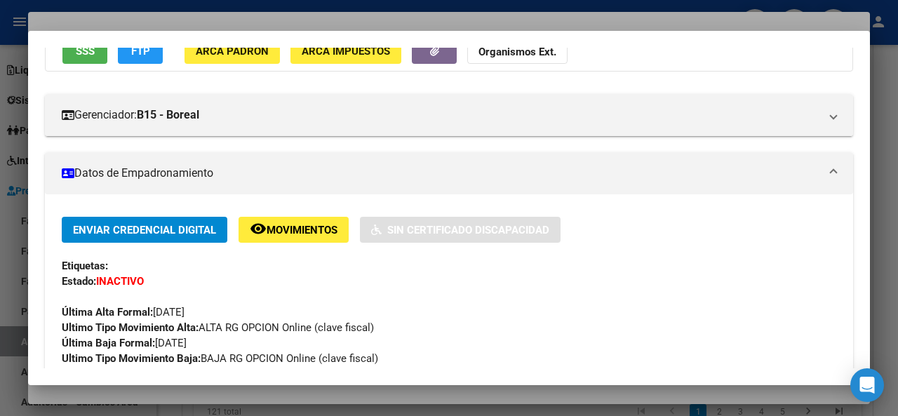
scroll to position [281, 0]
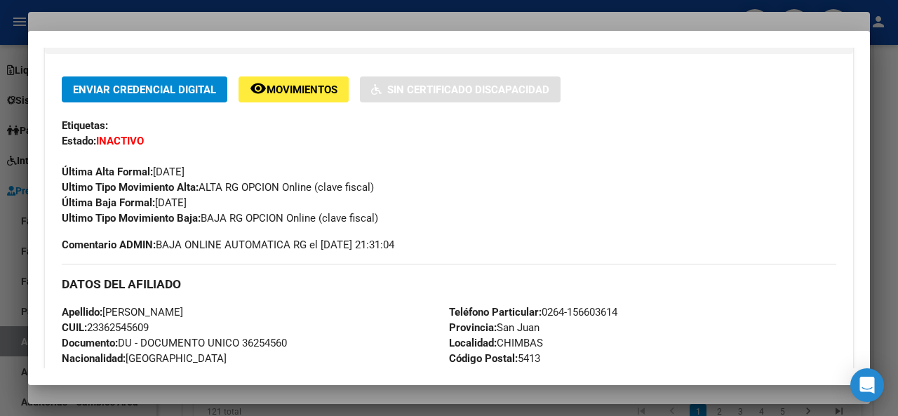
drag, startPoint x: 211, startPoint y: 200, endPoint x: 159, endPoint y: 201, distance: 51.9
click at [159, 201] on div "Enviar Credencial Digital remove_red_eye Movimientos Sin Certificado Discapacid…" at bounding box center [449, 150] width 774 height 149
copy span "[DATE]"
click at [320, 156] on div "Última Alta Formal: [DATE]" at bounding box center [449, 164] width 774 height 31
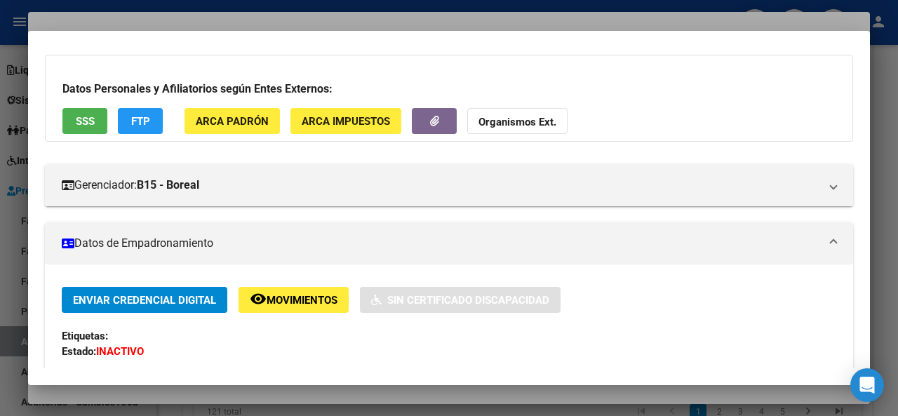
scroll to position [0, 0]
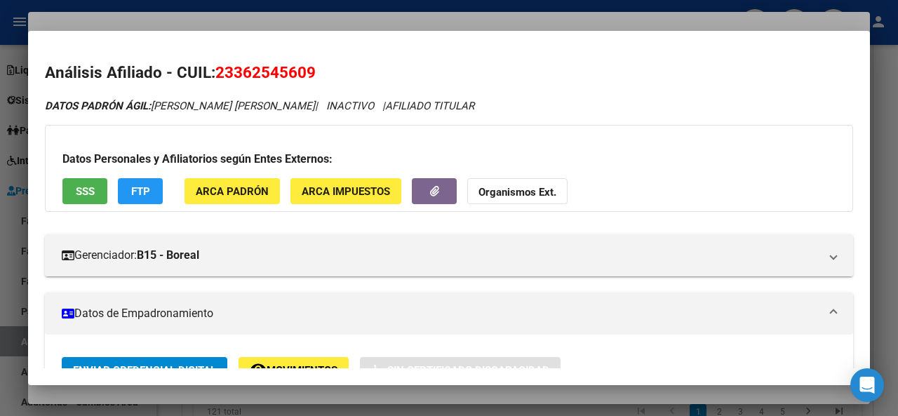
click at [90, 193] on span "SSS" at bounding box center [85, 191] width 19 height 13
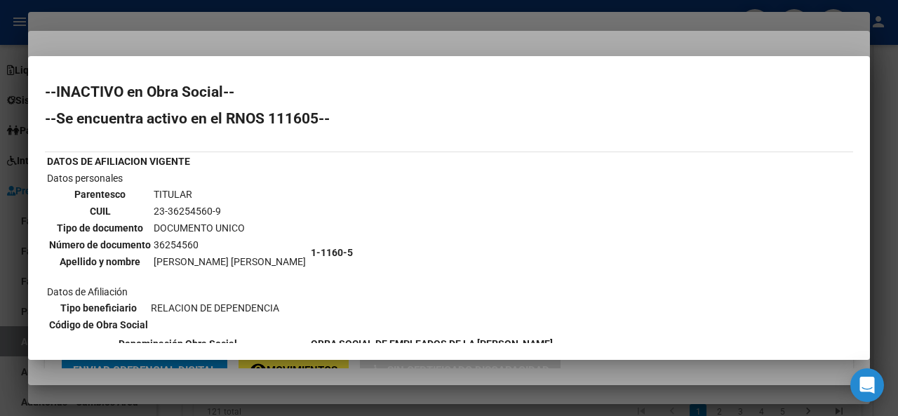
click at [381, 45] on div at bounding box center [449, 208] width 898 height 416
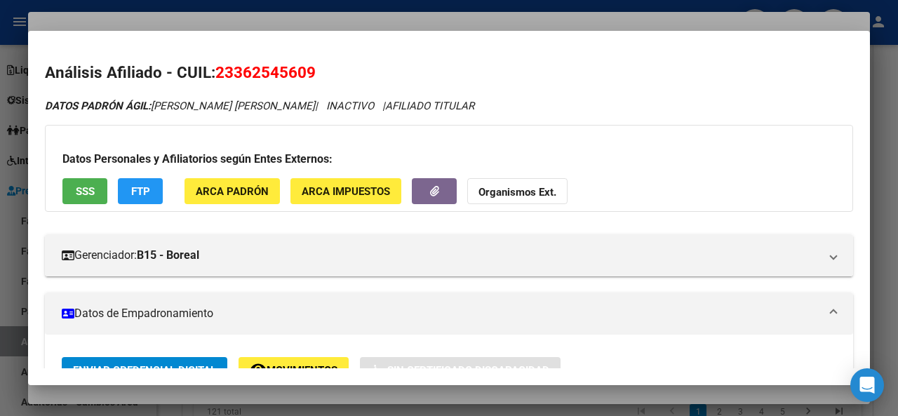
click at [375, 27] on div at bounding box center [449, 208] width 898 height 416
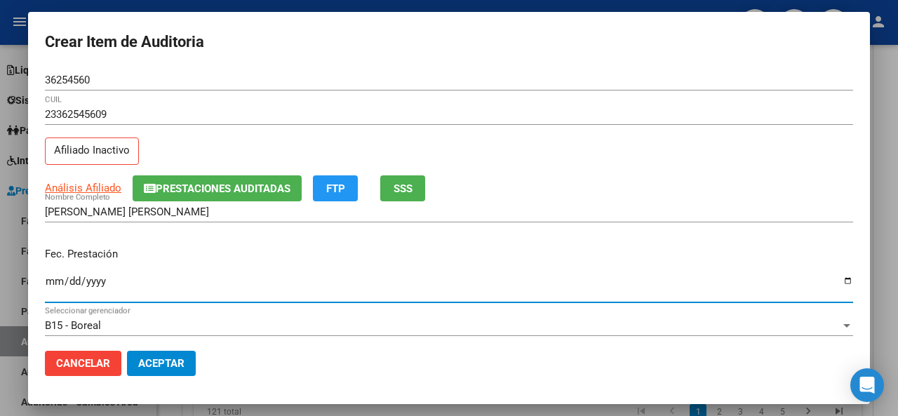
click at [51, 282] on input "Ingresar la fecha" at bounding box center [449, 287] width 808 height 22
click at [302, 236] on div "Fec. Prestación [DATE] Ingresar la fecha" at bounding box center [449, 276] width 808 height 80
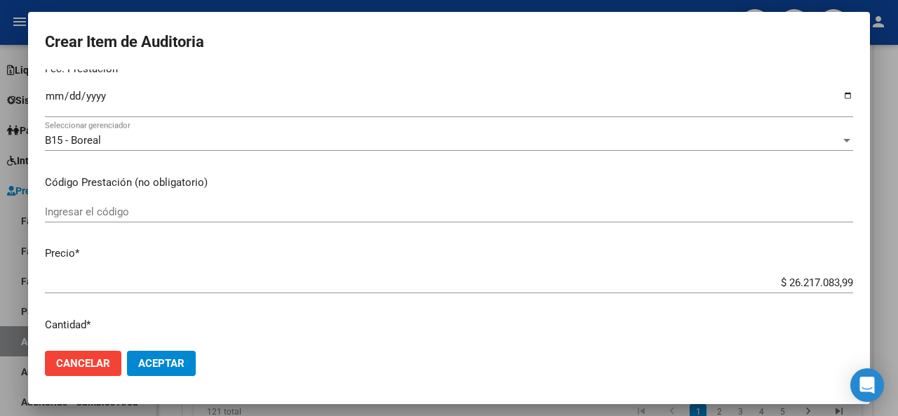
scroll to position [281, 0]
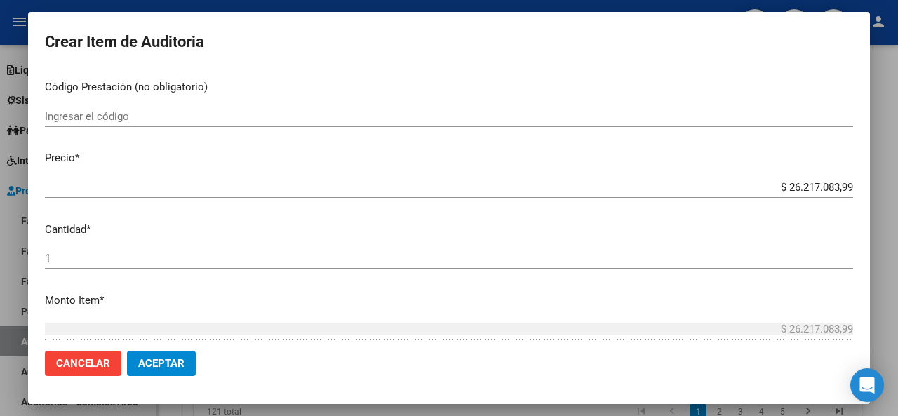
drag, startPoint x: 842, startPoint y: 186, endPoint x: 755, endPoint y: 184, distance: 87.0
click at [755, 184] on app-form-text-field "Precio * $ 26.217.083,99 Ingresar el precio" at bounding box center [454, 171] width 819 height 43
click at [845, 187] on app-form-text-field "Precio * $ 26.217.083,99 Ingresar el precio" at bounding box center [454, 171] width 819 height 43
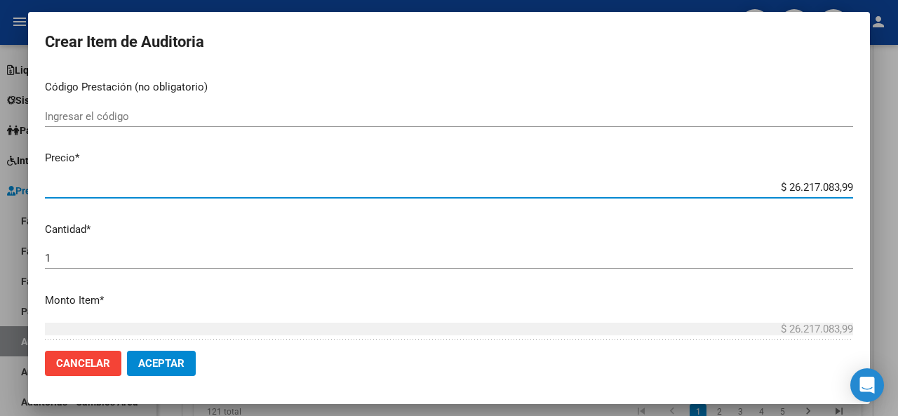
click at [842, 183] on input "$ 26.217.083,99" at bounding box center [449, 187] width 808 height 13
drag, startPoint x: 842, startPoint y: 183, endPoint x: 744, endPoint y: 187, distance: 98.3
click at [744, 187] on input "$ 26.217.083,99" at bounding box center [449, 187] width 808 height 13
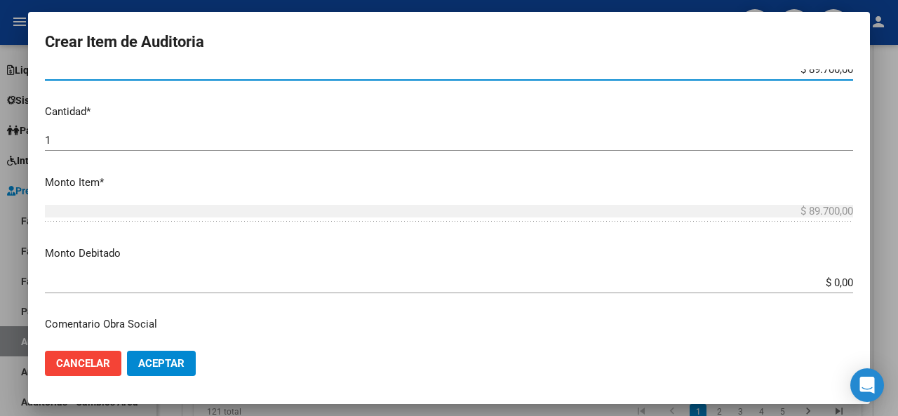
scroll to position [421, 0]
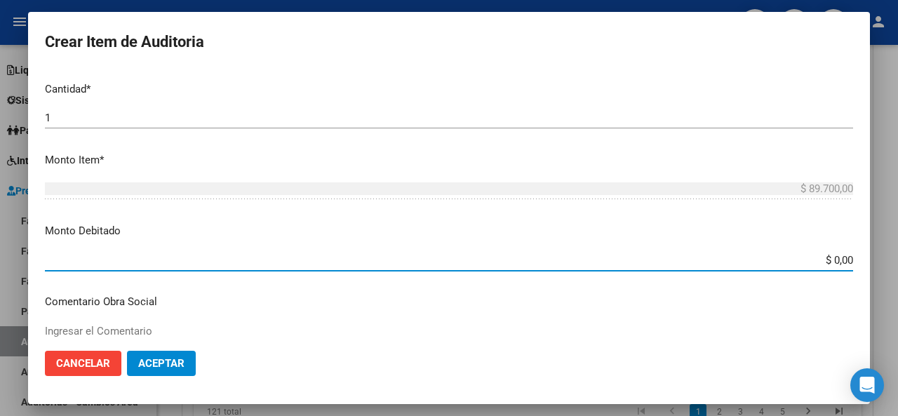
click at [836, 259] on input "$ 0,00" at bounding box center [449, 260] width 808 height 13
click at [842, 261] on input "$ 0,00" at bounding box center [449, 260] width 808 height 13
click at [637, 227] on p "Monto Debitado" at bounding box center [449, 231] width 808 height 16
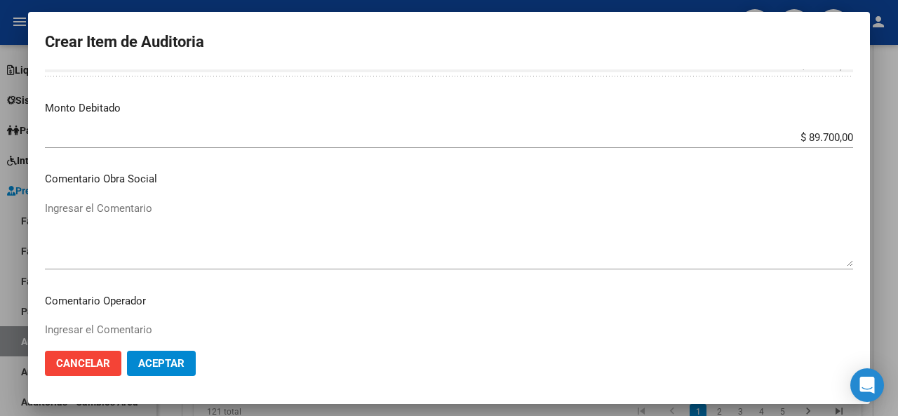
scroll to position [561, 0]
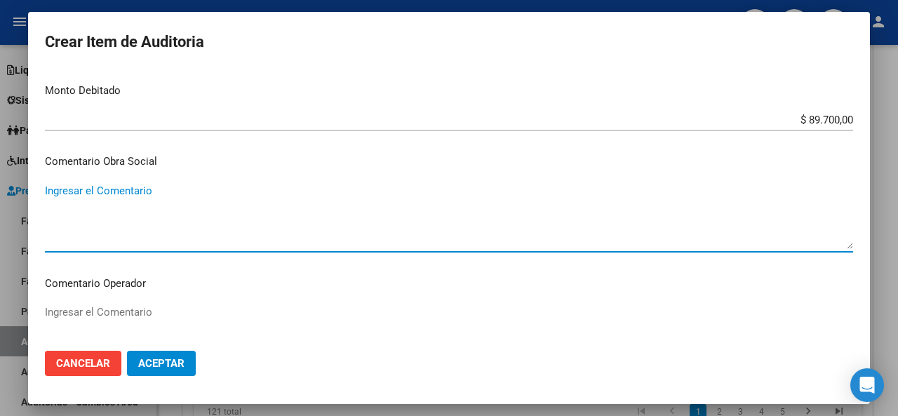
paste textarea "[DATE]"
click at [46, 194] on textarea "[DATE]" at bounding box center [449, 216] width 808 height 66
drag, startPoint x: 167, startPoint y: 192, endPoint x: 0, endPoint y: 182, distance: 167.2
click at [0, 182] on div "Crear Item de Auditoria 36254560 Nro Documento 23362545609 CUIL Afiliado Inacti…" at bounding box center [449, 208] width 898 height 416
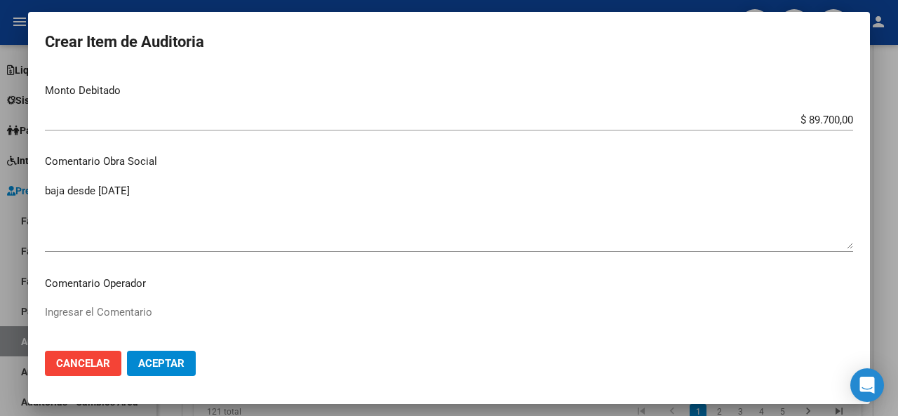
click at [323, 259] on div "baja desde [DATE] Ingresar el Comentario" at bounding box center [449, 222] width 808 height 85
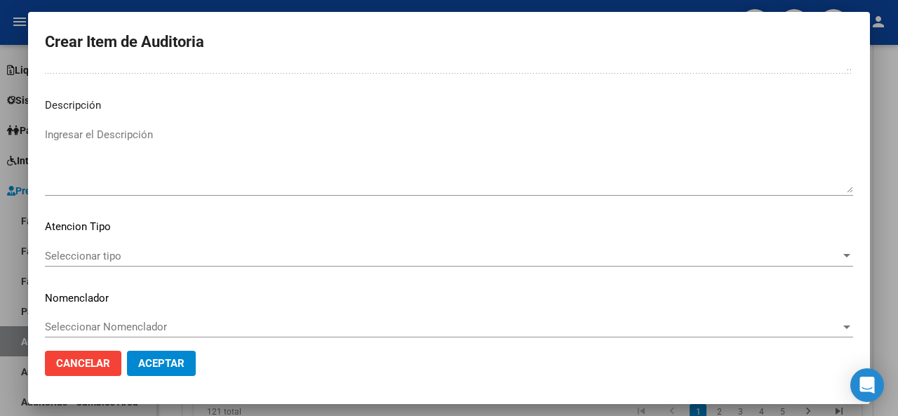
scroll to position [992, 0]
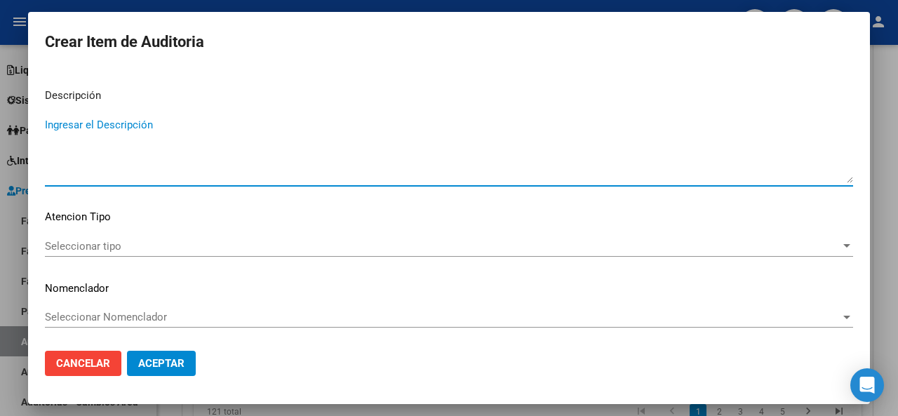
paste textarea "baja desde [DATE]"
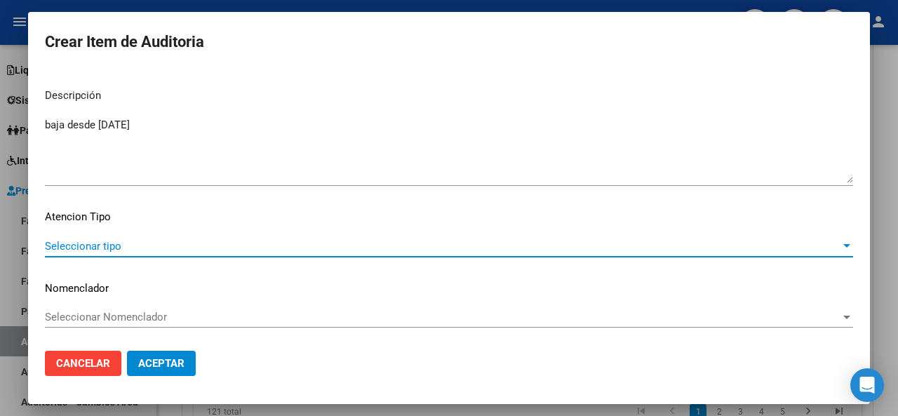
click at [101, 240] on span "Seleccionar tipo" at bounding box center [442, 246] width 795 height 13
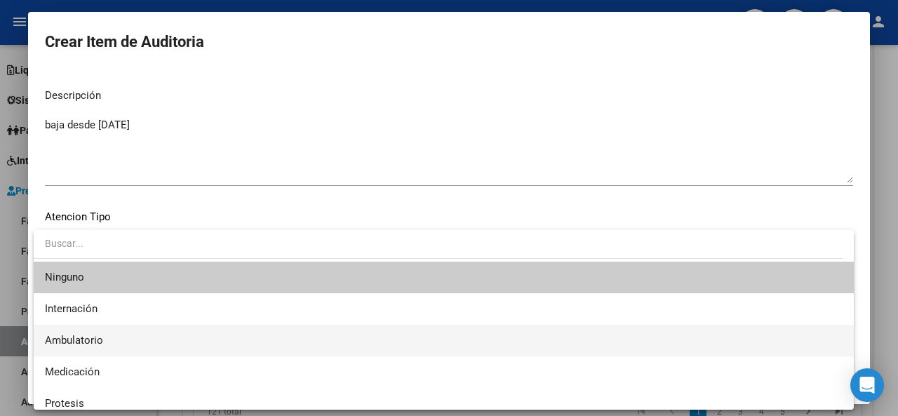
click at [70, 332] on span "Ambulatorio" at bounding box center [444, 341] width 798 height 32
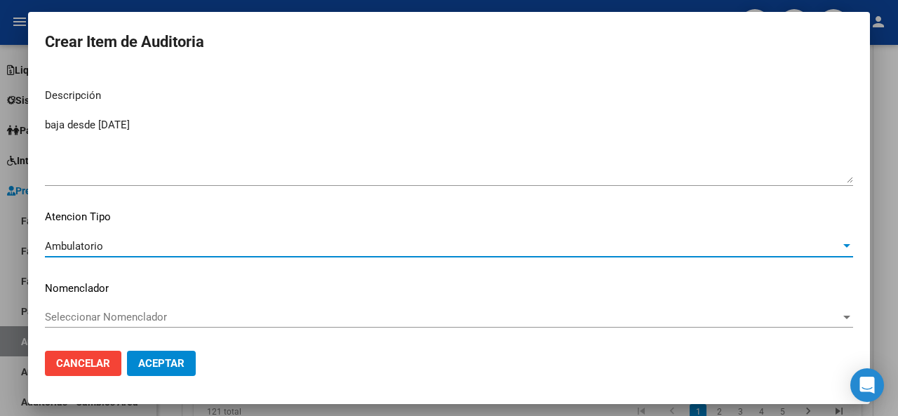
click at [166, 365] on span "Aceptar" at bounding box center [161, 363] width 46 height 13
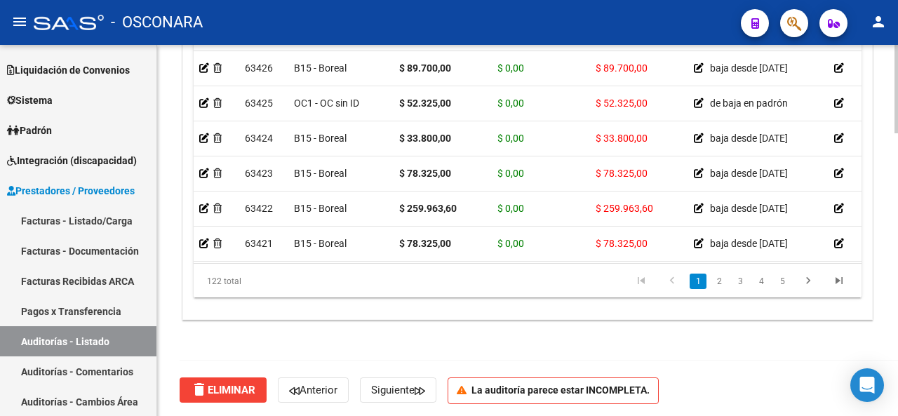
scroll to position [1042, 0]
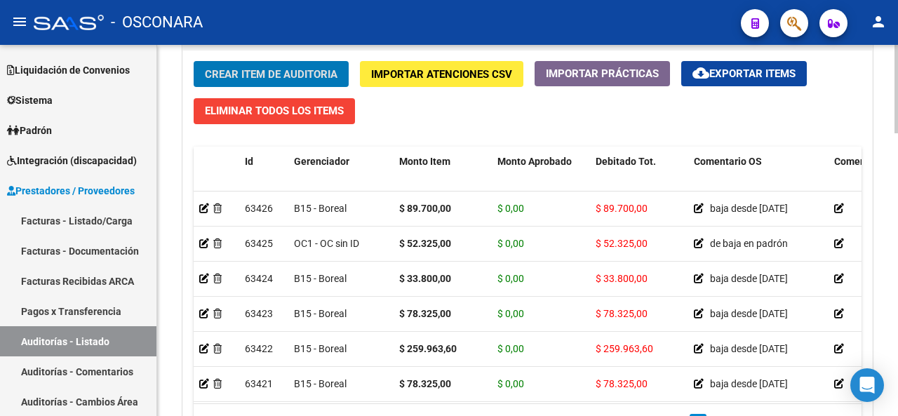
click at [303, 62] on button "Crear Item de Auditoria" at bounding box center [271, 74] width 155 height 26
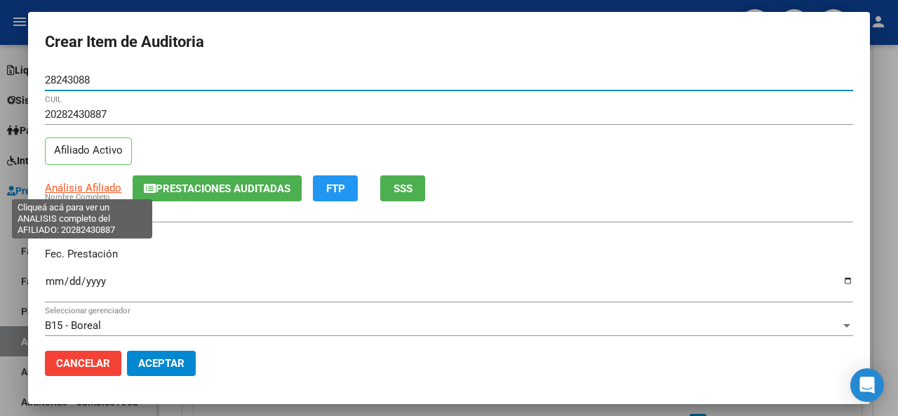
click at [79, 184] on span "Análisis Afiliado" at bounding box center [83, 188] width 76 height 13
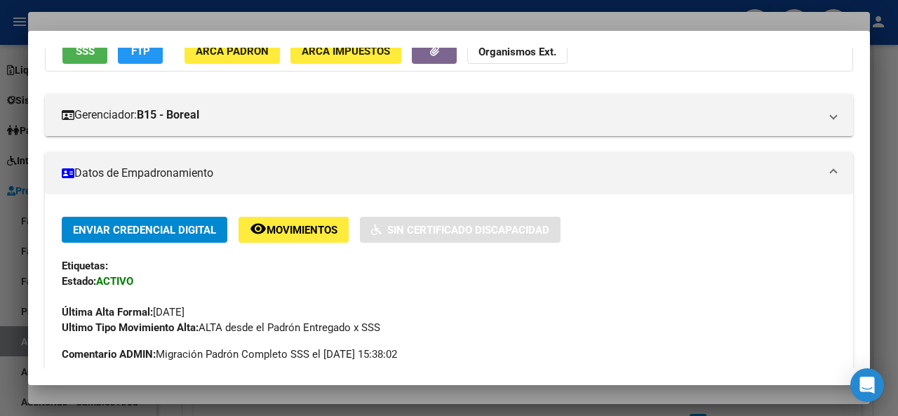
scroll to position [0, 0]
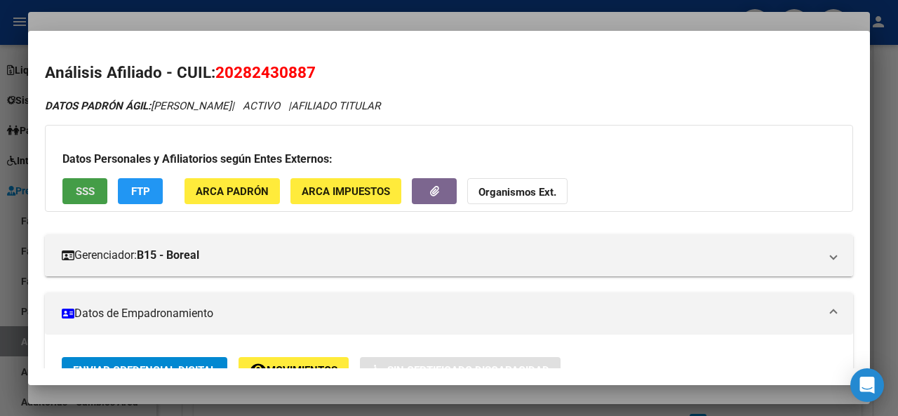
click at [83, 185] on span "SSS" at bounding box center [85, 191] width 19 height 13
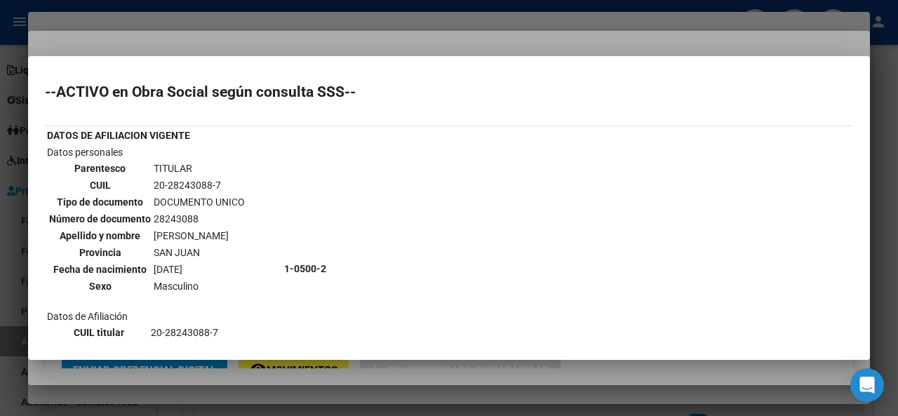
click at [260, 45] on div at bounding box center [449, 208] width 898 height 416
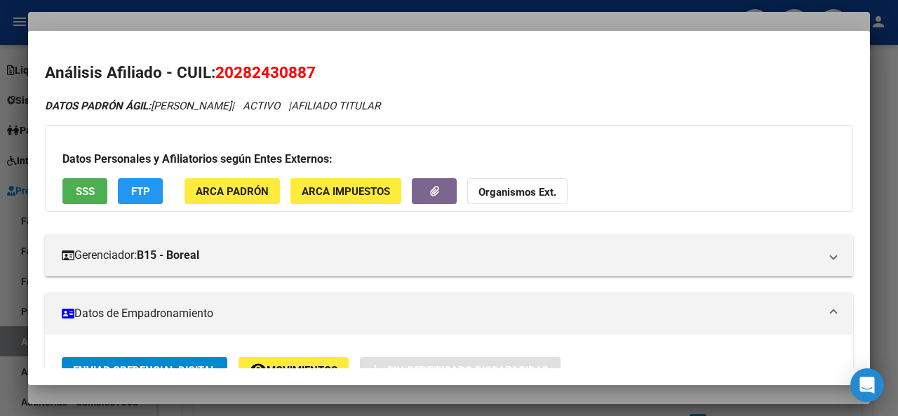
click at [238, 22] on div at bounding box center [449, 208] width 898 height 416
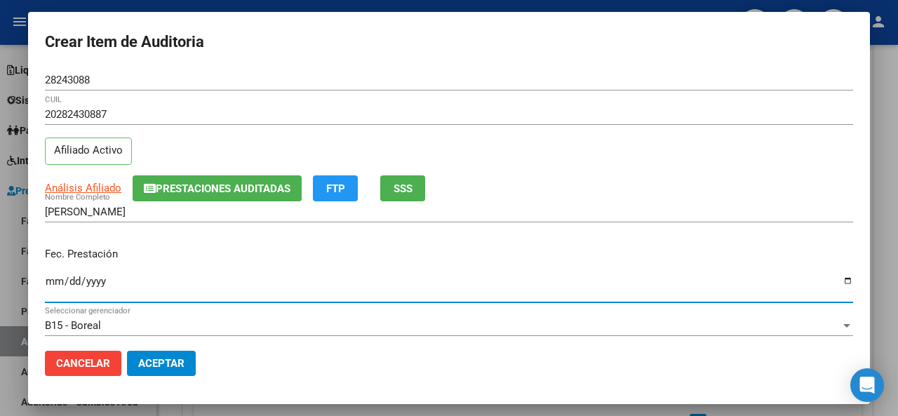
click at [55, 281] on input "Ingresar la fecha" at bounding box center [449, 287] width 808 height 22
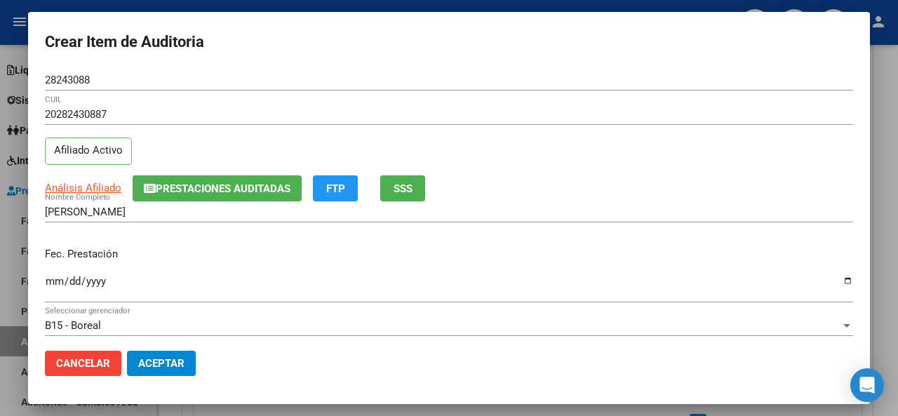
click at [239, 234] on div "[PERSON_NAME] Nombre Completo" at bounding box center [449, 218] width 808 height 34
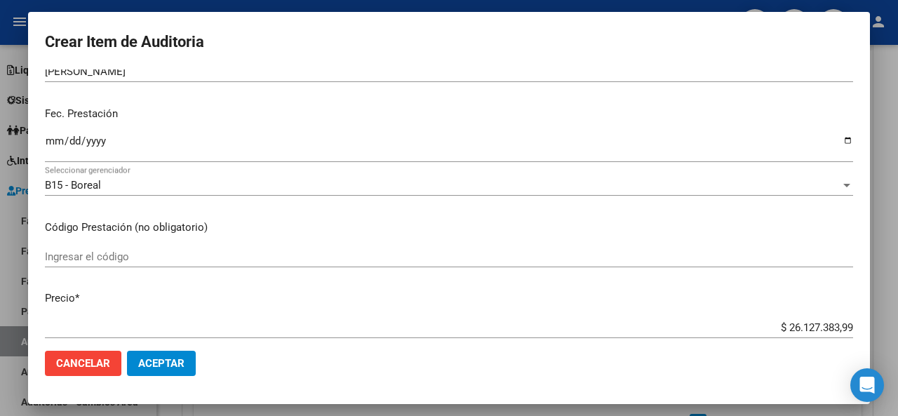
scroll to position [210, 0]
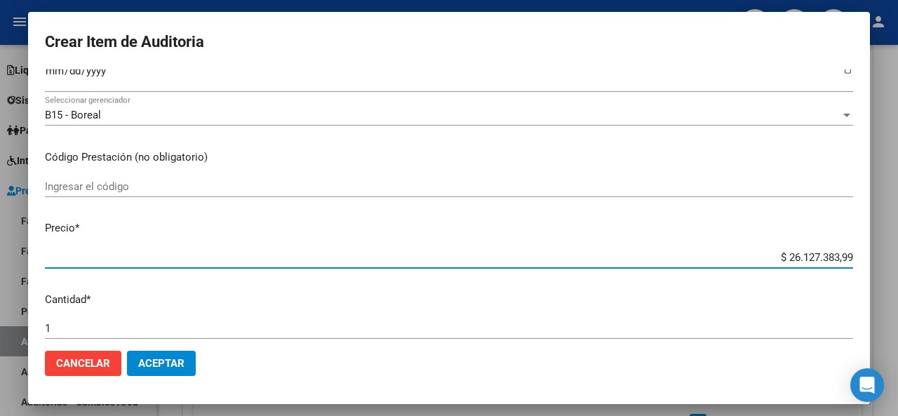
drag, startPoint x: 840, startPoint y: 259, endPoint x: 742, endPoint y: 257, distance: 98.2
click at [742, 257] on input "$ 26.127.383,99" at bounding box center [449, 257] width 808 height 13
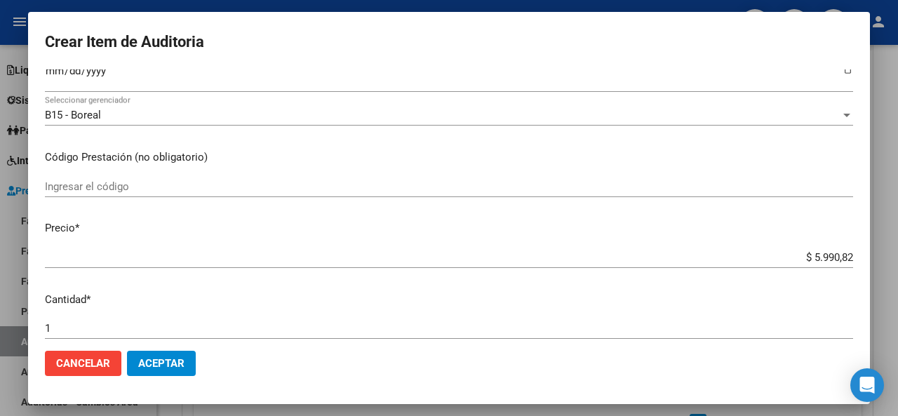
click at [714, 209] on div "Ingresar el código" at bounding box center [449, 193] width 808 height 34
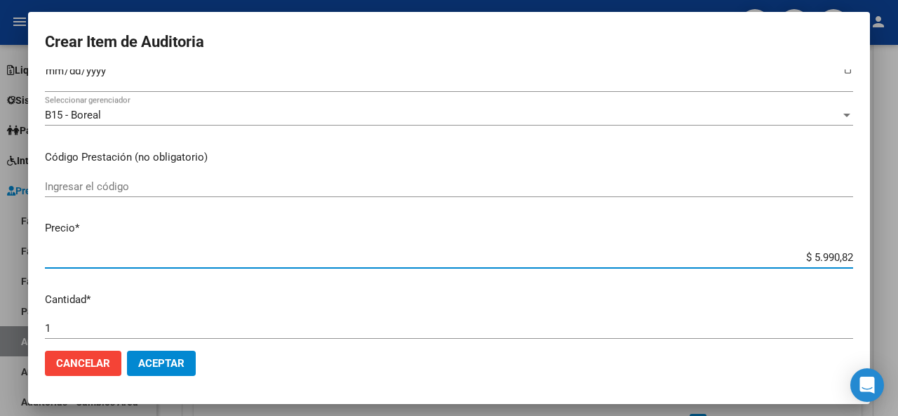
drag, startPoint x: 840, startPoint y: 253, endPoint x: 799, endPoint y: 256, distance: 41.5
click at [788, 249] on div "$ 5.990,82 Ingresar el precio" at bounding box center [449, 257] width 808 height 21
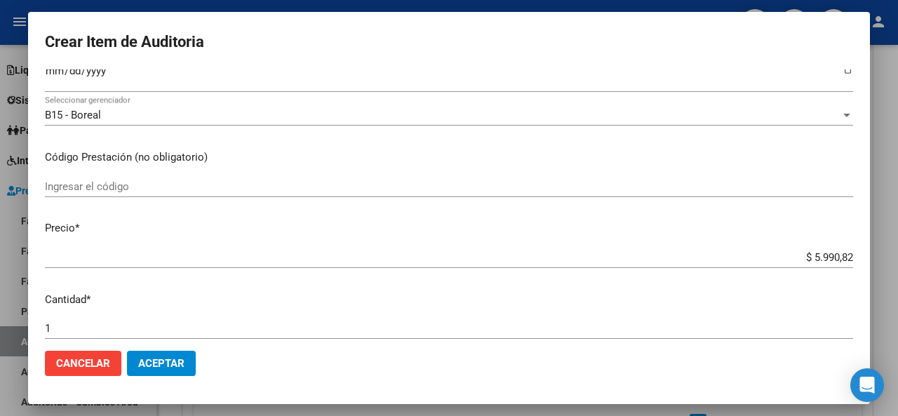
click at [379, 279] on div "$ 5.990,82 Ingresar el precio" at bounding box center [449, 264] width 808 height 34
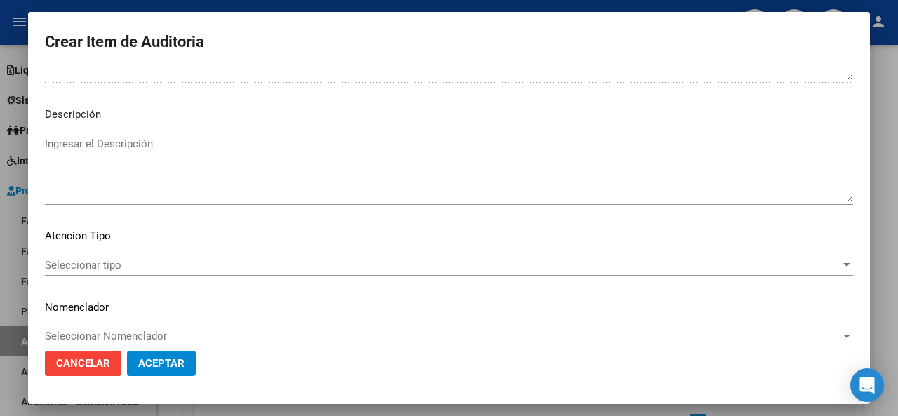
scroll to position [992, 0]
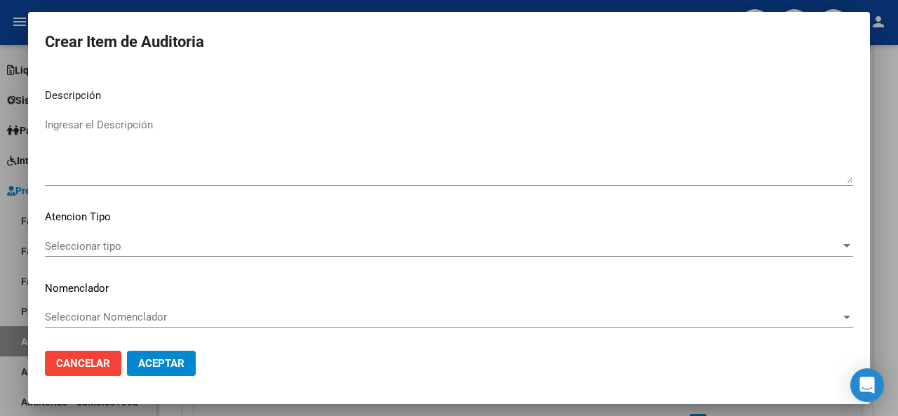
click at [161, 134] on textarea "Ingresar el Descripción" at bounding box center [449, 150] width 808 height 66
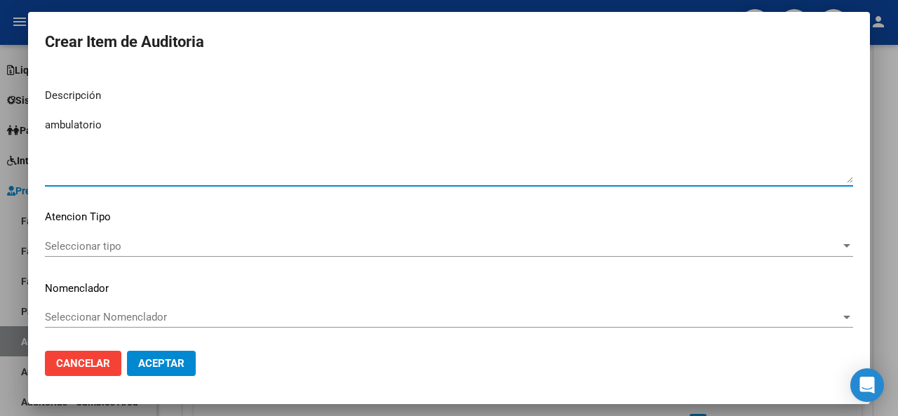
click at [95, 236] on div "Seleccionar tipo Seleccionar tipo" at bounding box center [449, 246] width 808 height 21
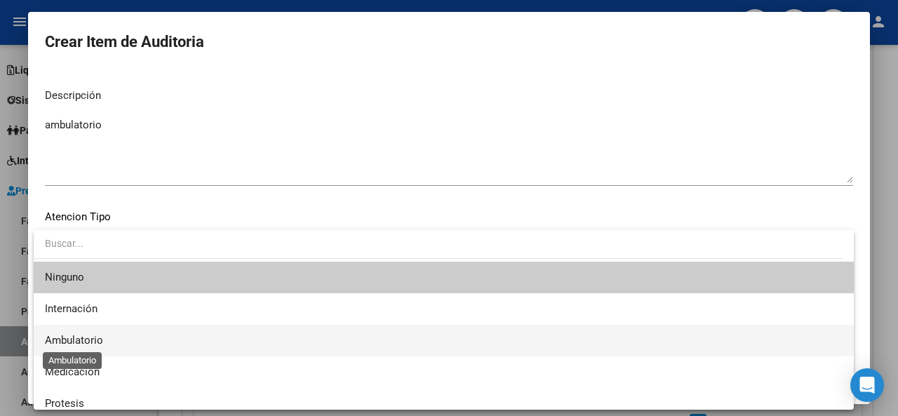
click at [92, 335] on span "Ambulatorio" at bounding box center [74, 340] width 58 height 13
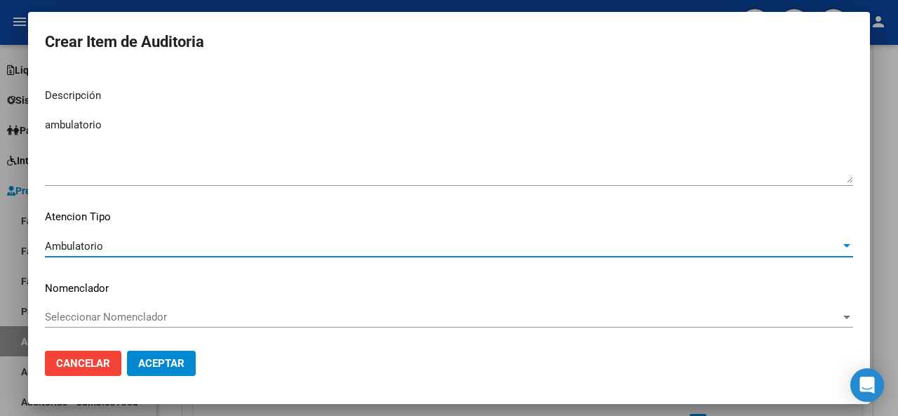
click at [164, 360] on span "Aceptar" at bounding box center [161, 363] width 46 height 13
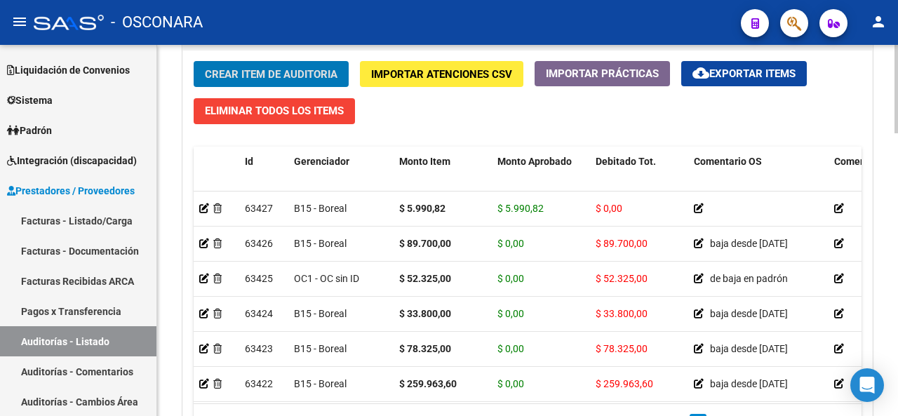
click at [418, 102] on div "Crear Item de Auditoria Importar Atenciones CSV Importar Prácticas cloud_downlo…" at bounding box center [527, 255] width 689 height 409
click at [290, 72] on span "Crear Item de Auditoria" at bounding box center [271, 74] width 133 height 13
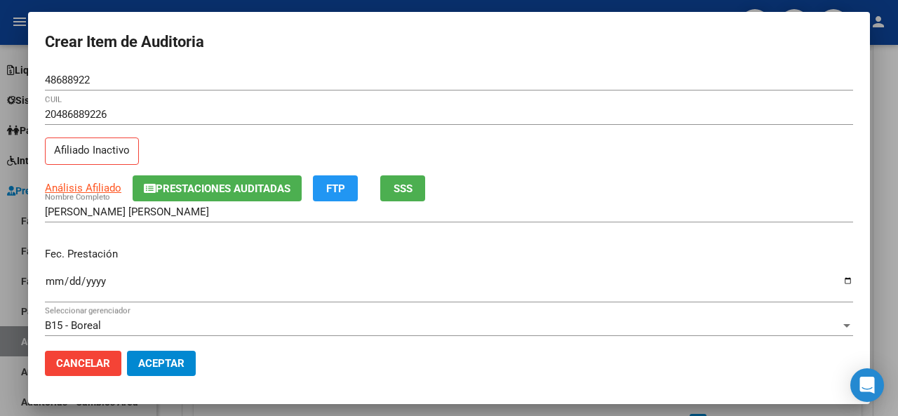
click at [180, 151] on div "20486889226 CUIL Afiliado Inactivo" at bounding box center [449, 140] width 808 height 72
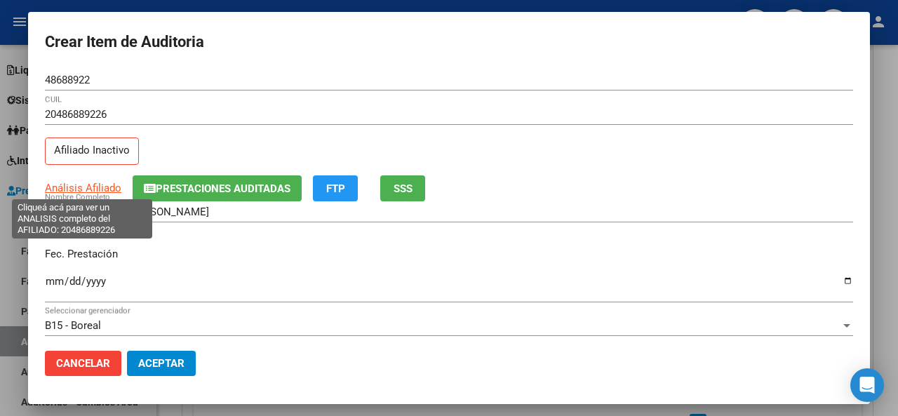
click at [86, 182] on span "Análisis Afiliado" at bounding box center [83, 188] width 76 height 13
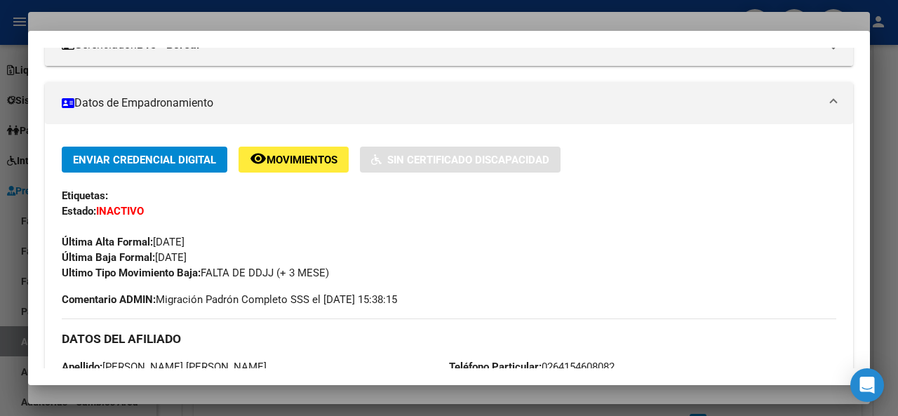
scroll to position [0, 0]
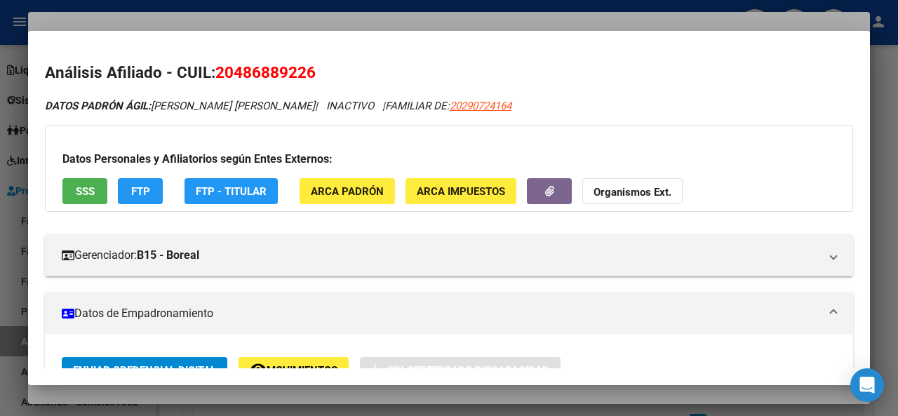
click at [470, 20] on div at bounding box center [449, 208] width 898 height 416
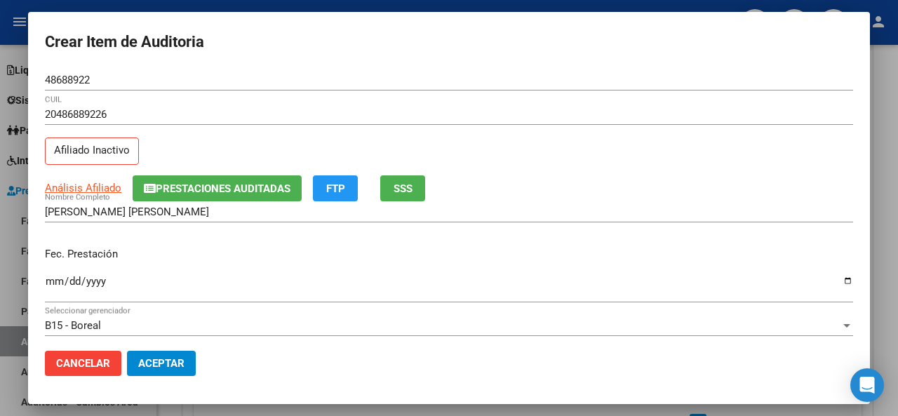
click at [73, 365] on span "Cancelar" at bounding box center [83, 363] width 54 height 13
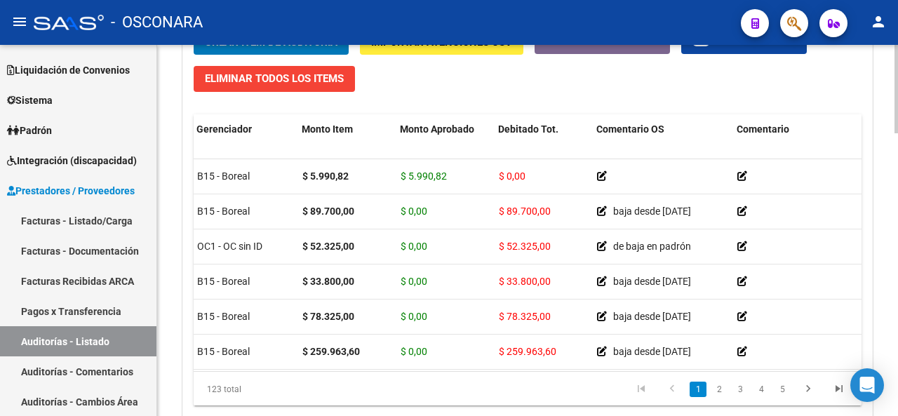
scroll to position [1110, 0]
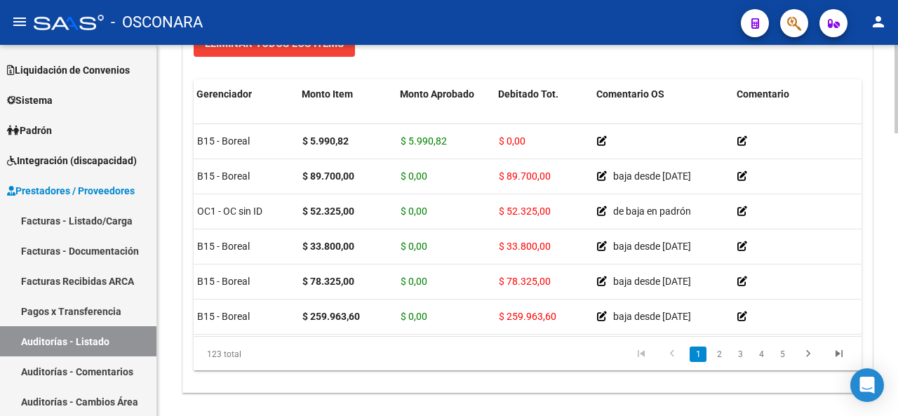
click at [897, 332] on div at bounding box center [896, 353] width 4 height 88
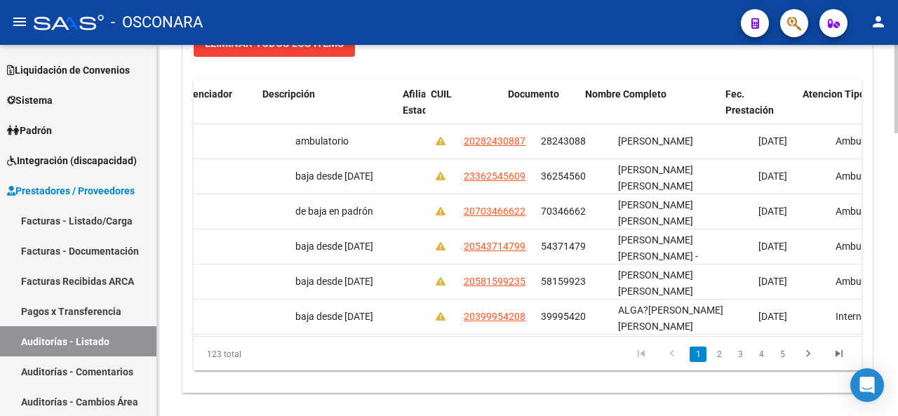
scroll to position [0, 852]
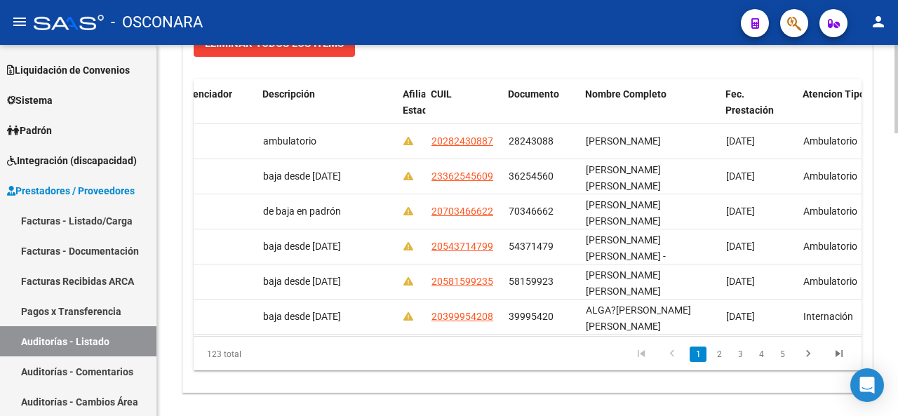
drag, startPoint x: 173, startPoint y: 397, endPoint x: 311, endPoint y: 380, distance: 139.9
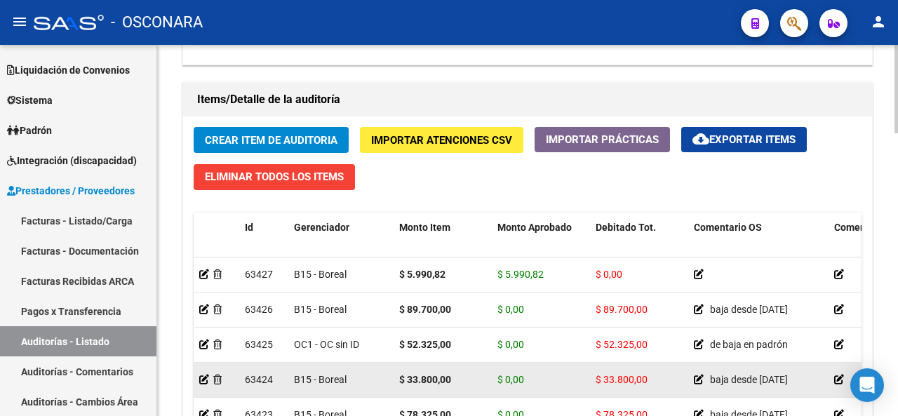
scroll to position [969, 0]
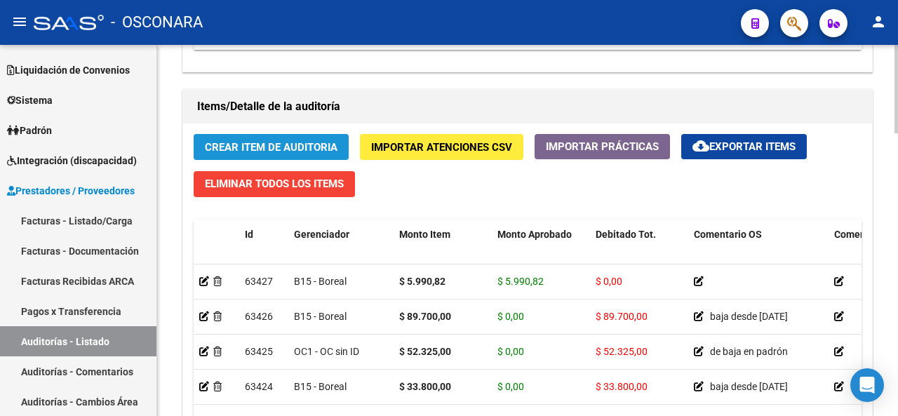
click at [335, 146] on span "Crear Item de Auditoria" at bounding box center [271, 147] width 133 height 13
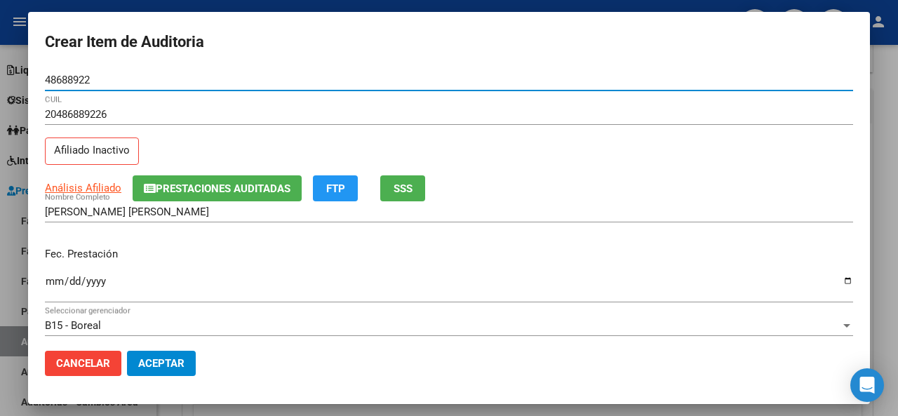
click at [165, 229] on div "[PERSON_NAME] [PERSON_NAME] Nombre Completo" at bounding box center [449, 218] width 808 height 34
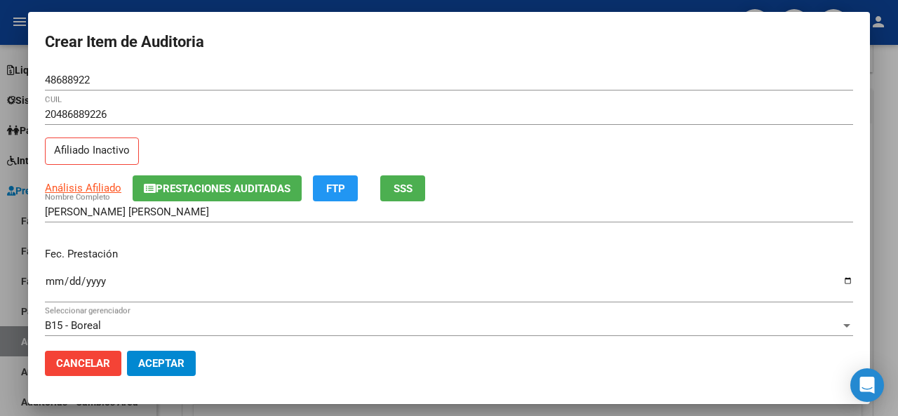
click at [48, 281] on input "Ingresar la fecha" at bounding box center [449, 287] width 808 height 22
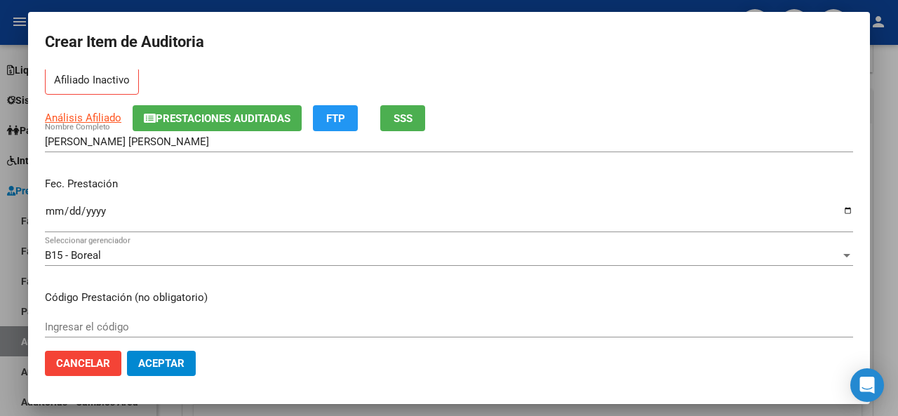
click at [368, 170] on div "Fec. Prestación [DATE] Ingresar la fecha" at bounding box center [449, 206] width 808 height 80
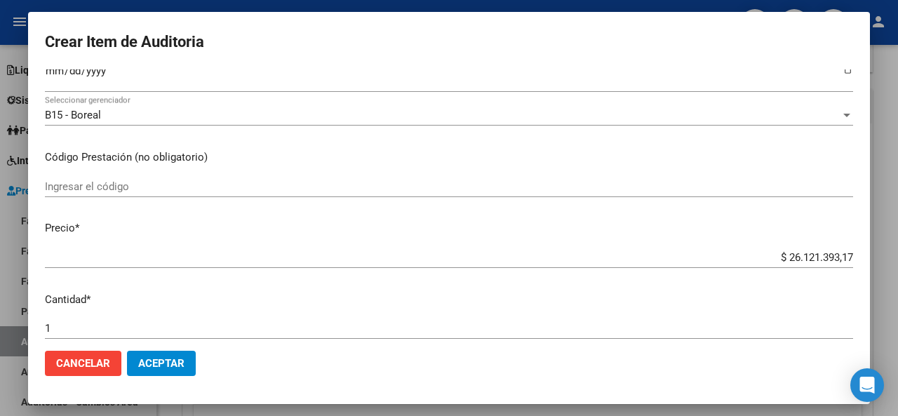
click at [841, 255] on input "$ 26.121.393,17" at bounding box center [449, 257] width 808 height 13
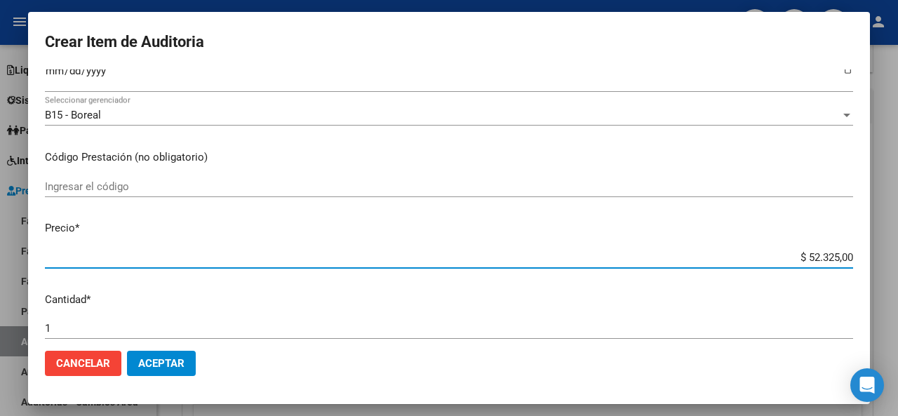
click at [714, 276] on div "$ 52.325,00 Ingresar el precio" at bounding box center [449, 264] width 808 height 34
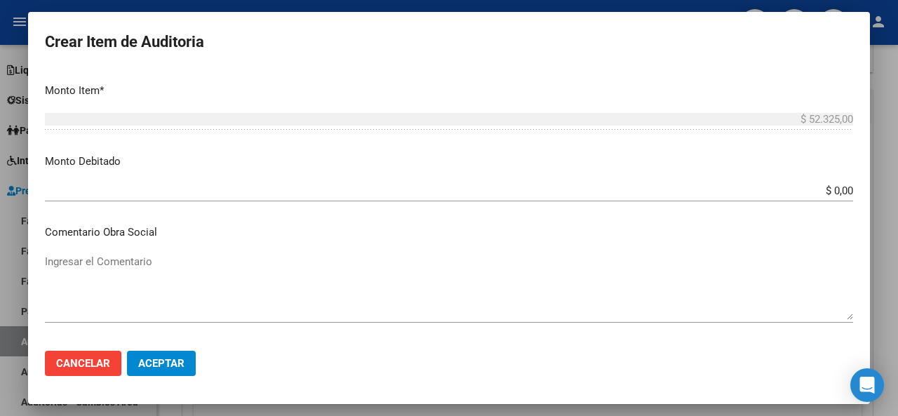
scroll to position [491, 0]
click at [842, 186] on input "$ 0,00" at bounding box center [449, 190] width 808 height 13
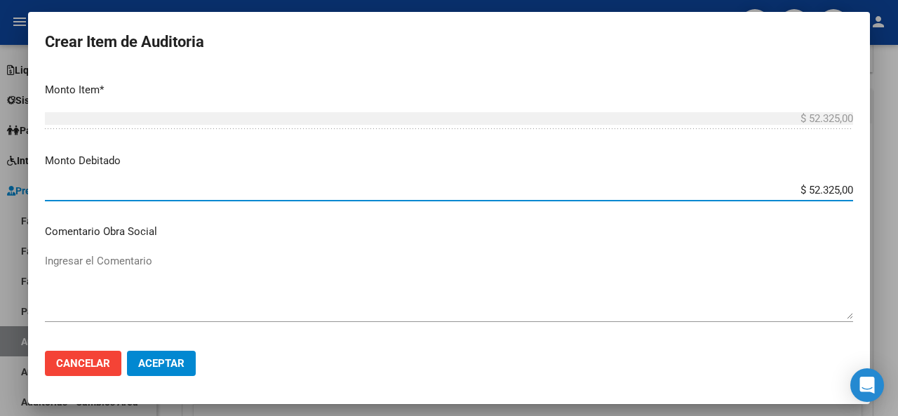
click at [103, 263] on textarea "Ingresar el Comentario" at bounding box center [449, 286] width 808 height 66
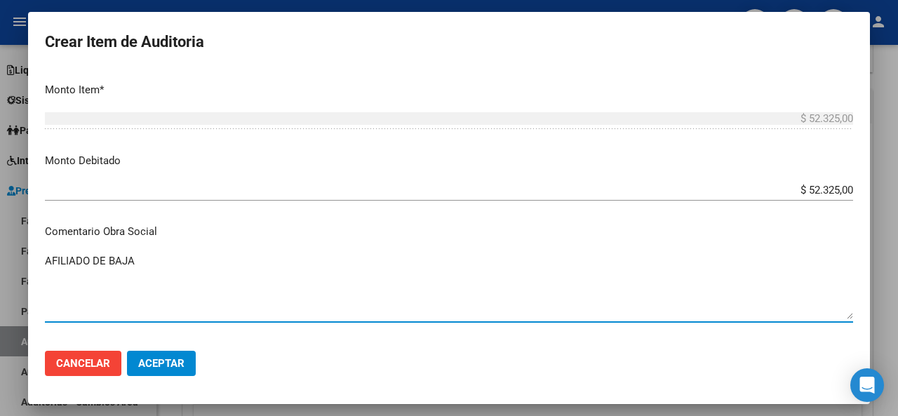
drag, startPoint x: 146, startPoint y: 264, endPoint x: 0, endPoint y: 250, distance: 146.6
click at [0, 249] on div "Crear Item de Auditoria 48688922 Nro Documento 20486889226 CUIL Afiliado Inacti…" at bounding box center [449, 208] width 898 height 416
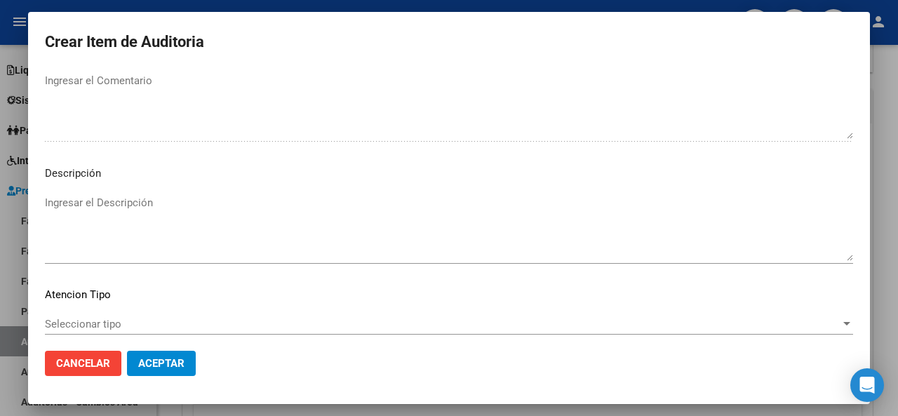
scroll to position [992, 0]
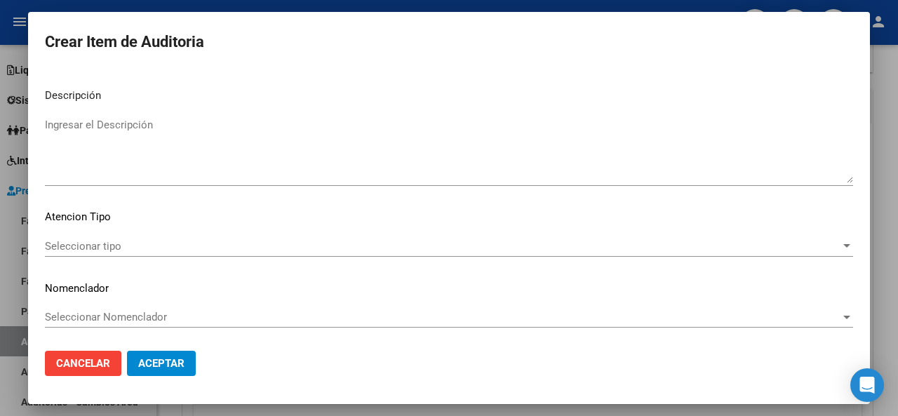
click at [116, 117] on textarea "Ingresar el Descripción" at bounding box center [449, 150] width 808 height 66
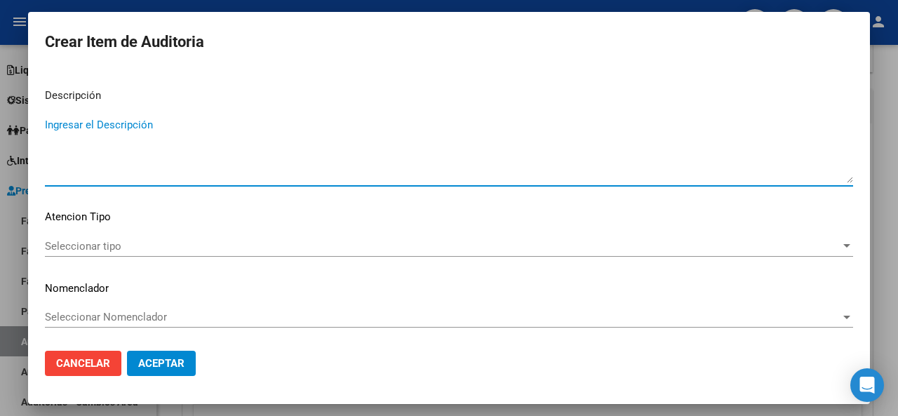
paste textarea "AFILIADO DE BAJA"
click at [102, 245] on span "Seleccionar tipo" at bounding box center [442, 246] width 795 height 13
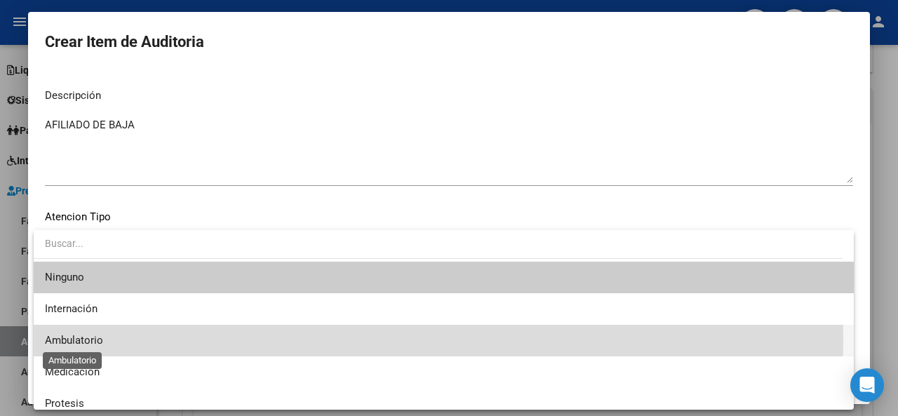
click at [86, 337] on span "Ambulatorio" at bounding box center [74, 340] width 58 height 13
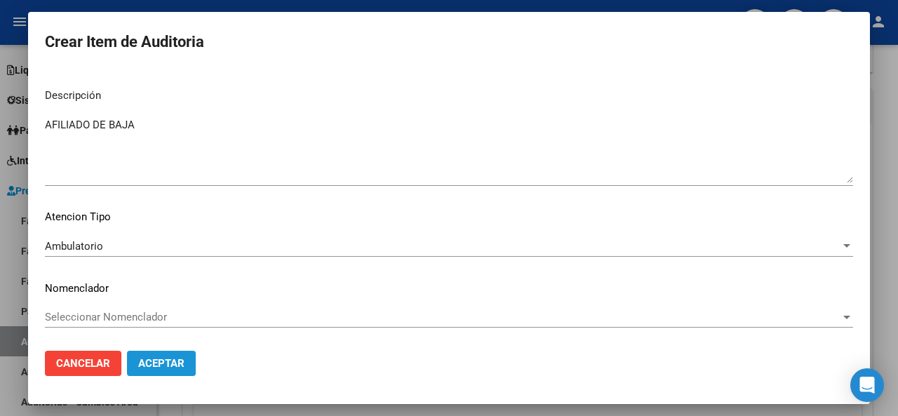
click at [160, 357] on span "Aceptar" at bounding box center [161, 363] width 46 height 13
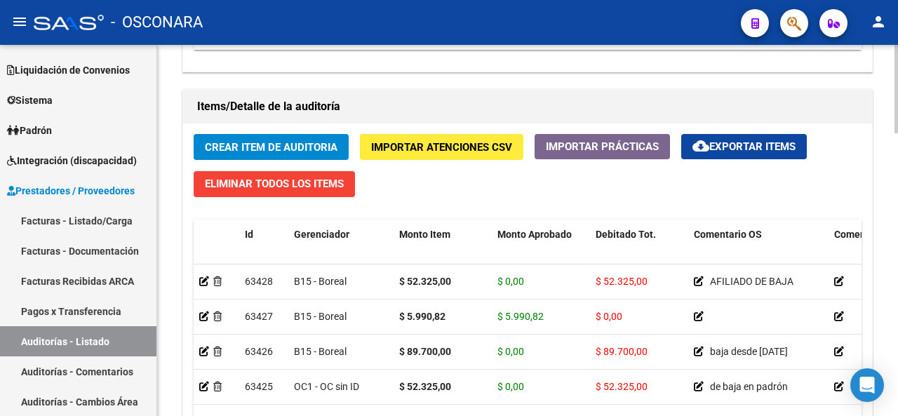
click at [415, 186] on div "Crear Item de Auditoria Importar Atenciones CSV Importar Prácticas cloud_downlo…" at bounding box center [527, 327] width 689 height 409
click at [283, 142] on span "Crear Item de Auditoria" at bounding box center [271, 147] width 133 height 13
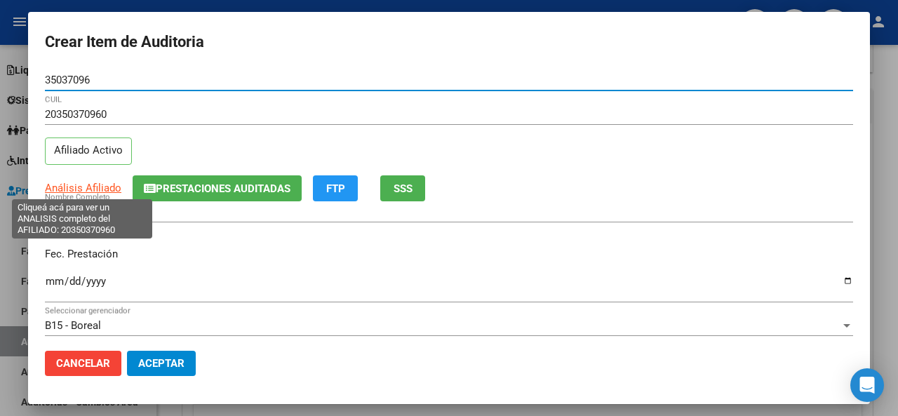
click at [98, 182] on span "Análisis Afiliado" at bounding box center [83, 188] width 76 height 13
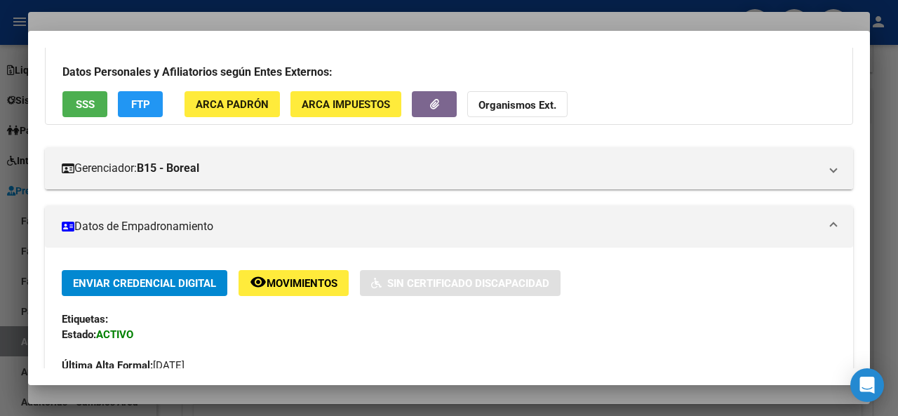
scroll to position [0, 0]
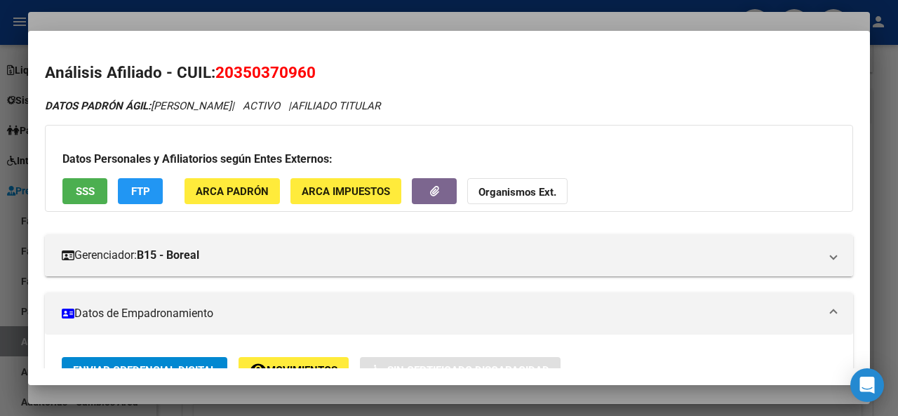
click at [84, 185] on span "SSS" at bounding box center [85, 191] width 19 height 13
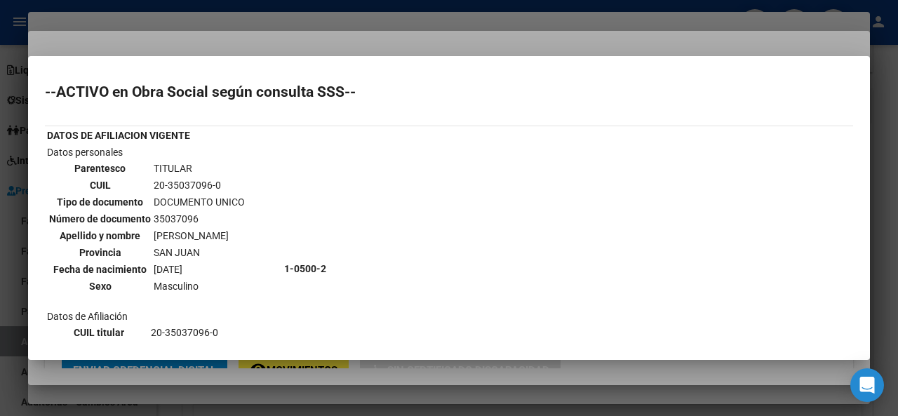
click at [366, 46] on div at bounding box center [449, 208] width 898 height 416
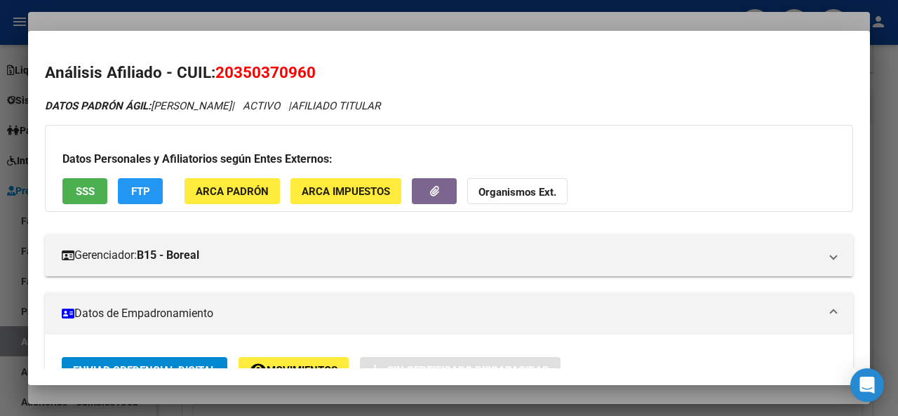
click at [290, 22] on div at bounding box center [449, 208] width 898 height 416
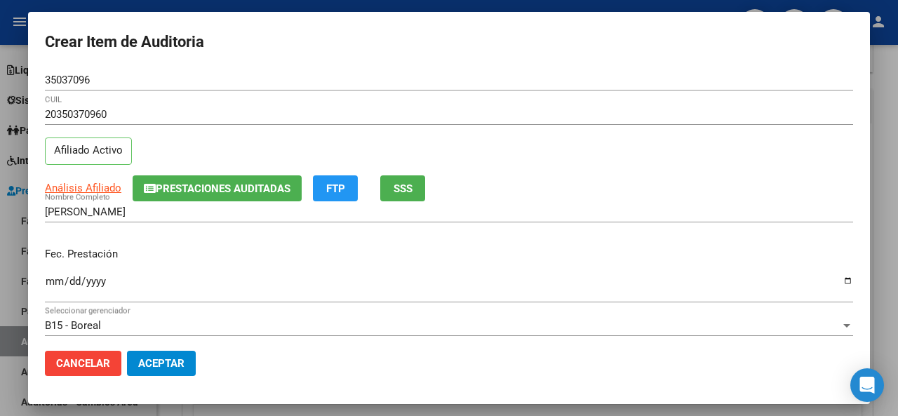
click at [52, 283] on input "Ingresar la fecha" at bounding box center [449, 287] width 808 height 22
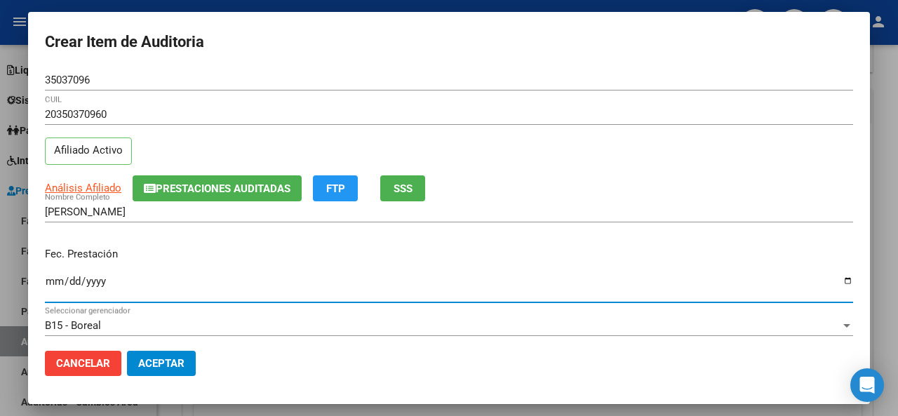
click at [213, 234] on div "[PERSON_NAME] Nombre Completo" at bounding box center [449, 218] width 808 height 34
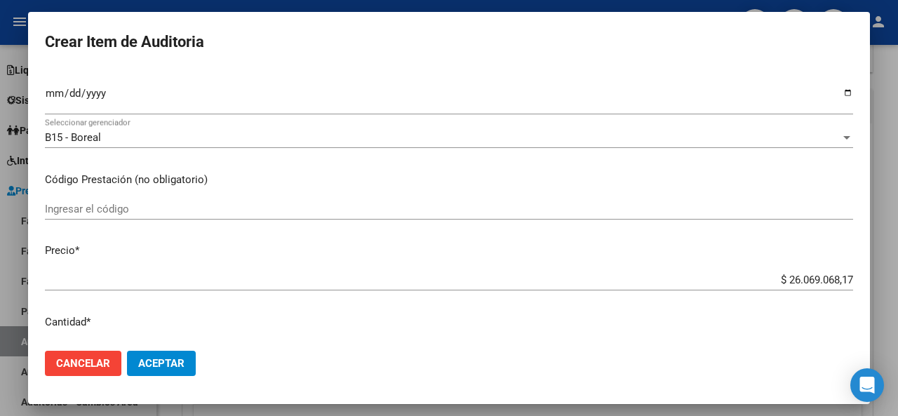
scroll to position [210, 0]
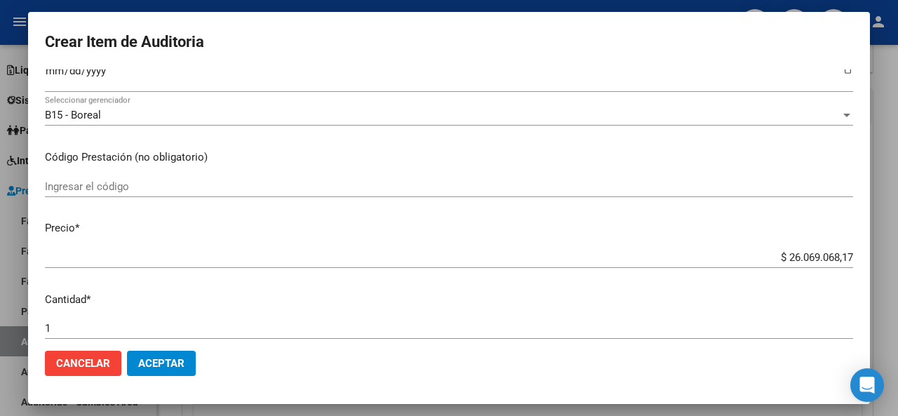
drag, startPoint x: 843, startPoint y: 253, endPoint x: 755, endPoint y: 250, distance: 87.8
click at [755, 250] on app-form-text-field "Precio * $ 26.069.068,17 Ingresar el precio" at bounding box center [454, 241] width 819 height 43
click at [838, 258] on input "$ 26.069.068,17" at bounding box center [449, 257] width 808 height 13
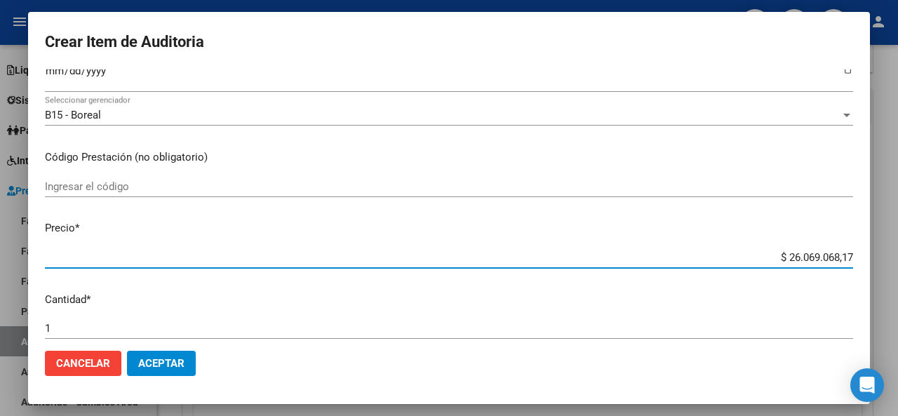
click at [842, 258] on app-form-text-field "Precio * $ 26.069.068,17 Ingresar el precio" at bounding box center [454, 241] width 819 height 43
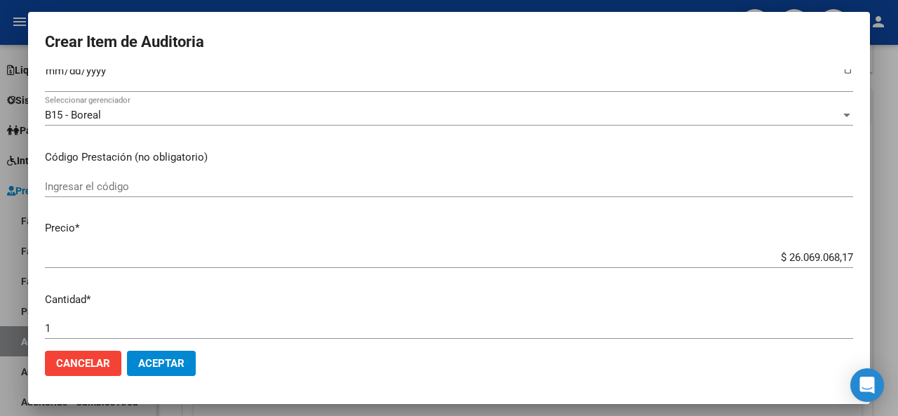
click at [842, 252] on app-form-text-field "Precio * $ 26.069.068,17 Ingresar el precio" at bounding box center [454, 241] width 819 height 43
click at [837, 255] on input "$ 26.069.068,17" at bounding box center [449, 257] width 808 height 13
click at [598, 278] on div "$ 78.325,00 Ingresar el precio" at bounding box center [449, 264] width 808 height 34
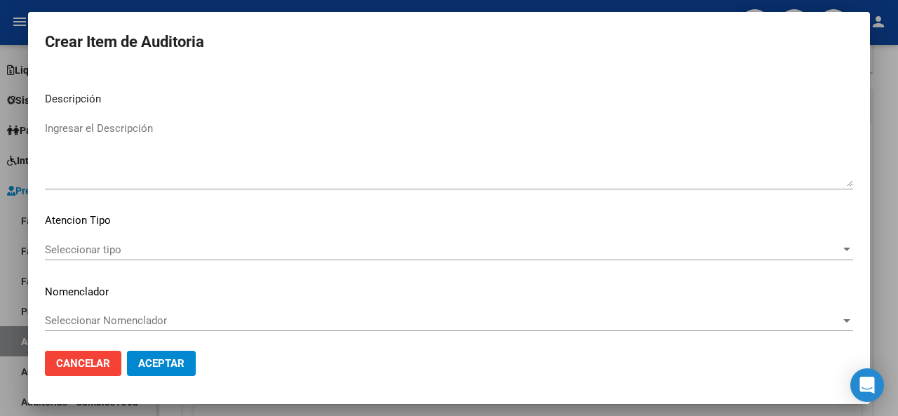
scroll to position [992, 0]
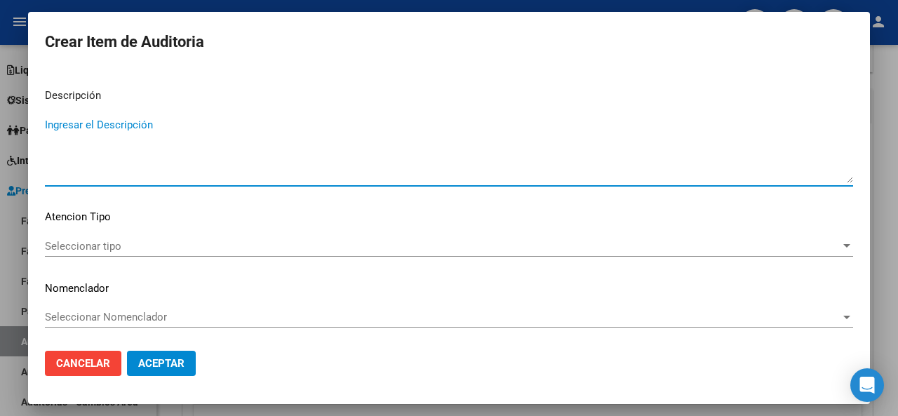
click at [133, 120] on textarea "Ingresar el Descripción" at bounding box center [449, 150] width 808 height 66
click at [87, 246] on span "Seleccionar tipo" at bounding box center [442, 246] width 795 height 13
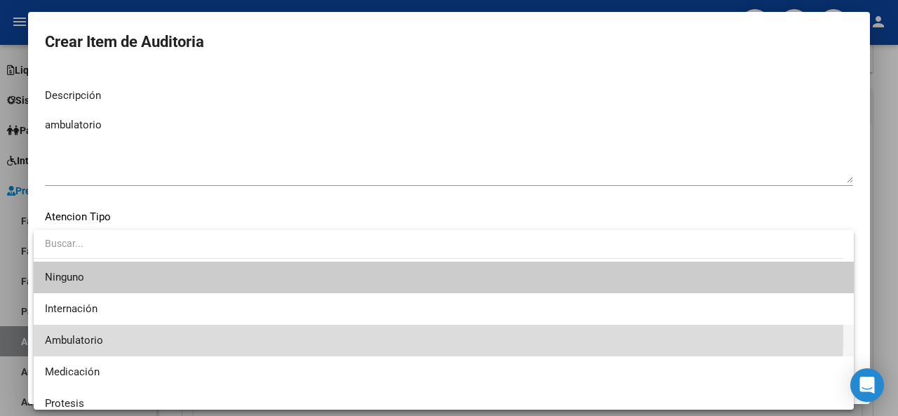
click at [104, 332] on span "Ambulatorio" at bounding box center [444, 341] width 798 height 32
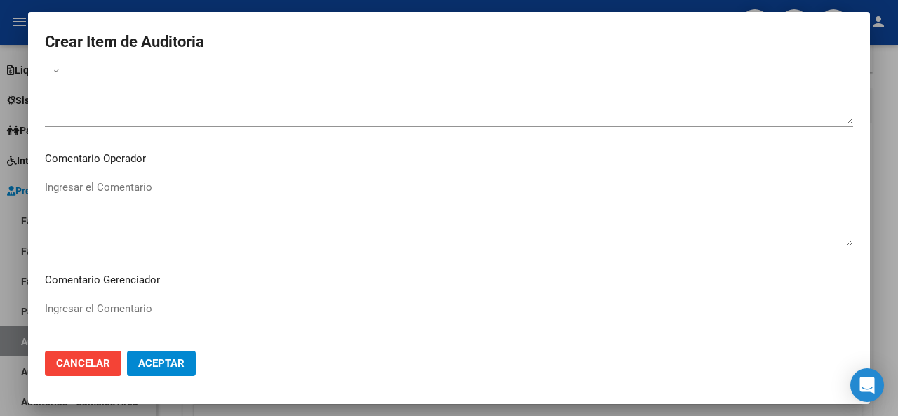
scroll to position [842, 0]
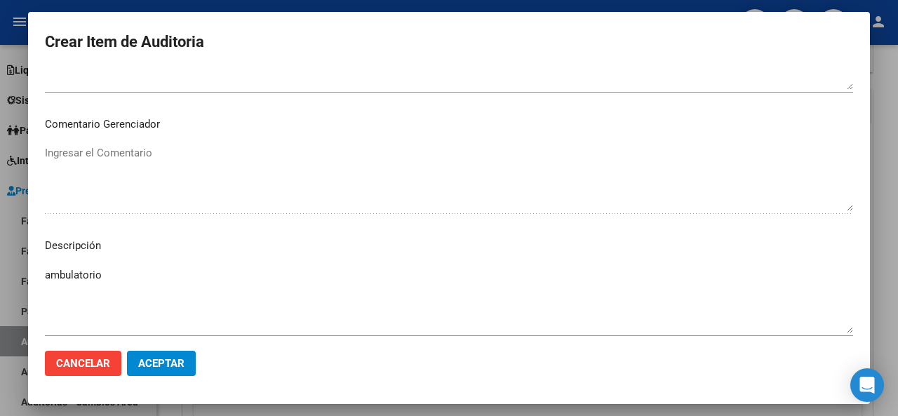
click at [171, 358] on span "Aceptar" at bounding box center [161, 363] width 46 height 13
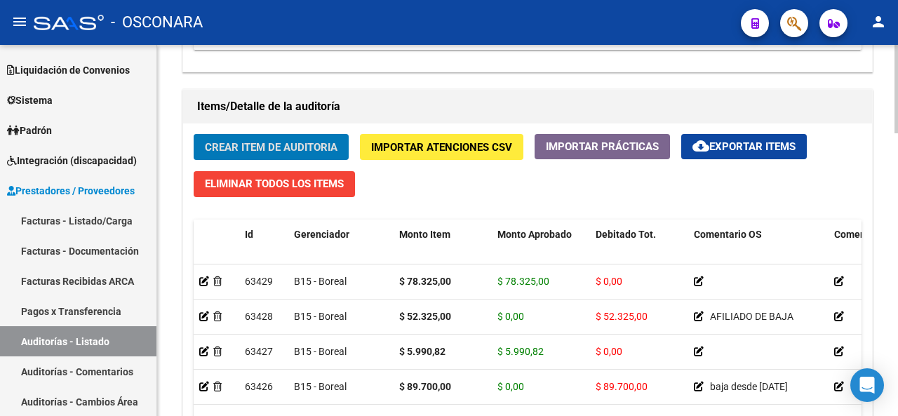
click at [382, 186] on div "Crear Item de Auditoria Importar Atenciones CSV Importar Prácticas cloud_downlo…" at bounding box center [527, 327] width 689 height 409
click at [321, 144] on span "Crear Item de Auditoria" at bounding box center [271, 147] width 133 height 13
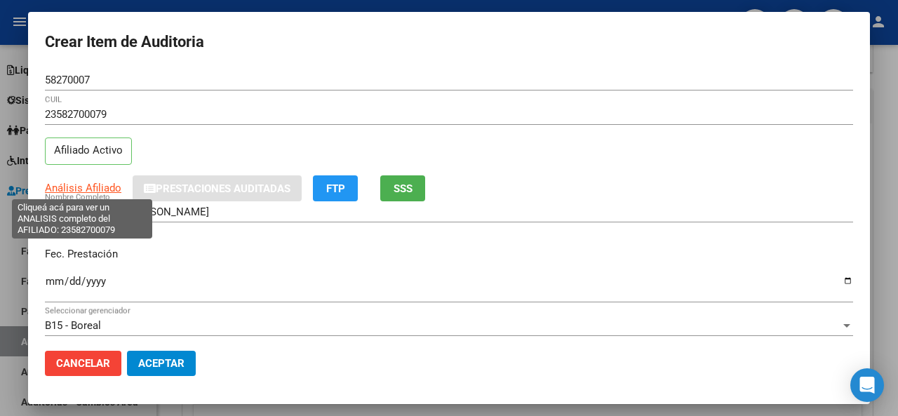
click at [92, 184] on span "Análisis Afiliado" at bounding box center [83, 188] width 76 height 13
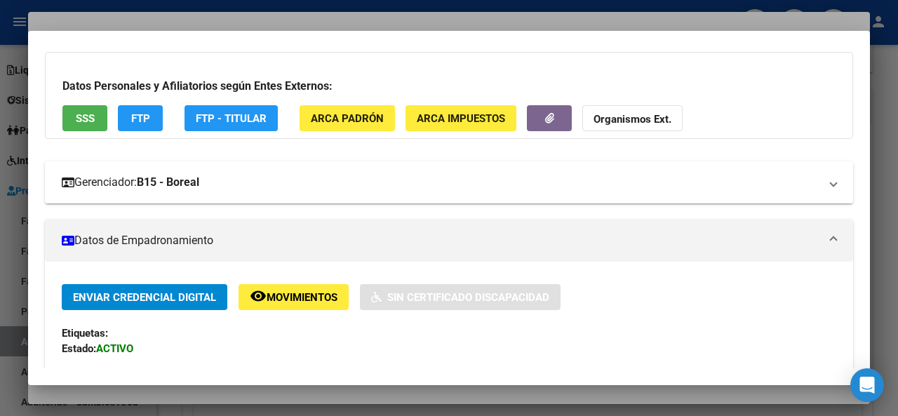
scroll to position [140, 0]
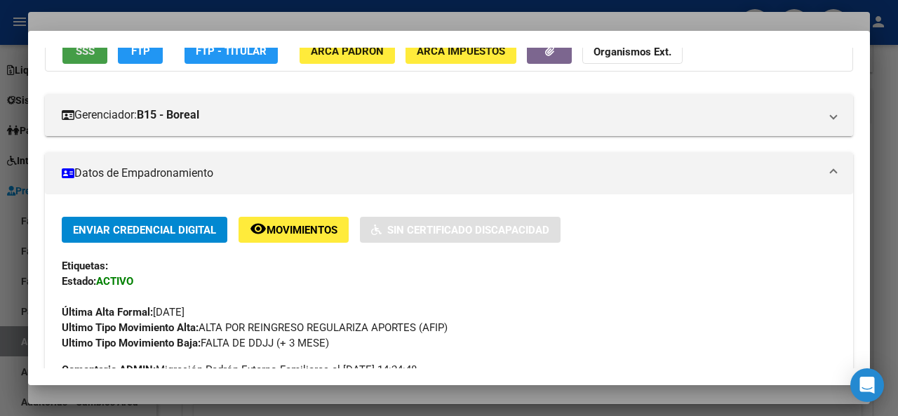
click at [72, 55] on button "SSS" at bounding box center [84, 51] width 45 height 26
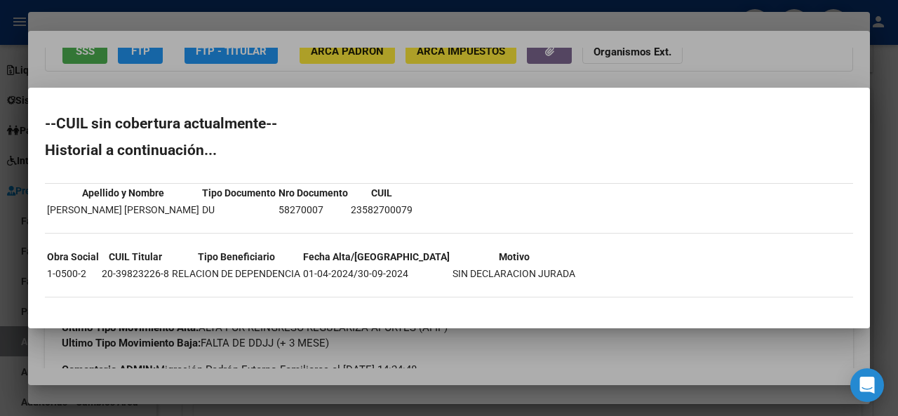
click at [254, 77] on div at bounding box center [449, 208] width 898 height 416
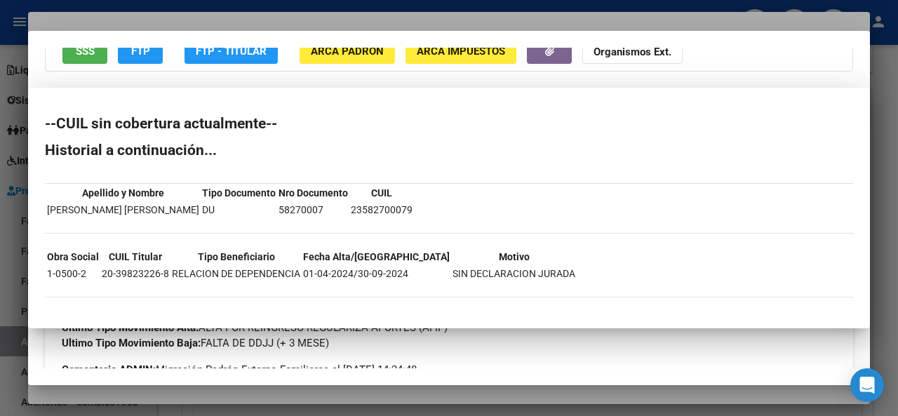
scroll to position [130, 0]
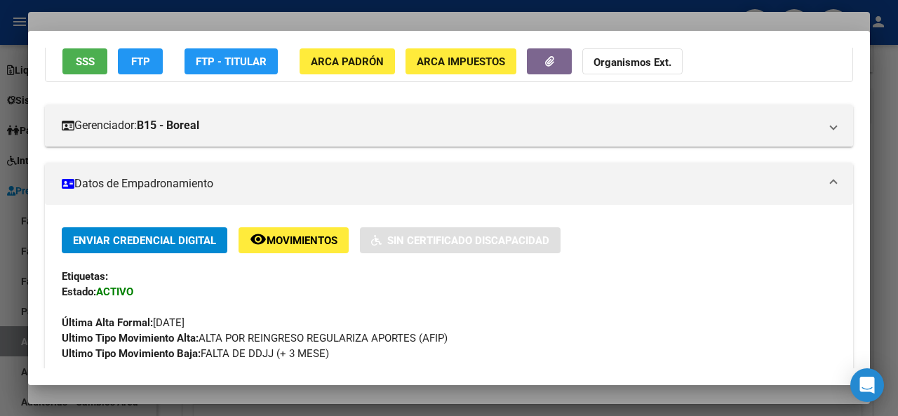
click at [90, 65] on span "SSS" at bounding box center [85, 61] width 19 height 13
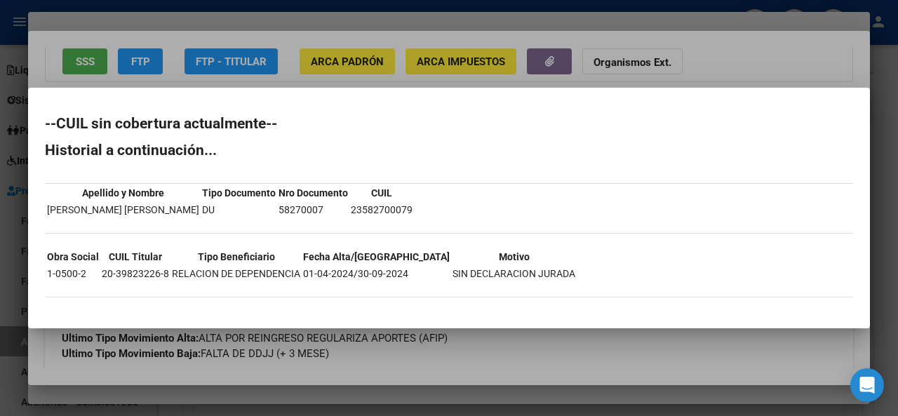
click at [283, 78] on div at bounding box center [449, 208] width 898 height 416
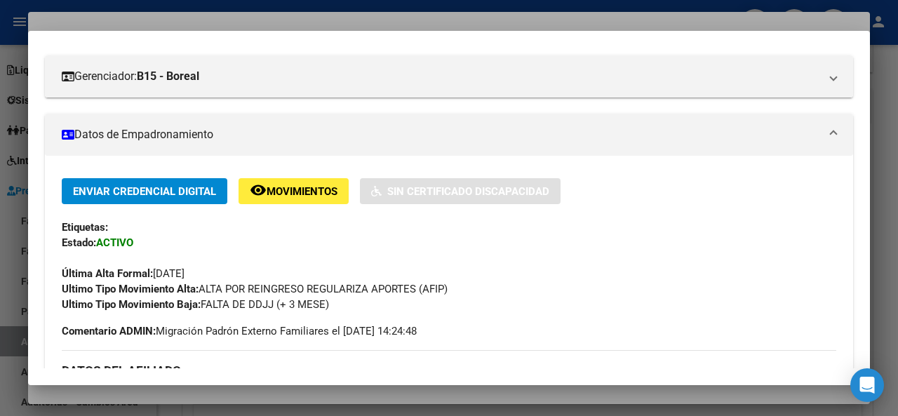
scroll to position [200, 0]
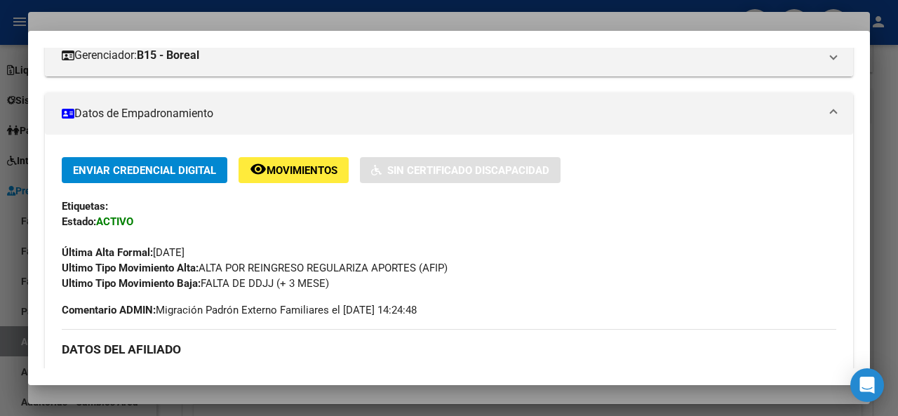
drag, startPoint x: 210, startPoint y: 247, endPoint x: 158, endPoint y: 246, distance: 52.6
click at [158, 246] on div "Última Alta Formal: [DATE]" at bounding box center [449, 244] width 774 height 31
copy span "[DATE]"
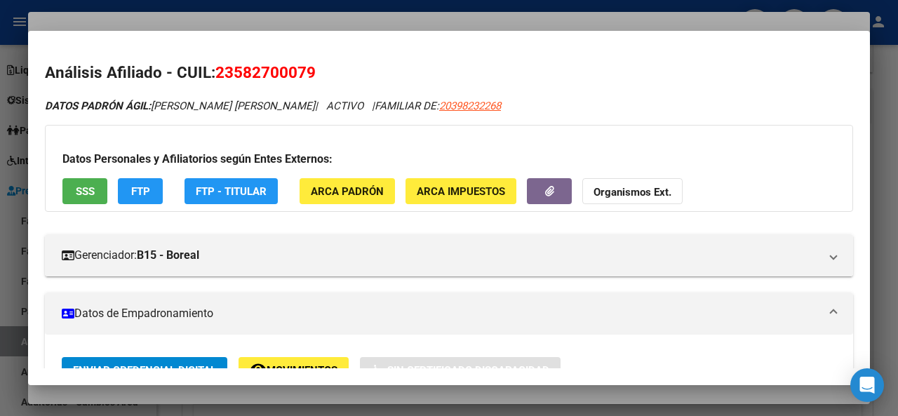
click at [325, 24] on div at bounding box center [449, 208] width 898 height 416
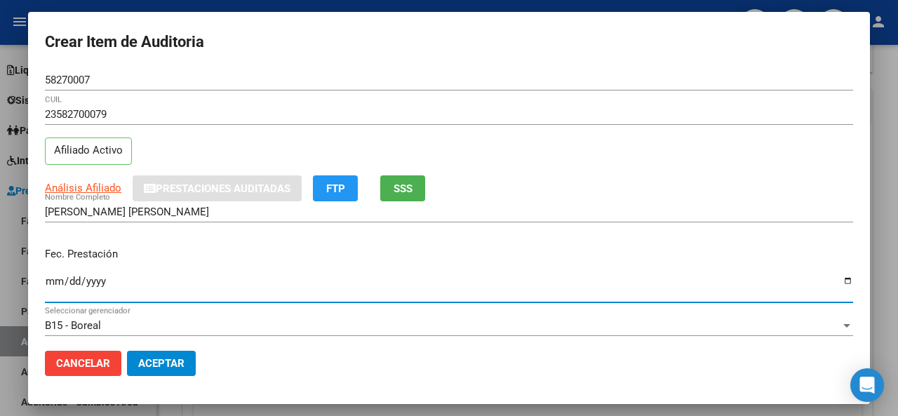
click at [52, 276] on input "Ingresar la fecha" at bounding box center [449, 287] width 808 height 22
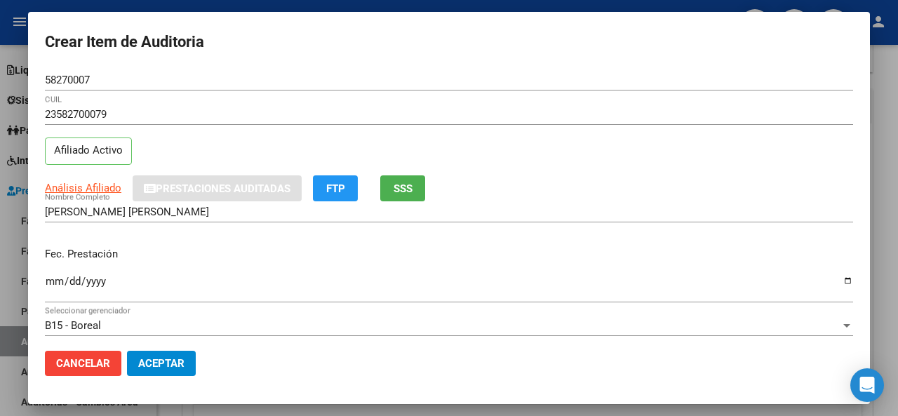
click at [302, 231] on div "[PERSON_NAME] [PERSON_NAME] Nombre Completo" at bounding box center [449, 218] width 808 height 34
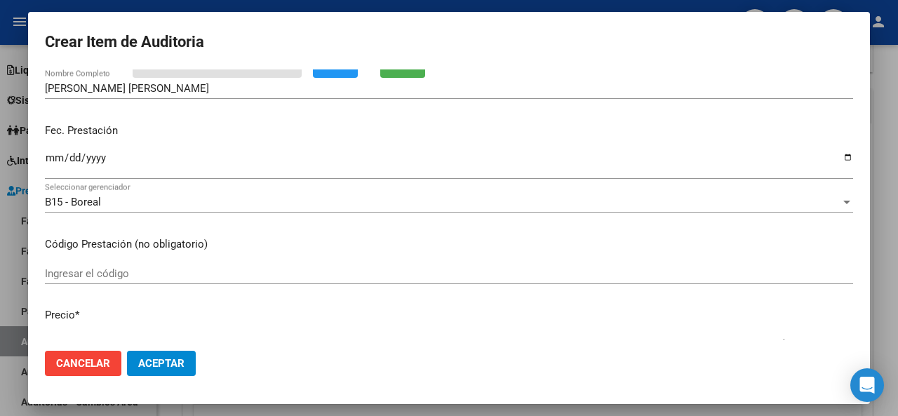
scroll to position [210, 0]
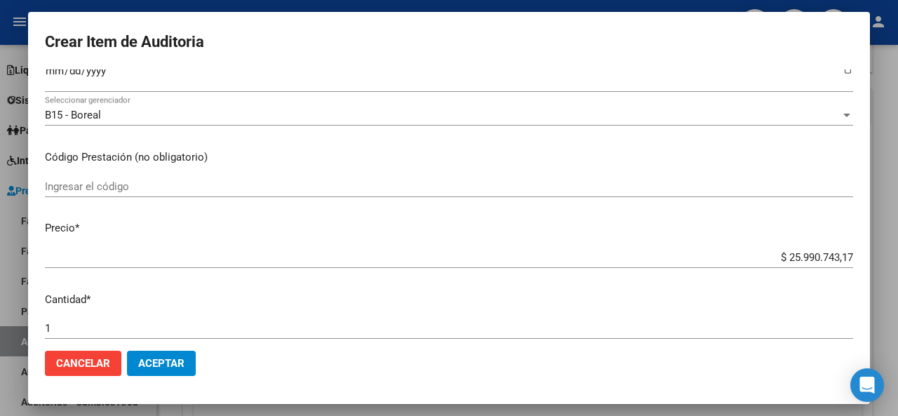
click at [838, 255] on input "$ 25.990.743,17" at bounding box center [449, 257] width 808 height 13
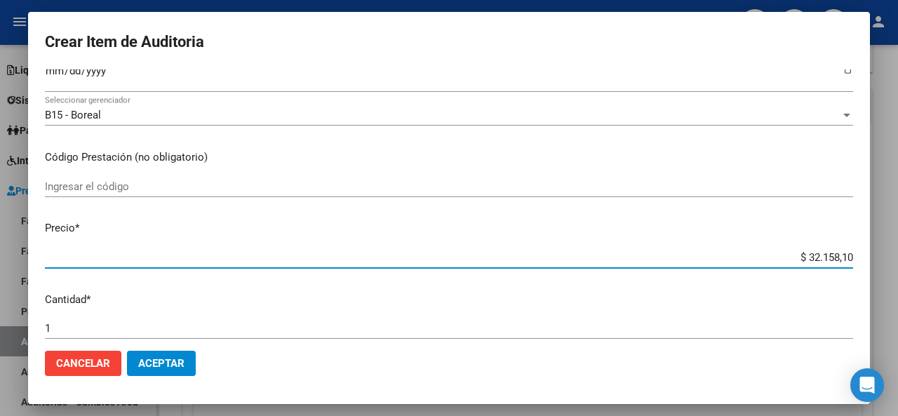
click at [553, 287] on mat-dialog-content "58270007 Nro Documento 23582700079 CUIL Afiliado Activo Análisis Afiliado Prest…" at bounding box center [449, 204] width 842 height 270
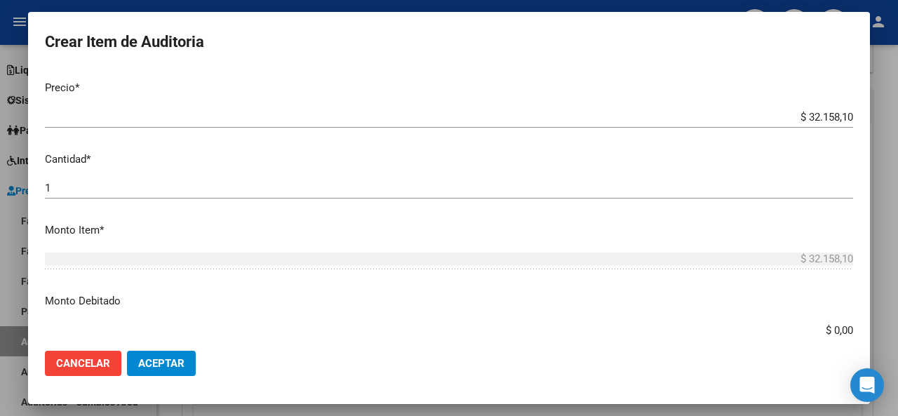
scroll to position [421, 0]
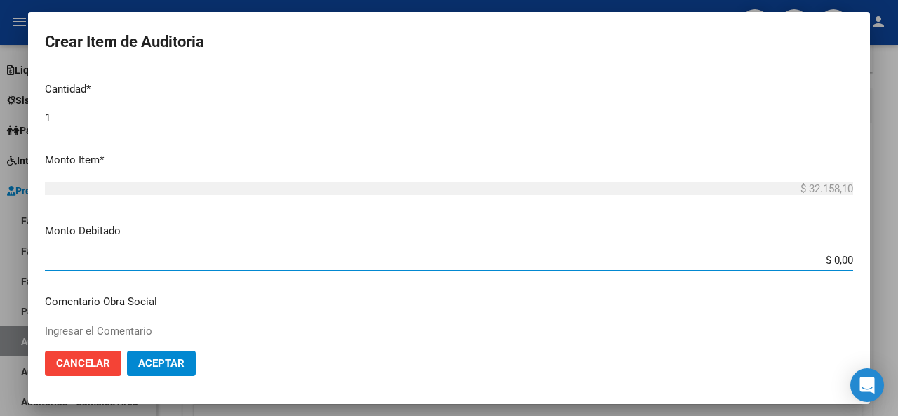
drag, startPoint x: 840, startPoint y: 260, endPoint x: 846, endPoint y: 256, distance: 7.2
click at [840, 260] on input "$ 0,00" at bounding box center [449, 260] width 808 height 13
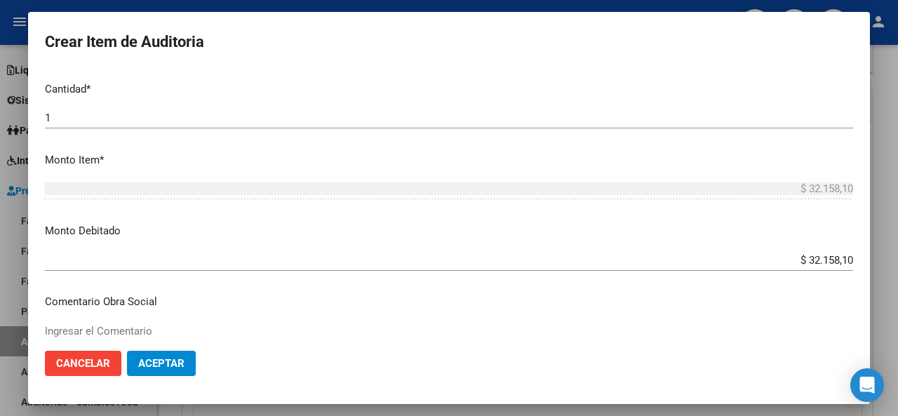
click at [489, 220] on mat-dialog-content "58270007 Nro Documento 23582700079 CUIL Afiliado Activo Análisis Afiliado Prest…" at bounding box center [449, 204] width 842 height 270
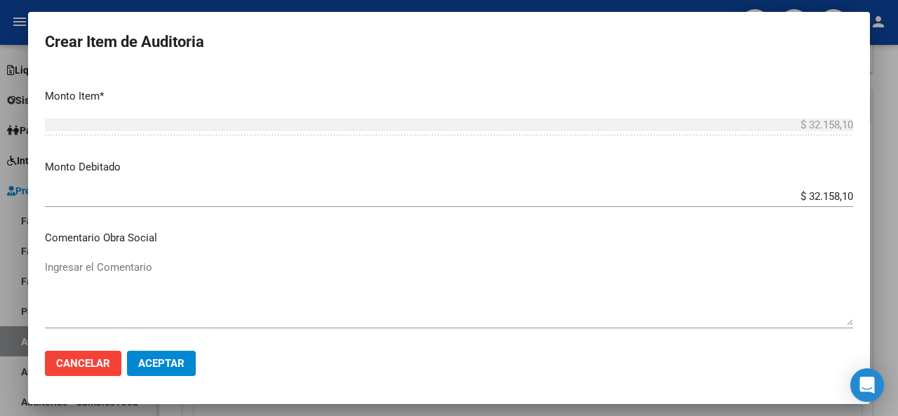
scroll to position [561, 0]
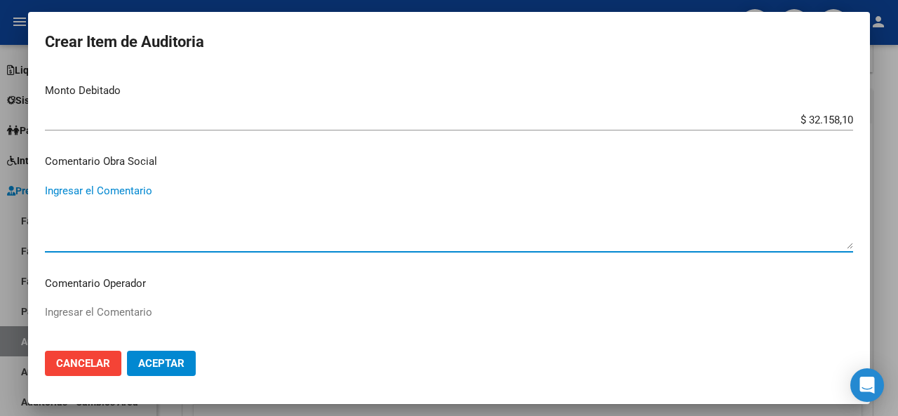
click at [123, 187] on textarea "Ingresar el Comentario" at bounding box center [449, 216] width 808 height 66
paste textarea "[DATE]"
drag, startPoint x: 167, startPoint y: 184, endPoint x: 39, endPoint y: 196, distance: 128.2
click at [39, 194] on mat-dialog-content "58270007 Nro Documento 23582700079 CUIL Afiliado Activo Análisis Afiliado Prest…" at bounding box center [449, 204] width 842 height 270
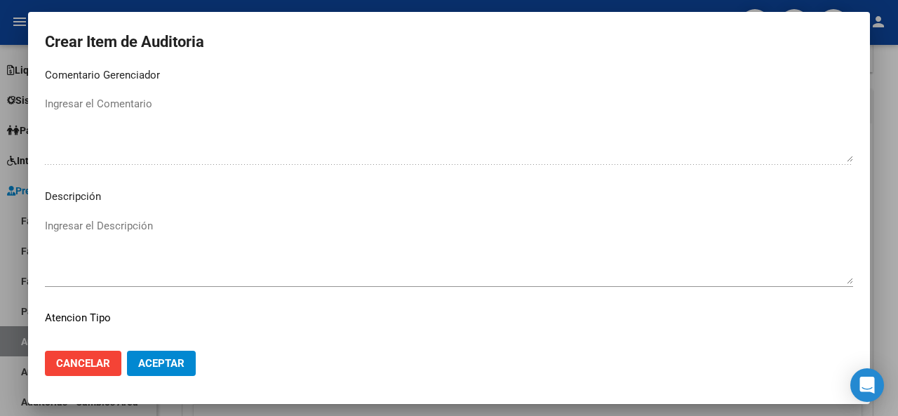
scroll to position [992, 0]
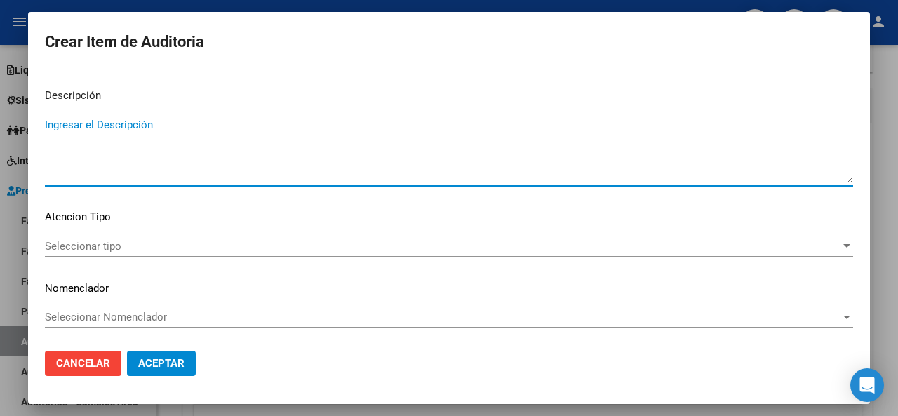
paste textarea "baja desde [DATE]"
click at [76, 240] on span "Seleccionar tipo" at bounding box center [442, 246] width 795 height 13
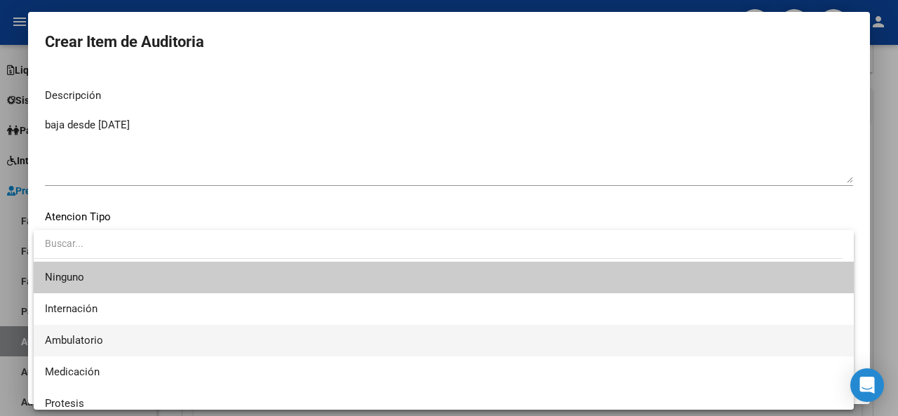
click at [105, 334] on span "Ambulatorio" at bounding box center [444, 341] width 798 height 32
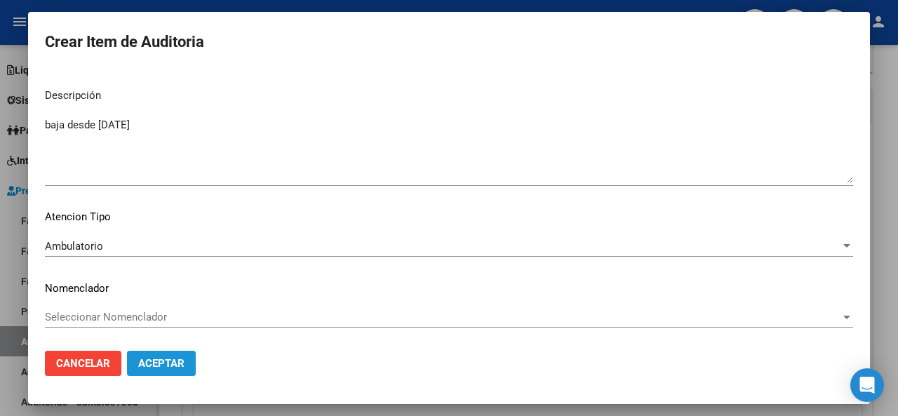
click at [152, 363] on span "Aceptar" at bounding box center [161, 363] width 46 height 13
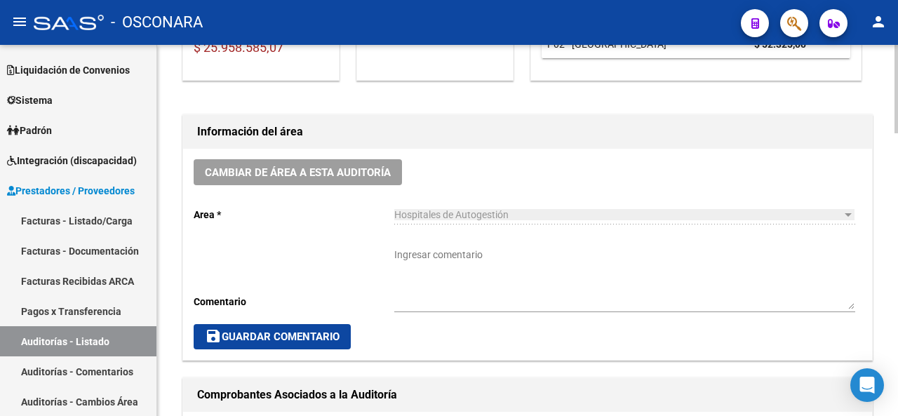
scroll to position [0, 0]
